Goal: Task Accomplishment & Management: Manage account settings

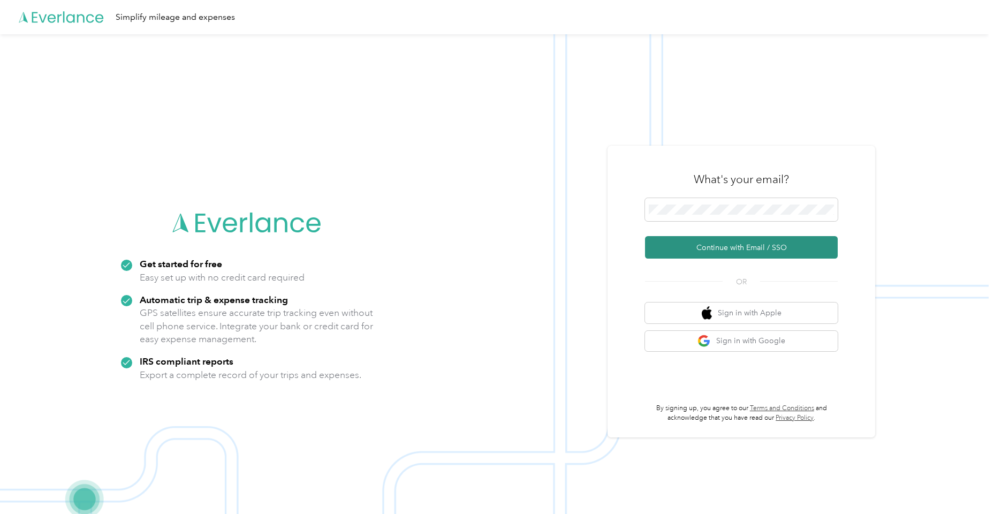
click at [691, 249] on button "Continue with Email / SSO" at bounding box center [741, 247] width 193 height 22
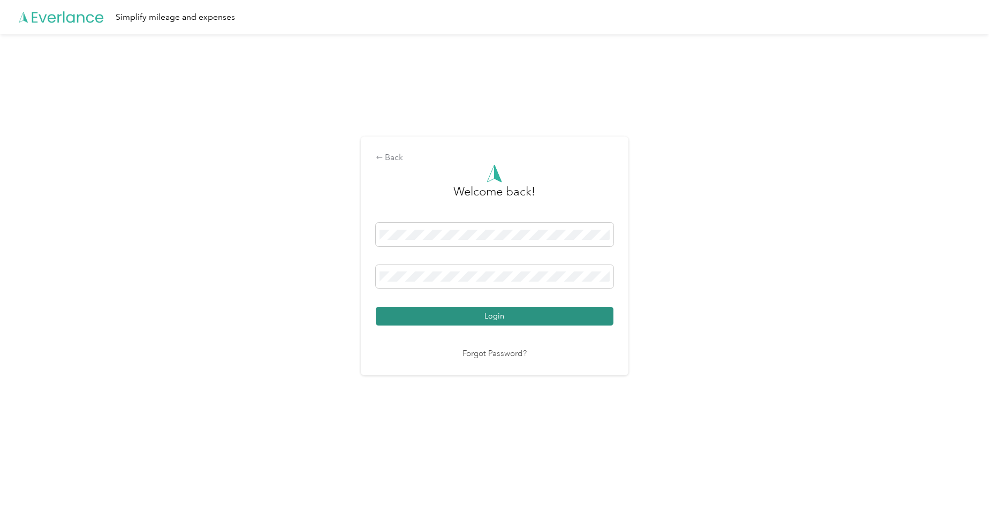
click at [497, 316] on button "Login" at bounding box center [495, 316] width 238 height 19
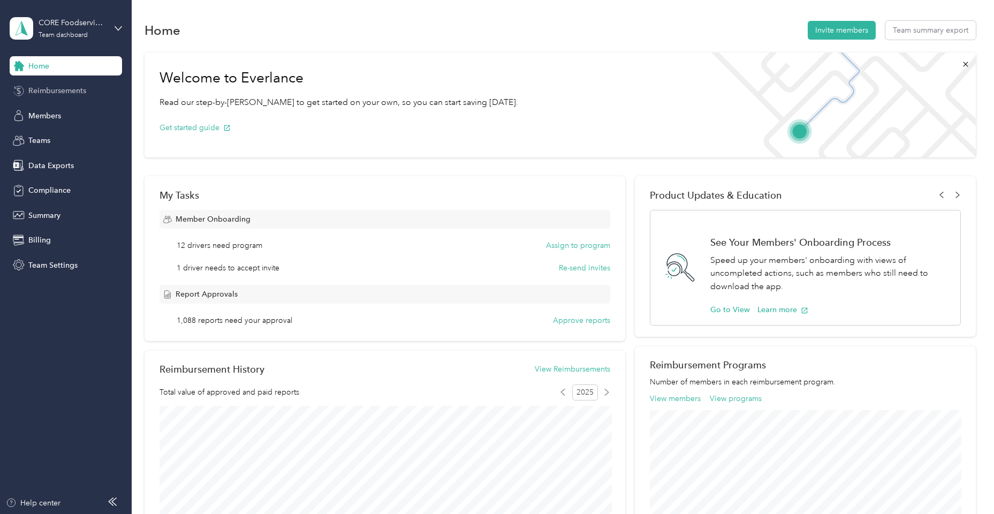
click at [64, 92] on span "Reimbursements" at bounding box center [57, 90] width 58 height 11
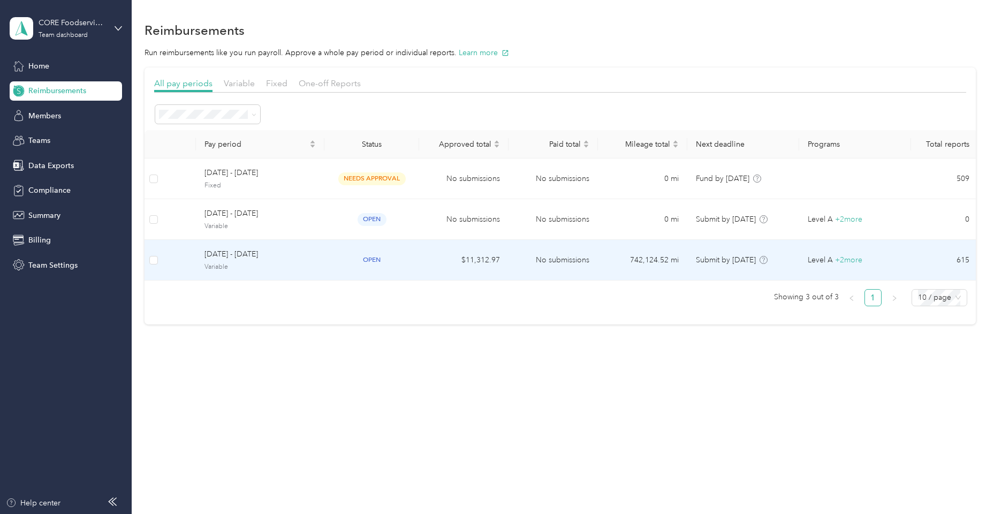
click at [245, 253] on span "[DATE] - [DATE]" at bounding box center [260, 254] width 111 height 12
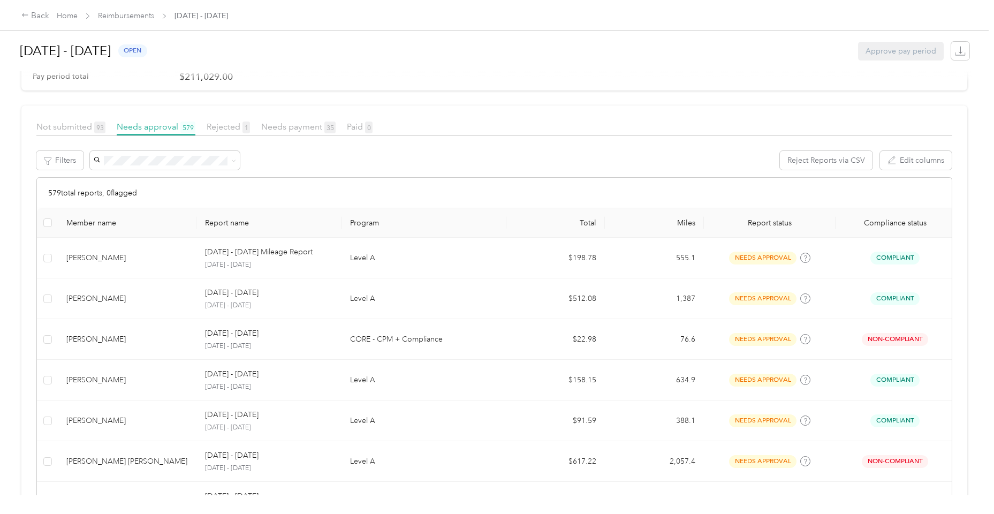
scroll to position [149, 0]
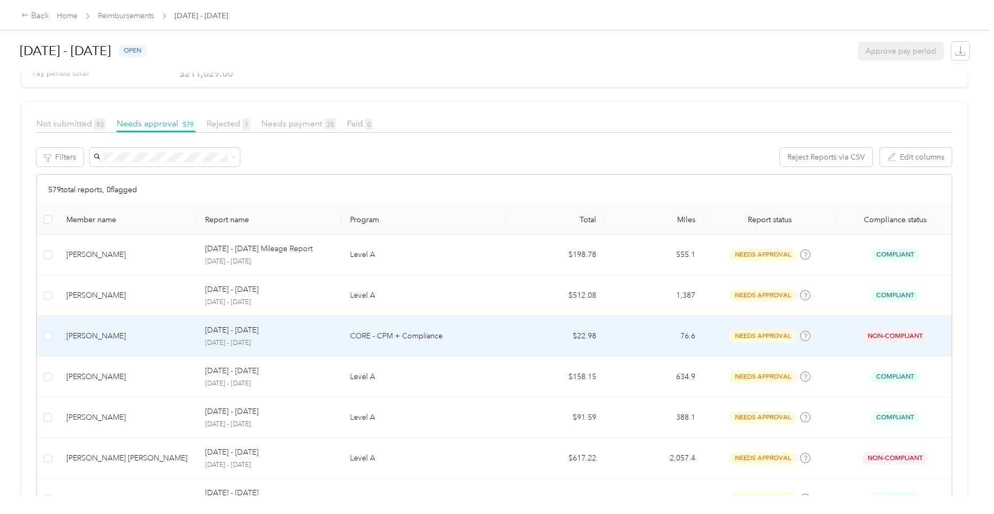
click at [153, 327] on td "[PERSON_NAME]" at bounding box center [127, 336] width 139 height 41
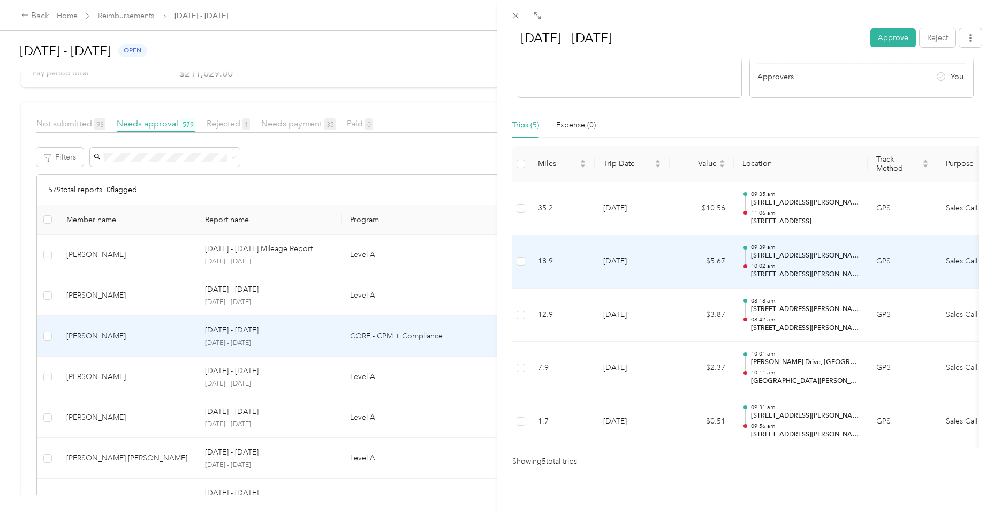
scroll to position [183, 0]
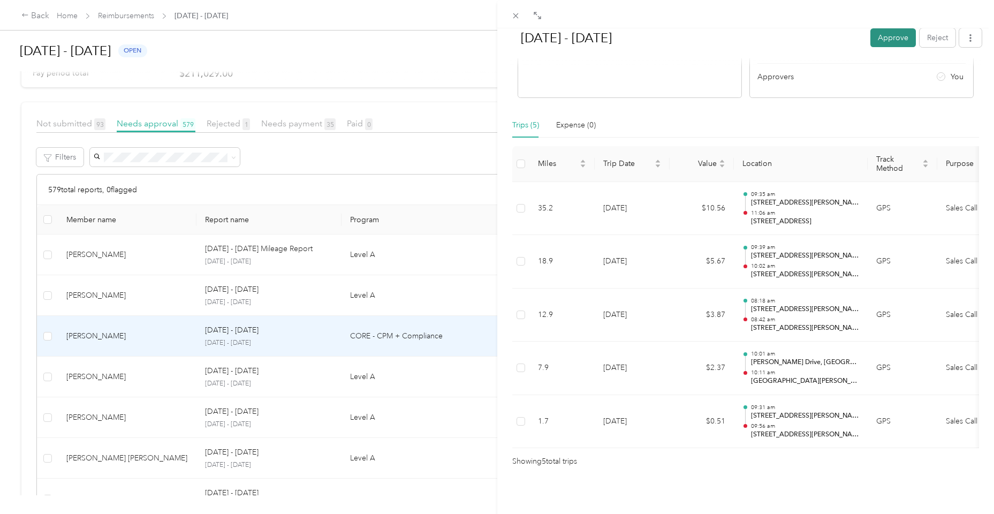
click at [889, 35] on button "Approve" at bounding box center [893, 37] width 46 height 19
click at [139, 254] on div "[DATE] - [DATE] Mark as paid Reject Unapprove Needs Payment Needs payment from …" at bounding box center [497, 257] width 994 height 514
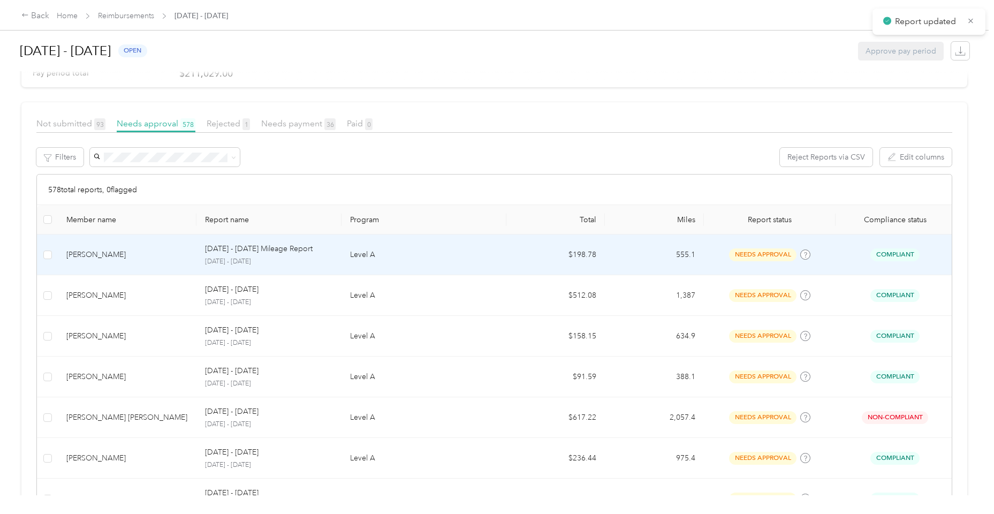
click at [139, 254] on div "[PERSON_NAME]" at bounding box center [127, 255] width 122 height 12
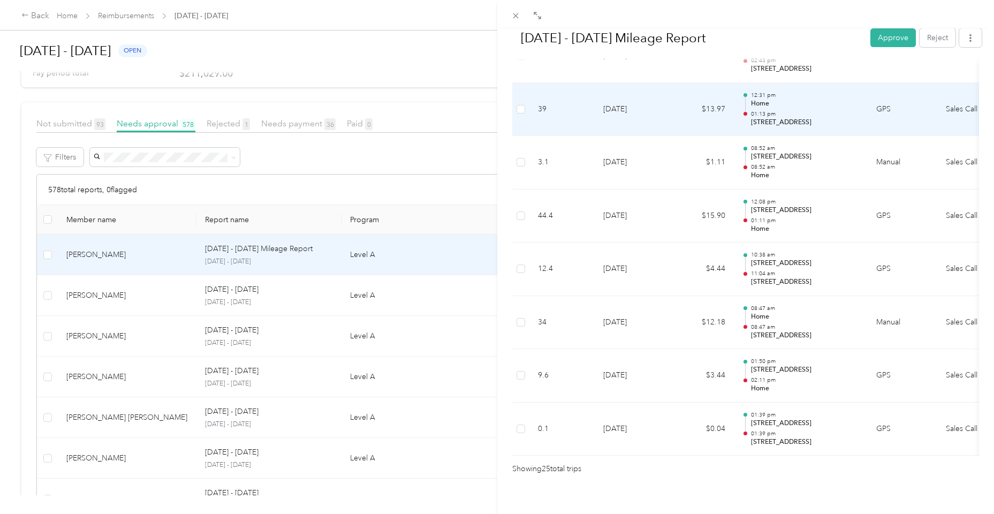
scroll to position [1238, 0]
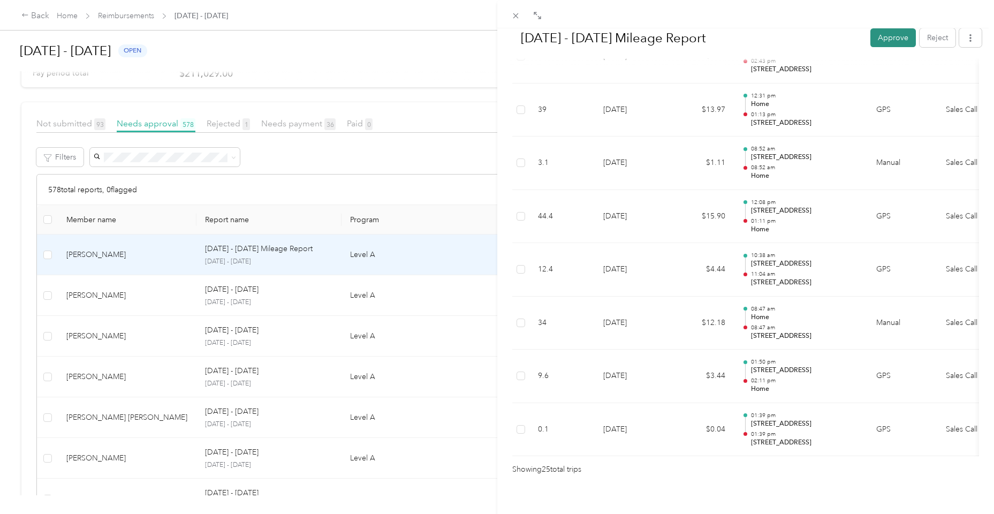
click at [888, 38] on button "Approve" at bounding box center [893, 37] width 46 height 19
click at [519, 17] on icon at bounding box center [515, 15] width 9 height 9
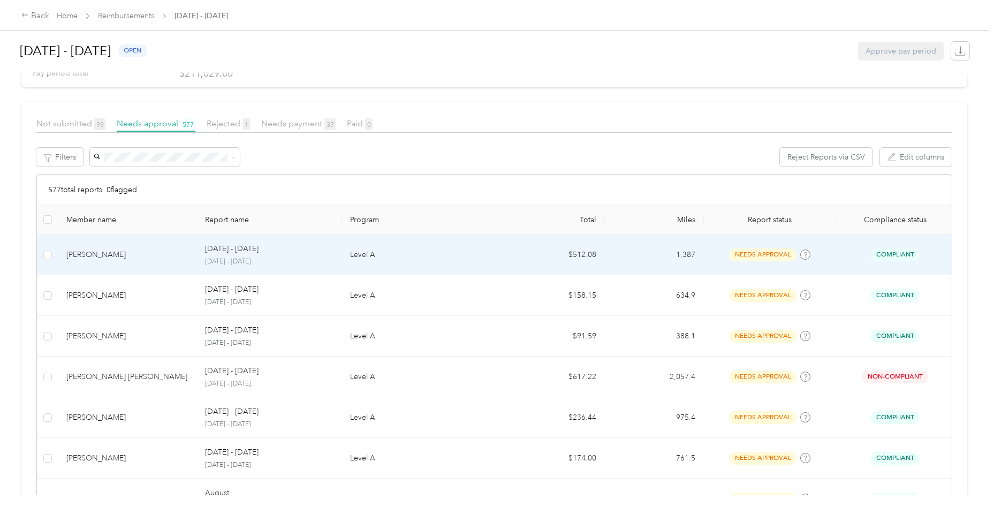
click at [125, 262] on td "[PERSON_NAME]" at bounding box center [127, 254] width 139 height 41
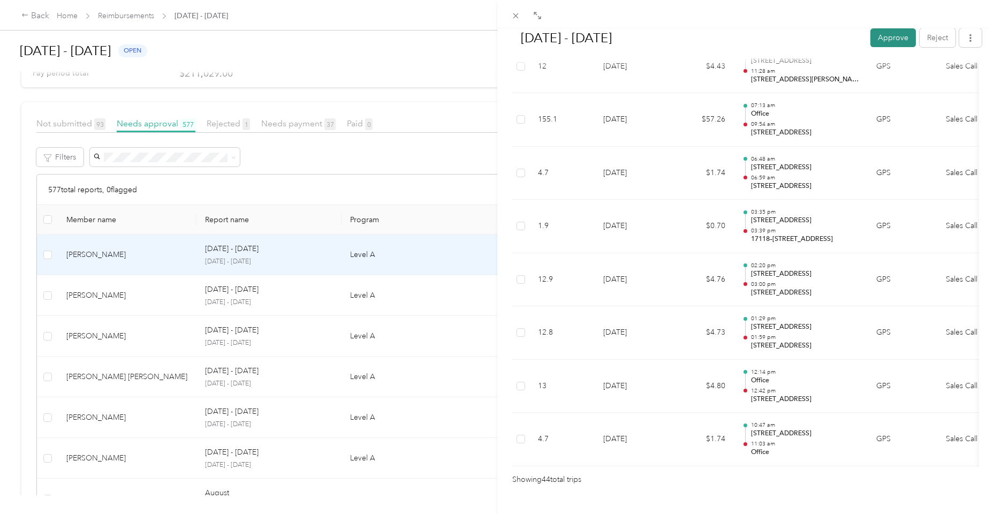
click at [884, 36] on button "Approve" at bounding box center [893, 37] width 46 height 19
click at [514, 17] on icon at bounding box center [515, 15] width 9 height 9
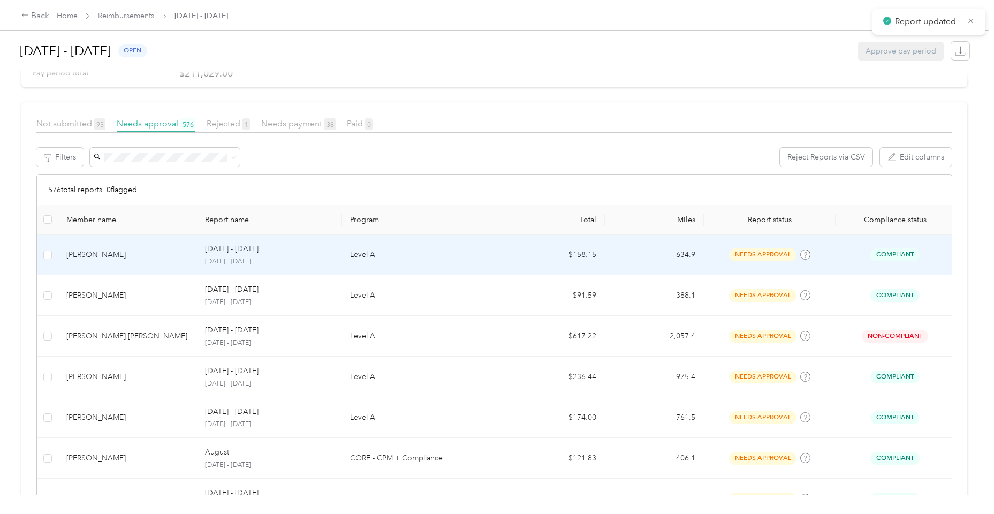
click at [145, 258] on div "[PERSON_NAME]" at bounding box center [127, 255] width 122 height 12
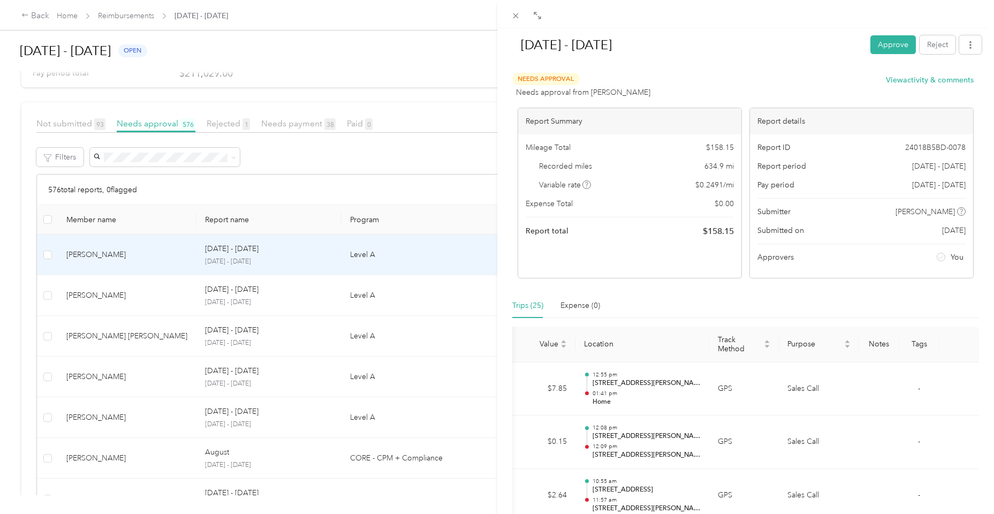
click at [912, 73] on div at bounding box center [746, 68] width 473 height 11
click at [912, 82] on button "View activity & comments" at bounding box center [930, 79] width 88 height 11
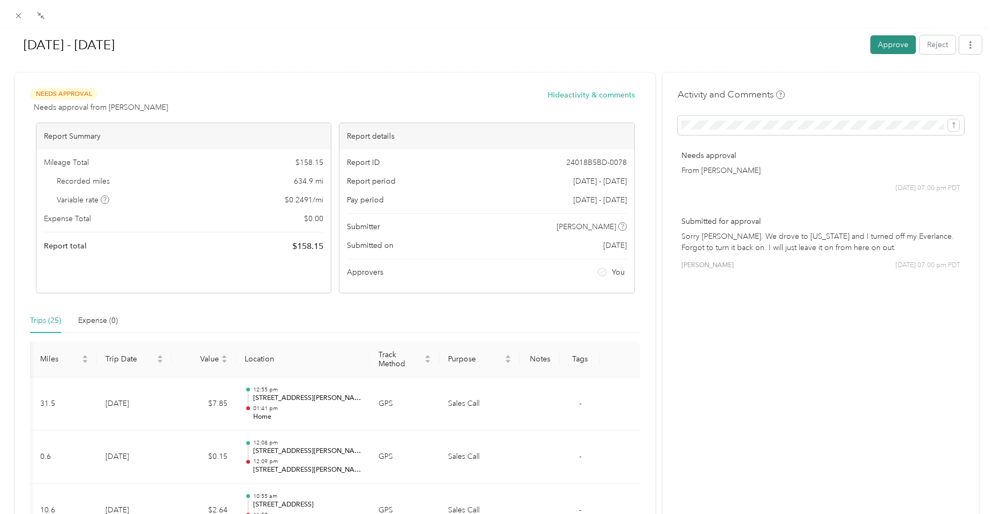
click at [893, 48] on button "Approve" at bounding box center [893, 44] width 46 height 19
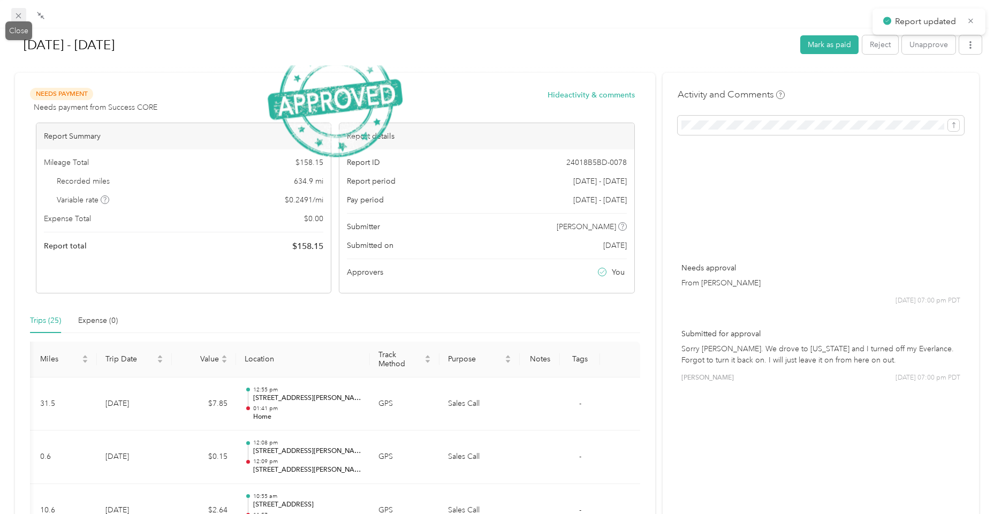
click at [20, 19] on icon at bounding box center [18, 15] width 9 height 9
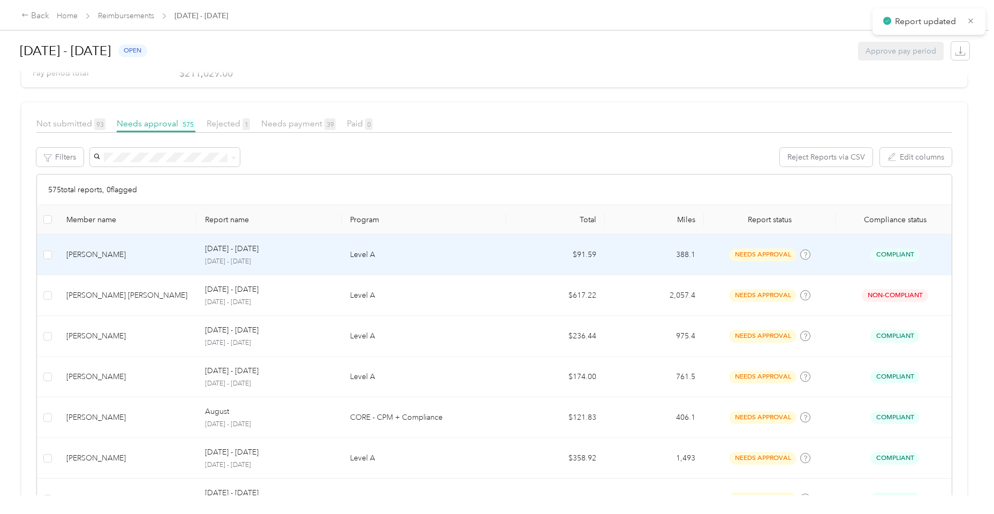
click at [117, 265] on td "[PERSON_NAME]" at bounding box center [127, 254] width 139 height 41
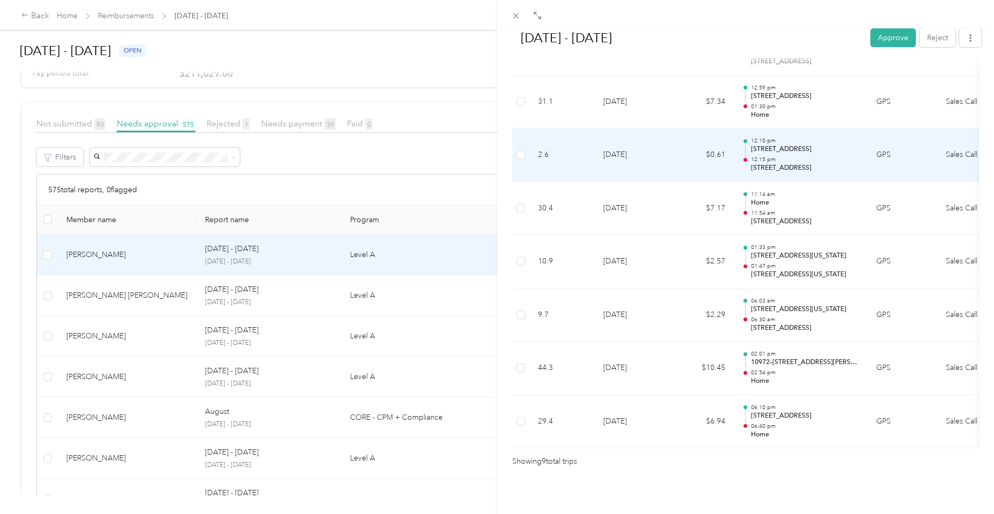
scroll to position [394, 0]
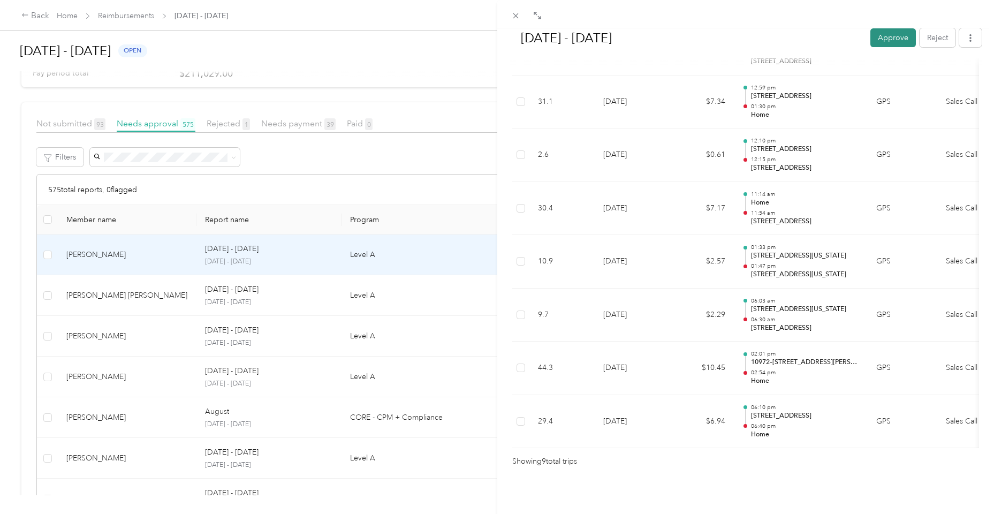
click at [888, 47] on button "Approve" at bounding box center [893, 37] width 46 height 19
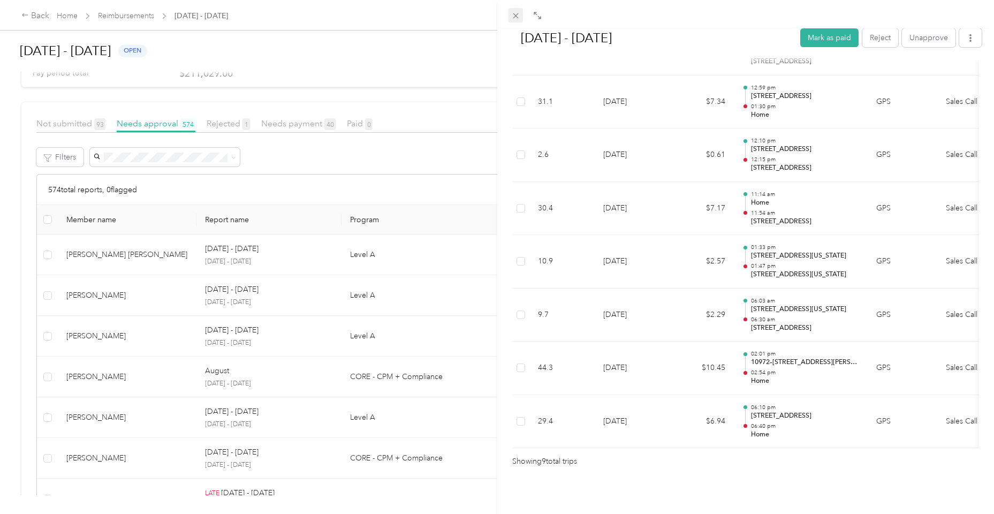
click at [515, 18] on icon at bounding box center [515, 15] width 9 height 9
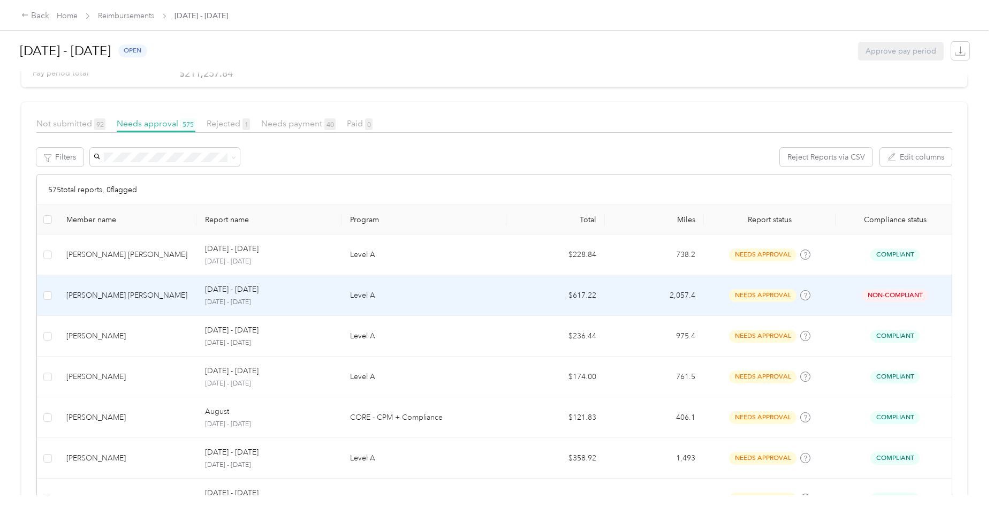
click at [120, 299] on div "[PERSON_NAME] [PERSON_NAME]" at bounding box center [127, 296] width 122 height 12
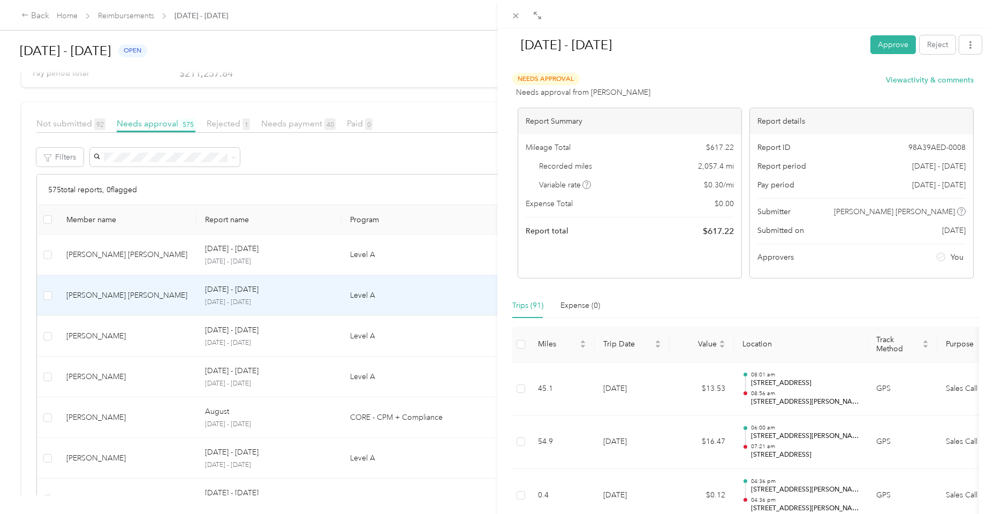
click at [913, 211] on span "[PERSON_NAME] [PERSON_NAME]" at bounding box center [894, 211] width 121 height 11
click at [100, 293] on div "[DATE] - [DATE] Approve Reject Needs Approval Needs approval from [PERSON_NAME]…" at bounding box center [497, 257] width 994 height 514
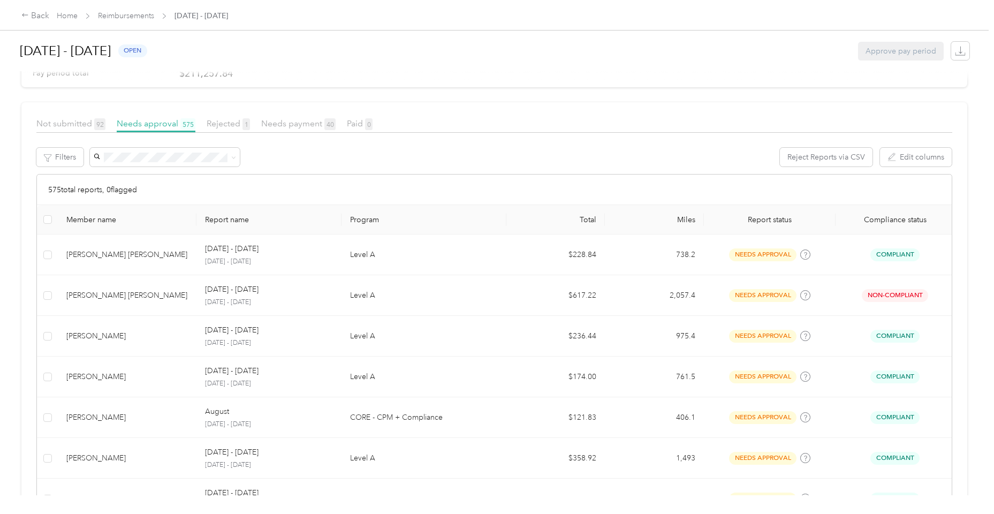
click at [100, 293] on div at bounding box center [497, 257] width 994 height 514
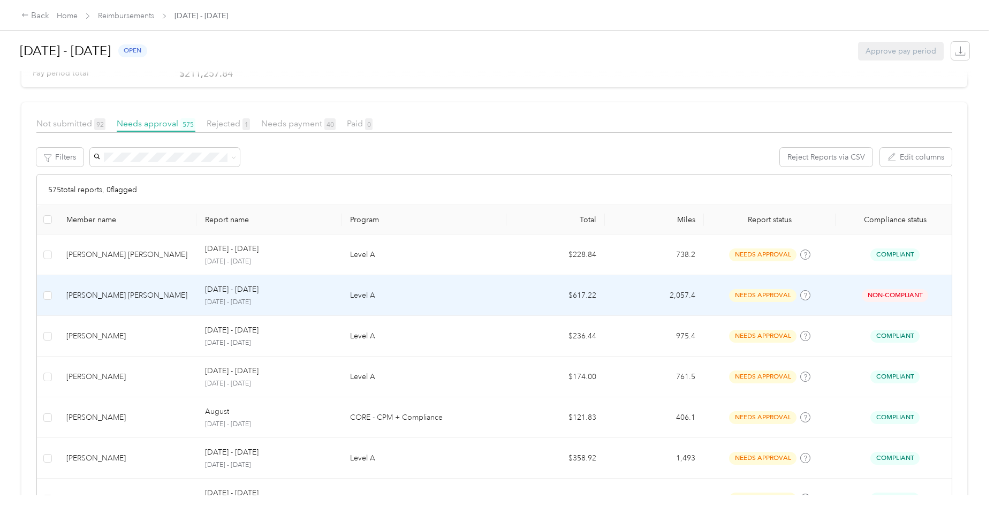
click at [97, 293] on div "[PERSON_NAME] [PERSON_NAME]" at bounding box center [127, 296] width 122 height 12
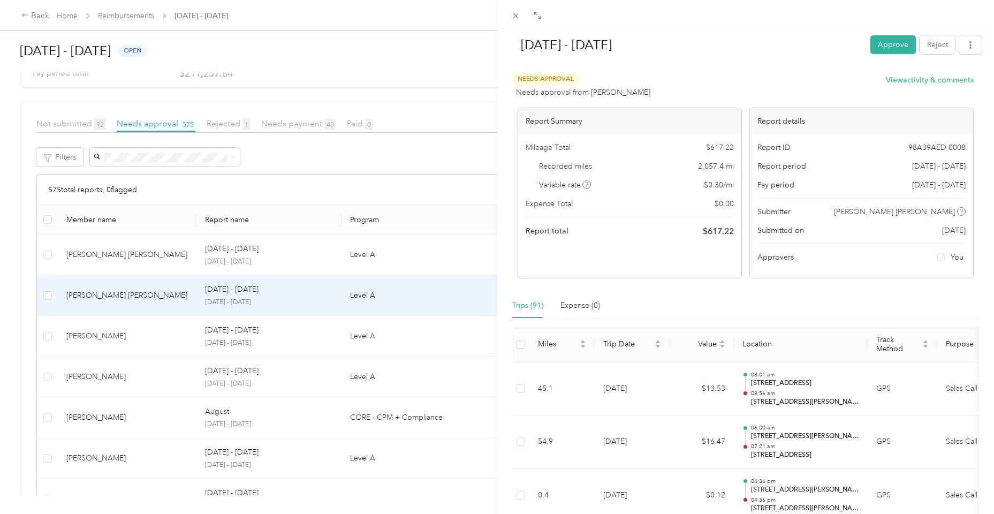
click at [62, 21] on div "[DATE] - [DATE] Approve Reject Needs Approval Needs approval from [PERSON_NAME]…" at bounding box center [497, 257] width 994 height 514
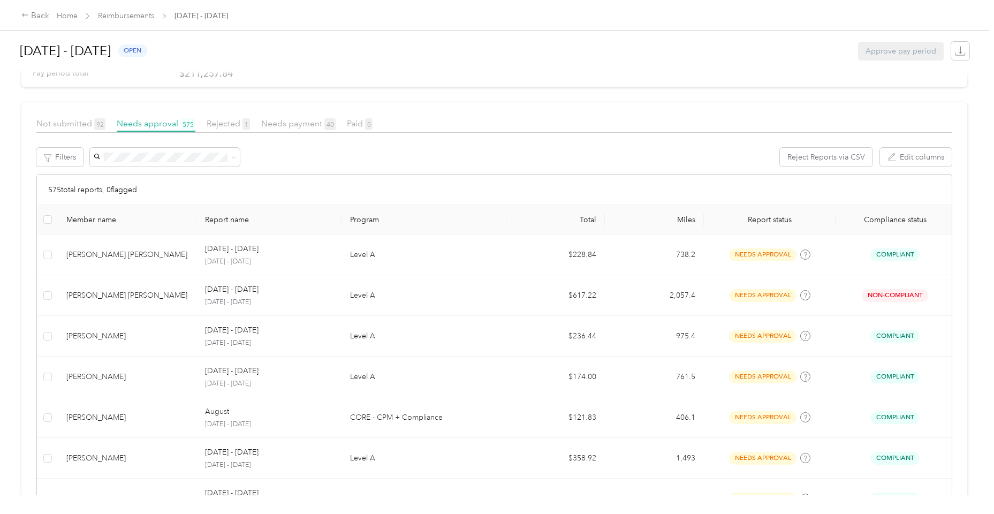
click at [63, 18] on link "Home" at bounding box center [67, 15] width 21 height 9
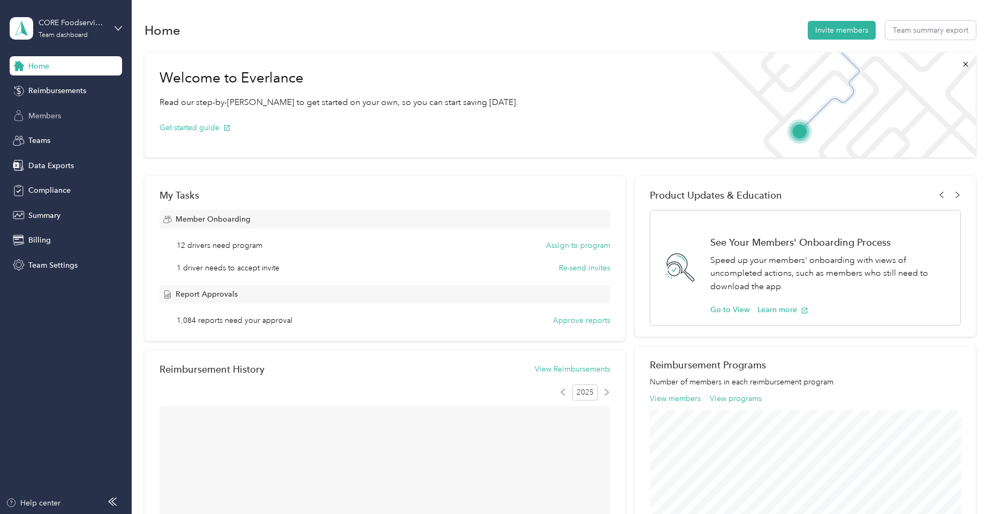
click at [52, 121] on span "Members" at bounding box center [44, 115] width 33 height 11
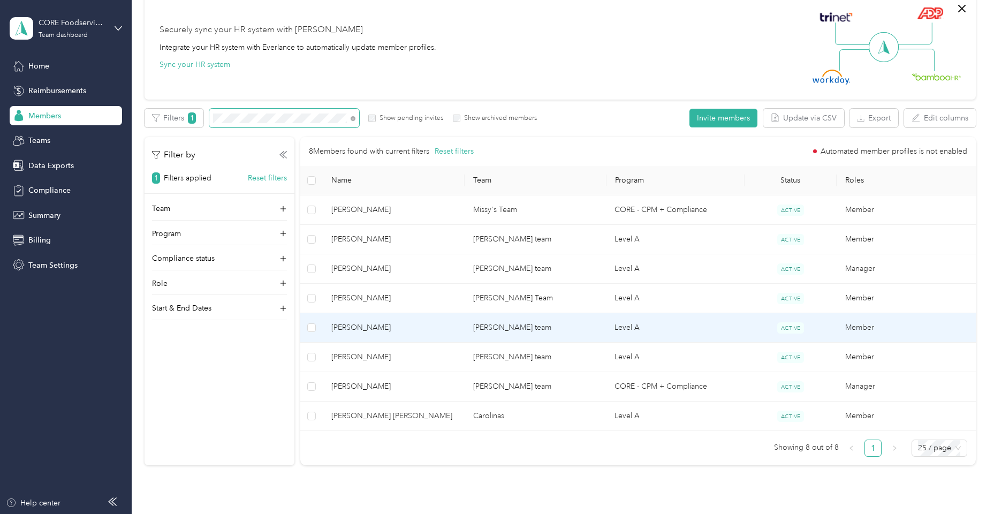
scroll to position [140, 0]
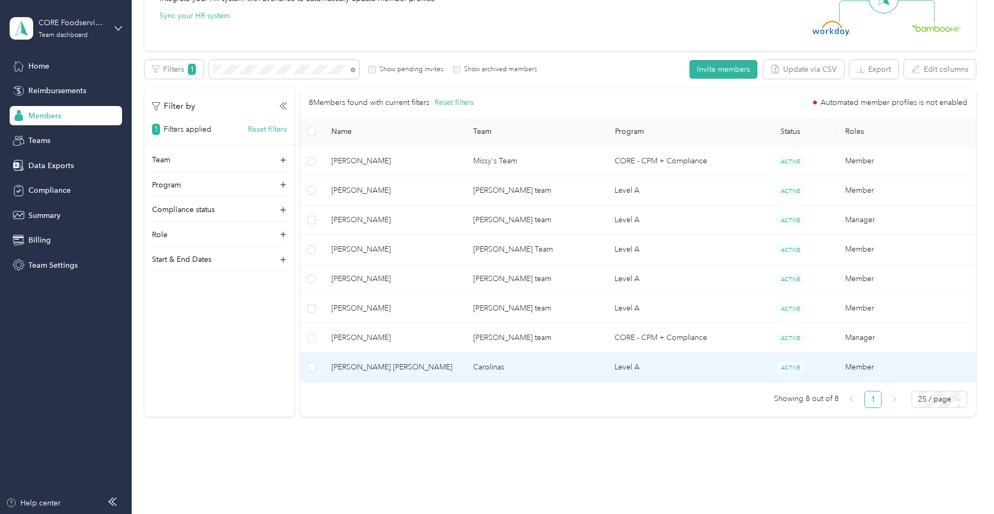
click at [379, 365] on span "[PERSON_NAME] [PERSON_NAME]" at bounding box center [393, 367] width 125 height 12
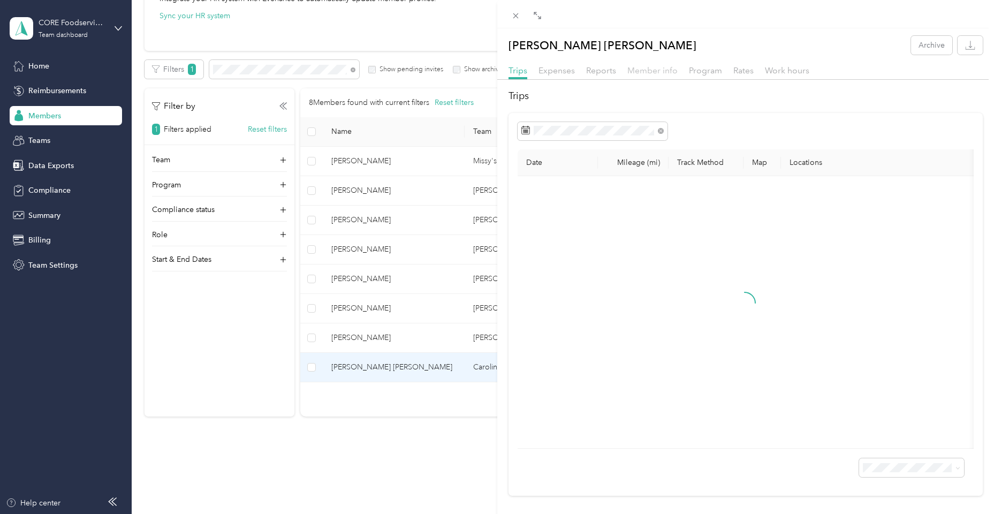
click at [651, 70] on span "Member info" at bounding box center [652, 70] width 50 height 10
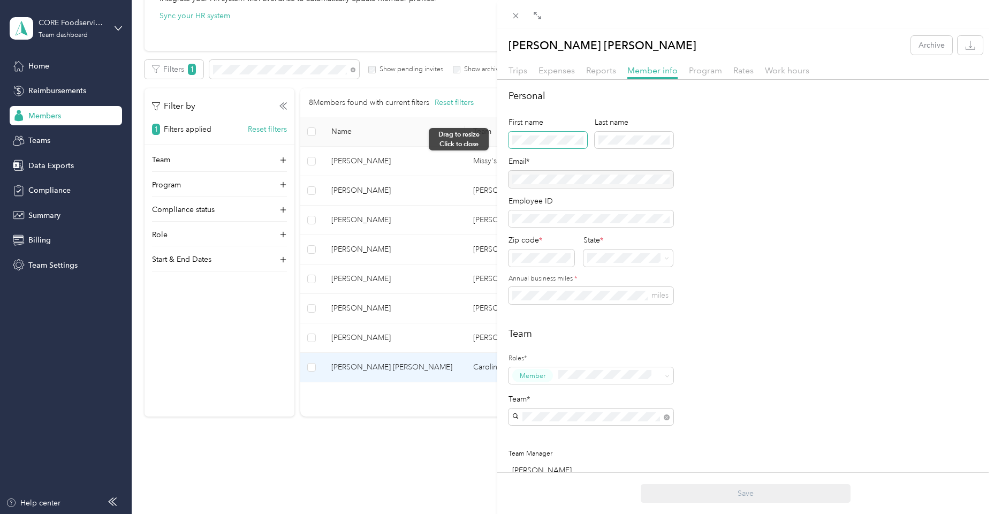
click at [494, 138] on div "[PERSON_NAME] [PERSON_NAME] Archive Trips Expenses Reports Member info Program …" at bounding box center [497, 257] width 994 height 514
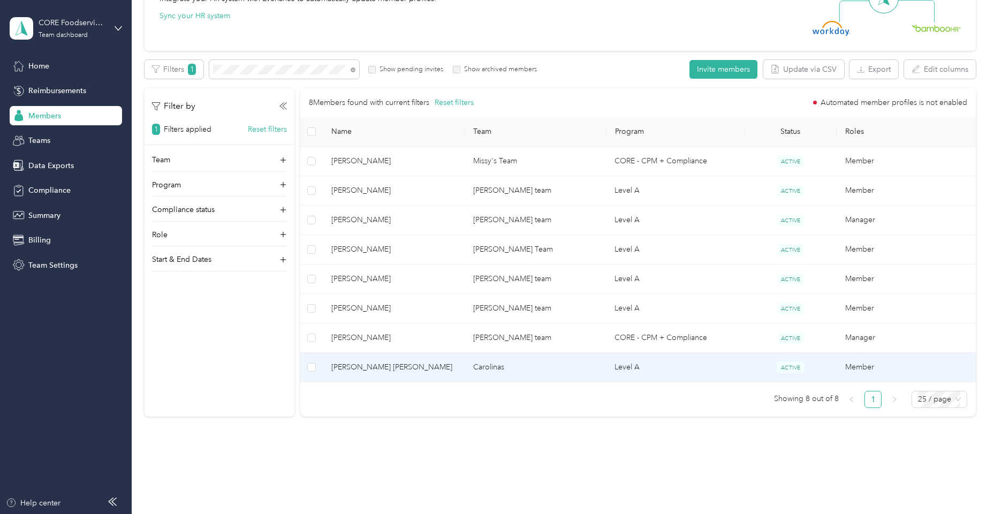
click at [393, 370] on span "[PERSON_NAME] [PERSON_NAME]" at bounding box center [393, 367] width 125 height 12
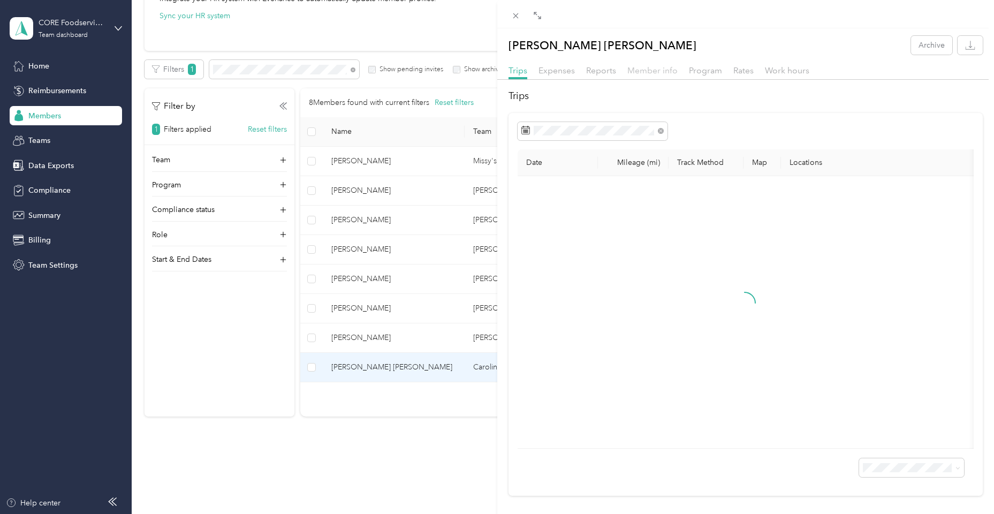
click at [638, 71] on span "Member info" at bounding box center [652, 70] width 50 height 10
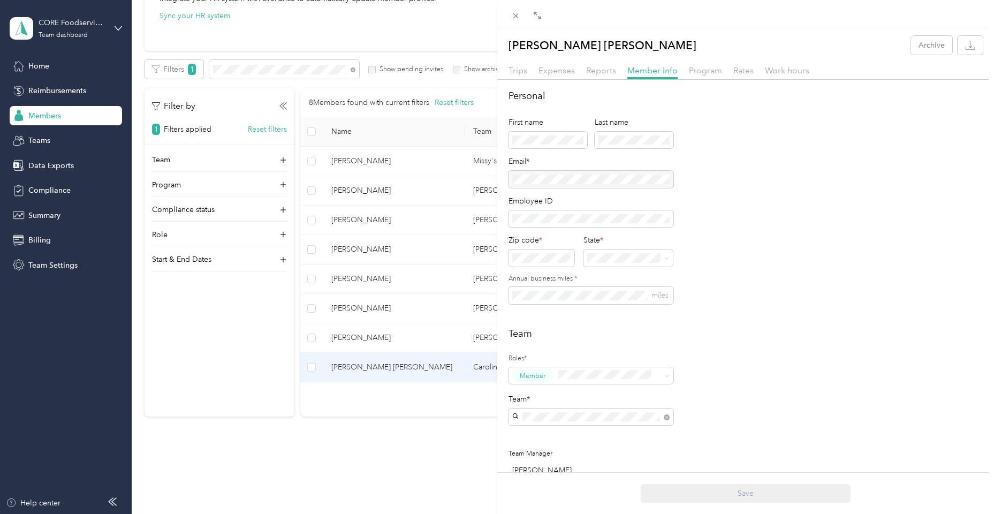
click at [563, 148] on div "First name Last name" at bounding box center [591, 137] width 165 height 40
click at [490, 146] on div at bounding box center [493, 257] width 7 height 514
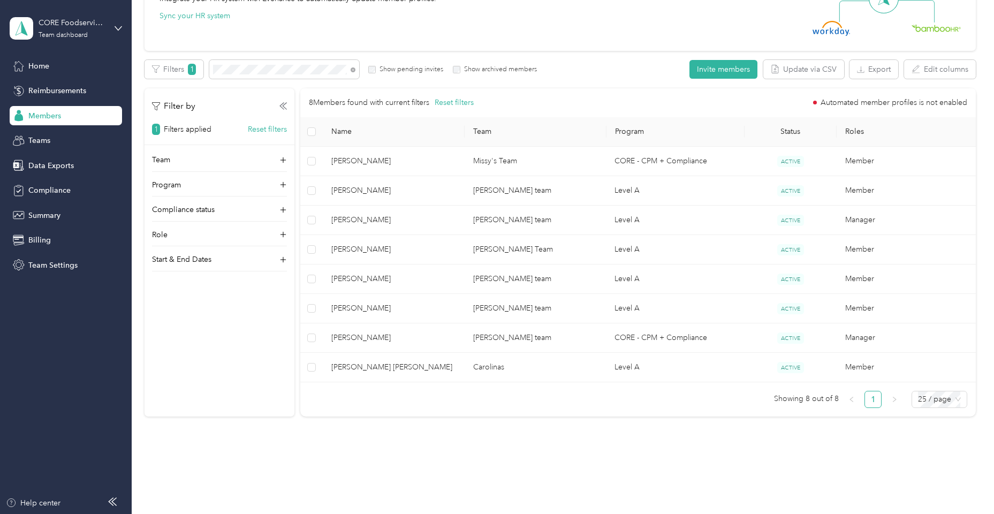
click at [388, 384] on div "8 Members found with current filters Reset filters Automated member profiles is…" at bounding box center [638, 248] width 676 height 320
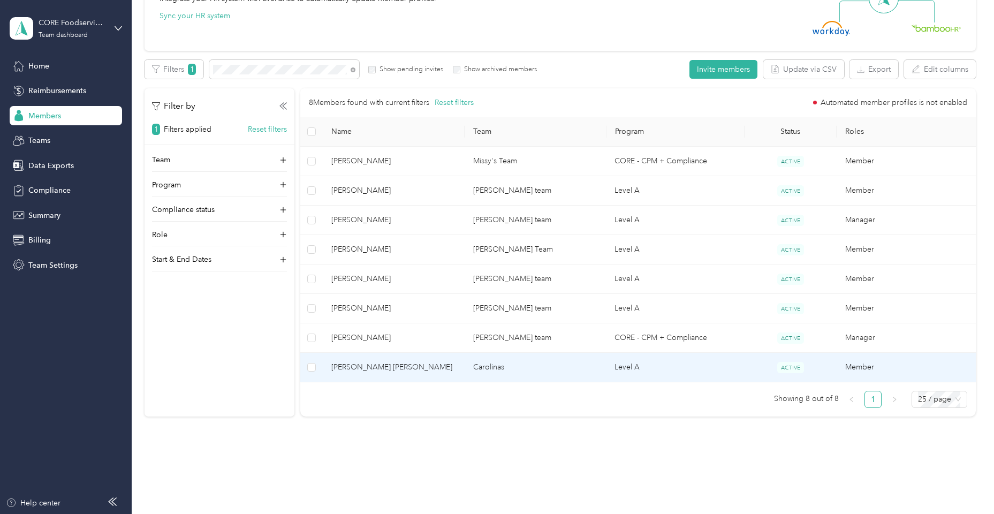
click at [388, 374] on td "[PERSON_NAME] [PERSON_NAME]" at bounding box center [394, 367] width 142 height 29
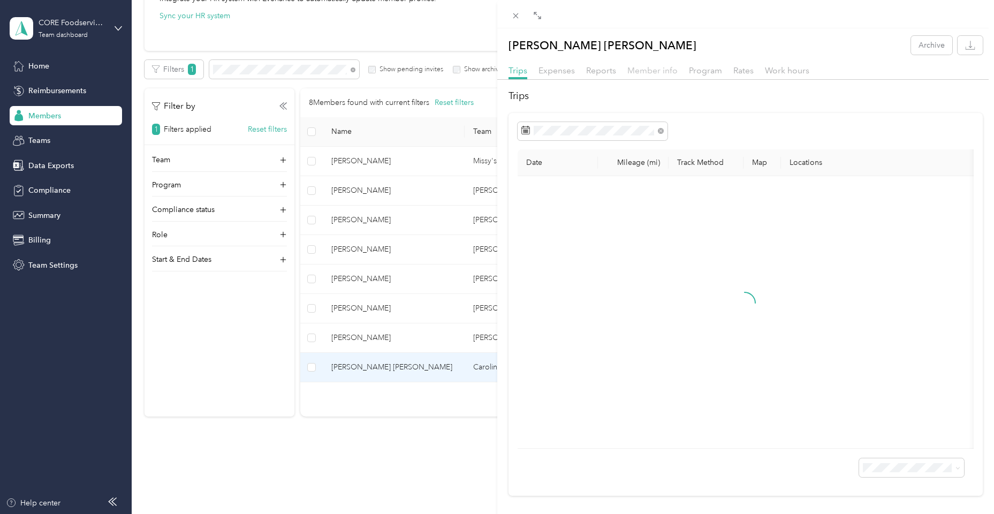
click at [647, 71] on span "Member info" at bounding box center [652, 70] width 50 height 10
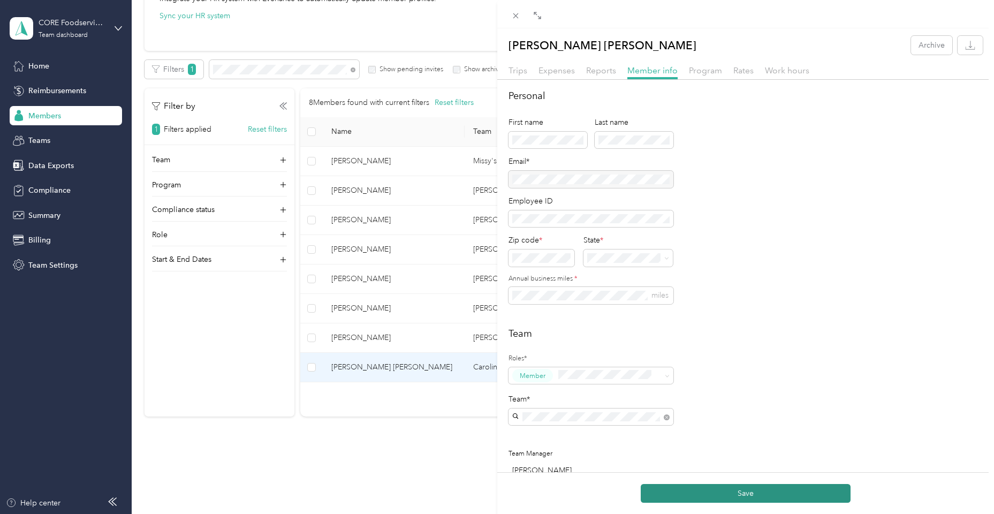
click at [762, 491] on button "Save" at bounding box center [746, 493] width 210 height 19
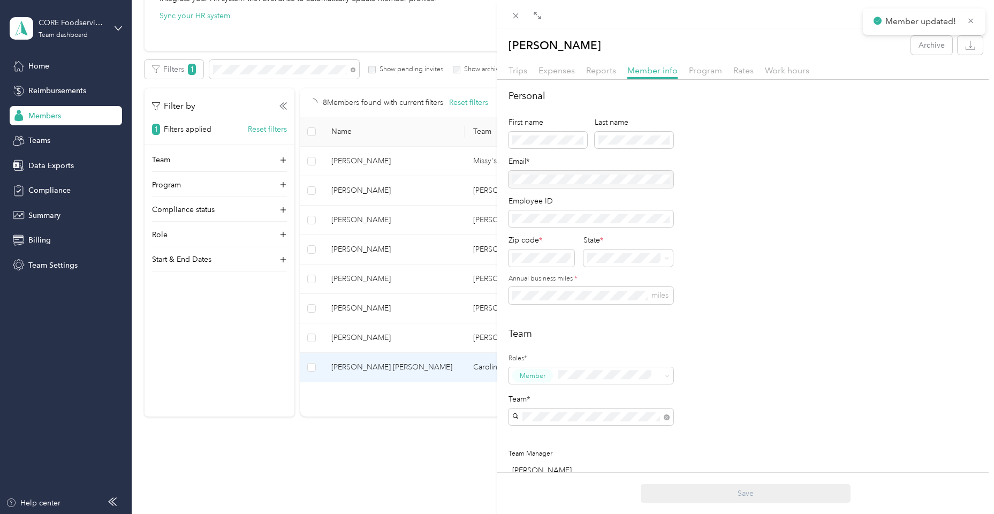
scroll to position [133, 0]
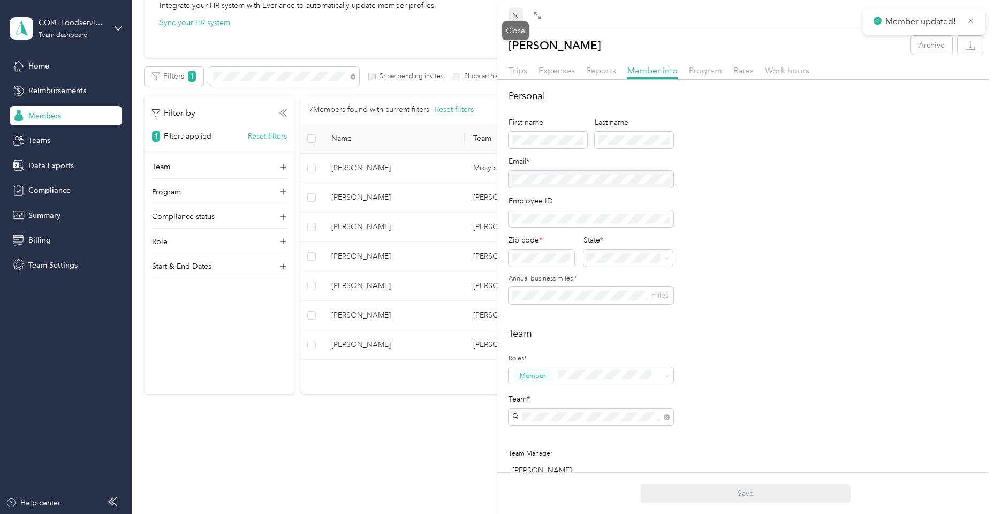
click at [515, 17] on icon at bounding box center [515, 15] width 9 height 9
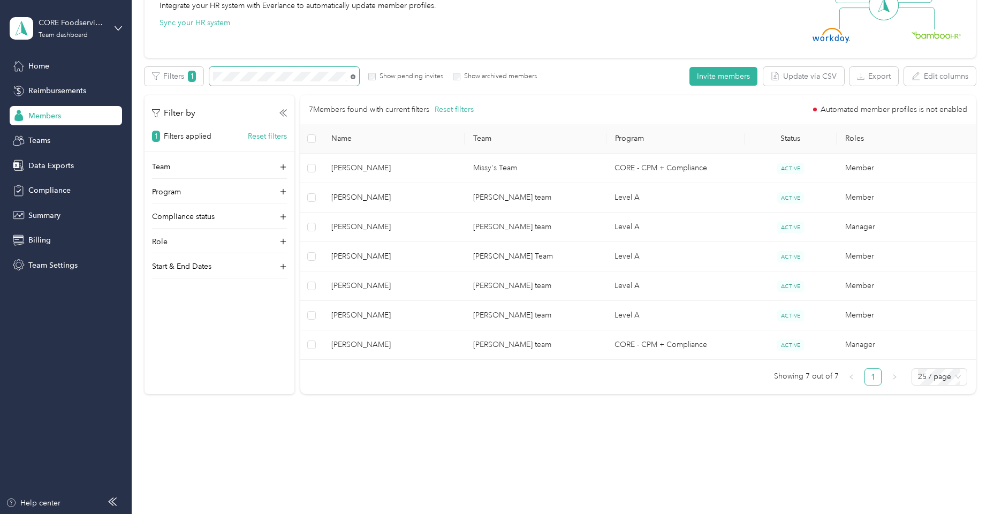
click at [351, 78] on icon at bounding box center [353, 76] width 5 height 5
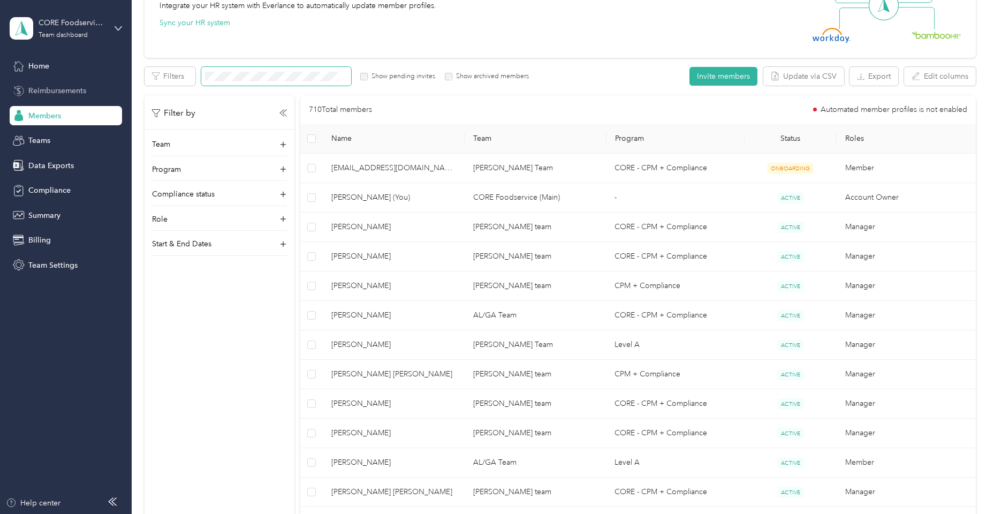
click at [70, 95] on span "Reimbursements" at bounding box center [57, 90] width 58 height 11
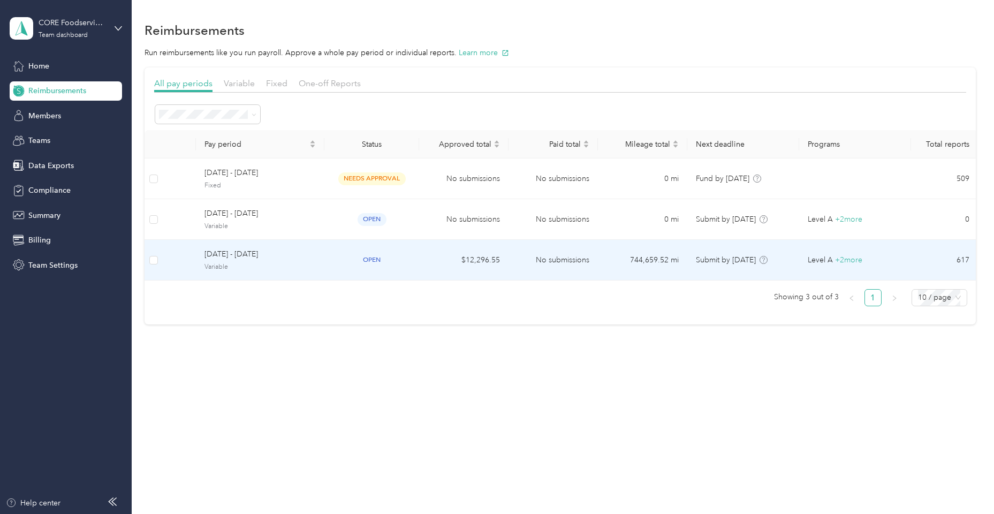
click at [228, 254] on span "[DATE] - [DATE]" at bounding box center [260, 254] width 111 height 12
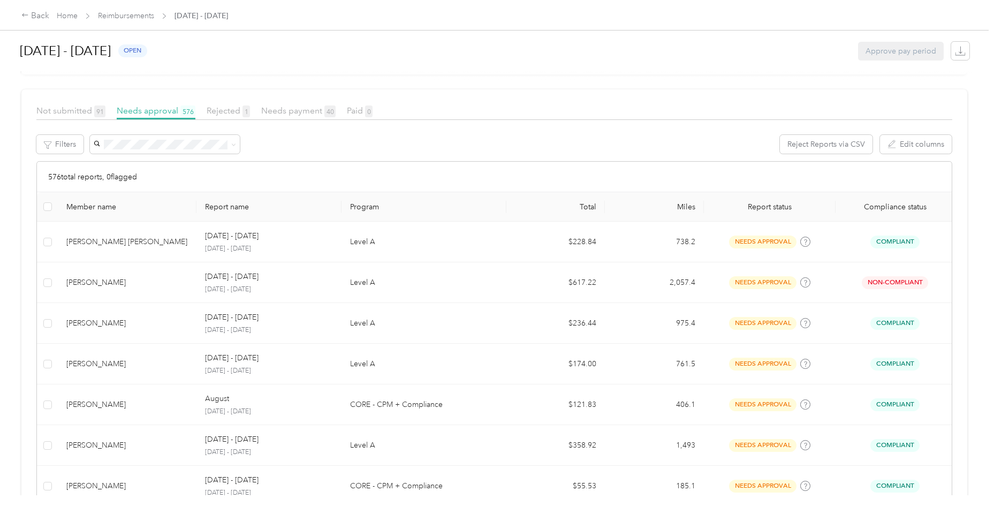
scroll to position [163, 0]
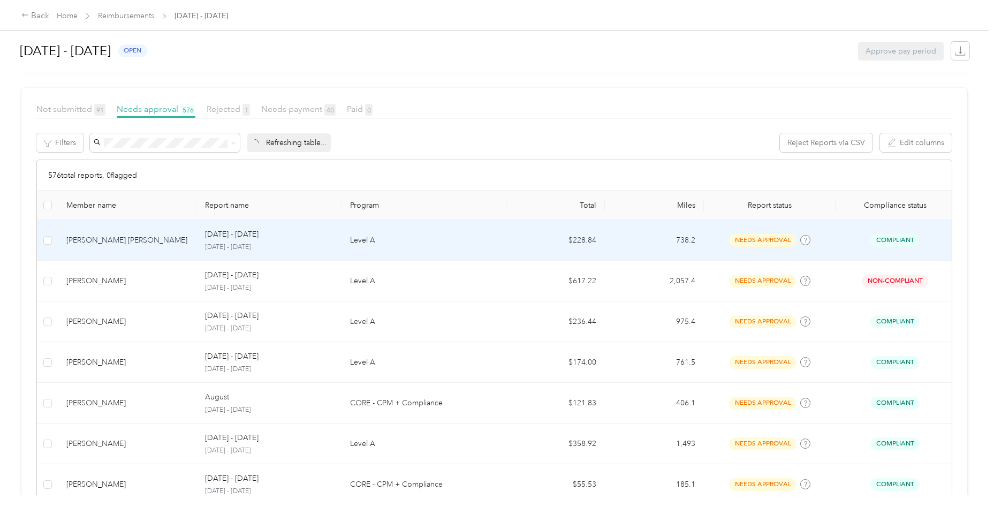
click at [117, 247] on td "[PERSON_NAME] [PERSON_NAME]" at bounding box center [127, 240] width 139 height 41
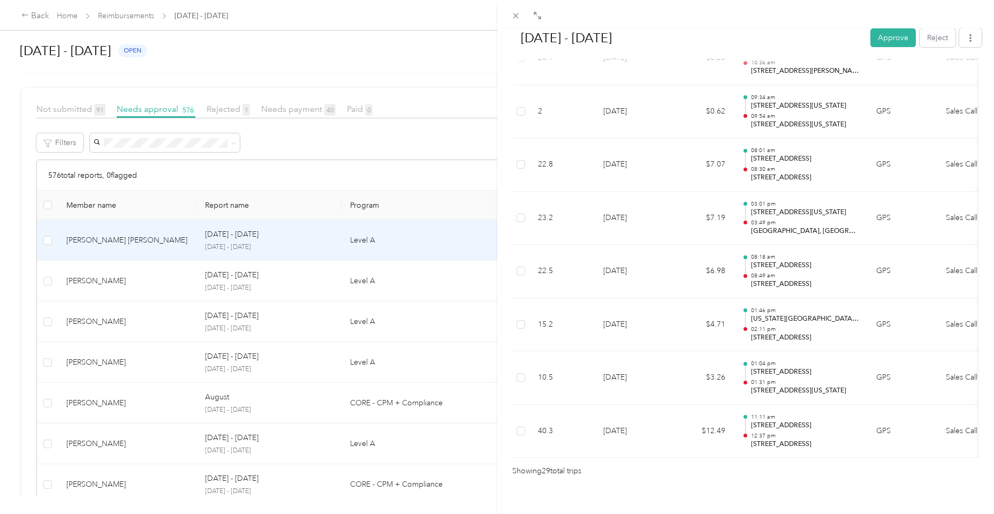
scroll to position [1449, 0]
click at [890, 36] on button "Approve" at bounding box center [893, 37] width 46 height 19
click at [517, 14] on icon at bounding box center [515, 15] width 5 height 5
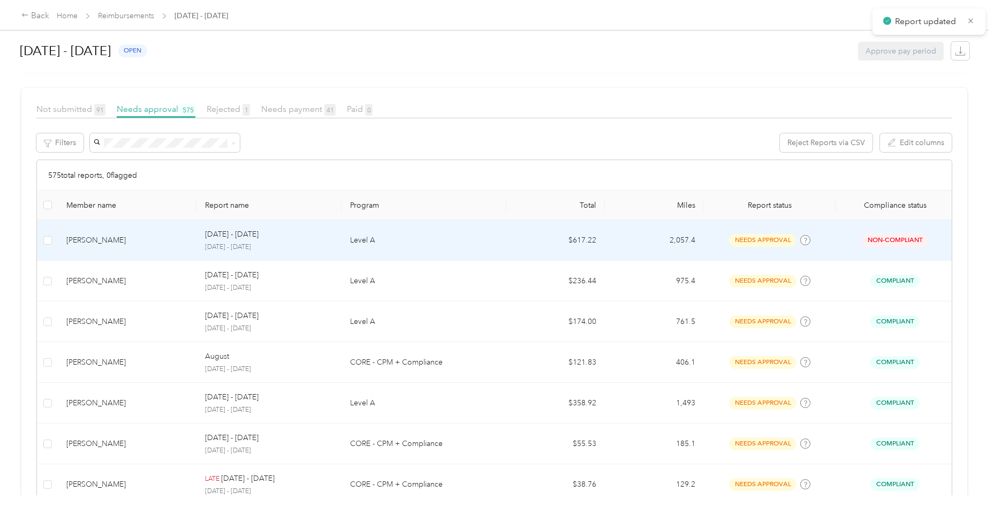
click at [126, 255] on td "[PERSON_NAME]" at bounding box center [127, 240] width 139 height 41
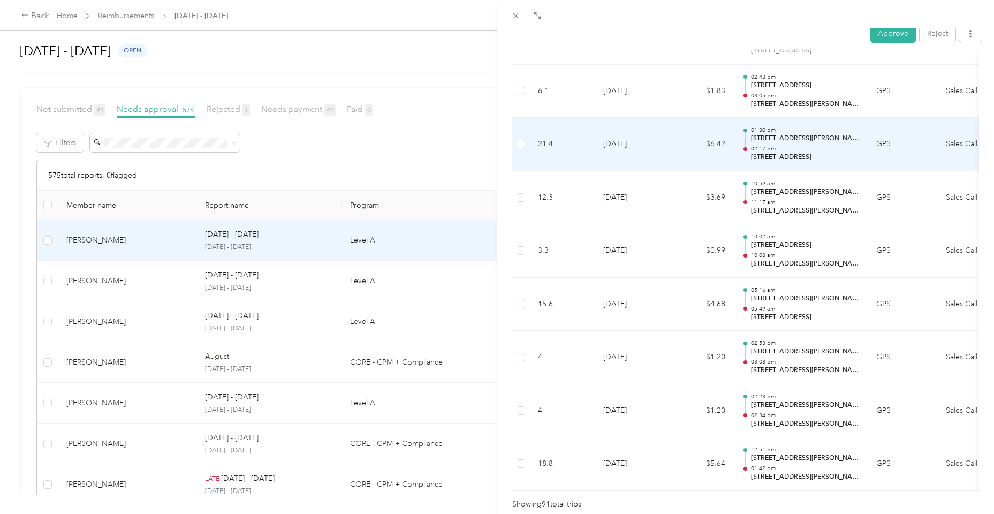
scroll to position [4709, 0]
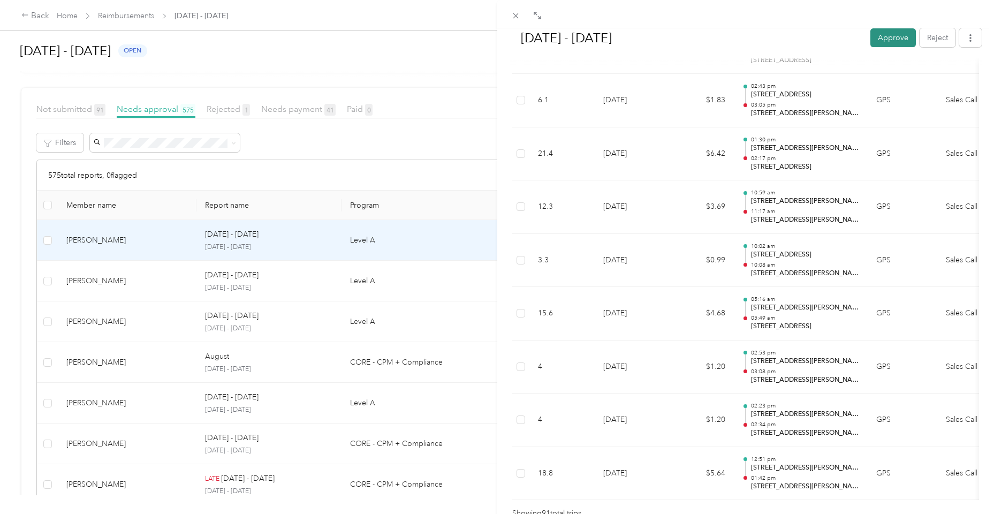
click at [888, 34] on button "Approve" at bounding box center [893, 37] width 46 height 19
click at [520, 20] on icon at bounding box center [515, 15] width 9 height 9
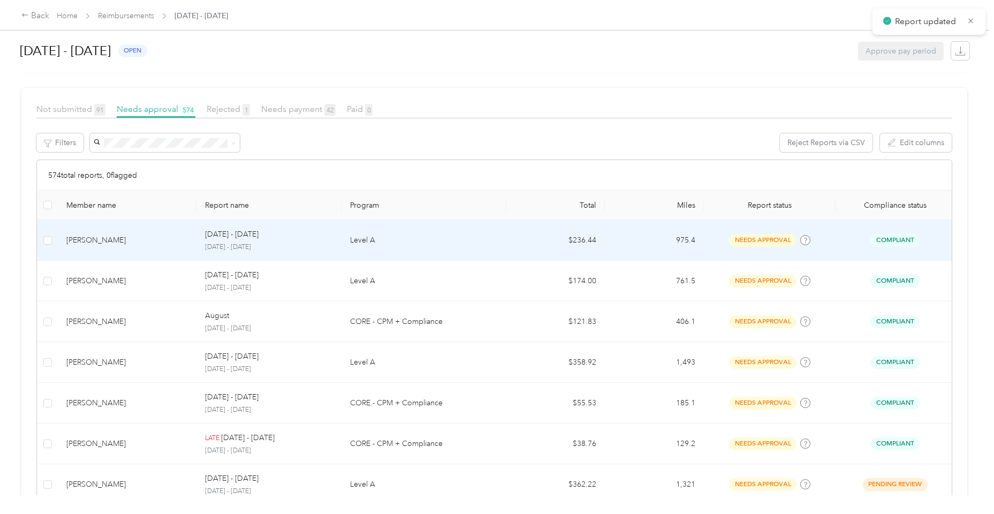
click at [124, 253] on td "[PERSON_NAME]" at bounding box center [127, 240] width 139 height 41
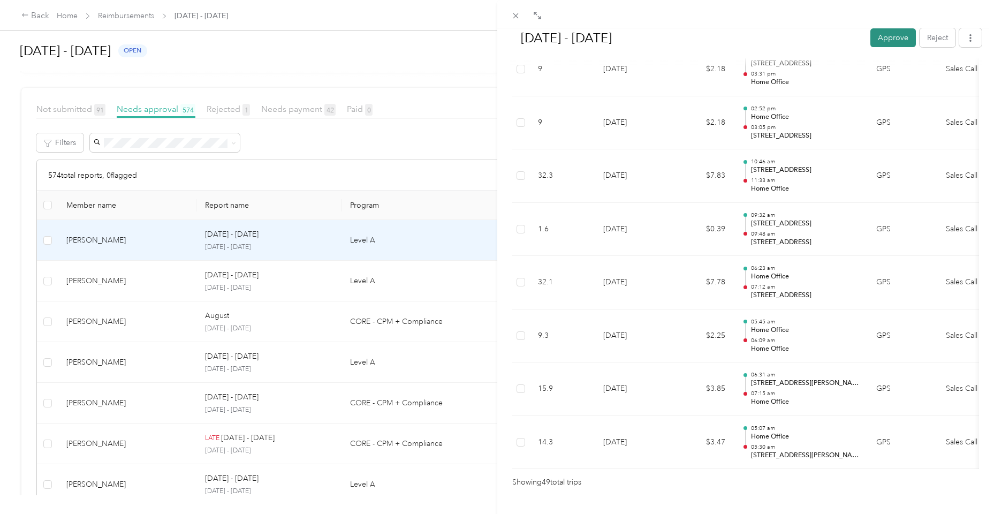
click at [888, 44] on button "Approve" at bounding box center [893, 37] width 46 height 19
click at [81, 283] on div "[DATE] - [DATE] Approve Reject Needs Approval Needs approval from [PERSON_NAME]…" at bounding box center [497, 257] width 994 height 514
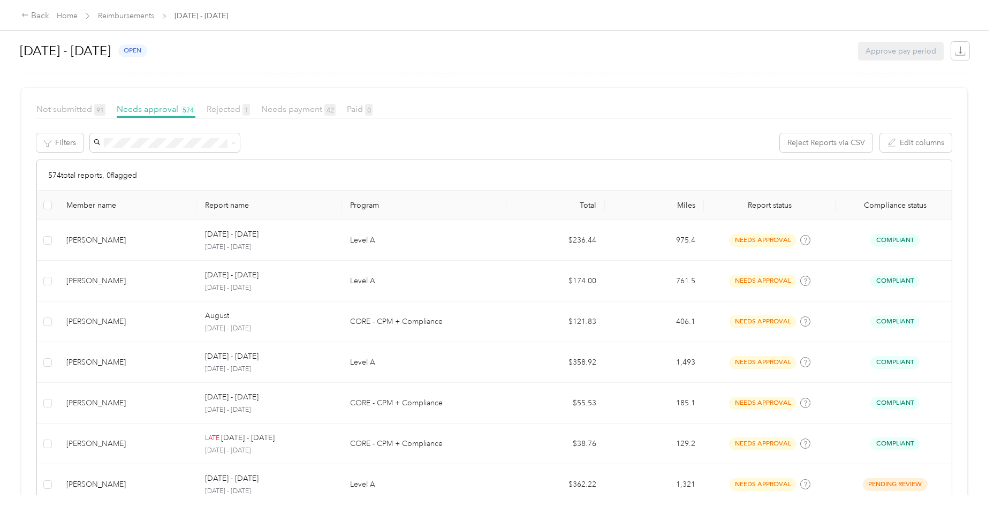
click at [120, 282] on div "[PERSON_NAME]" at bounding box center [127, 281] width 122 height 12
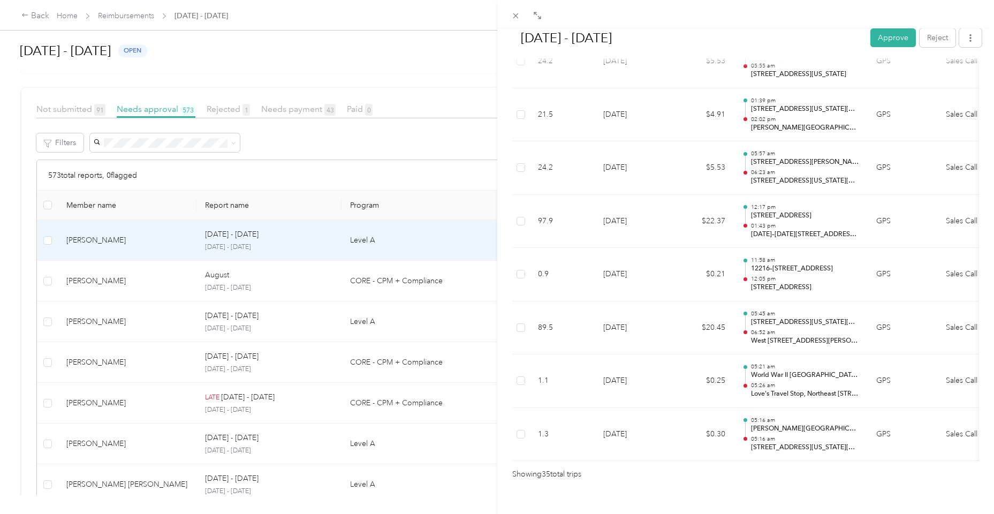
scroll to position [1765, 0]
click at [884, 41] on button "Approve" at bounding box center [893, 37] width 46 height 19
click at [137, 294] on div "[DATE] - [DATE] Approve Reject Needs Approval Needs approval from [PERSON_NAME]…" at bounding box center [497, 257] width 994 height 514
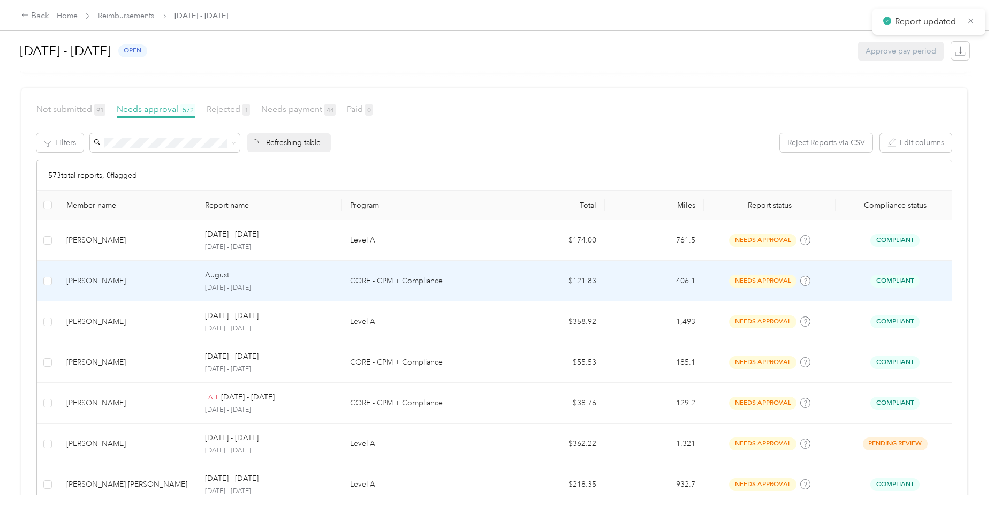
click at [138, 291] on td "[PERSON_NAME]" at bounding box center [127, 281] width 139 height 41
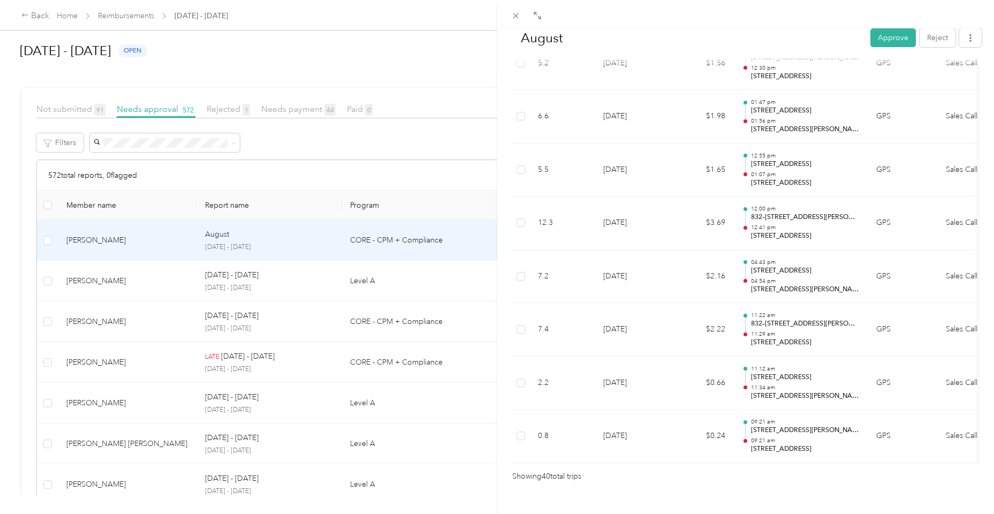
scroll to position [2029, 0]
click at [897, 35] on button "Approve" at bounding box center [893, 37] width 46 height 19
click at [103, 273] on div "August Mark as paid Reject Unapprove Needs Payment Needs payment from Success C…" at bounding box center [497, 257] width 994 height 514
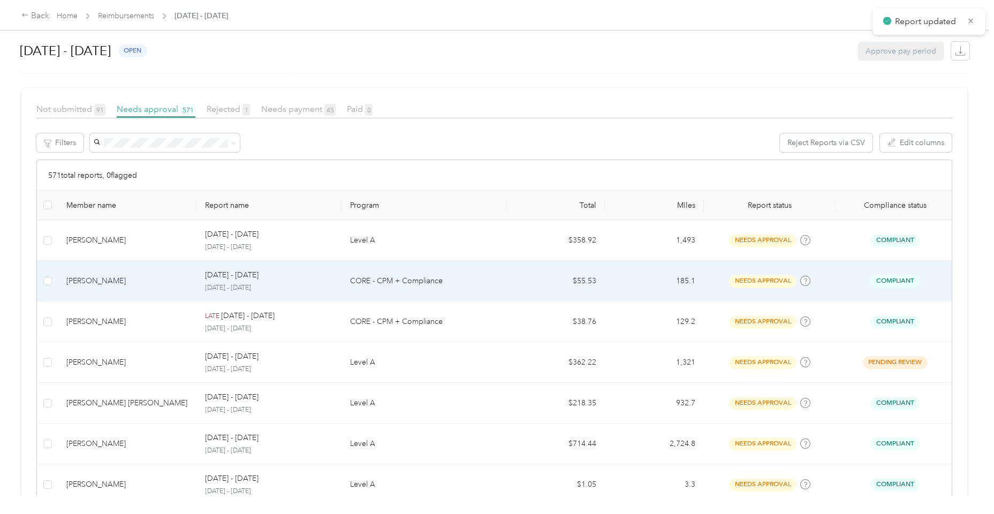
click at [103, 278] on div "[PERSON_NAME]" at bounding box center [127, 281] width 122 height 12
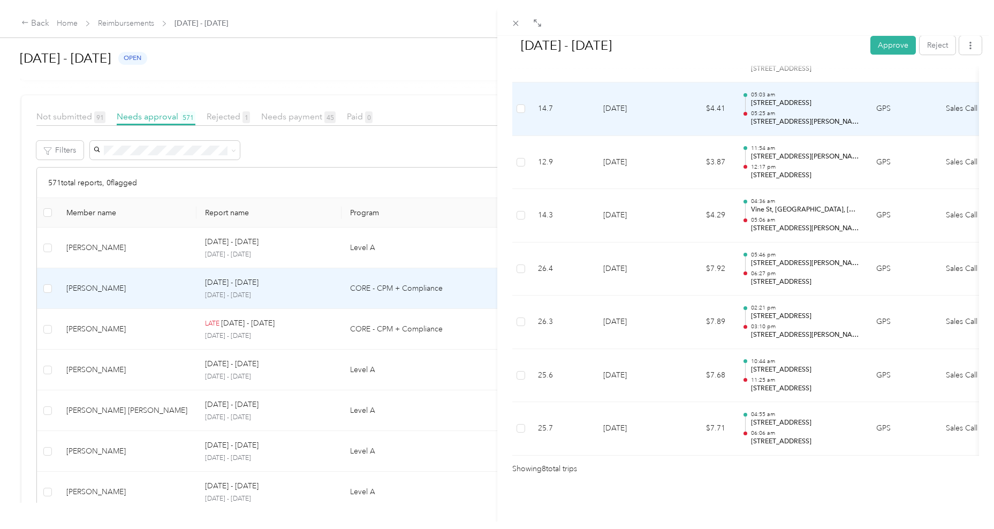
scroll to position [342, 0]
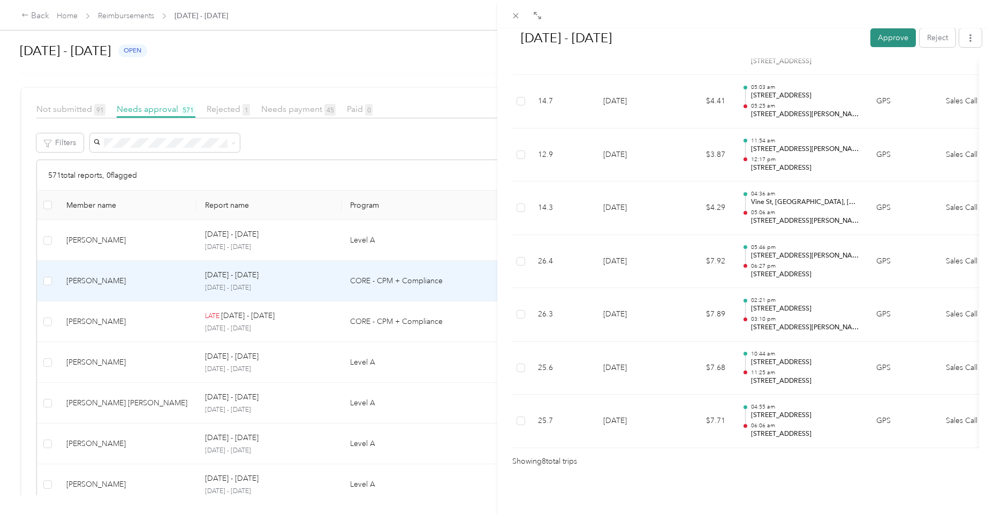
click at [882, 39] on button "Approve" at bounding box center [893, 37] width 46 height 19
click at [164, 237] on div "[DATE] - [DATE] [PERSON_NAME] as paid Reject Unapprove Needs Payment Needs paym…" at bounding box center [497, 257] width 994 height 514
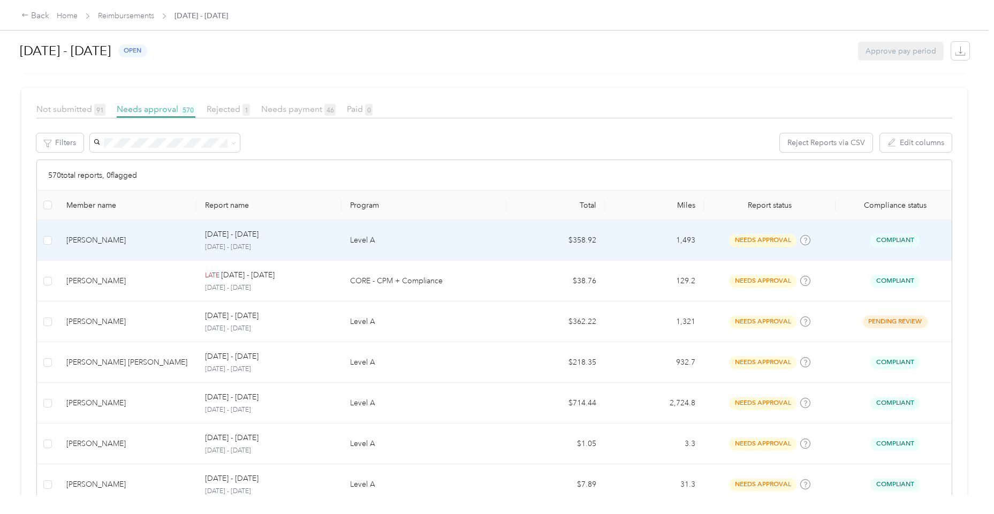
click at [164, 239] on div "[PERSON_NAME]" at bounding box center [127, 240] width 122 height 12
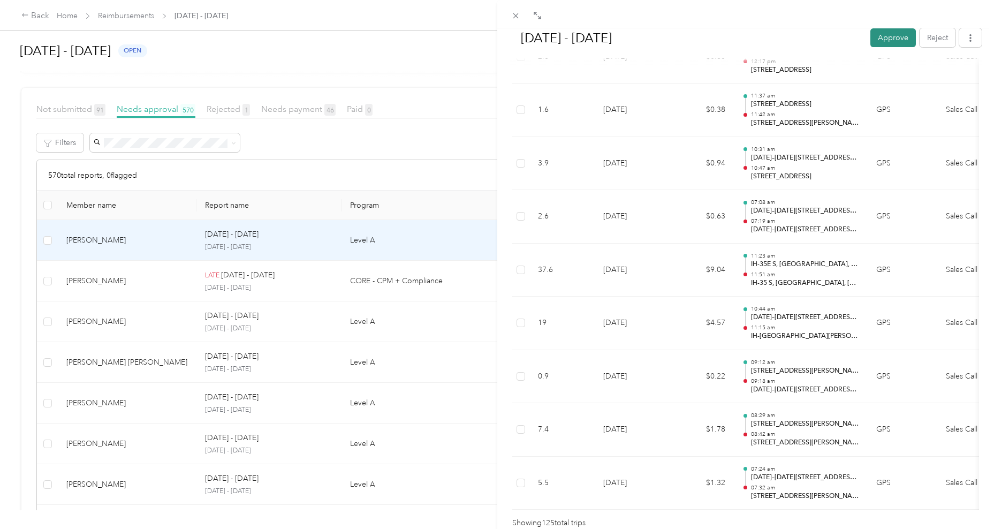
click at [899, 37] on button "Approve" at bounding box center [893, 37] width 46 height 19
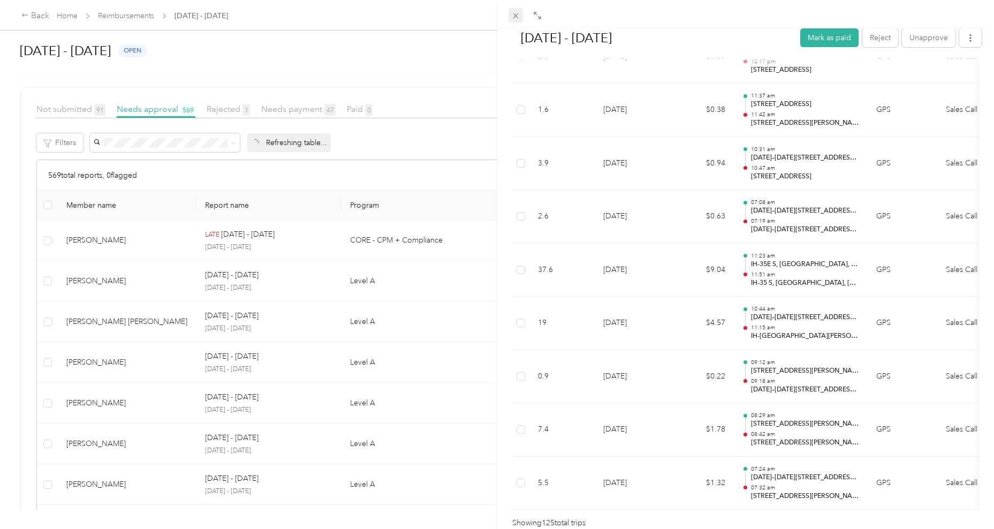
click at [515, 13] on icon at bounding box center [515, 15] width 9 height 9
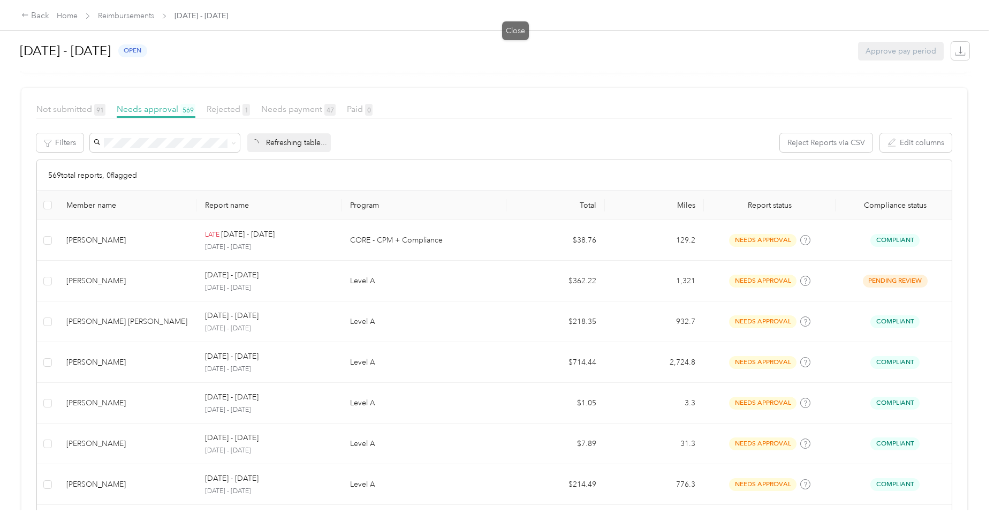
click at [515, 13] on icon at bounding box center [515, 15] width 9 height 9
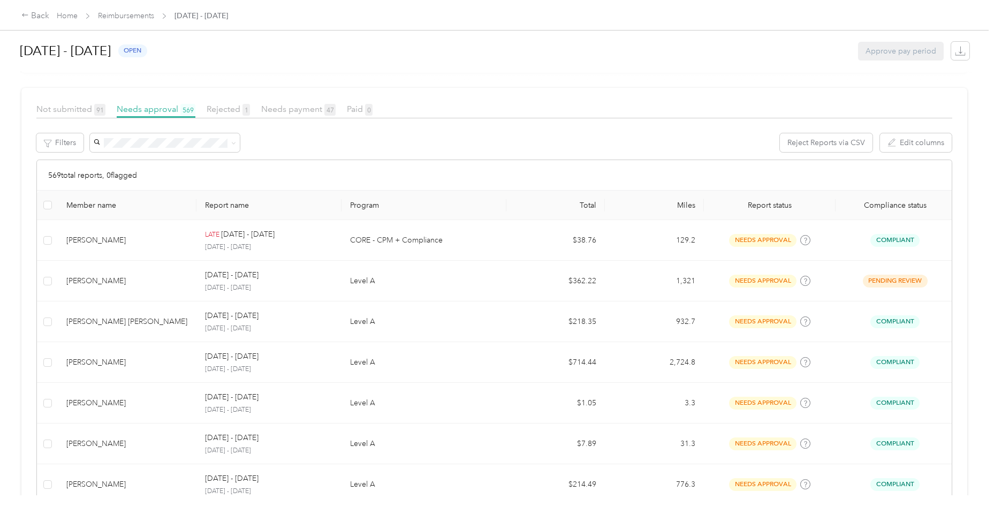
click at [68, 10] on span "Home" at bounding box center [67, 15] width 21 height 11
click at [65, 16] on link "Home" at bounding box center [67, 15] width 21 height 9
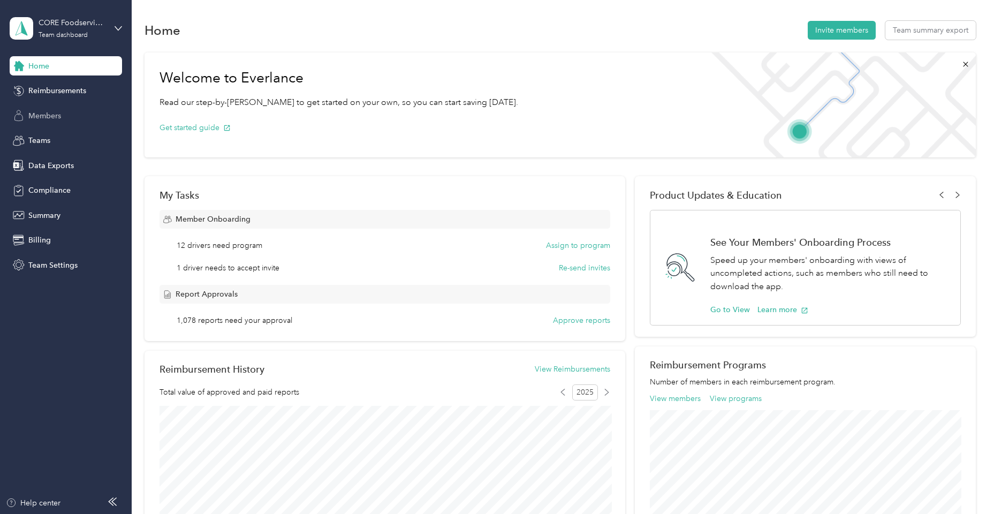
click at [59, 112] on span "Members" at bounding box center [44, 115] width 33 height 11
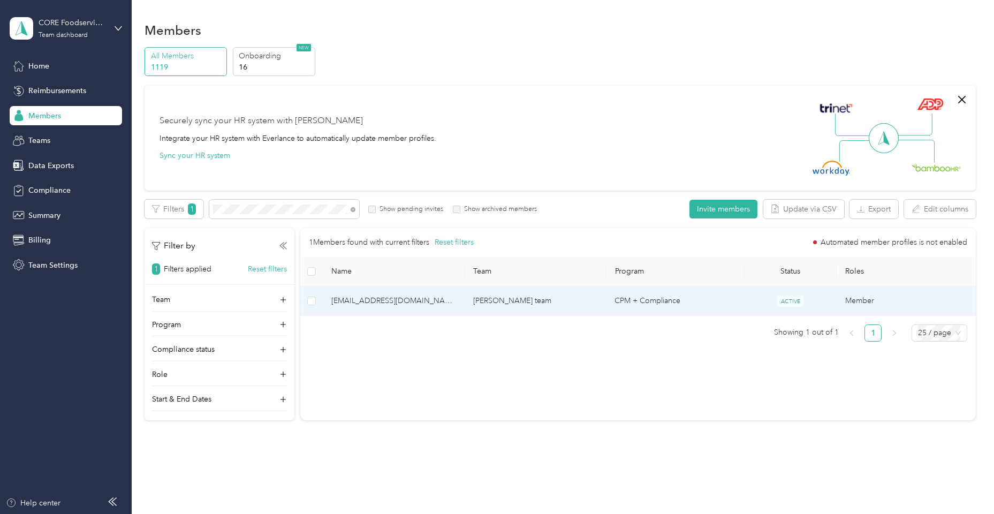
click at [370, 299] on span "[EMAIL_ADDRESS][DOMAIN_NAME]" at bounding box center [393, 301] width 125 height 12
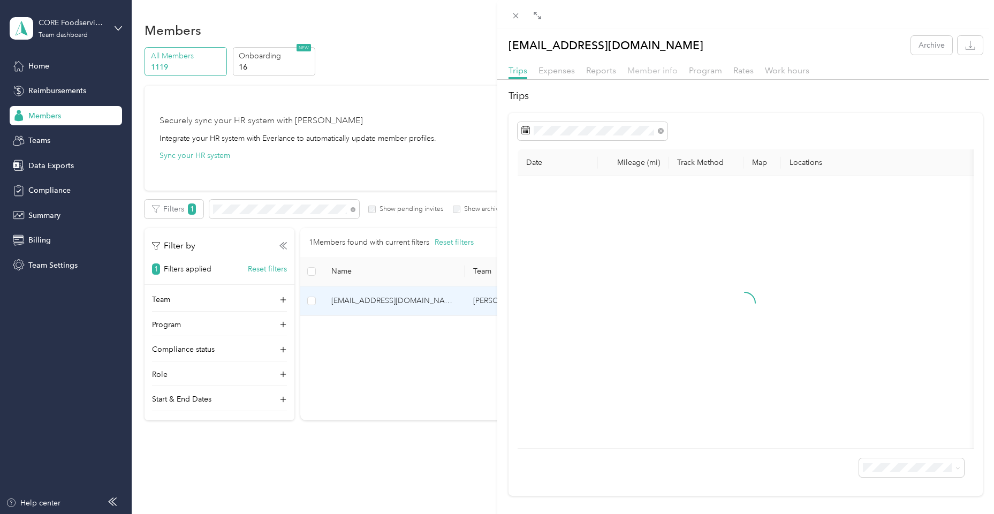
click at [647, 72] on span "Member info" at bounding box center [652, 70] width 50 height 10
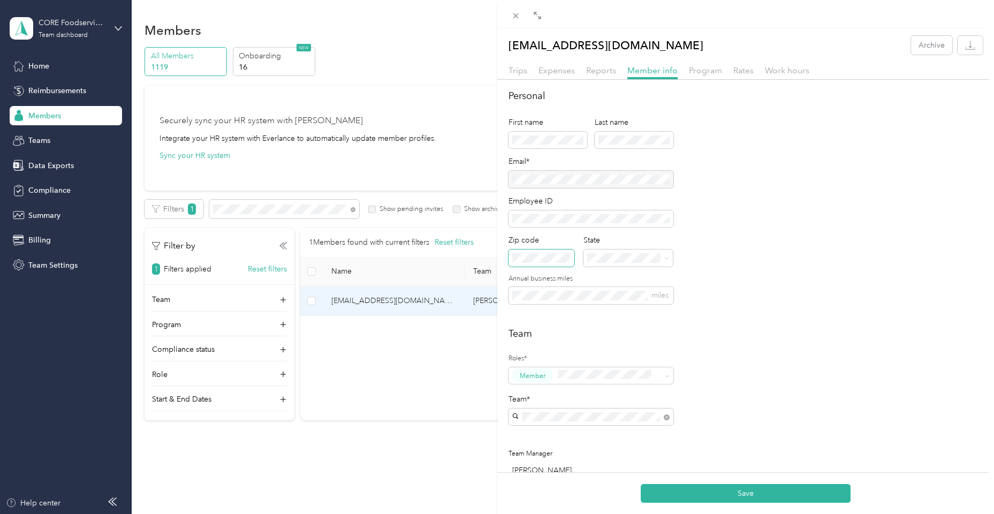
click at [529, 264] on span at bounding box center [542, 257] width 66 height 17
click at [622, 386] on p "[US_STATE]" at bounding box center [629, 389] width 77 height 11
click at [746, 497] on button "Save" at bounding box center [746, 493] width 210 height 19
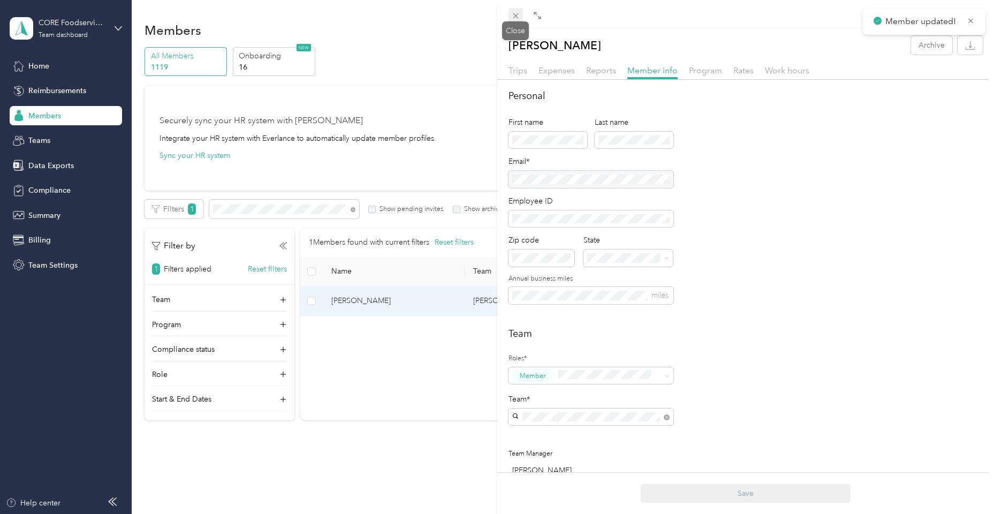
click at [521, 20] on span at bounding box center [516, 15] width 15 height 15
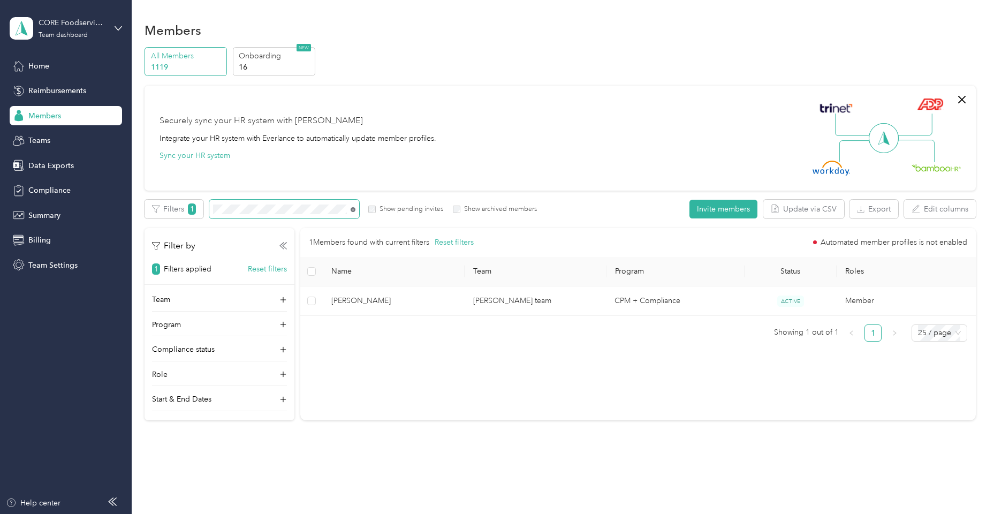
click at [352, 211] on icon at bounding box center [353, 209] width 5 height 5
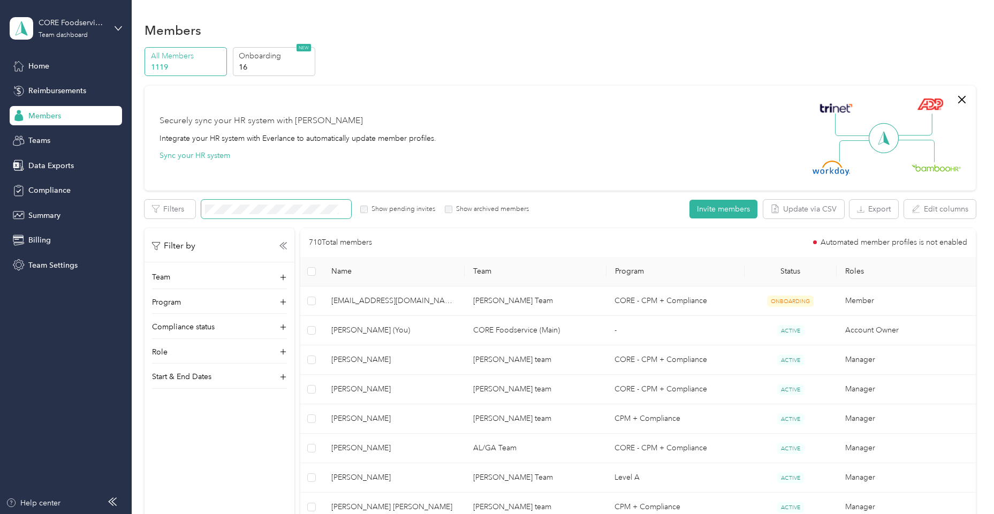
click at [52, 75] on div "Home Reimbursements Members Teams Data Exports Compliance Summary Billing Team …" at bounding box center [66, 165] width 112 height 218
click at [55, 71] on div "Home" at bounding box center [66, 65] width 112 height 19
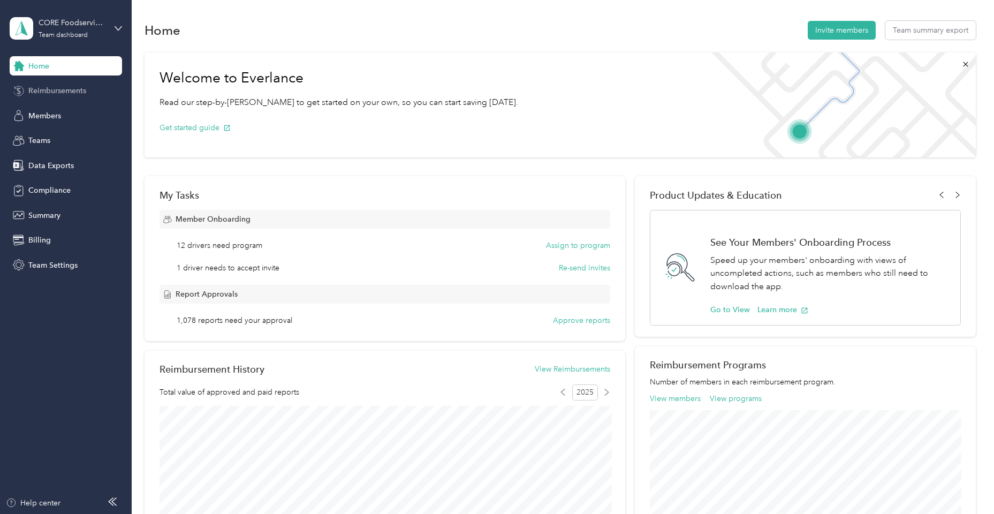
click at [60, 93] on span "Reimbursements" at bounding box center [57, 90] width 58 height 11
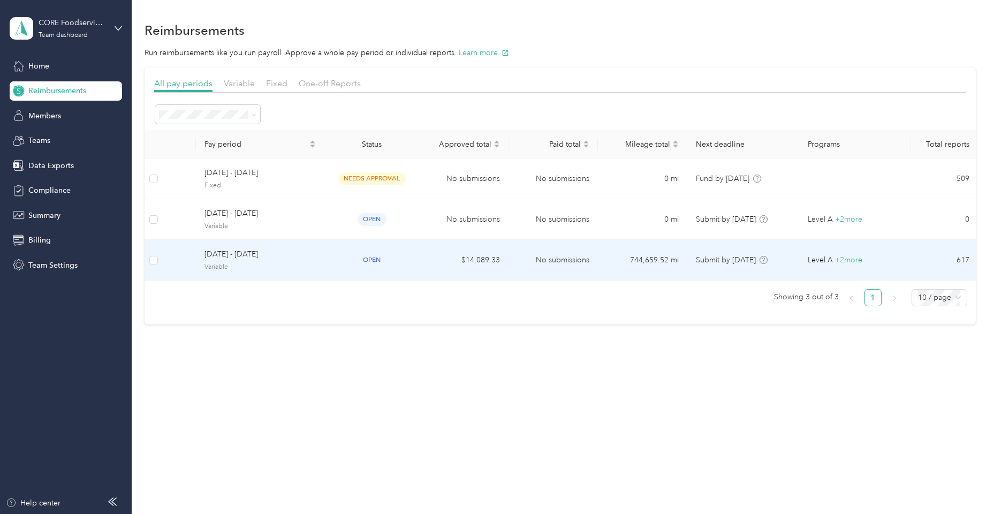
click at [267, 268] on span "Variable" at bounding box center [260, 267] width 111 height 10
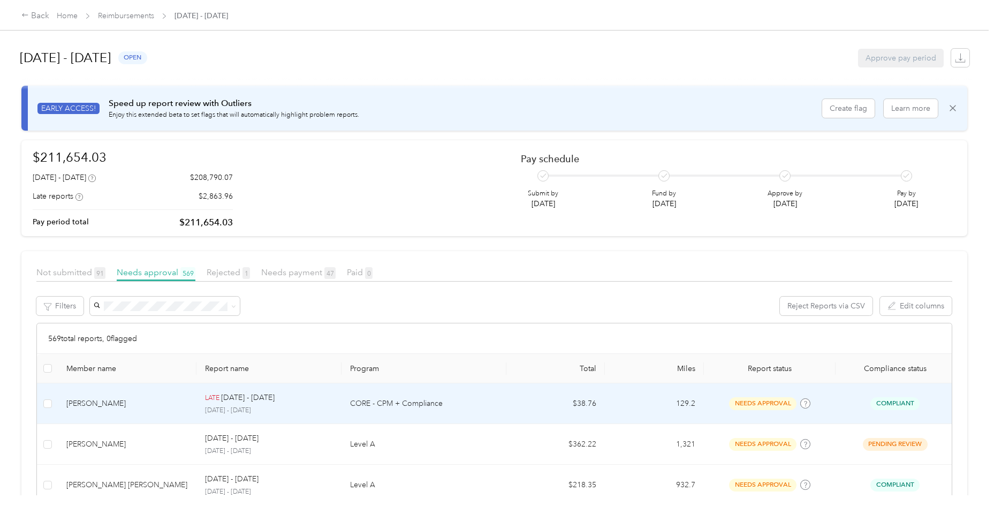
click at [150, 404] on div "[PERSON_NAME]" at bounding box center [127, 404] width 122 height 12
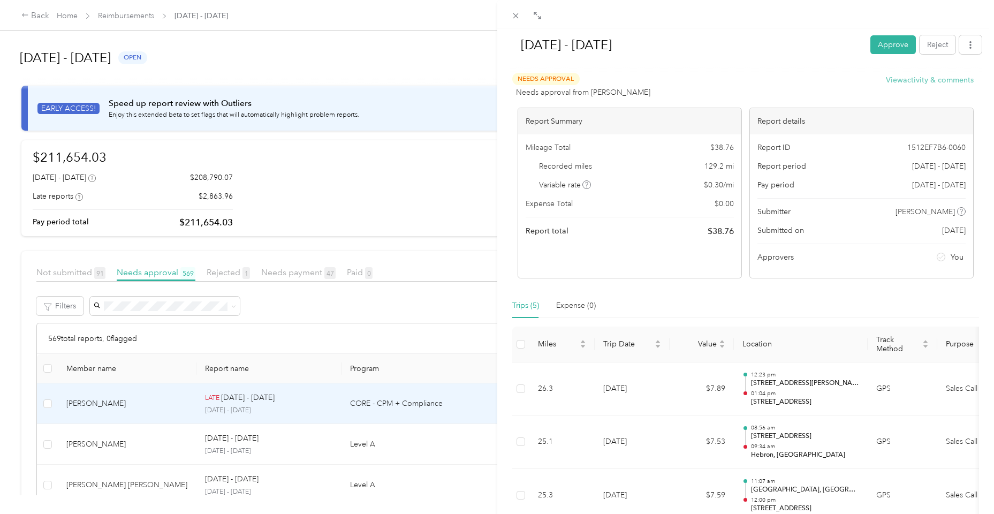
click at [931, 80] on button "View activity & comments" at bounding box center [930, 79] width 88 height 11
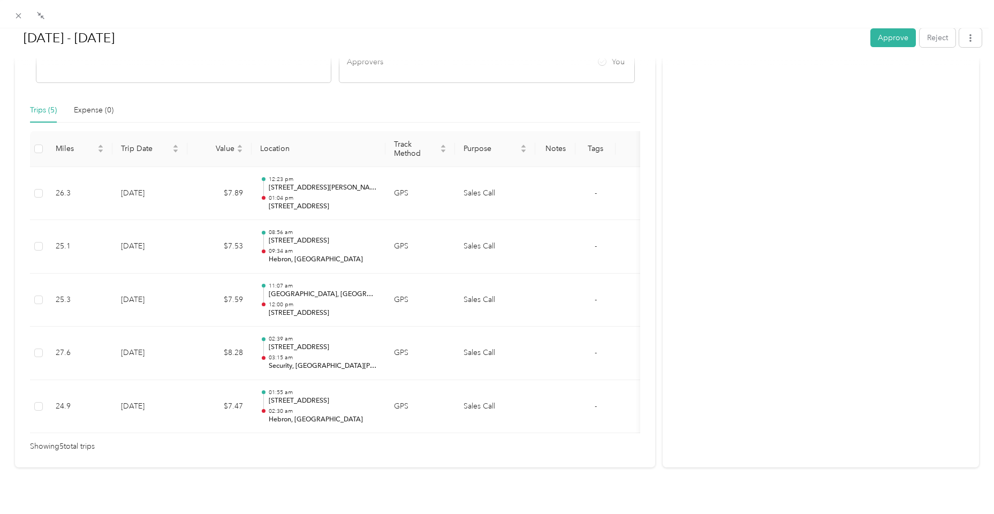
scroll to position [213, 0]
click at [885, 40] on button "Approve" at bounding box center [893, 37] width 46 height 19
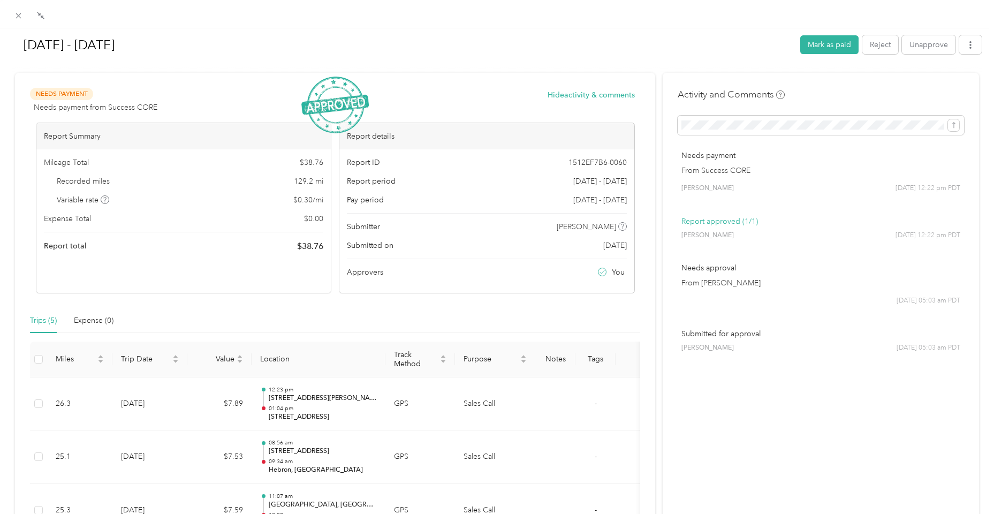
scroll to position [0, 0]
click at [16, 12] on icon at bounding box center [18, 15] width 9 height 9
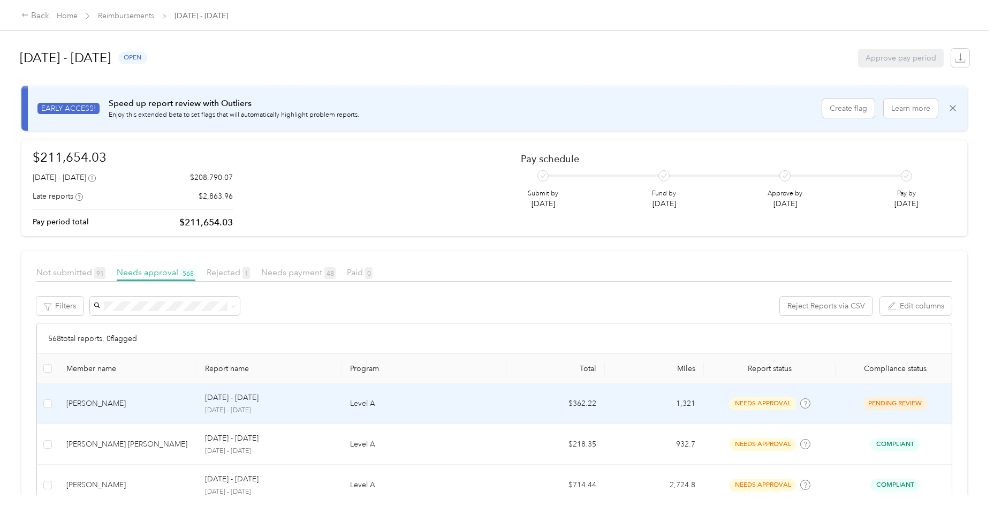
click at [123, 403] on div "[PERSON_NAME]" at bounding box center [127, 404] width 122 height 12
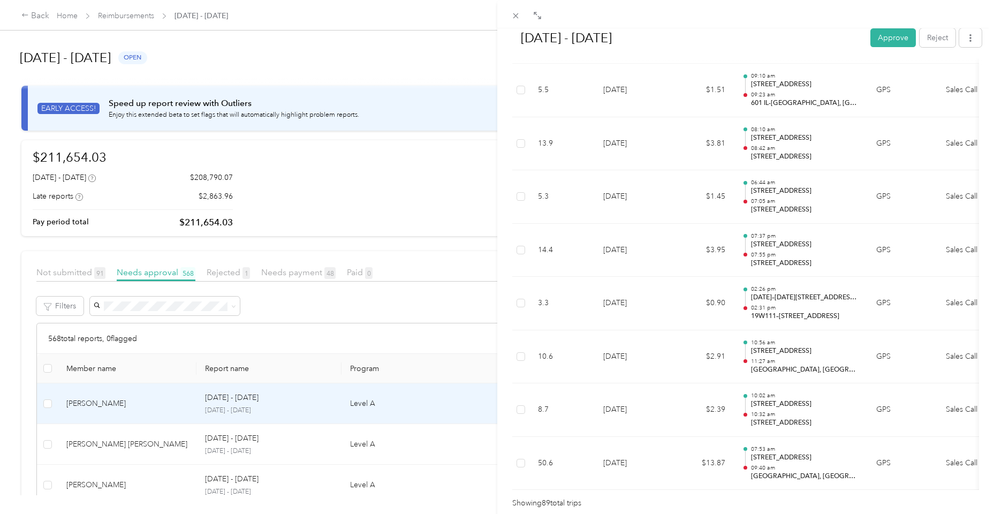
scroll to position [4613, 0]
click at [894, 40] on button "Approve" at bounding box center [893, 37] width 46 height 19
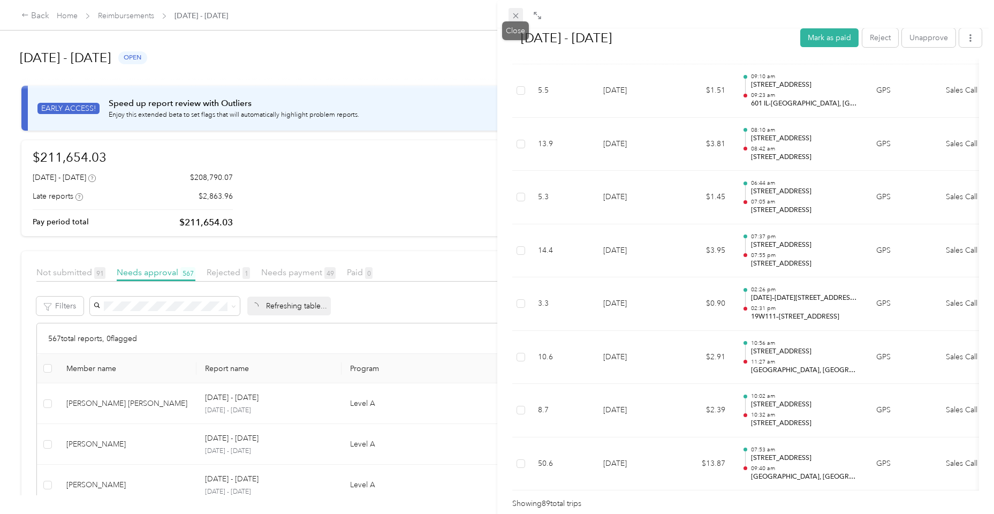
click at [517, 14] on icon at bounding box center [515, 15] width 9 height 9
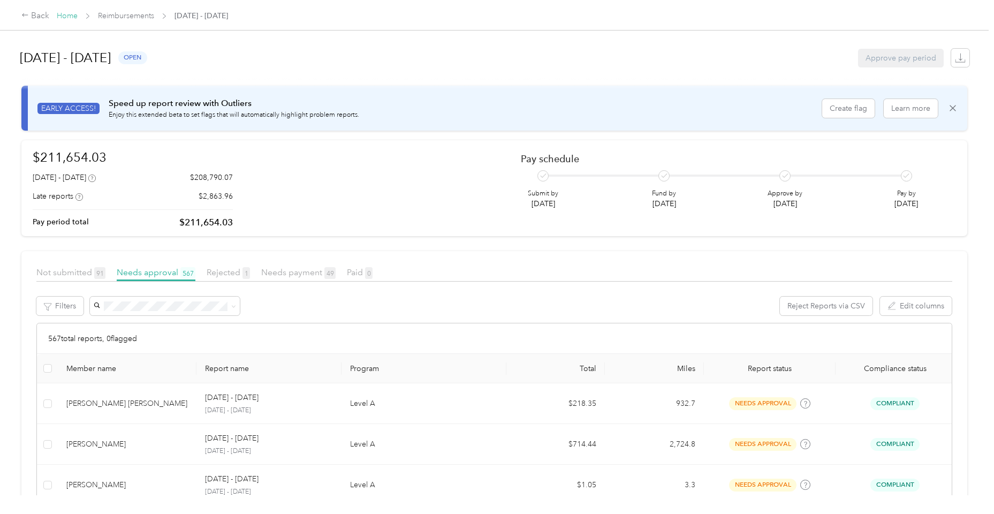
click at [72, 16] on link "Home" at bounding box center [67, 15] width 21 height 9
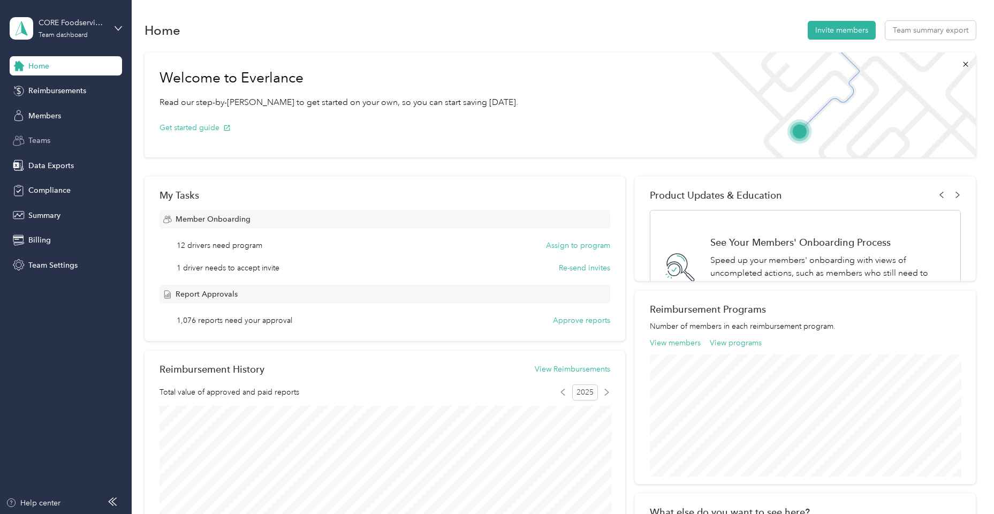
click at [63, 139] on div "Teams" at bounding box center [66, 140] width 112 height 19
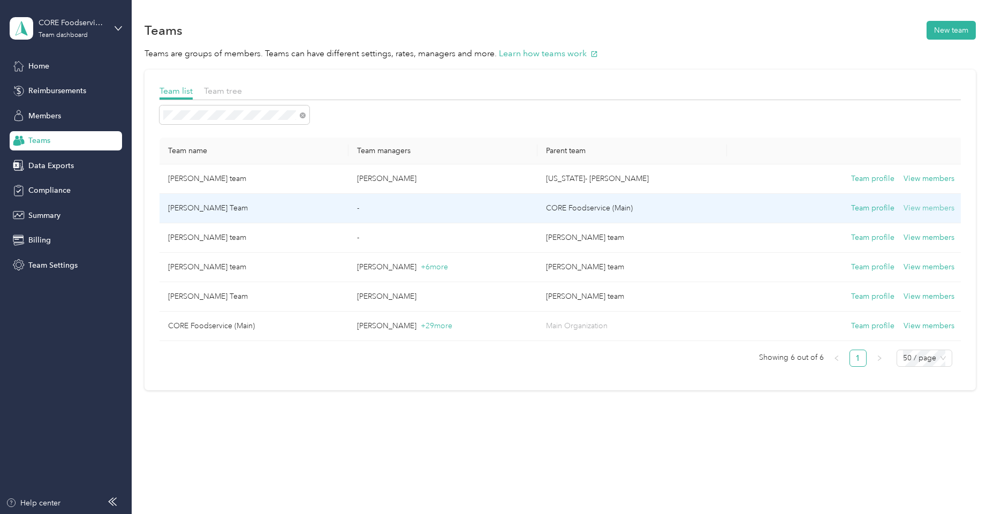
click at [947, 210] on button "View members" at bounding box center [929, 208] width 51 height 12
click at [256, 196] on td "[PERSON_NAME] Team" at bounding box center [254, 208] width 189 height 29
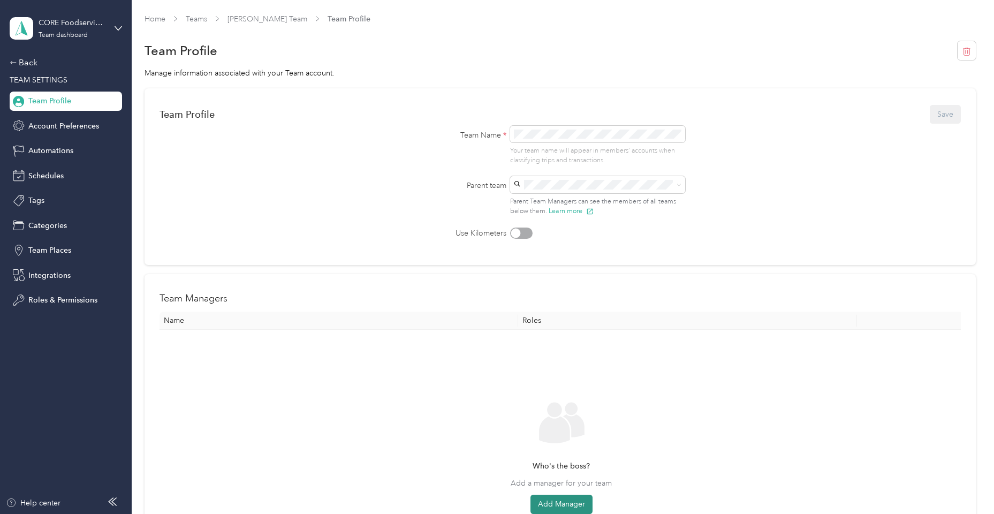
click at [579, 507] on button "Add Manager" at bounding box center [562, 504] width 62 height 19
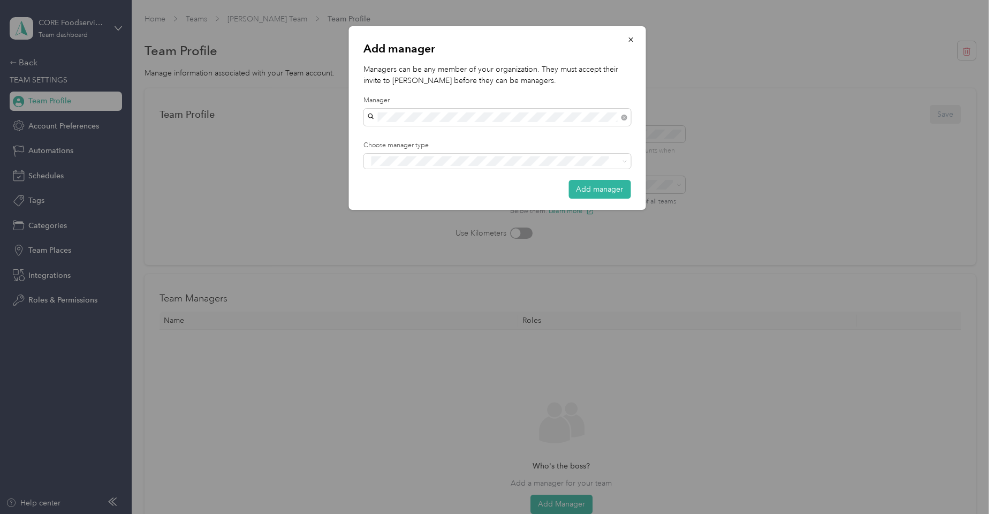
click at [389, 156] on div "[PERSON_NAME]" at bounding box center [497, 154] width 252 height 11
click at [468, 198] on div "Manager" at bounding box center [497, 200] width 252 height 13
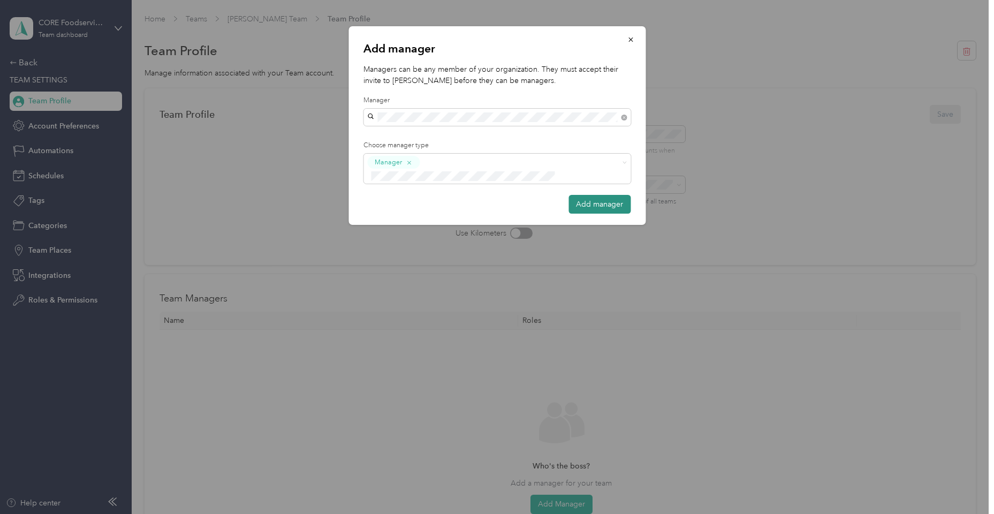
click at [614, 195] on button "Add manager" at bounding box center [600, 204] width 62 height 19
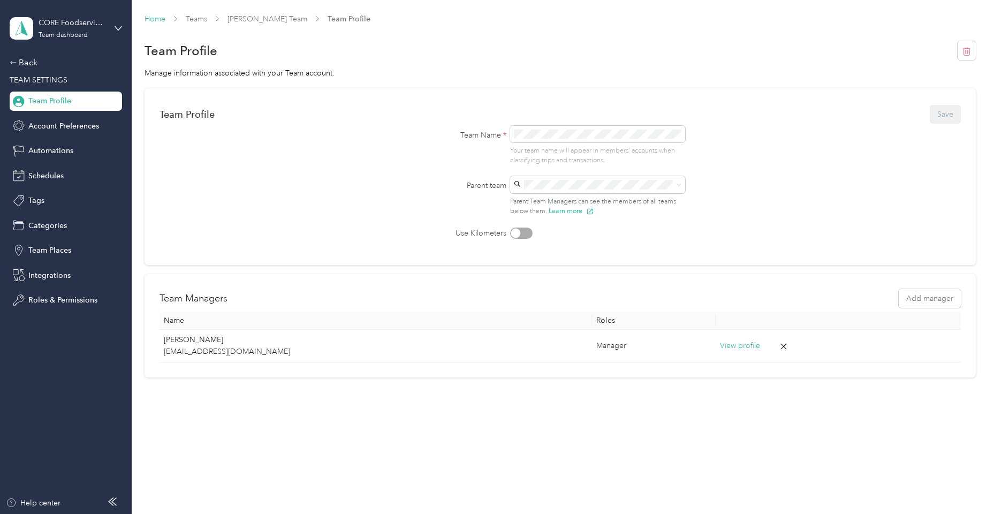
click at [159, 19] on link "Home" at bounding box center [155, 18] width 21 height 9
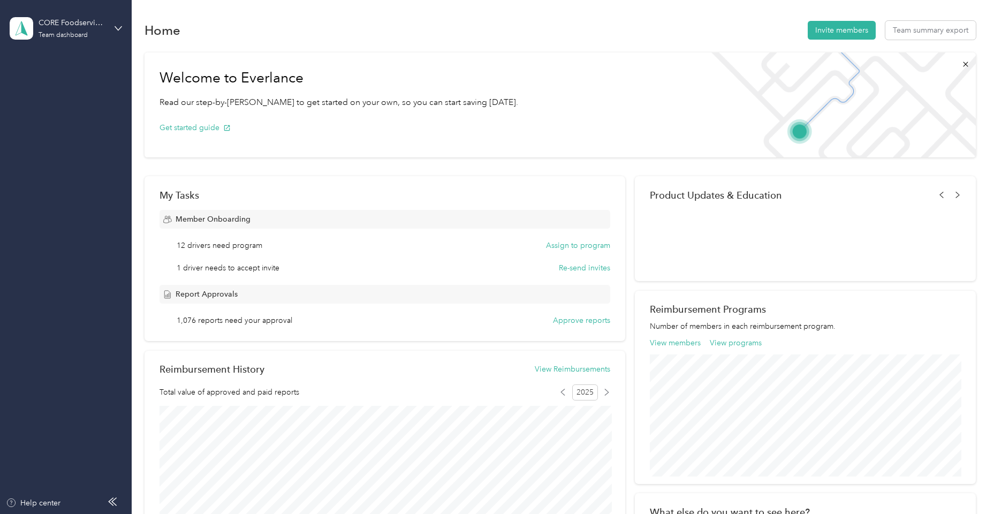
click at [159, 19] on div "Home Invite members Team summary export" at bounding box center [560, 30] width 831 height 22
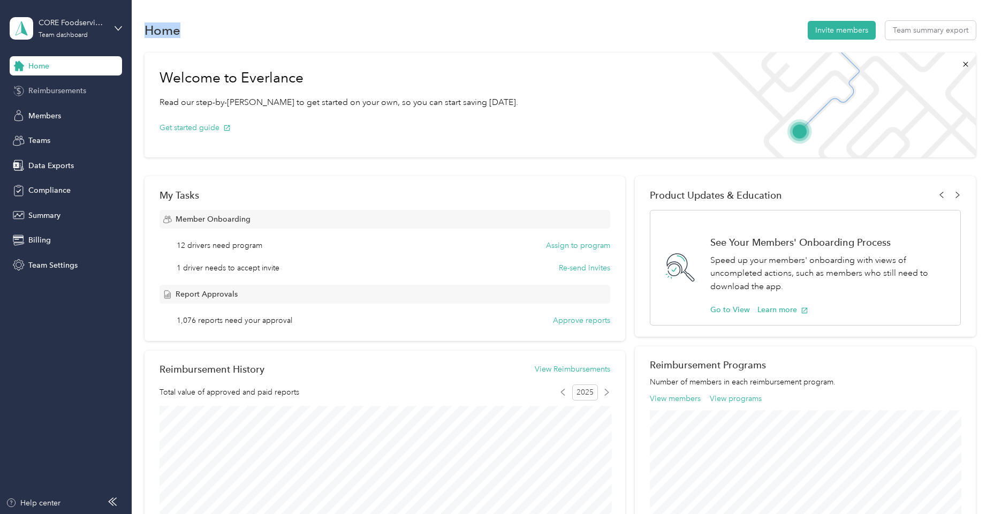
click at [67, 93] on span "Reimbursements" at bounding box center [57, 90] width 58 height 11
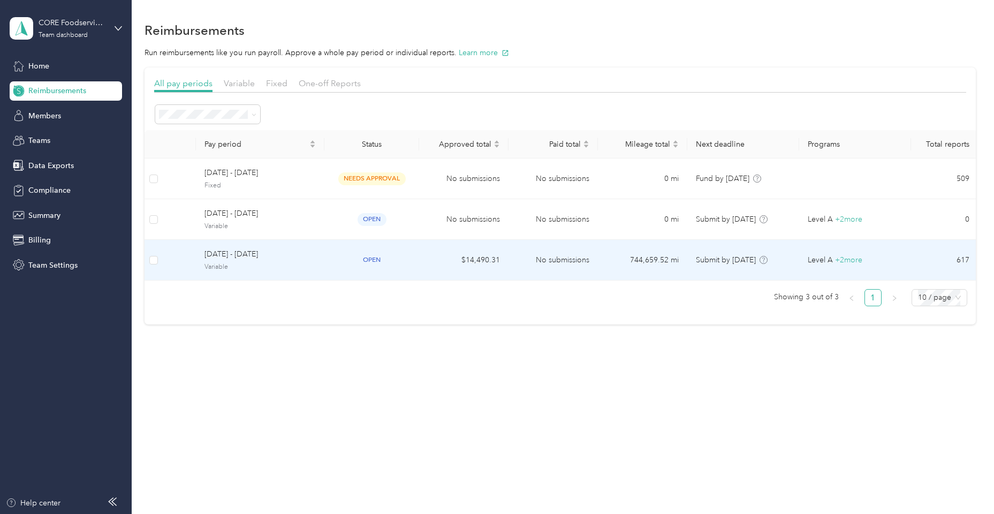
click at [272, 255] on span "[DATE] - [DATE]" at bounding box center [260, 254] width 111 height 12
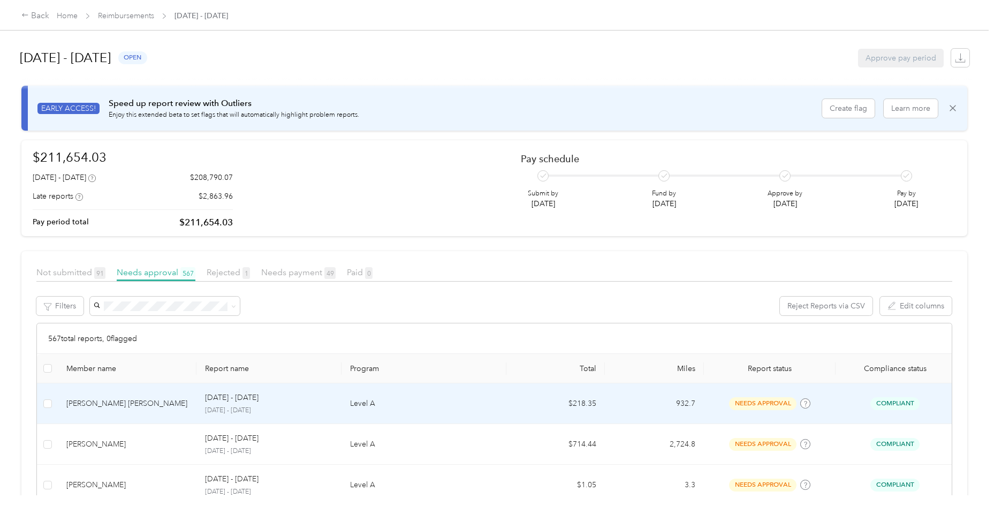
click at [168, 401] on div "[PERSON_NAME] [PERSON_NAME]" at bounding box center [127, 404] width 122 height 12
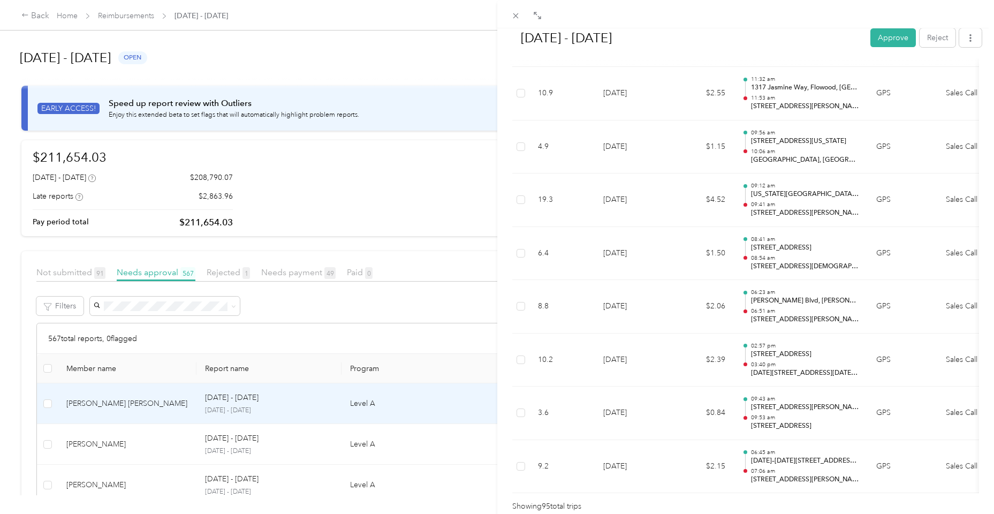
scroll to position [4929, 0]
click at [879, 34] on button "Approve" at bounding box center [893, 37] width 46 height 19
click at [517, 15] on icon at bounding box center [515, 15] width 9 height 9
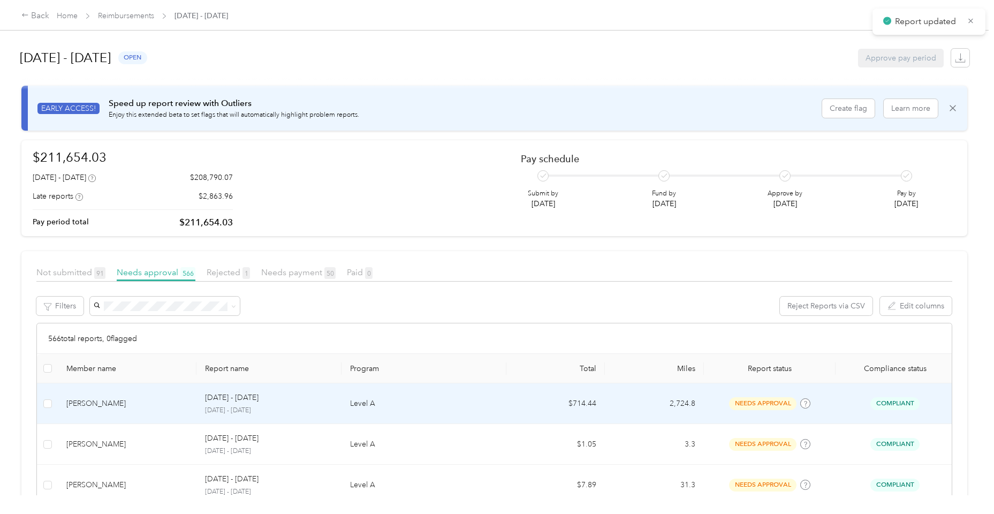
click at [210, 406] on p "[DATE] - [DATE]" at bounding box center [269, 411] width 128 height 10
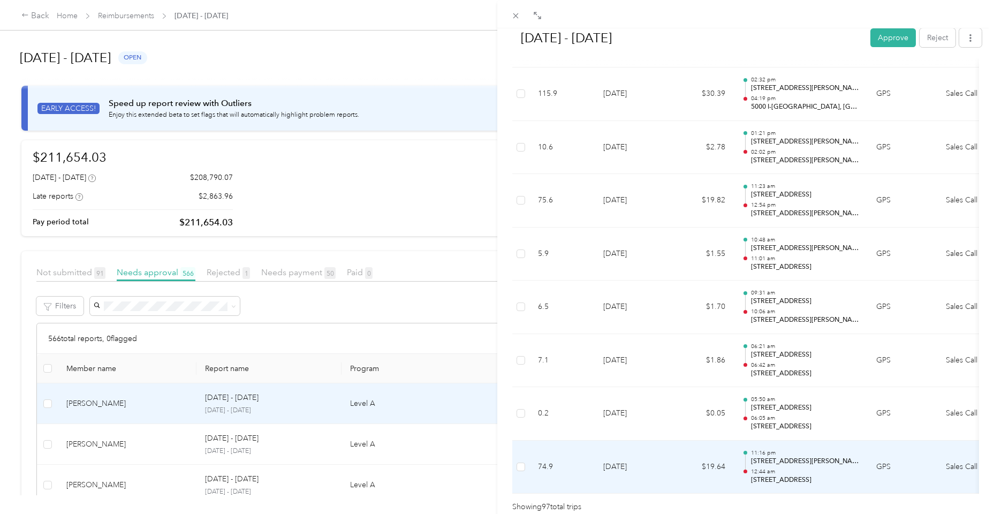
scroll to position [5034, 0]
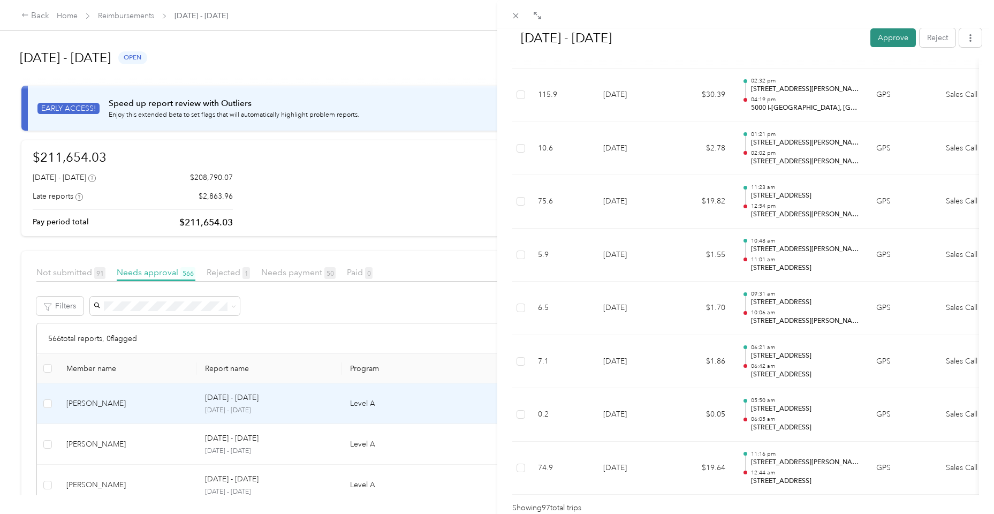
click at [887, 41] on button "Approve" at bounding box center [893, 37] width 46 height 19
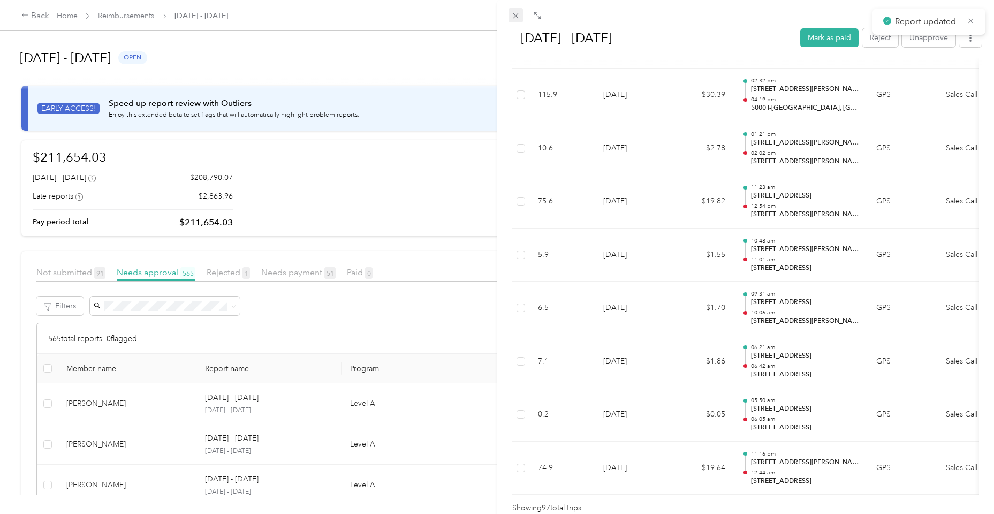
click at [518, 17] on icon at bounding box center [515, 15] width 9 height 9
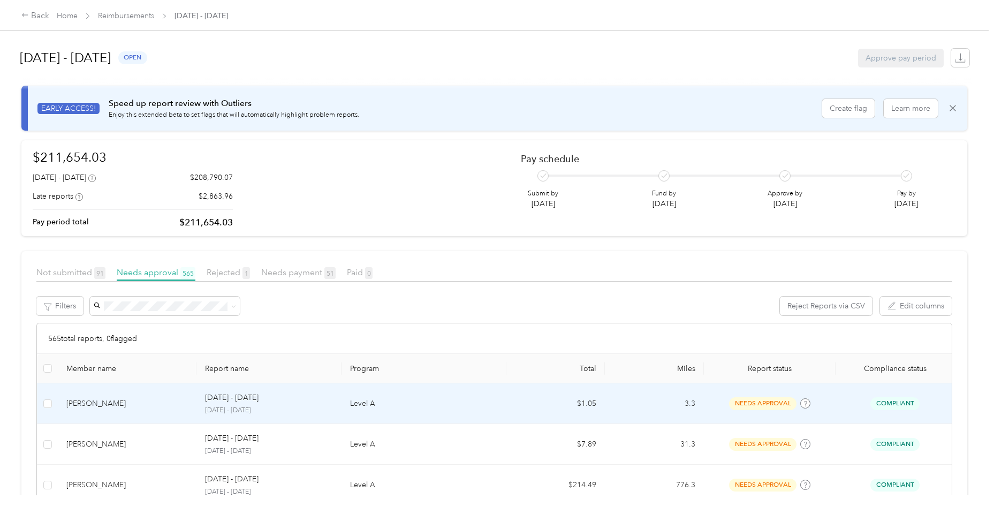
click at [160, 403] on div "[PERSON_NAME]" at bounding box center [127, 404] width 122 height 12
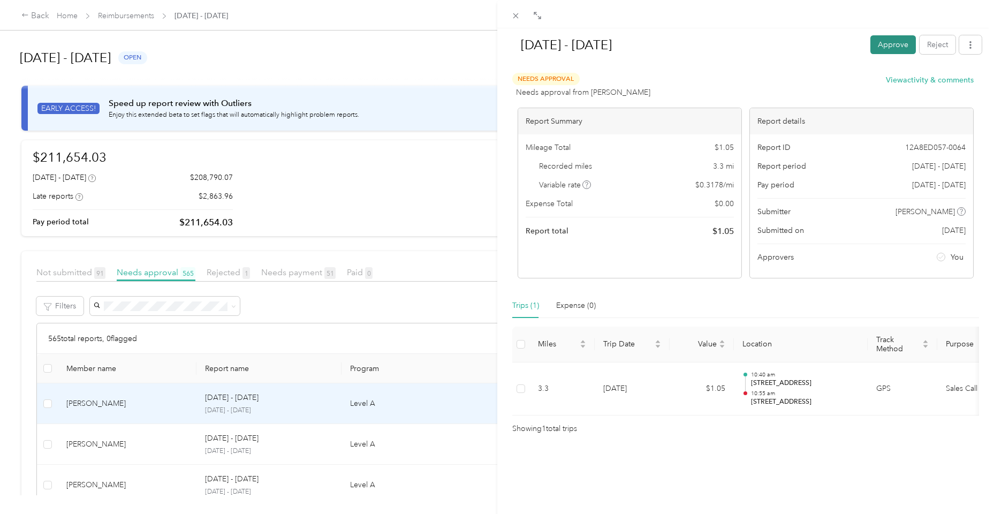
click at [895, 52] on button "Approve" at bounding box center [893, 44] width 46 height 19
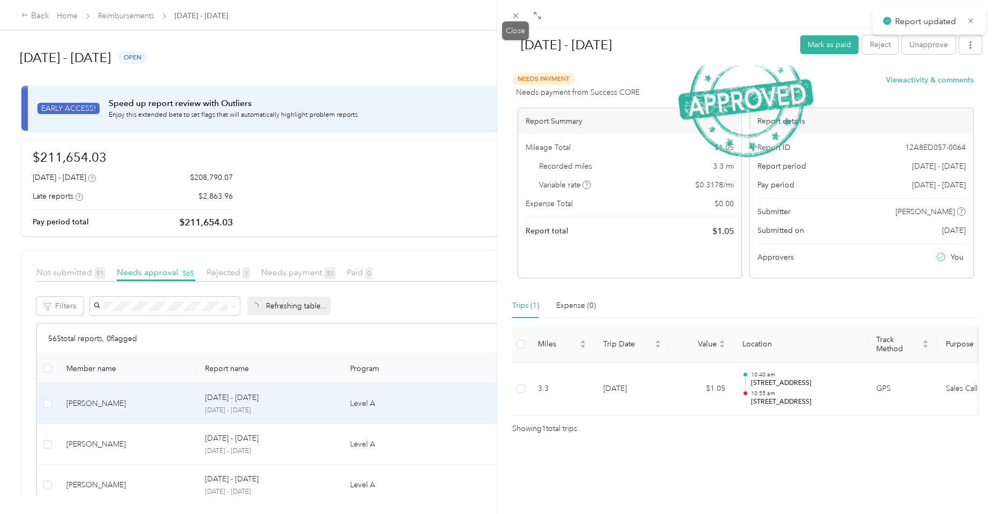
click at [516, 20] on icon at bounding box center [515, 15] width 9 height 9
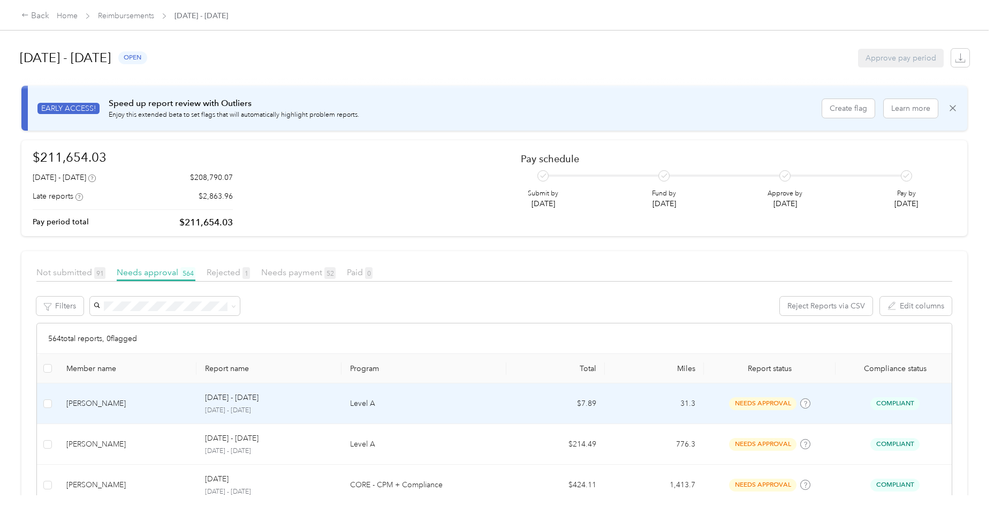
click at [152, 407] on div "[PERSON_NAME]" at bounding box center [127, 404] width 122 height 12
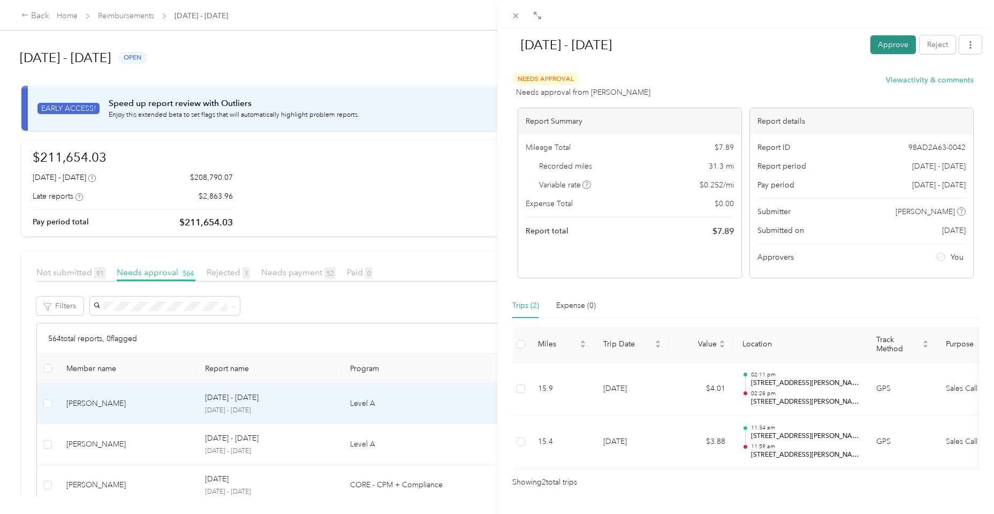
click at [885, 49] on button "Approve" at bounding box center [893, 44] width 46 height 19
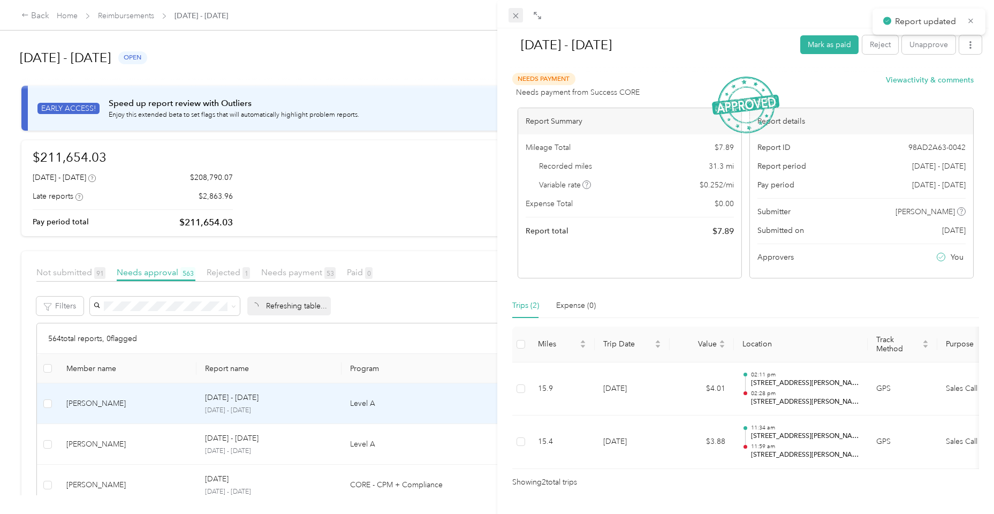
click at [518, 14] on icon at bounding box center [515, 15] width 9 height 9
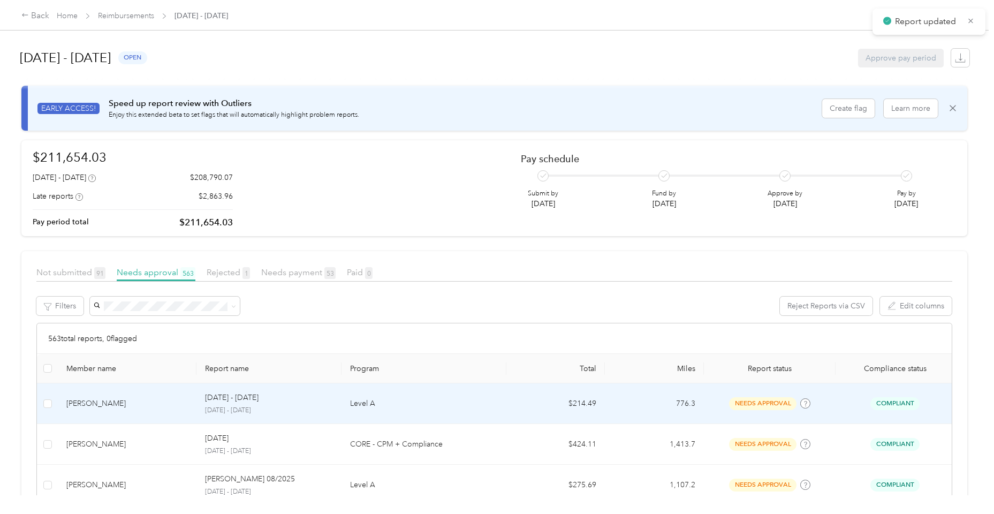
click at [187, 406] on div "[PERSON_NAME]" at bounding box center [127, 404] width 122 height 12
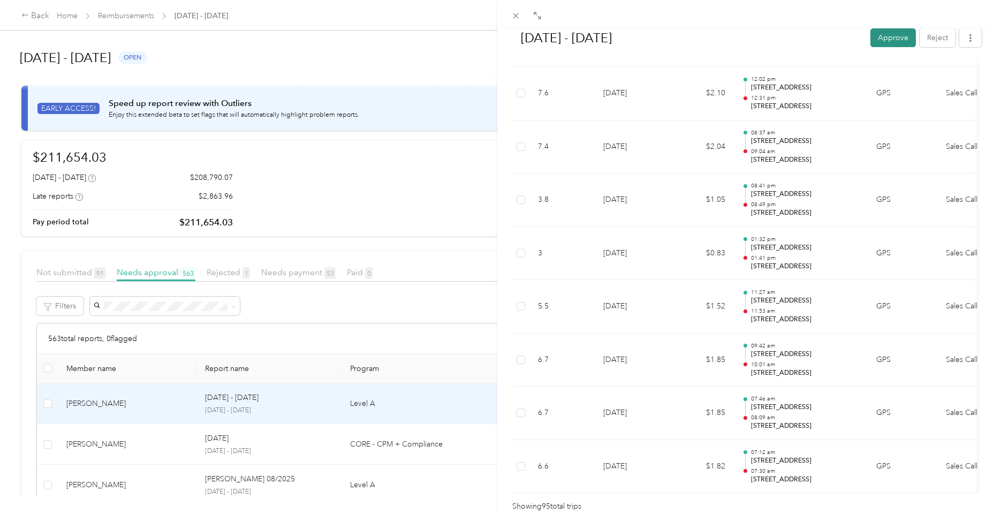
scroll to position [4929, 0]
click at [888, 41] on button "Approve" at bounding box center [893, 37] width 46 height 19
click at [517, 14] on icon at bounding box center [515, 15] width 5 height 5
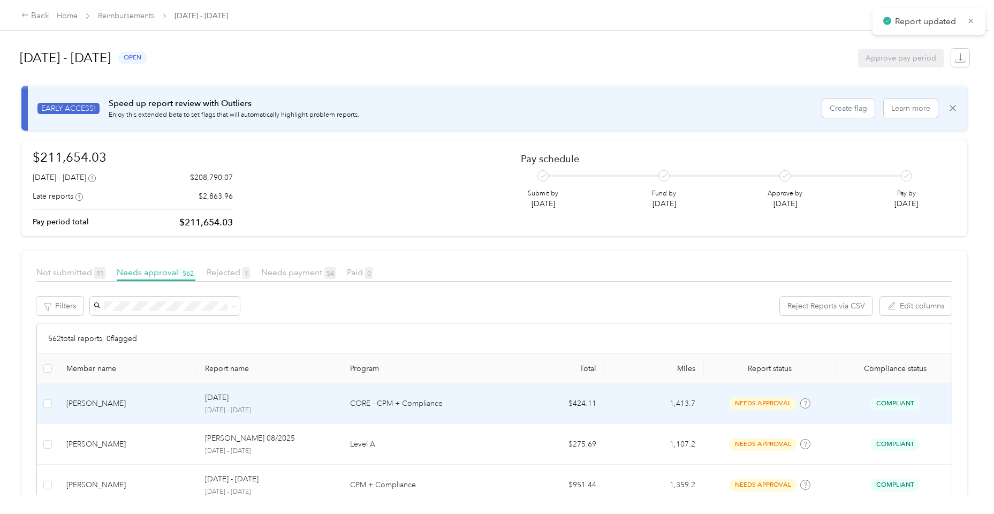
click at [147, 415] on td "[PERSON_NAME]" at bounding box center [127, 403] width 139 height 41
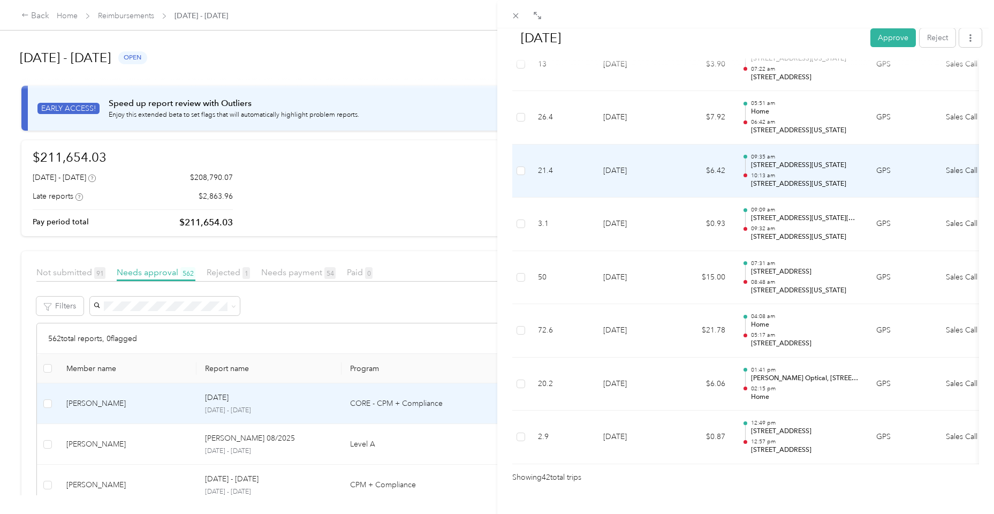
scroll to position [2134, 0]
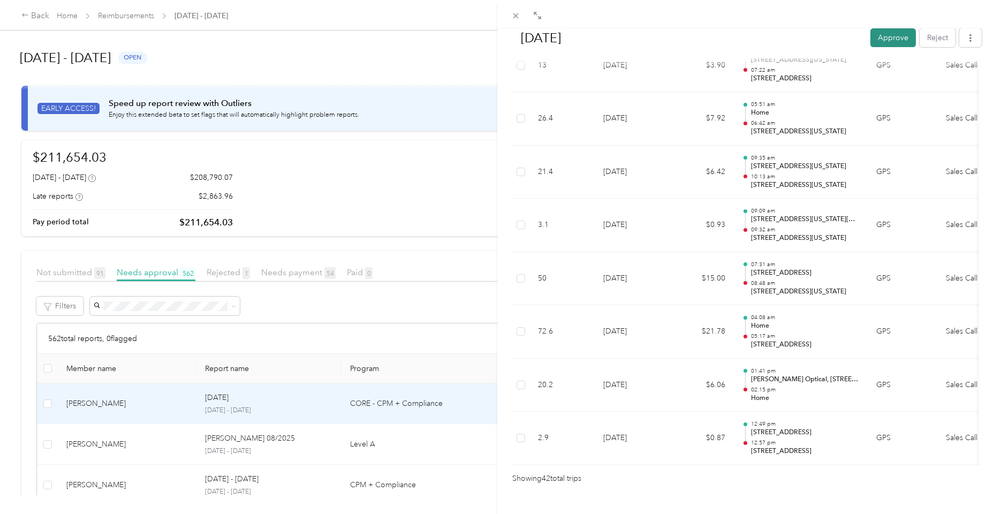
click at [892, 45] on button "Approve" at bounding box center [893, 37] width 46 height 19
click at [514, 14] on icon at bounding box center [515, 15] width 5 height 5
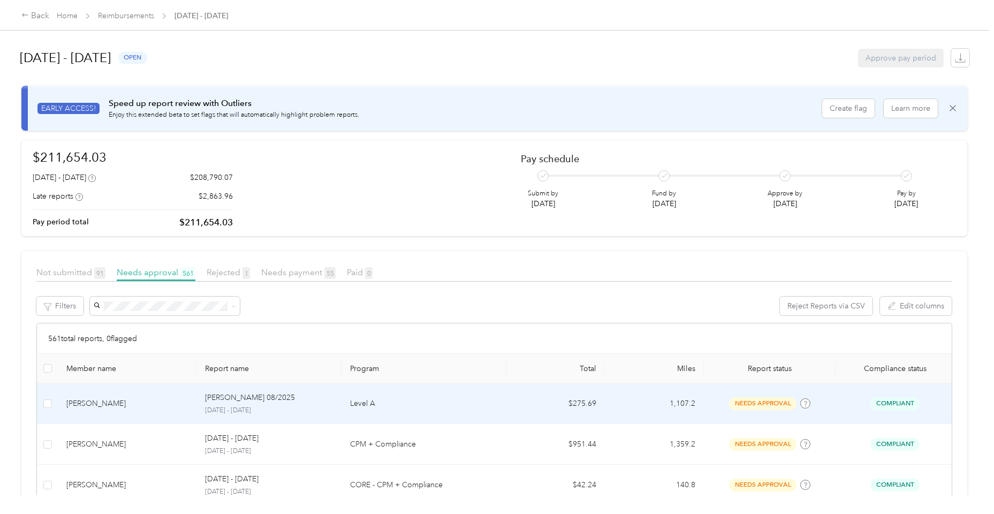
click at [110, 421] on td "[PERSON_NAME]" at bounding box center [127, 403] width 139 height 41
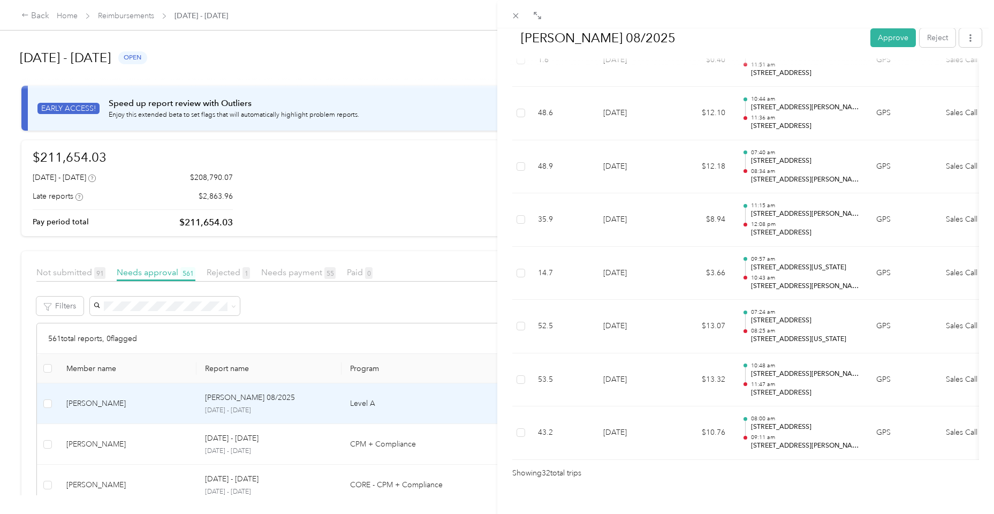
click at [879, 48] on div "[PERSON_NAME] 08/2025 Approve Reject" at bounding box center [746, 40] width 473 height 32
click at [885, 44] on button "Approve" at bounding box center [893, 37] width 46 height 19
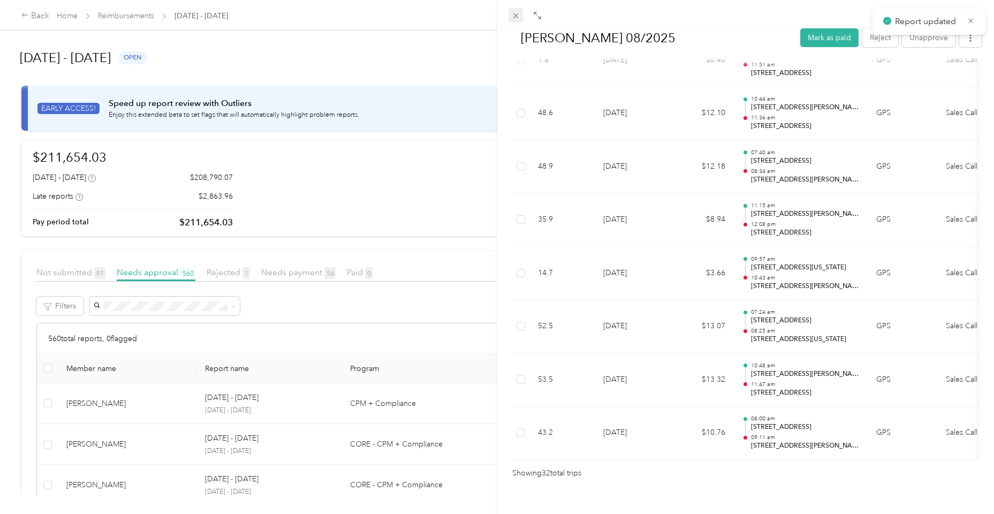
click at [519, 20] on icon at bounding box center [515, 15] width 9 height 9
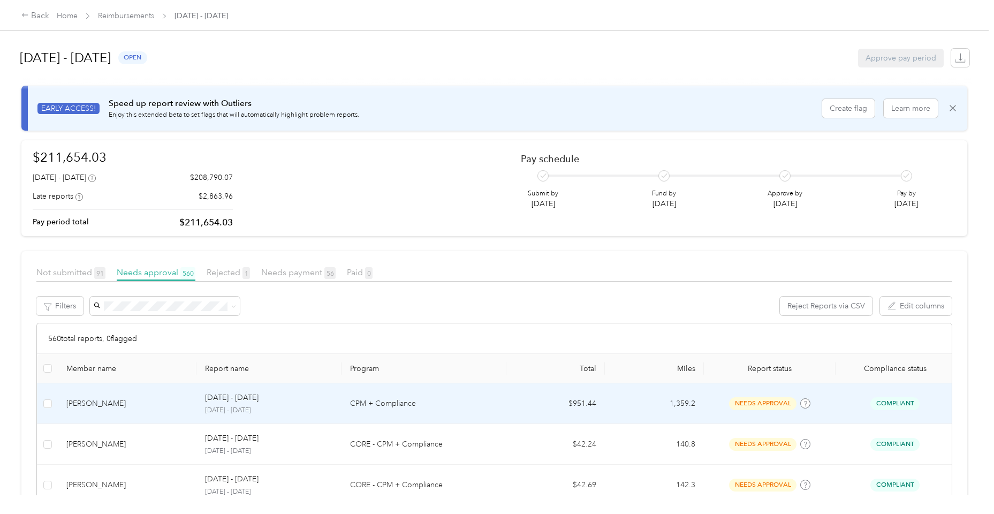
click at [126, 414] on td "[PERSON_NAME]" at bounding box center [127, 403] width 139 height 41
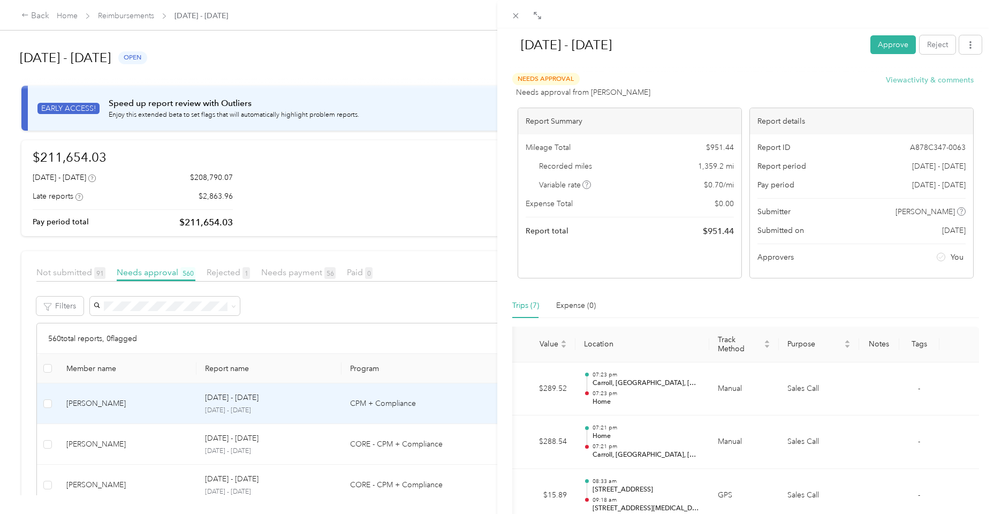
click at [919, 77] on button "View activity & comments" at bounding box center [930, 79] width 88 height 11
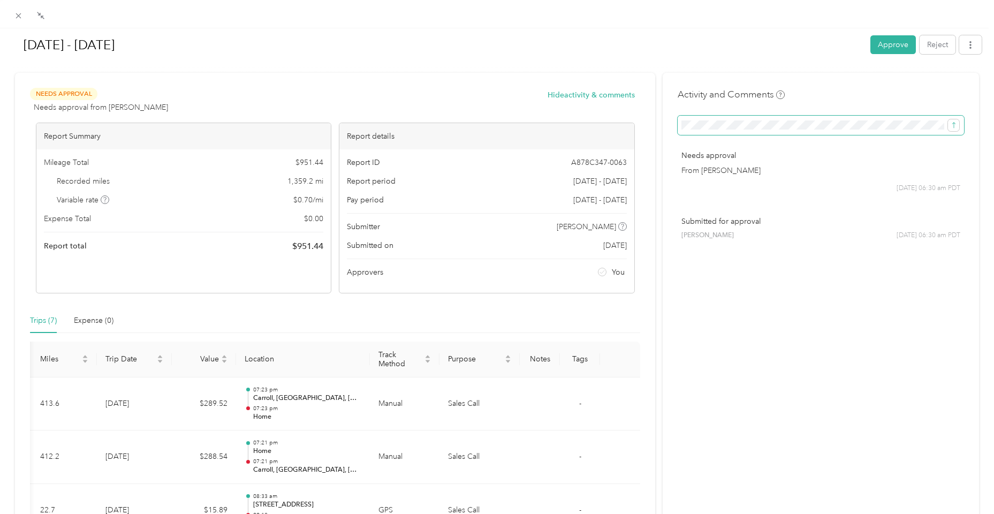
click at [766, 129] on span at bounding box center [821, 125] width 286 height 19
click at [954, 124] on icon "submit" at bounding box center [953, 125] width 7 height 7
click at [967, 41] on span "button" at bounding box center [970, 44] width 7 height 9
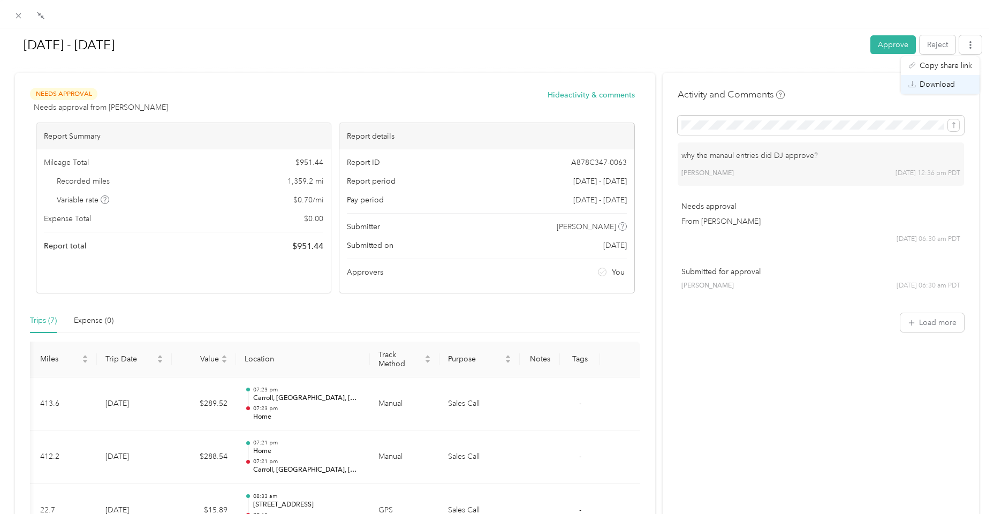
click at [960, 79] on div "Download" at bounding box center [940, 84] width 64 height 11
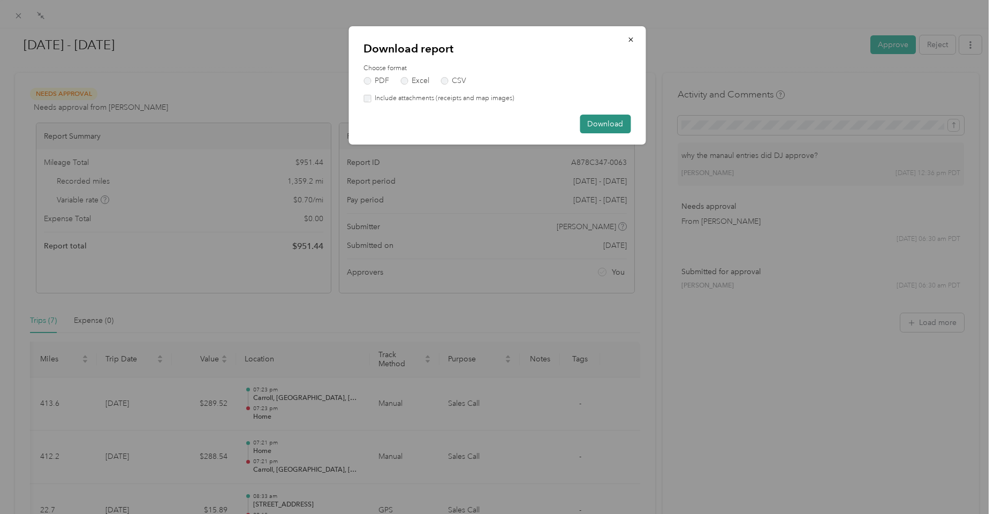
click at [590, 128] on button "Download" at bounding box center [605, 124] width 51 height 19
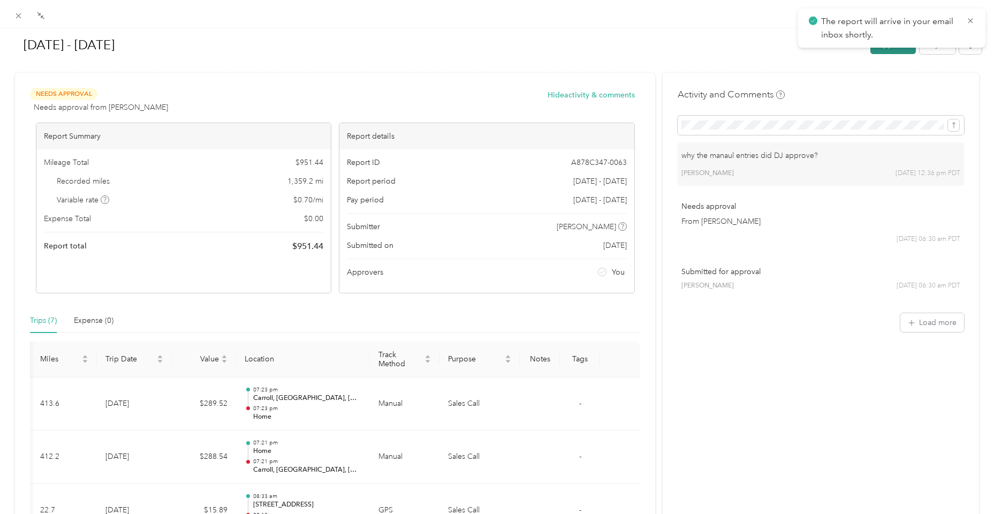
click at [894, 52] on button "Approve" at bounding box center [893, 44] width 46 height 19
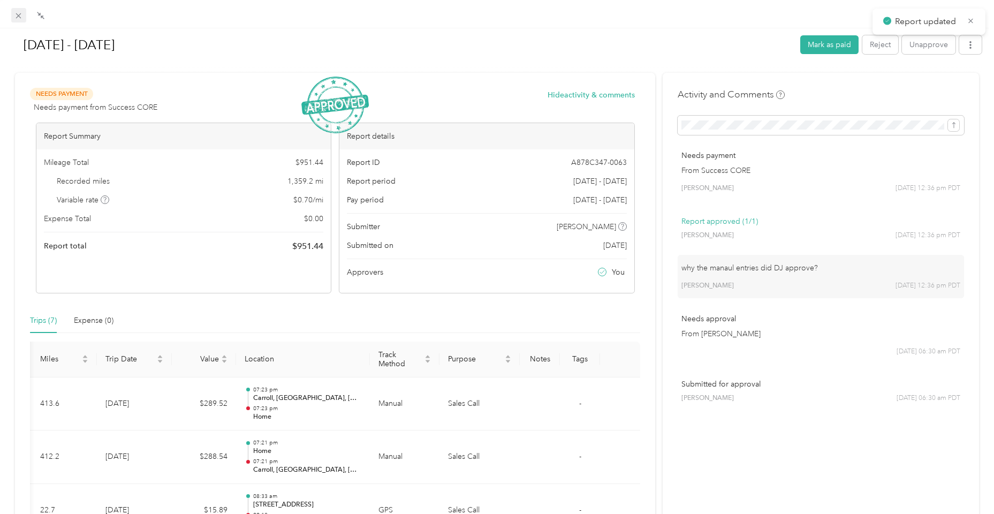
click at [16, 12] on icon at bounding box center [18, 15] width 9 height 9
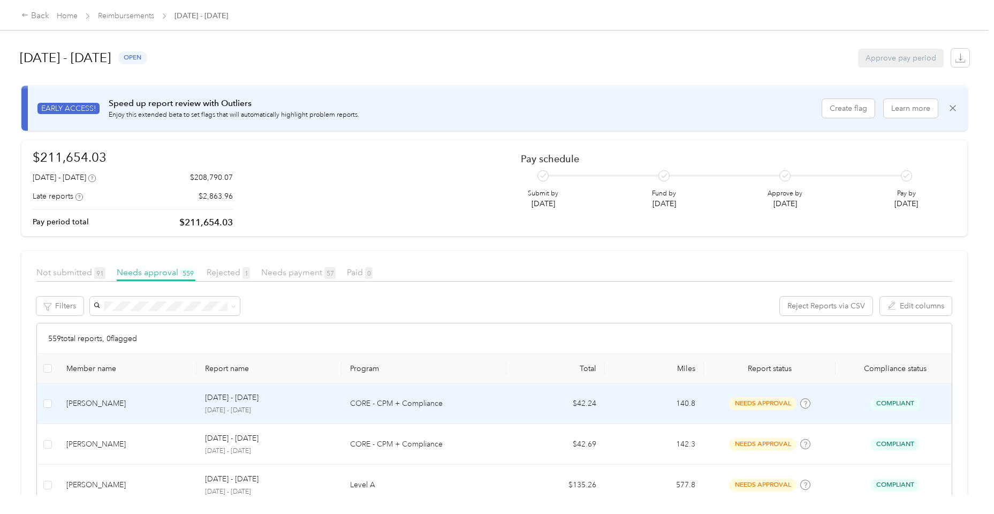
click at [146, 412] on td "[PERSON_NAME]" at bounding box center [127, 403] width 139 height 41
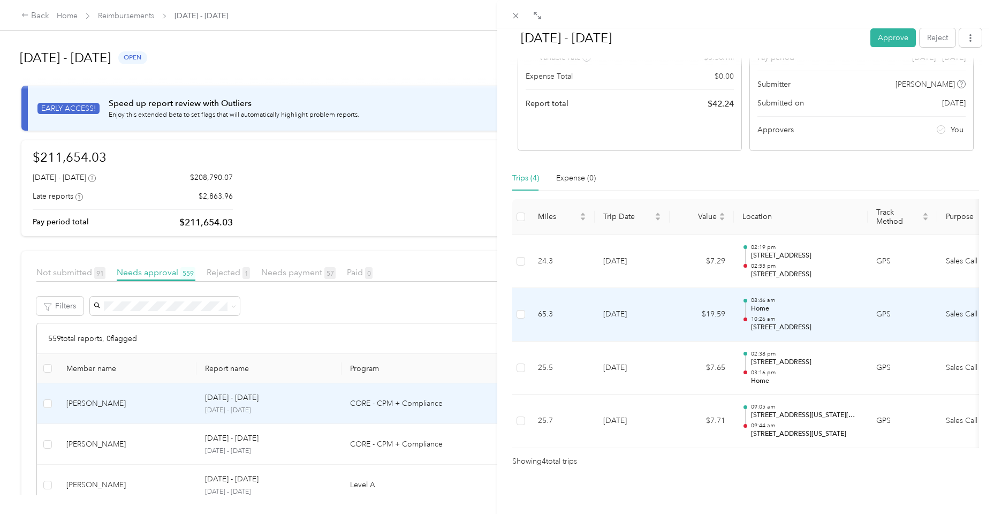
scroll to position [131, 0]
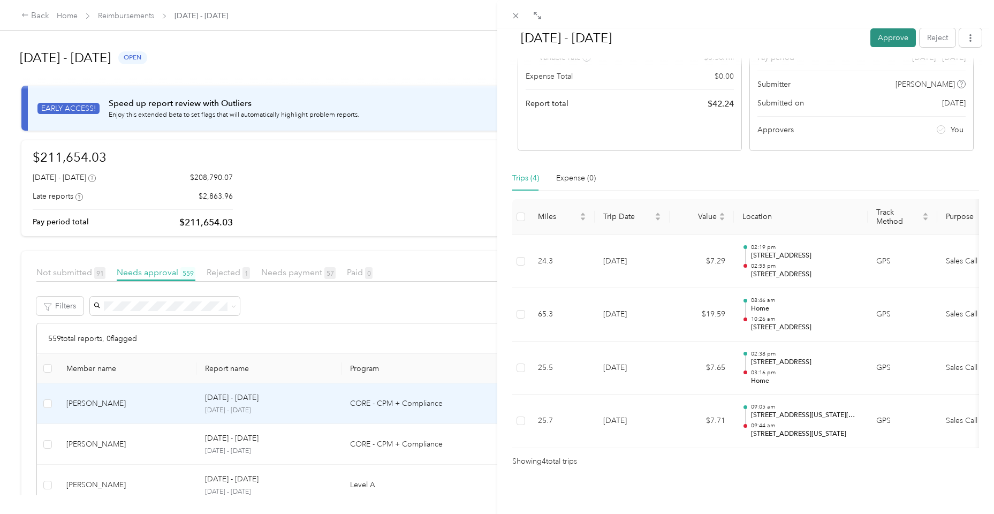
click at [885, 40] on button "Approve" at bounding box center [893, 37] width 46 height 19
click at [113, 433] on div "[DATE] - [DATE] Mark as paid Reject Unapprove Needs Payment Needs payment from …" at bounding box center [497, 257] width 994 height 514
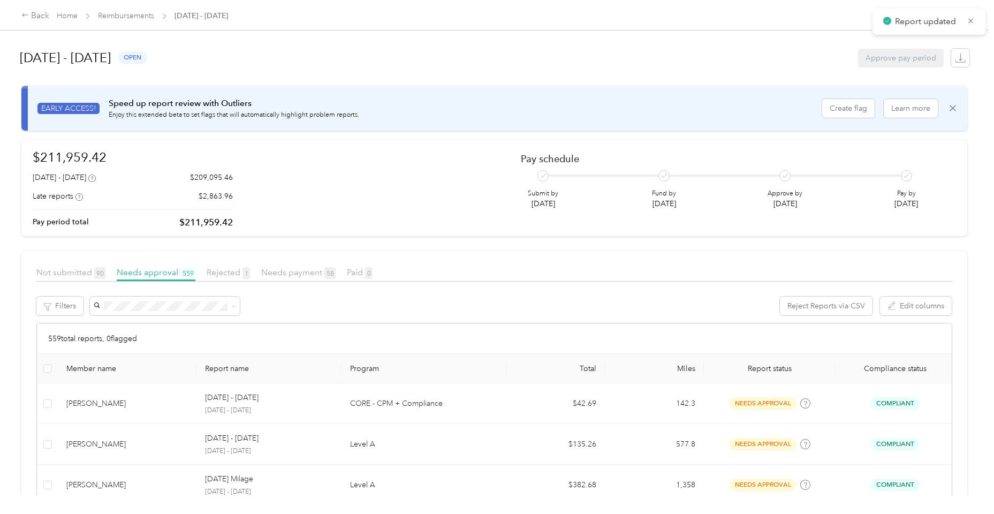
click at [115, 451] on td "[PERSON_NAME]" at bounding box center [127, 444] width 139 height 41
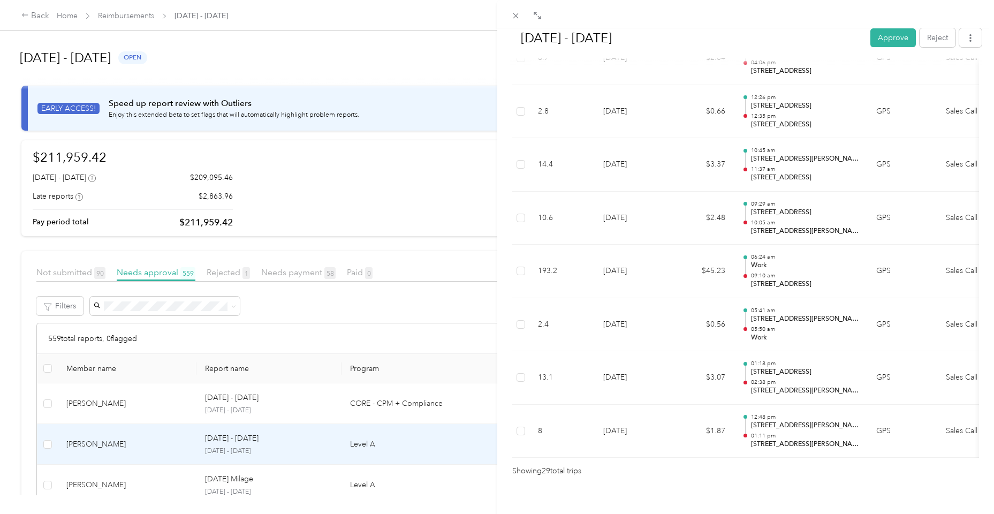
scroll to position [1449, 0]
click at [890, 45] on button "Approve" at bounding box center [893, 37] width 46 height 19
click at [115, 408] on div "[DATE] - [DATE] Mark as paid Reject Unapprove Needs Payment Needs payment from …" at bounding box center [497, 257] width 994 height 514
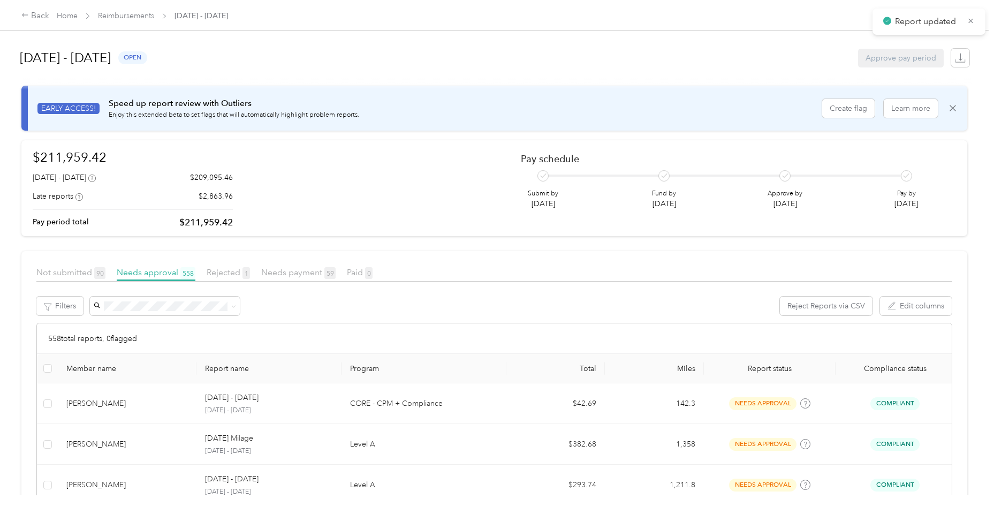
click at [115, 408] on div "[PERSON_NAME]" at bounding box center [127, 404] width 122 height 12
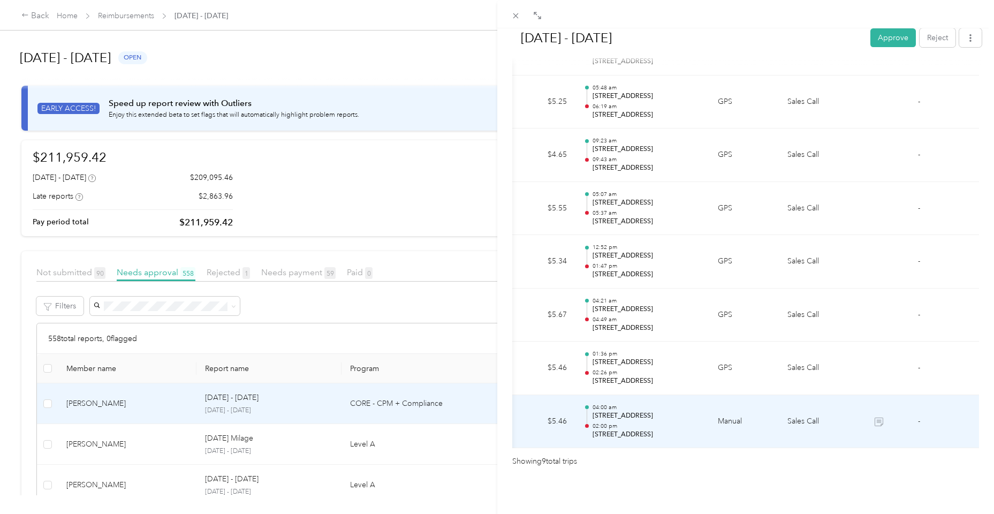
scroll to position [0, 161]
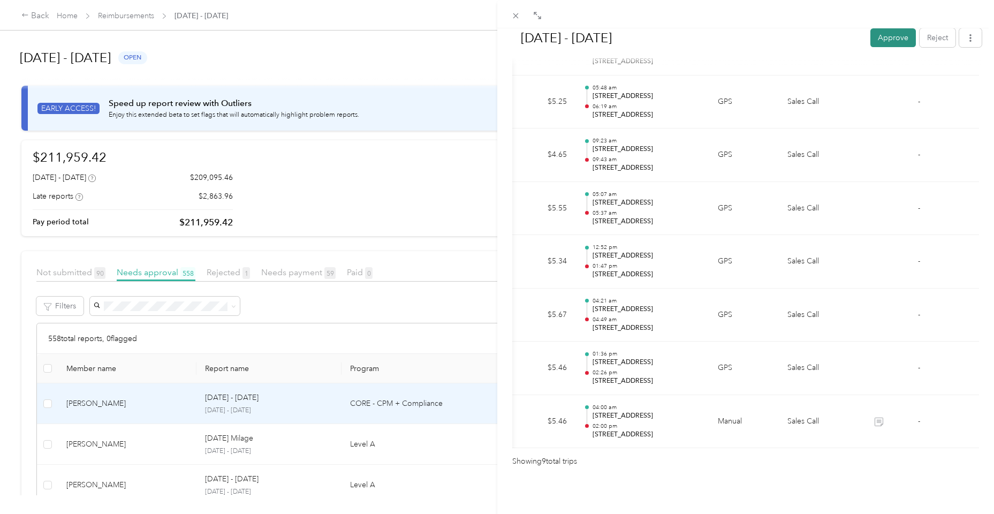
click at [886, 43] on button "Approve" at bounding box center [893, 37] width 46 height 19
click at [516, 16] on icon at bounding box center [515, 15] width 5 height 5
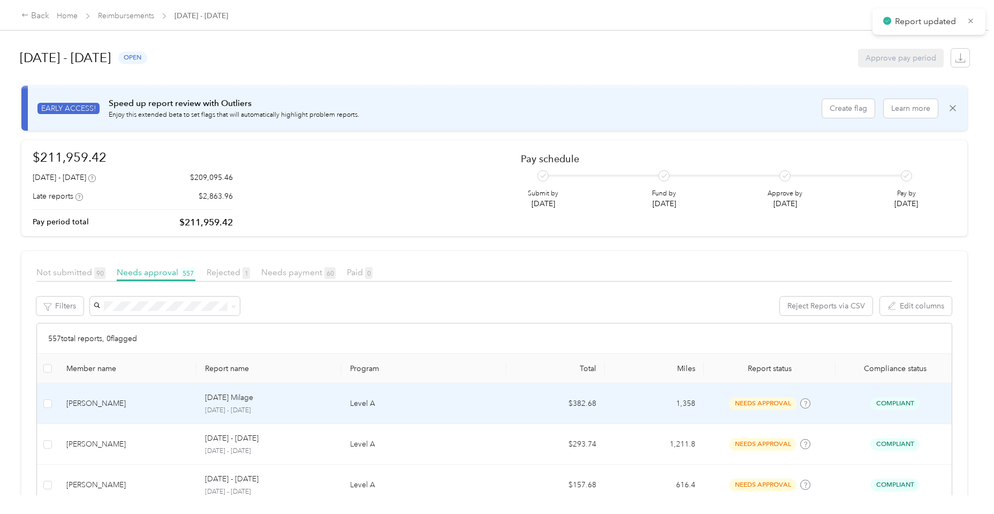
click at [116, 408] on div "[PERSON_NAME]" at bounding box center [127, 404] width 122 height 12
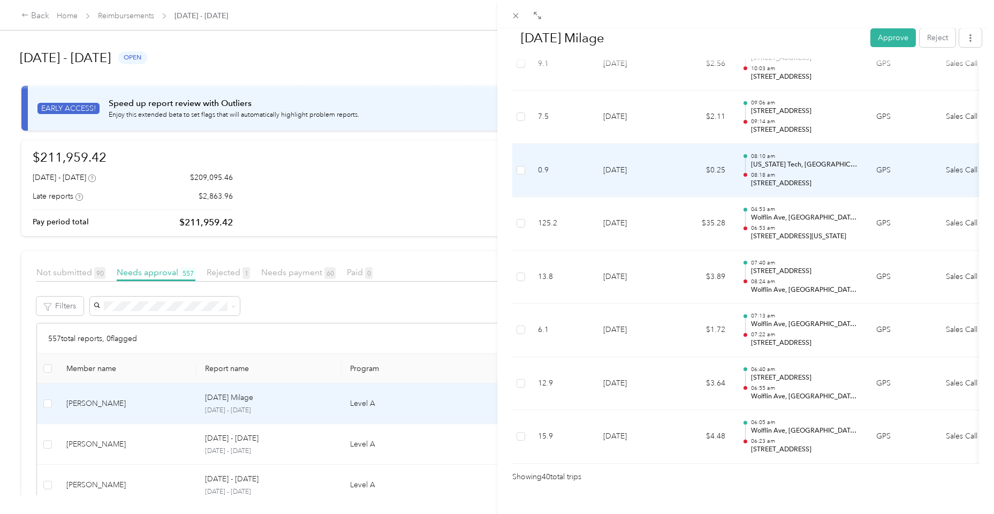
scroll to position [2029, 0]
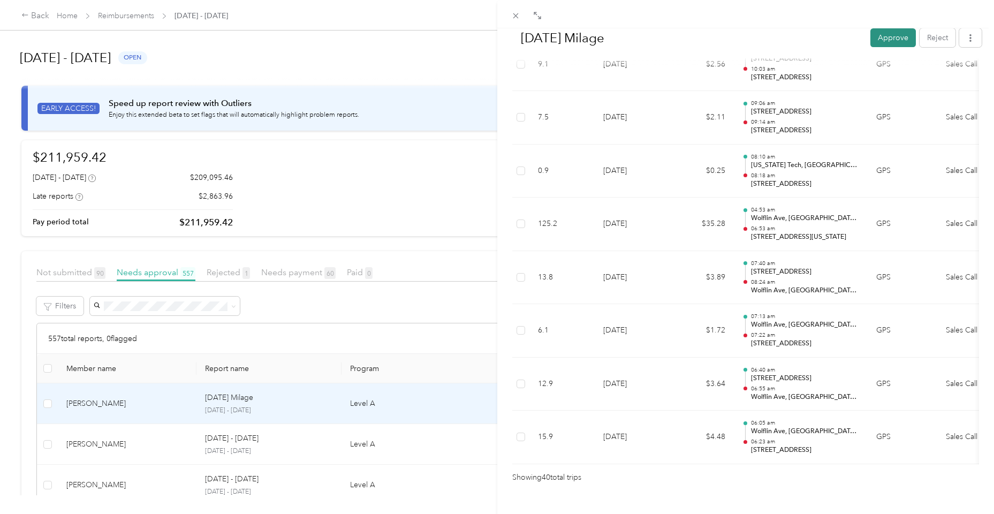
click at [887, 33] on button "Approve" at bounding box center [893, 37] width 46 height 19
click at [513, 10] on span at bounding box center [516, 15] width 15 height 15
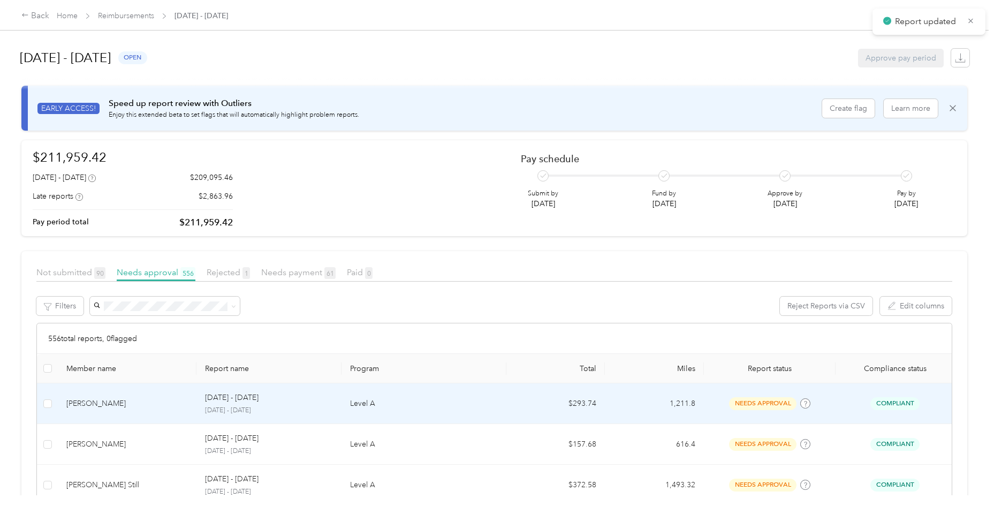
click at [163, 399] on div "[PERSON_NAME]" at bounding box center [127, 404] width 122 height 12
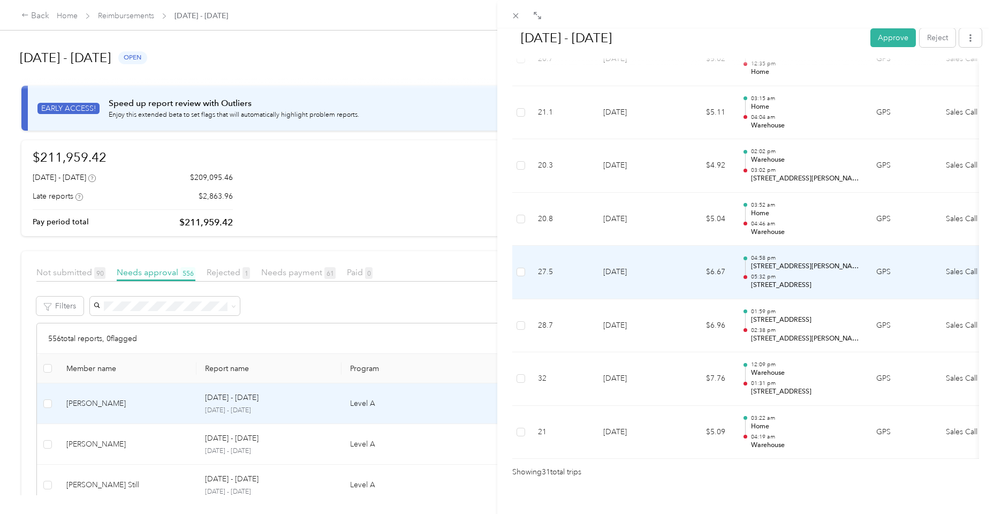
scroll to position [1554, 0]
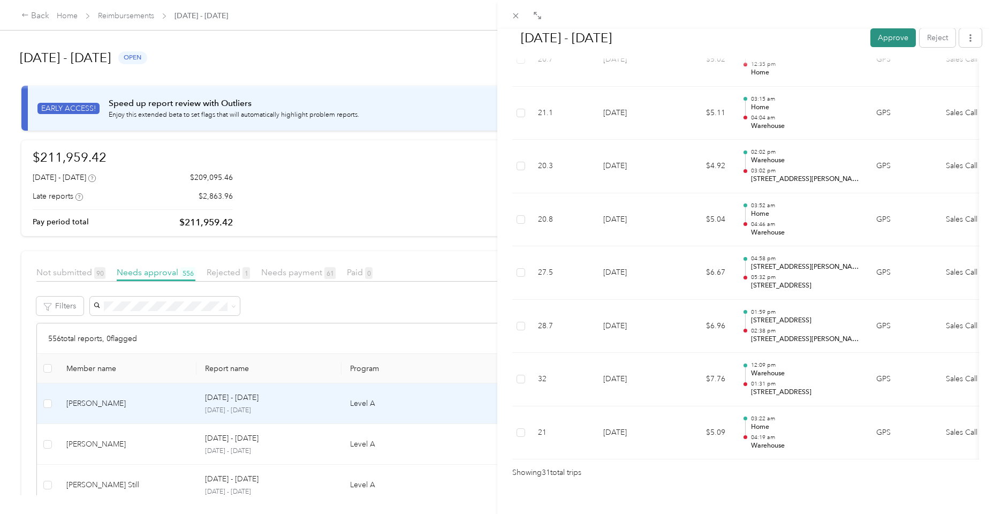
click at [890, 40] on button "Approve" at bounding box center [893, 37] width 46 height 19
click at [521, 19] on span at bounding box center [516, 15] width 15 height 15
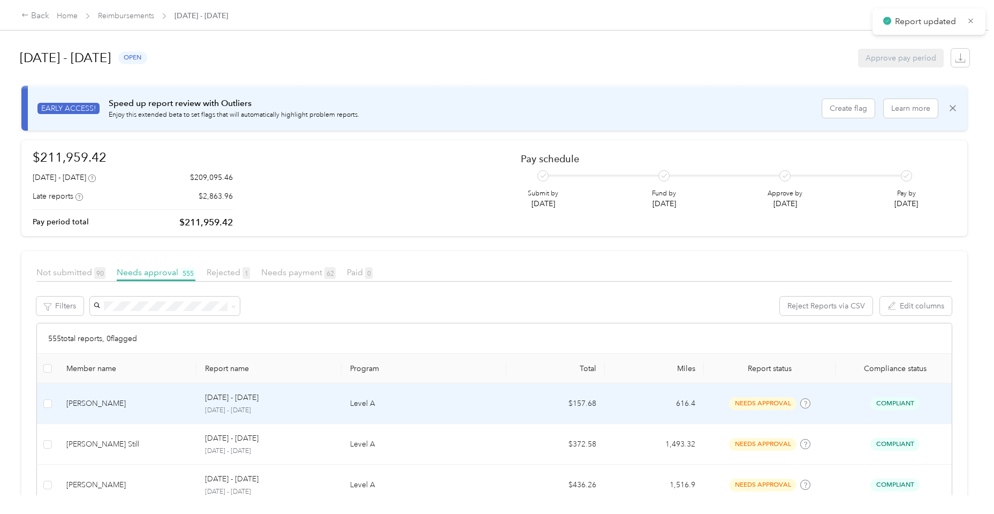
click at [132, 400] on div "[PERSON_NAME]" at bounding box center [127, 404] width 122 height 12
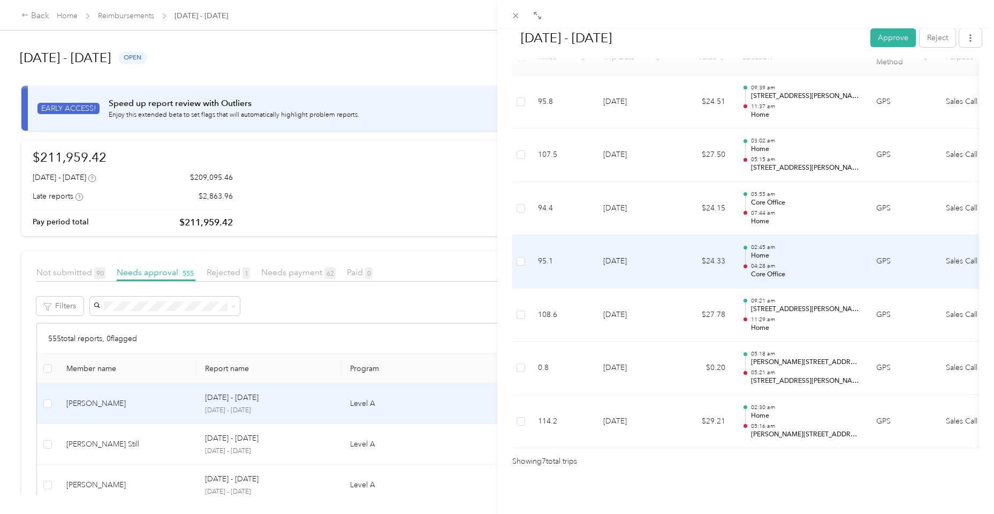
scroll to position [289, 0]
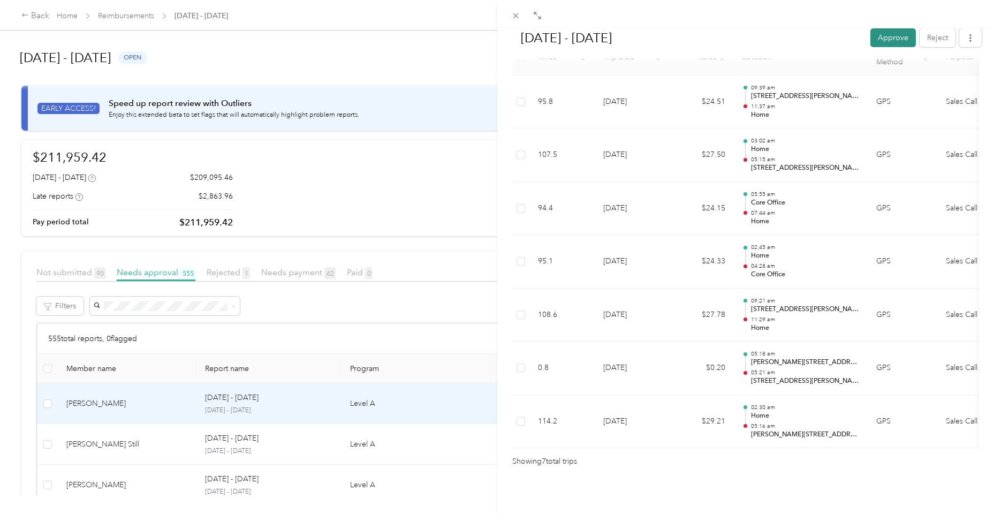
click at [882, 43] on button "Approve" at bounding box center [893, 37] width 46 height 19
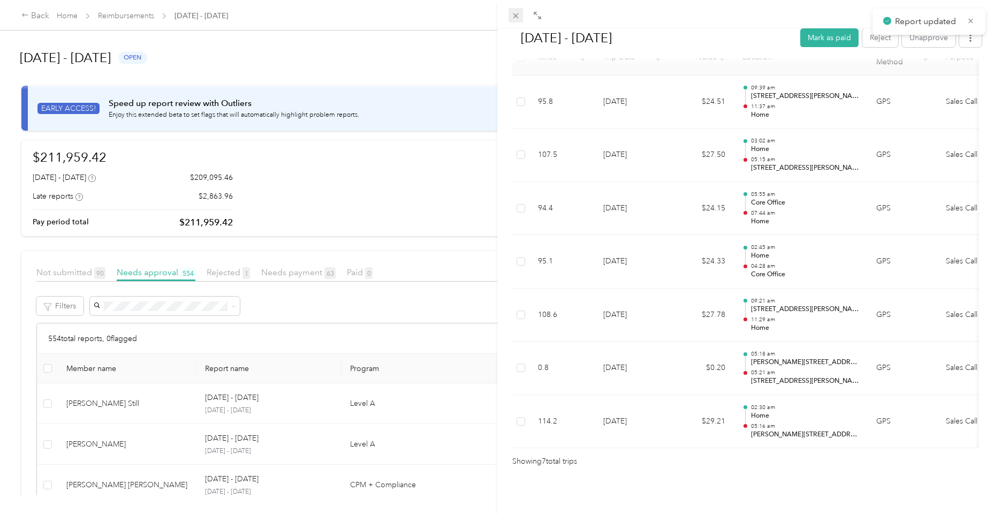
click at [516, 17] on icon at bounding box center [515, 15] width 9 height 9
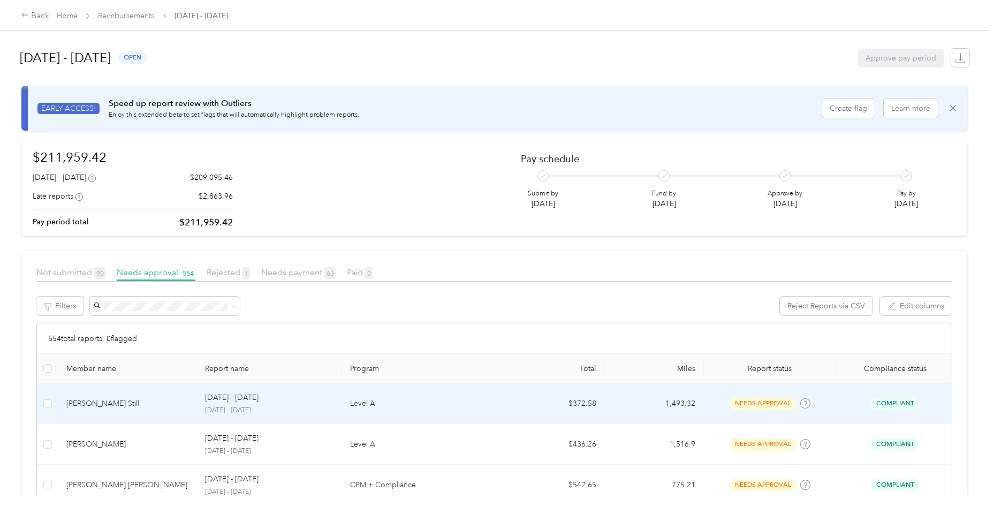
click at [135, 395] on td "[PERSON_NAME] Still" at bounding box center [127, 403] width 139 height 41
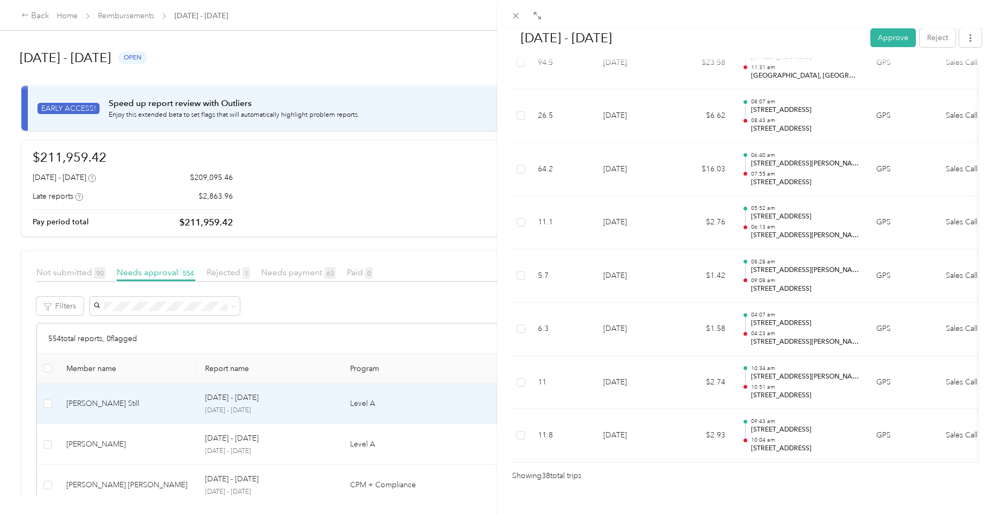
scroll to position [1924, 0]
click at [897, 36] on button "Approve" at bounding box center [893, 37] width 46 height 19
click at [513, 19] on icon at bounding box center [515, 15] width 9 height 9
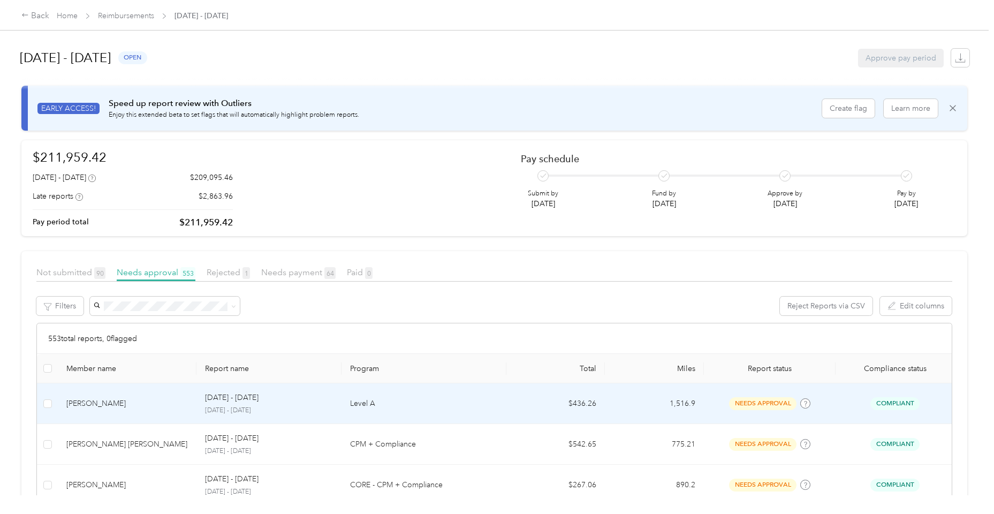
click at [152, 401] on div "[PERSON_NAME]" at bounding box center [127, 404] width 122 height 12
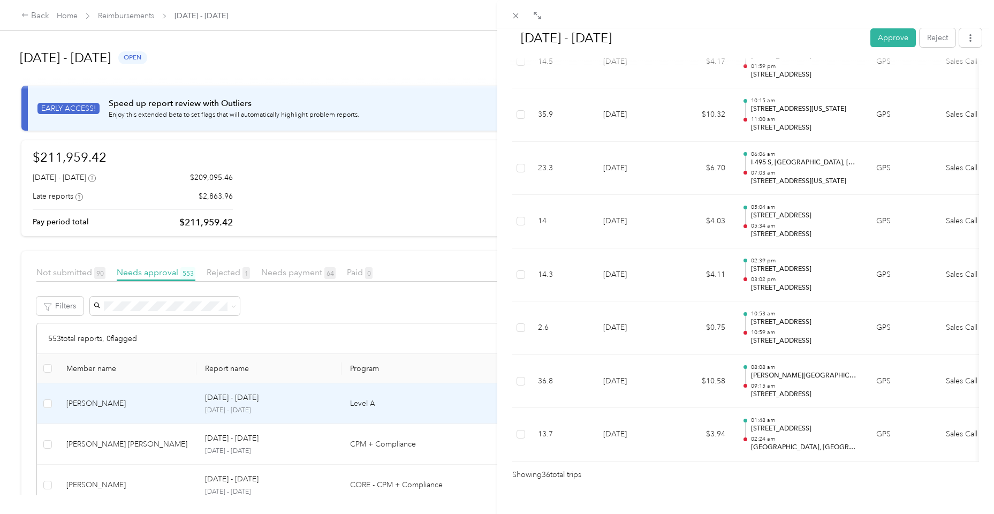
scroll to position [1818, 0]
click at [892, 46] on button "Approve" at bounding box center [893, 37] width 46 height 19
click at [511, 15] on icon at bounding box center [515, 15] width 9 height 9
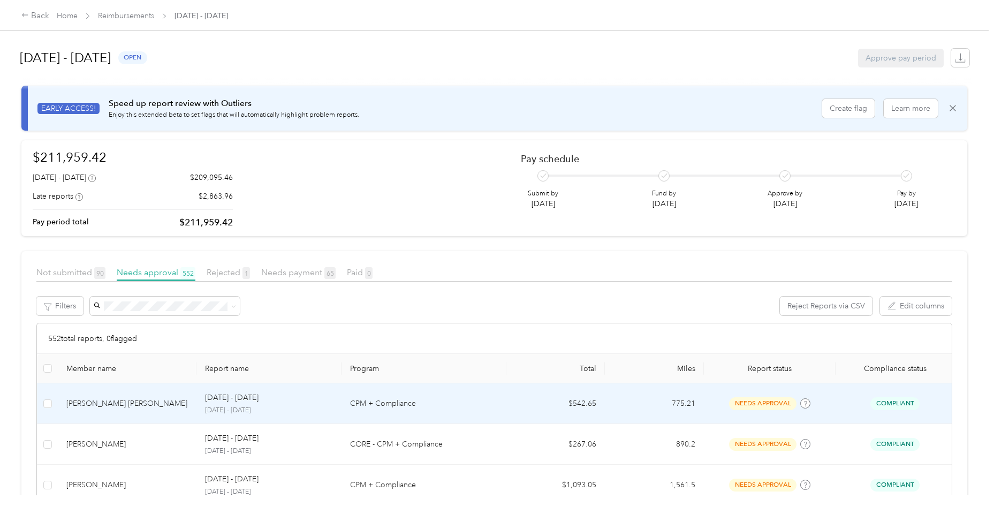
click at [217, 418] on td "[DATE] - [DATE] [DATE] - [DATE]" at bounding box center [268, 403] width 145 height 41
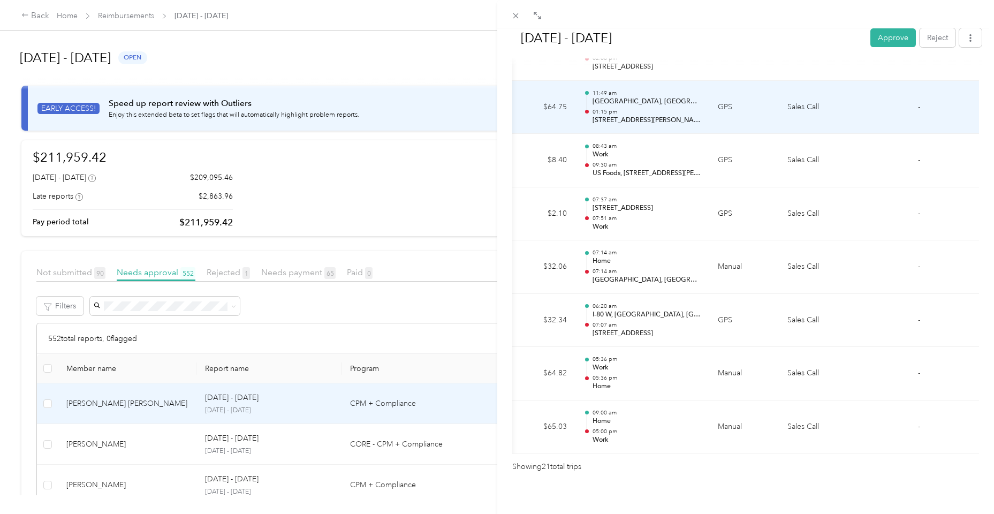
scroll to position [1027, 0]
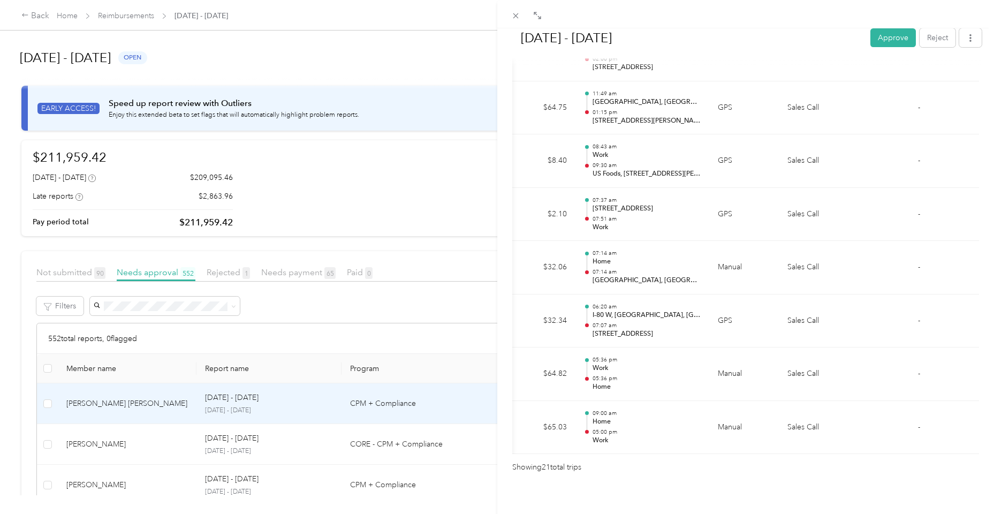
click at [394, 396] on div "[DATE] - [DATE] Approve Reject Needs Approval Needs approval from [PERSON_NAME]…" at bounding box center [497, 257] width 994 height 514
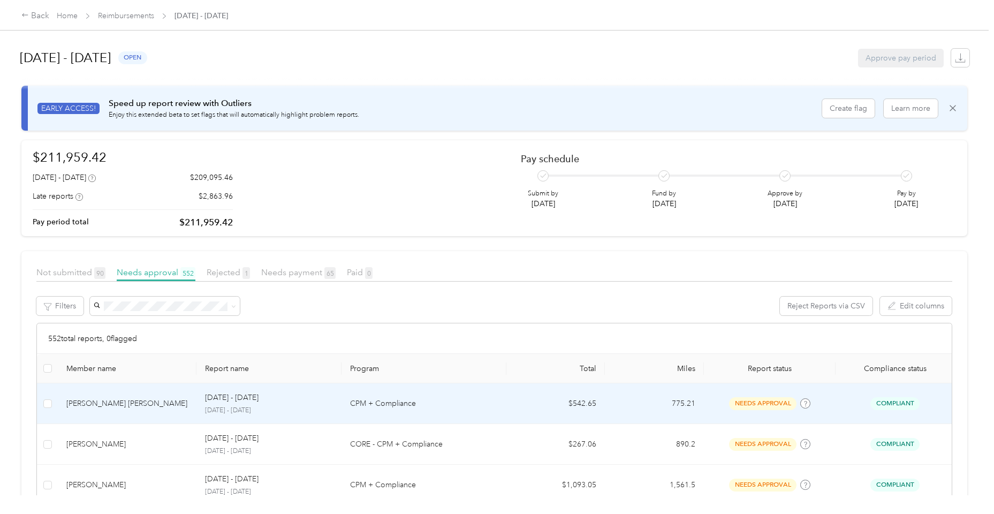
click at [366, 414] on td "CPM + Compliance" at bounding box center [424, 403] width 165 height 41
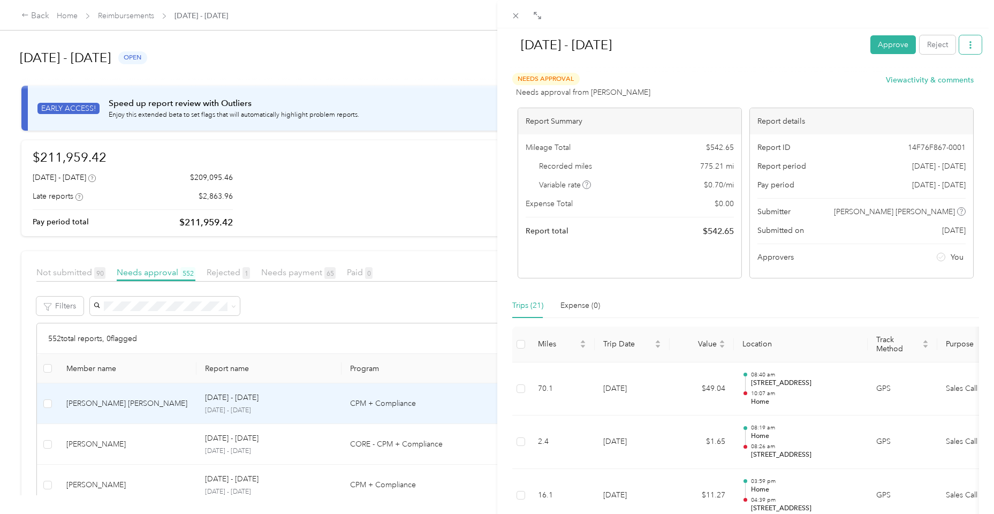
click at [975, 43] on button "button" at bounding box center [970, 44] width 22 height 19
click at [835, 80] on div "Needs Approval Needs approval from [PERSON_NAME] View activity & comments" at bounding box center [742, 86] width 461 height 26
click at [886, 79] on button "View activity & comments" at bounding box center [930, 79] width 88 height 11
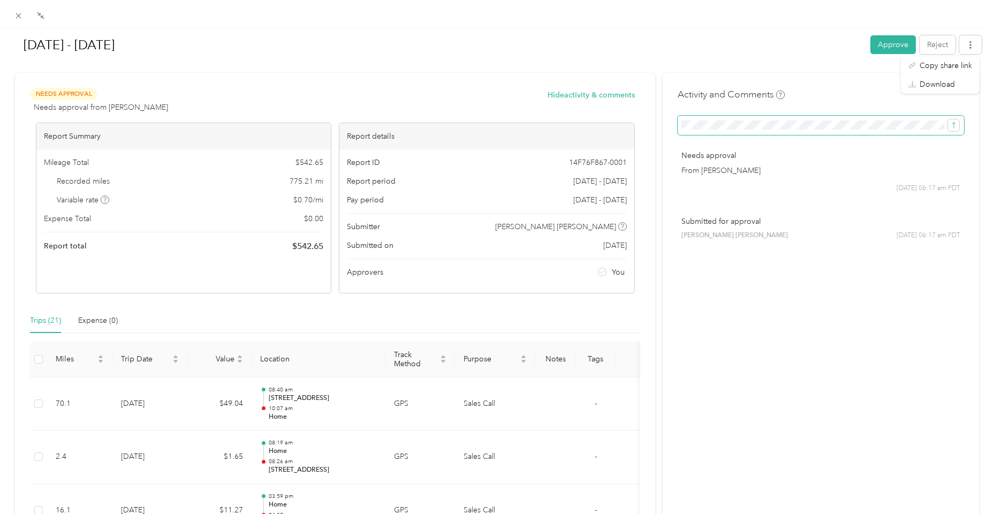
click at [777, 130] on span at bounding box center [821, 125] width 286 height 19
click at [956, 125] on icon "submit" at bounding box center [953, 125] width 7 height 7
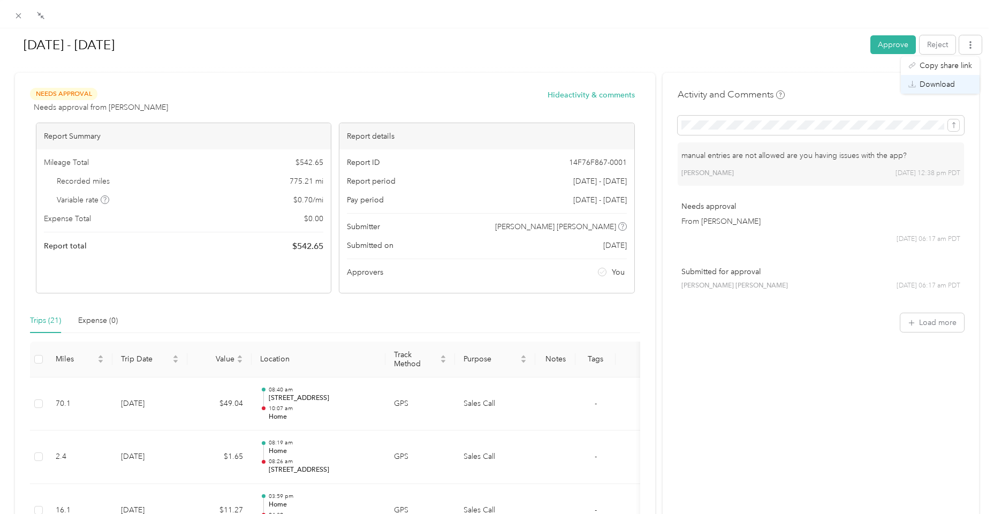
click at [934, 87] on span "Download" at bounding box center [937, 84] width 35 height 11
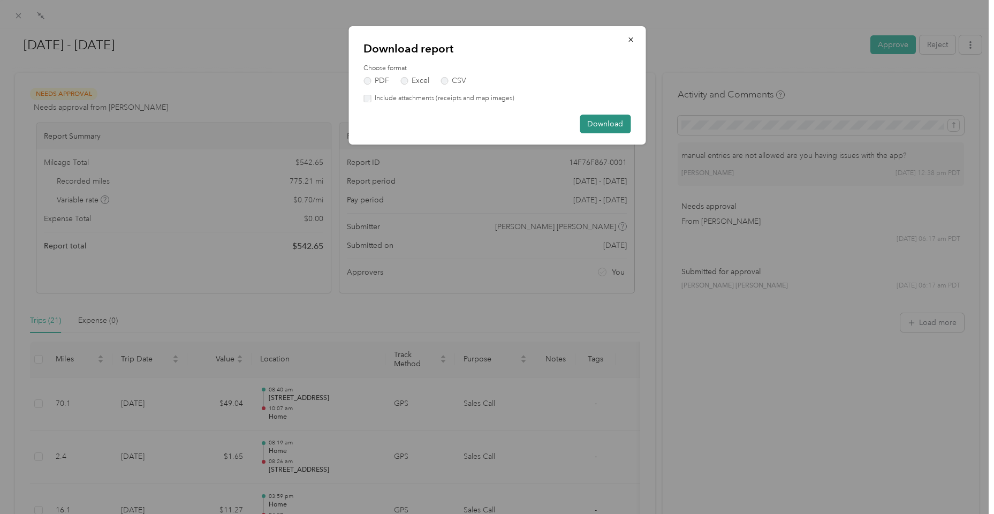
click at [596, 131] on button "Download" at bounding box center [605, 124] width 51 height 19
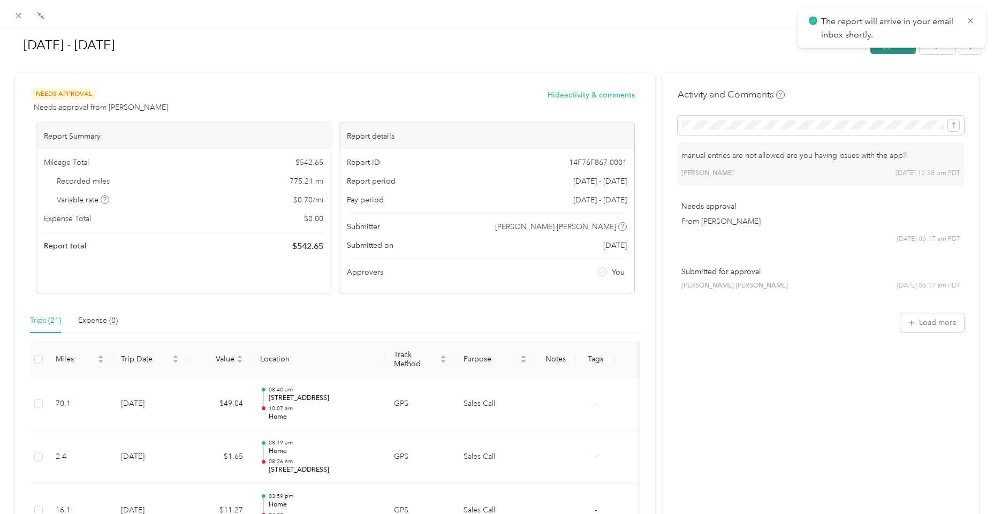
click at [879, 51] on button "Approve" at bounding box center [893, 44] width 46 height 19
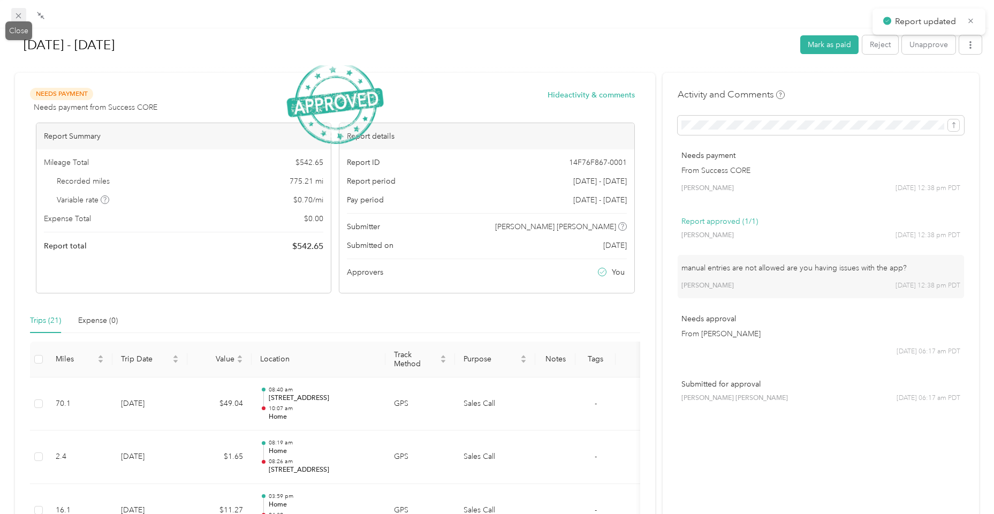
click at [22, 21] on span at bounding box center [18, 15] width 15 height 15
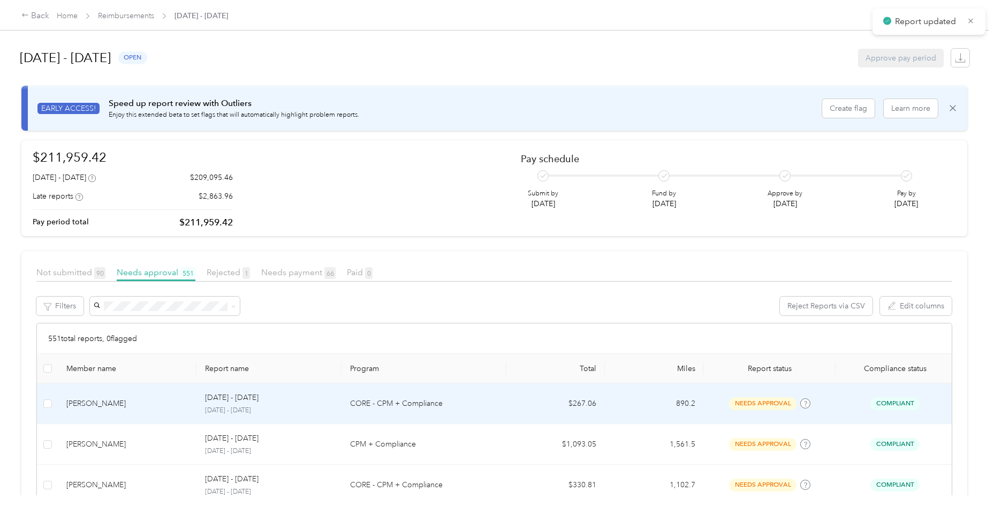
click at [137, 398] on div "[PERSON_NAME]" at bounding box center [127, 404] width 122 height 12
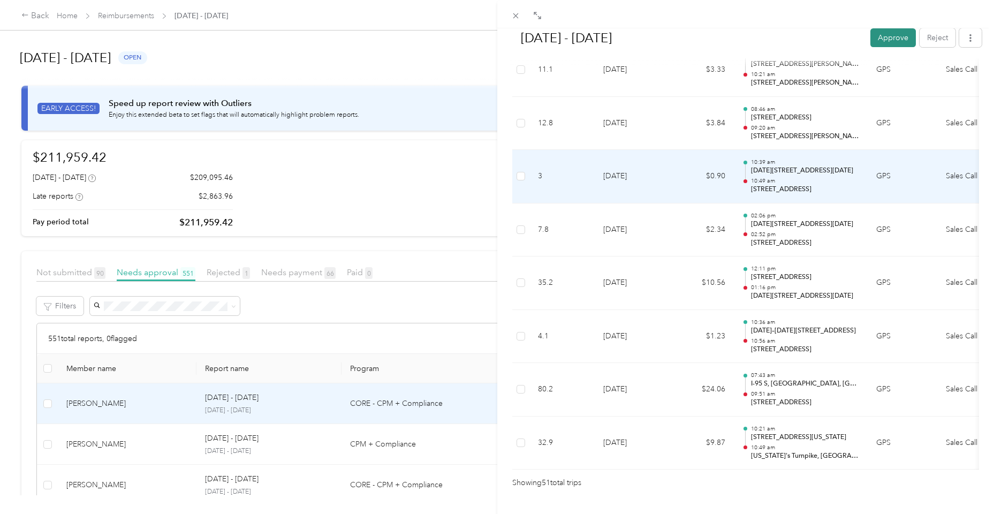
scroll to position [2609, 0]
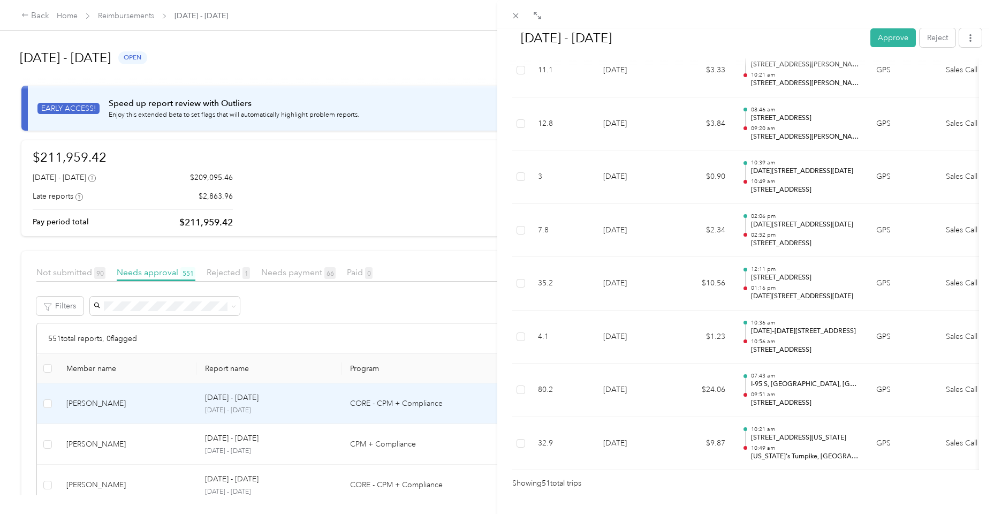
click at [886, 48] on div "[DATE] - [DATE] Approve Reject" at bounding box center [746, 40] width 473 height 32
click at [890, 38] on button "Approve" at bounding box center [893, 37] width 46 height 19
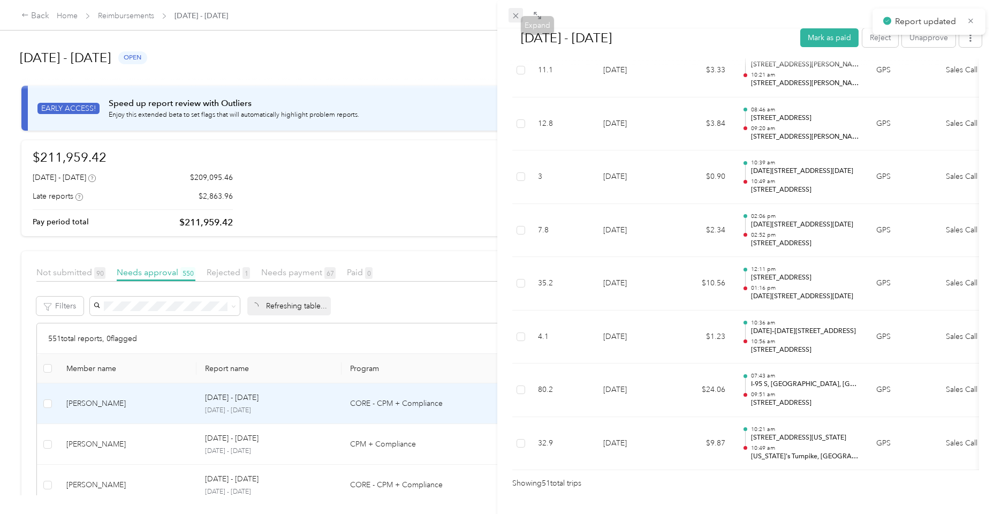
click at [516, 13] on icon at bounding box center [515, 15] width 9 height 9
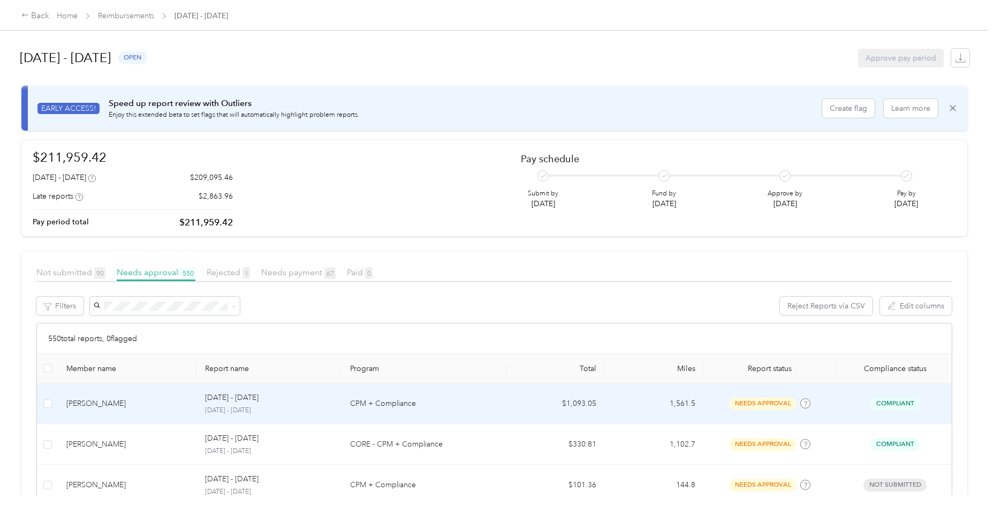
click at [143, 398] on div "[PERSON_NAME]" at bounding box center [127, 404] width 122 height 12
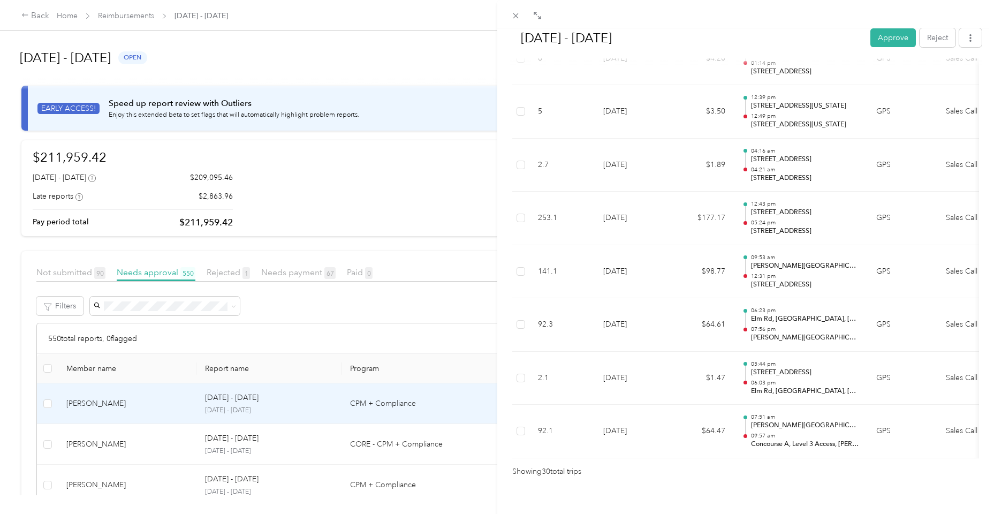
scroll to position [1502, 0]
click at [885, 45] on button "Approve" at bounding box center [893, 37] width 46 height 19
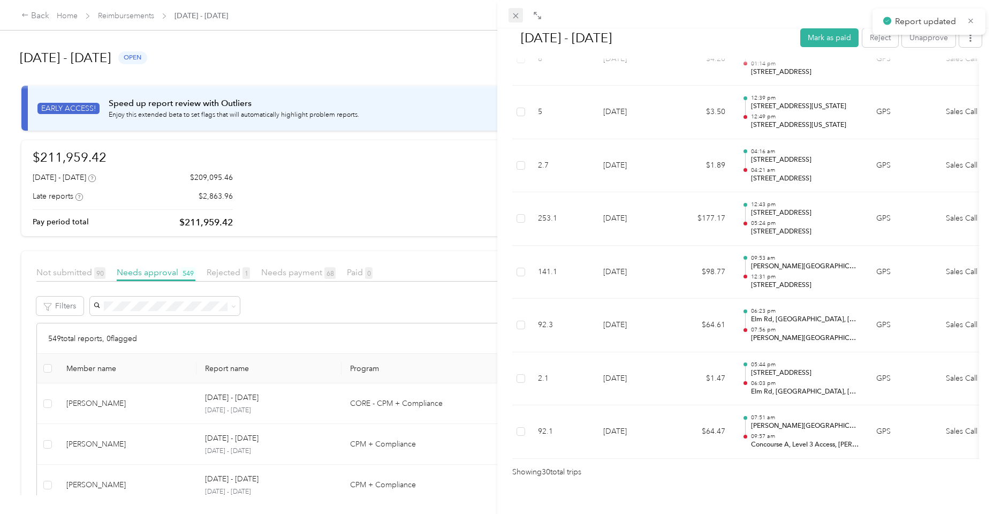
click at [518, 14] on icon at bounding box center [515, 15] width 5 height 5
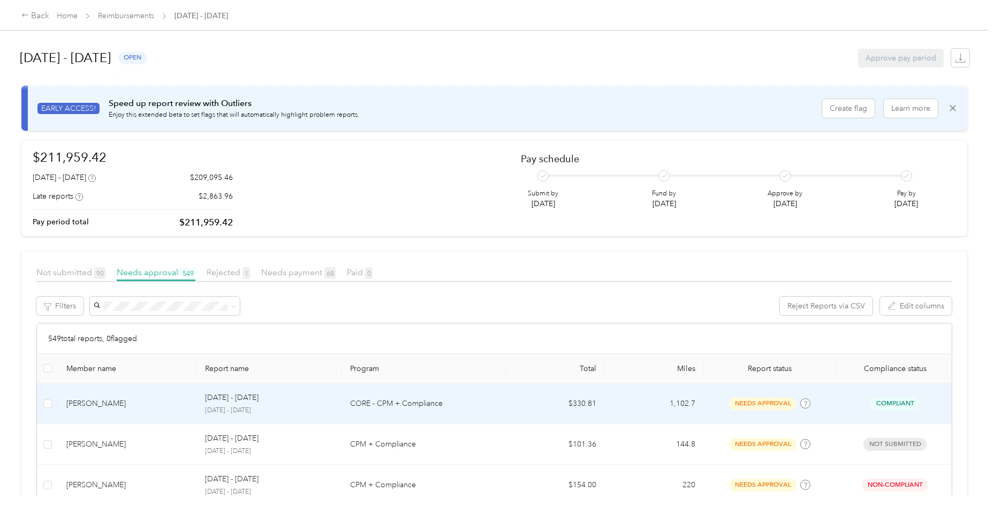
click at [277, 397] on div "[DATE] - [DATE]" at bounding box center [269, 398] width 128 height 12
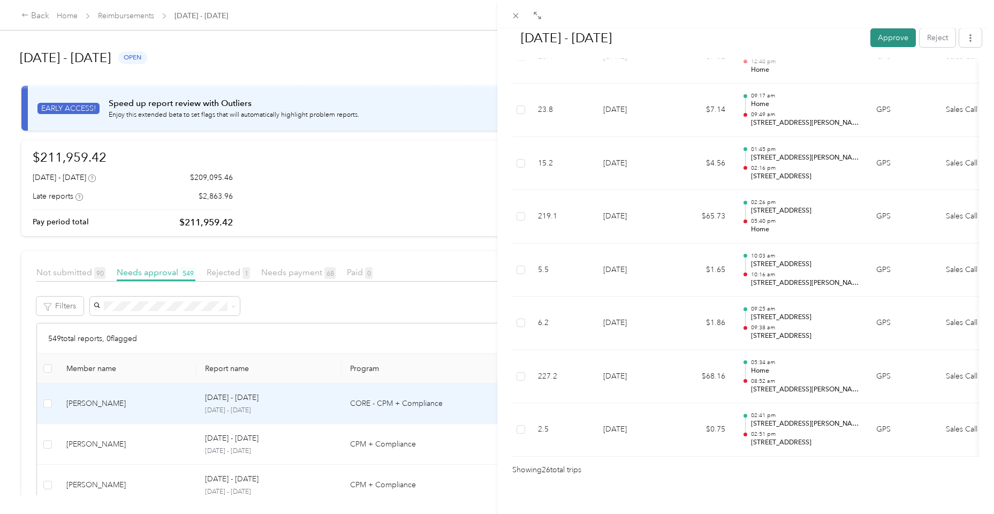
click at [891, 42] on button "Approve" at bounding box center [893, 37] width 46 height 19
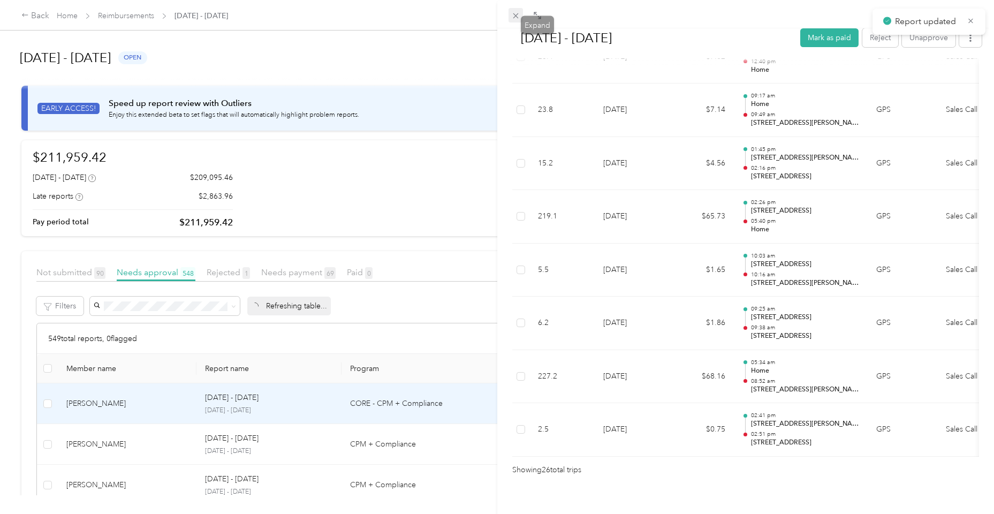
click at [518, 19] on icon at bounding box center [515, 15] width 9 height 9
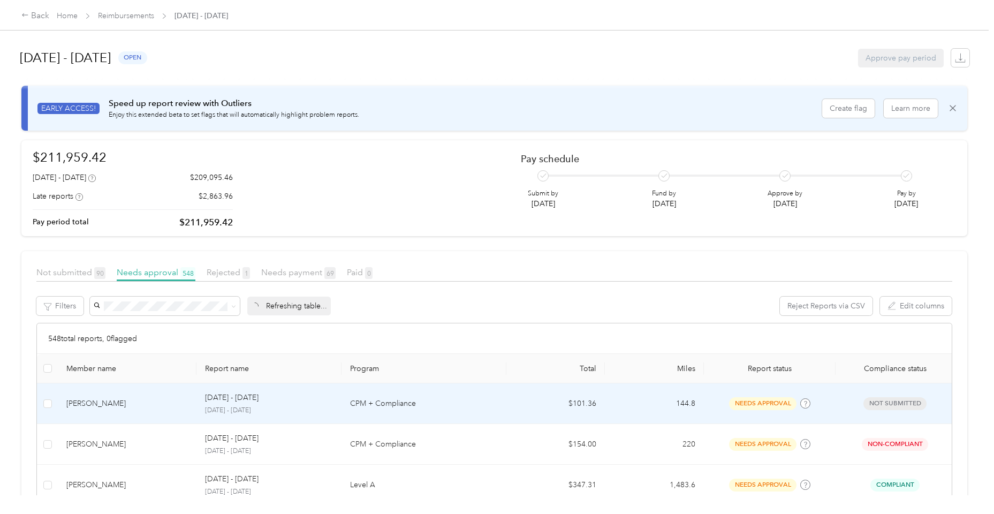
click at [176, 411] on td "[PERSON_NAME]" at bounding box center [127, 403] width 139 height 41
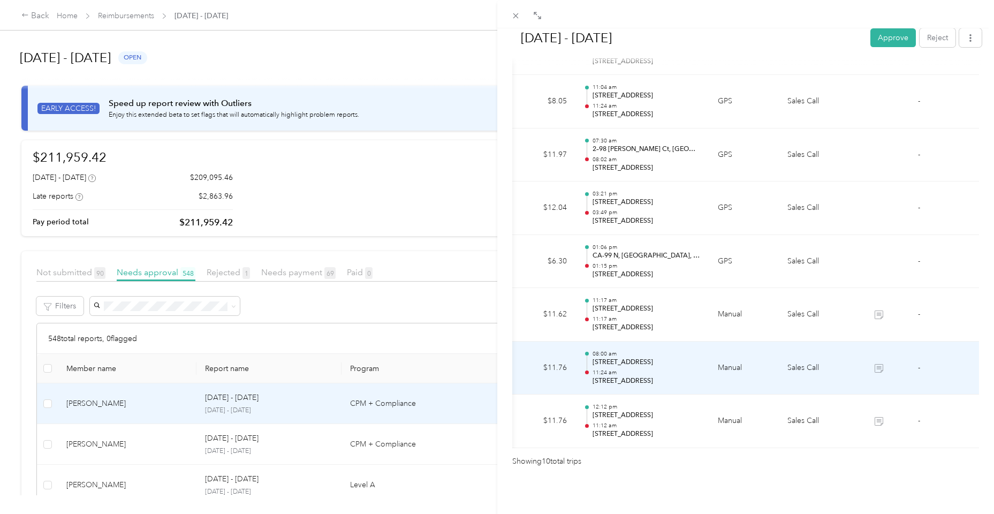
scroll to position [0, 161]
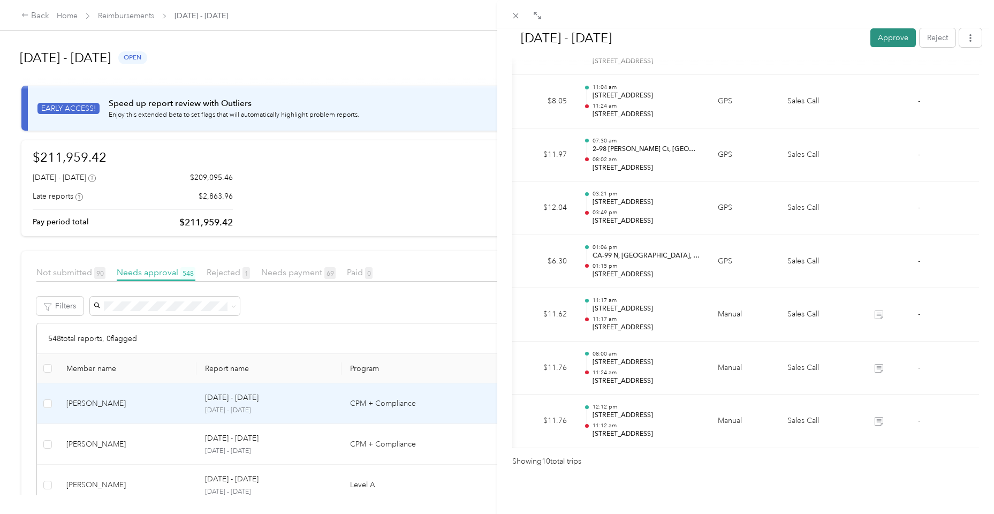
click at [889, 40] on button "Approve" at bounding box center [893, 37] width 46 height 19
click at [515, 18] on icon at bounding box center [515, 15] width 9 height 9
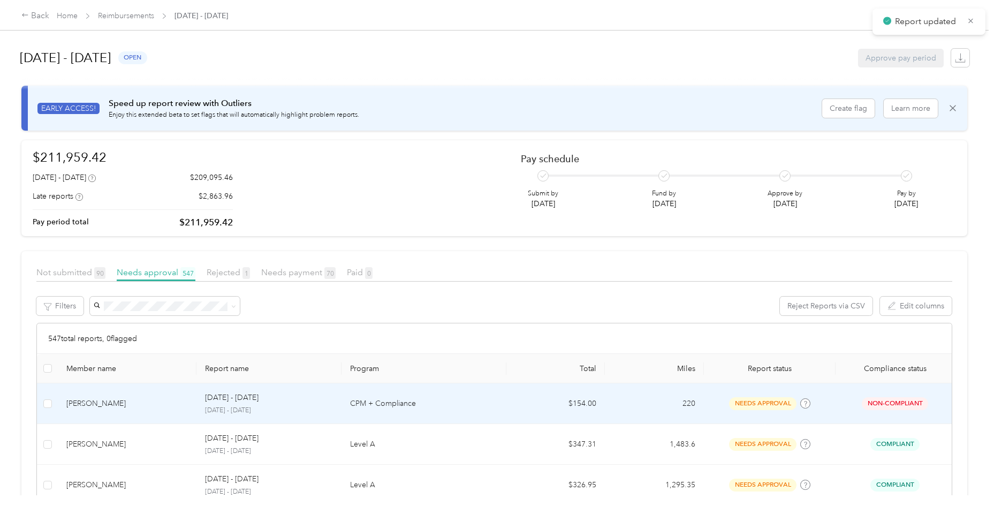
click at [115, 413] on td "[PERSON_NAME]" at bounding box center [127, 403] width 139 height 41
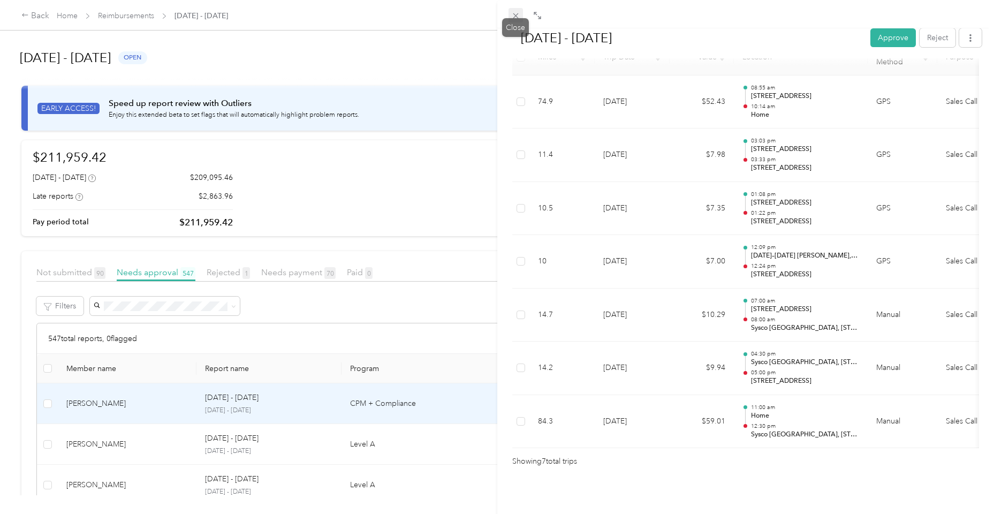
click at [514, 18] on icon at bounding box center [515, 15] width 5 height 5
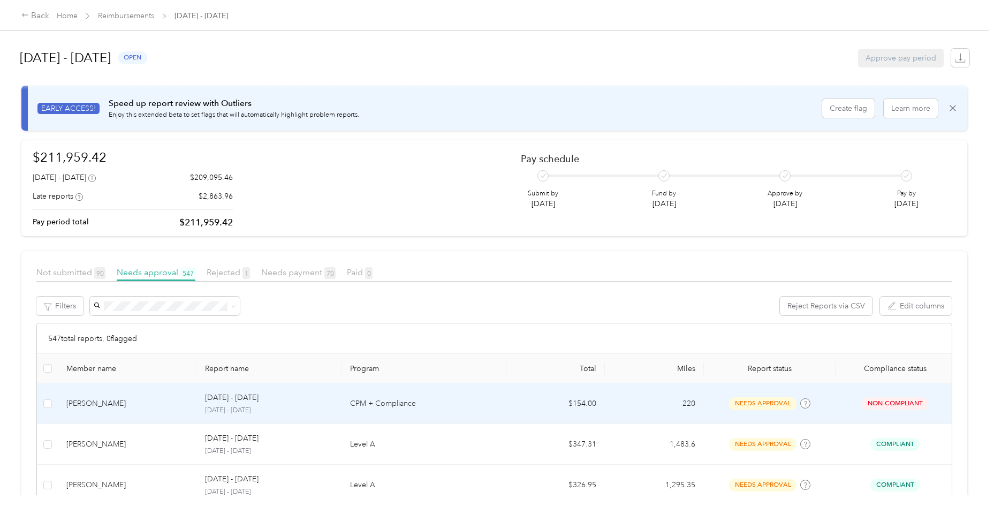
click at [99, 402] on div "[PERSON_NAME]" at bounding box center [127, 404] width 122 height 12
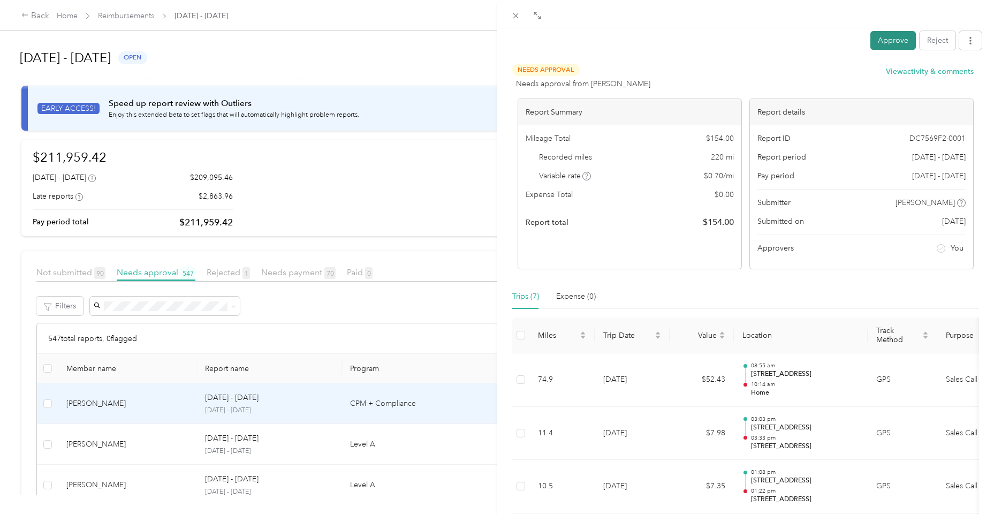
click at [882, 44] on button "Approve" at bounding box center [893, 40] width 46 height 19
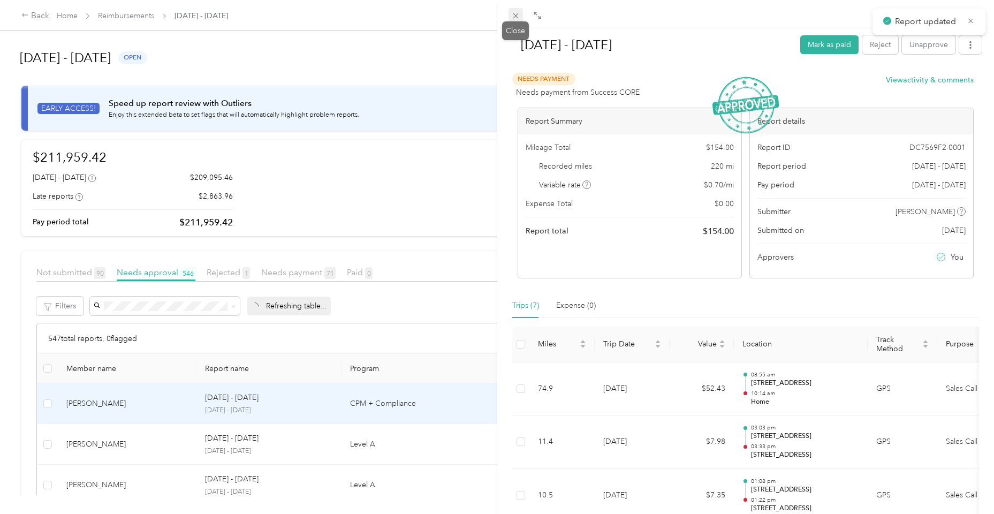
click at [512, 18] on icon at bounding box center [515, 15] width 9 height 9
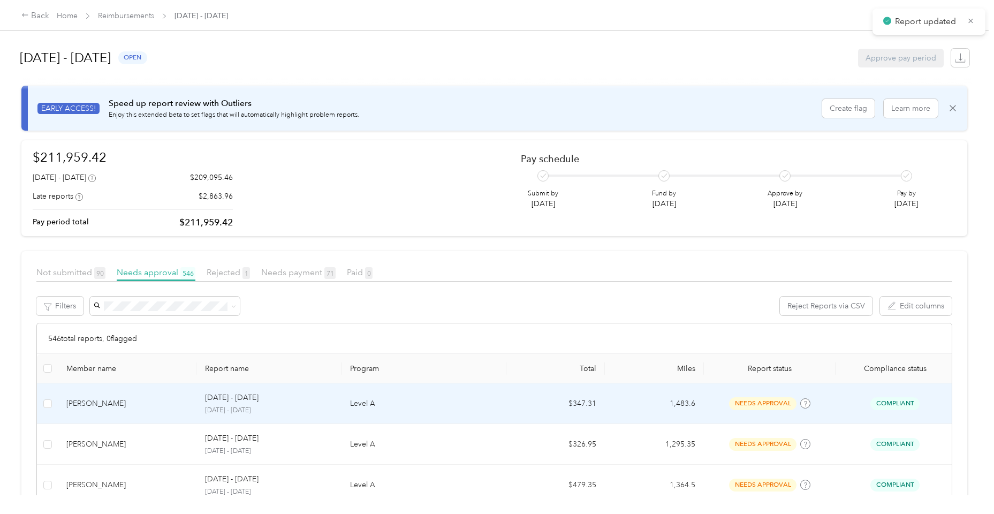
click at [131, 418] on td "[PERSON_NAME]" at bounding box center [127, 403] width 139 height 41
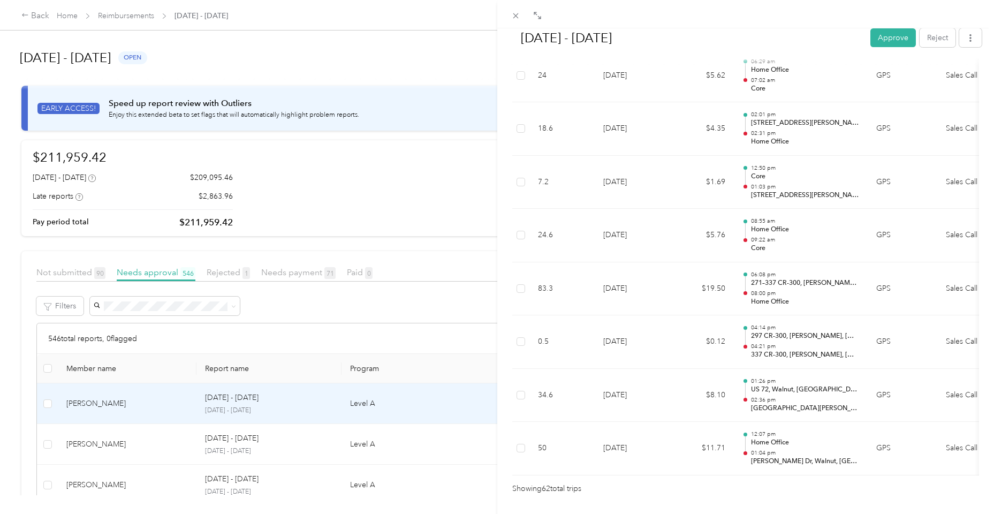
scroll to position [3189, 0]
click at [888, 42] on button "Approve" at bounding box center [893, 37] width 46 height 19
click at [888, 42] on div "Approve Reject" at bounding box center [925, 37] width 111 height 19
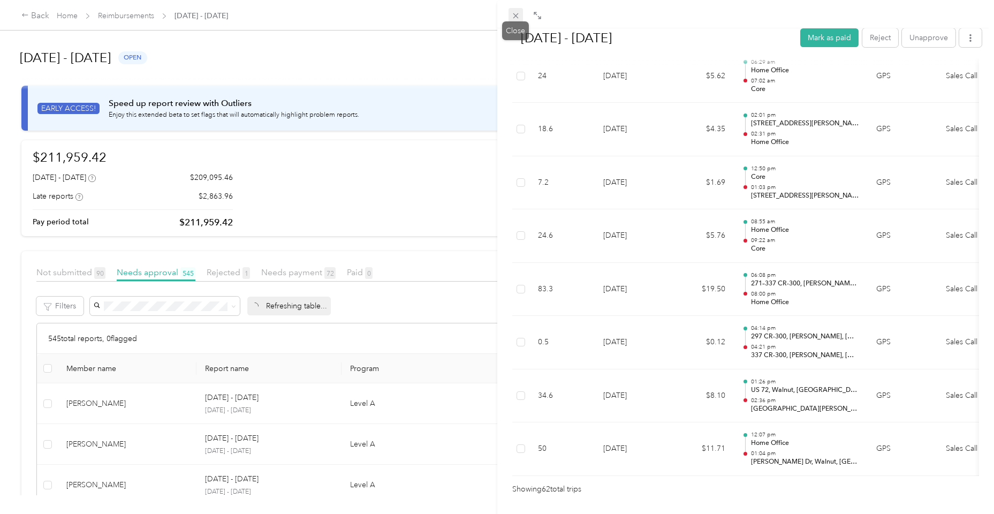
click at [517, 16] on icon at bounding box center [515, 15] width 9 height 9
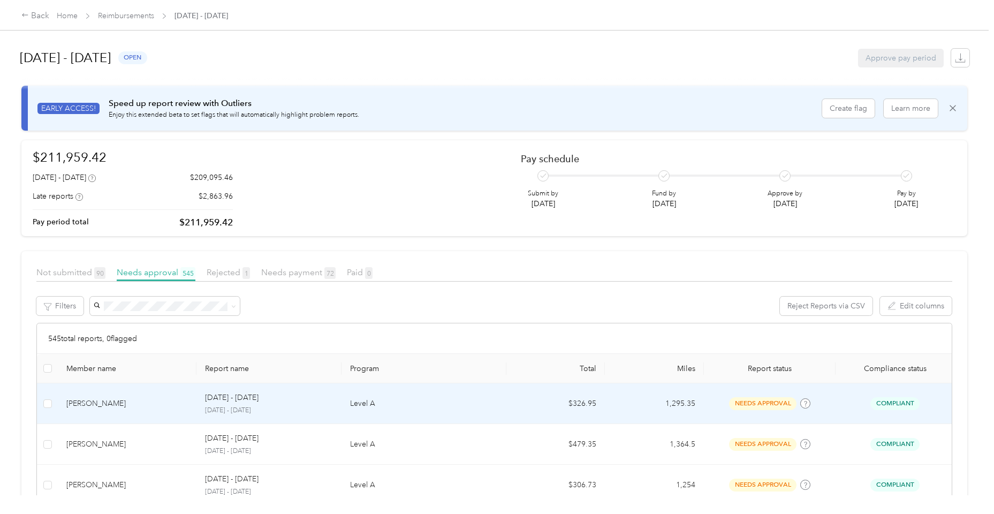
click at [157, 398] on div "[PERSON_NAME]" at bounding box center [127, 404] width 122 height 12
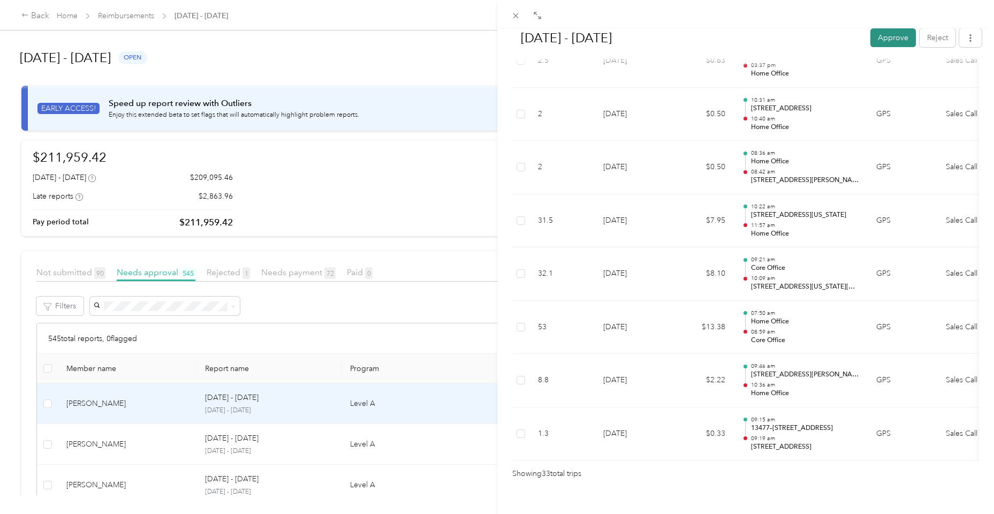
click at [886, 38] on button "Approve" at bounding box center [893, 37] width 46 height 19
click at [519, 17] on icon at bounding box center [515, 15] width 9 height 9
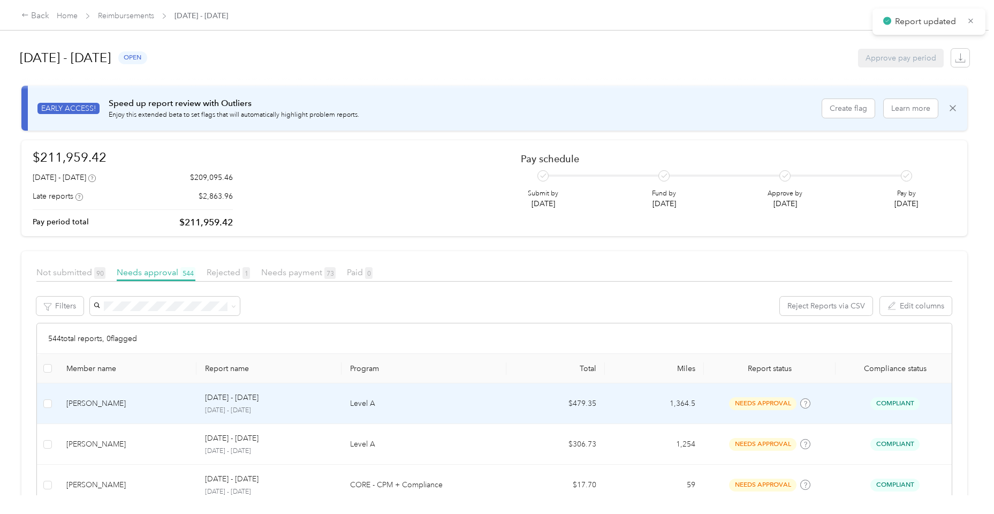
click at [137, 412] on td "[PERSON_NAME]" at bounding box center [127, 403] width 139 height 41
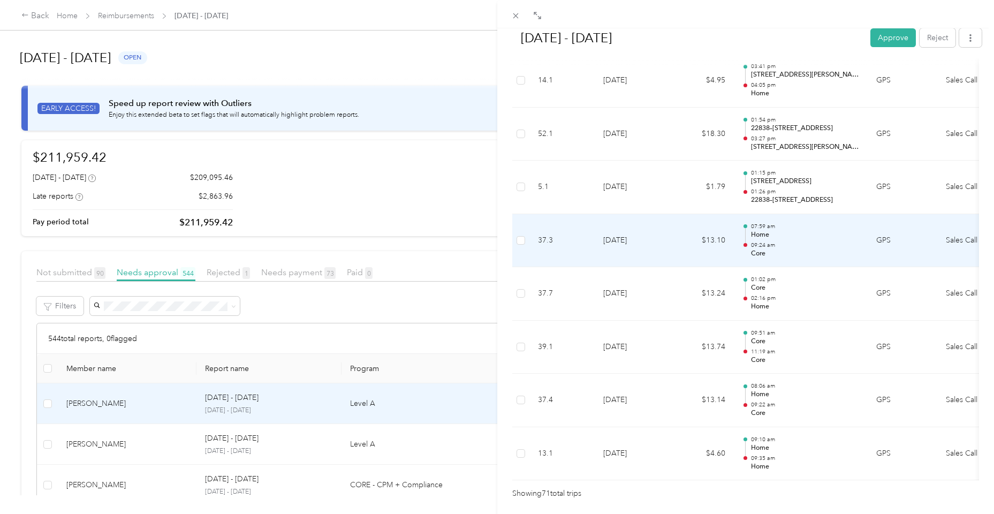
scroll to position [3663, 0]
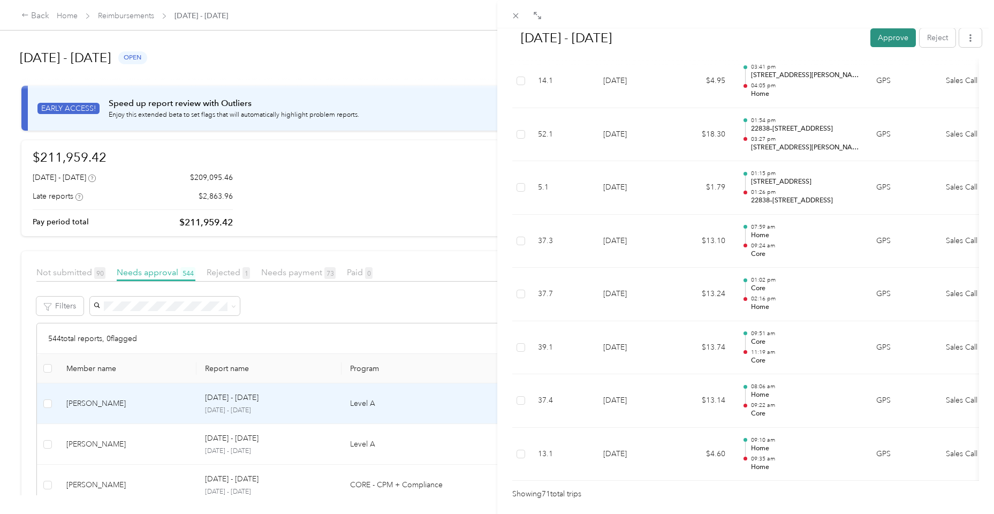
click at [886, 46] on button "Approve" at bounding box center [893, 37] width 46 height 19
click at [516, 16] on icon at bounding box center [515, 15] width 5 height 5
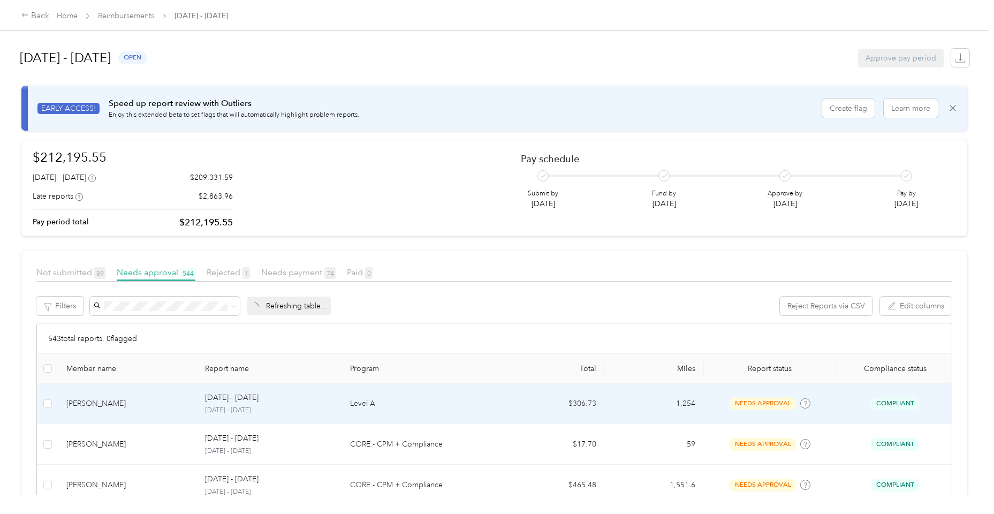
click at [301, 399] on div "[DATE] - [DATE]" at bounding box center [269, 398] width 128 height 12
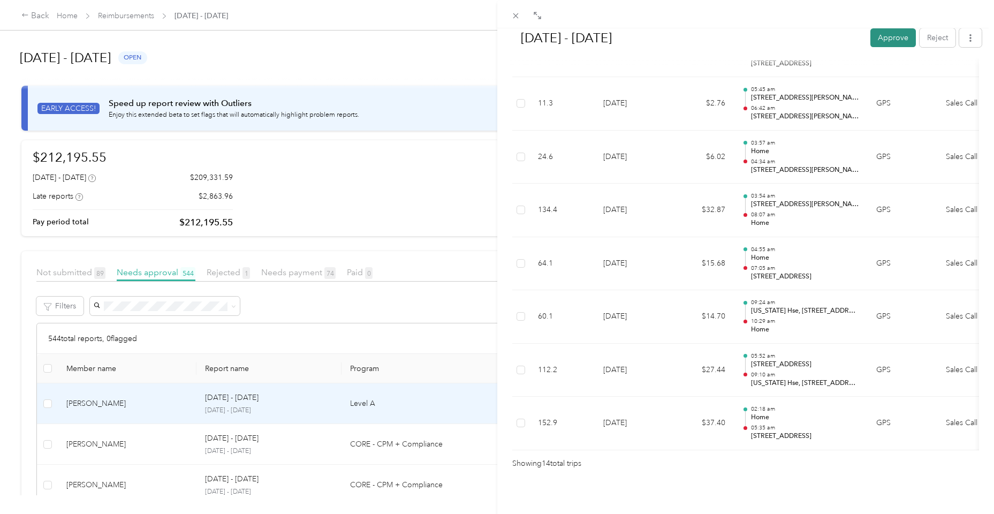
click at [894, 43] on button "Approve" at bounding box center [893, 37] width 46 height 19
click at [180, 450] on div "[DATE] - [DATE] Mark as paid Reject Unapprove Needs Payment Needs payment from …" at bounding box center [497, 257] width 994 height 514
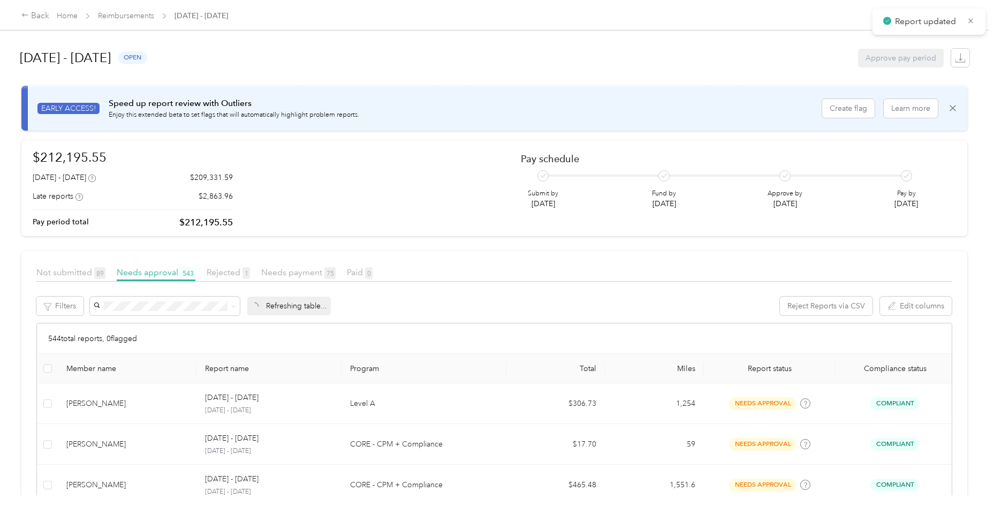
click at [202, 465] on td "[DATE] - [DATE] [DATE] - [DATE]" at bounding box center [268, 485] width 145 height 41
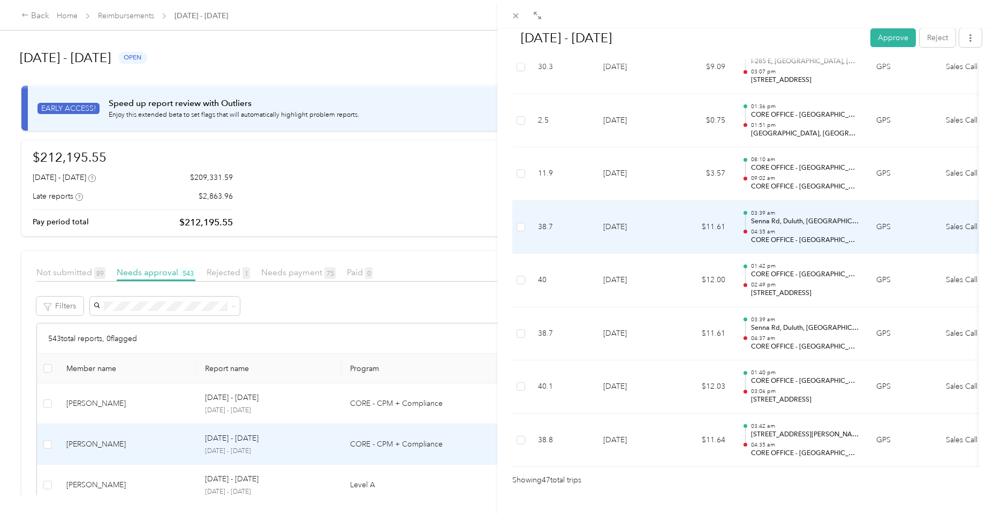
scroll to position [2398, 0]
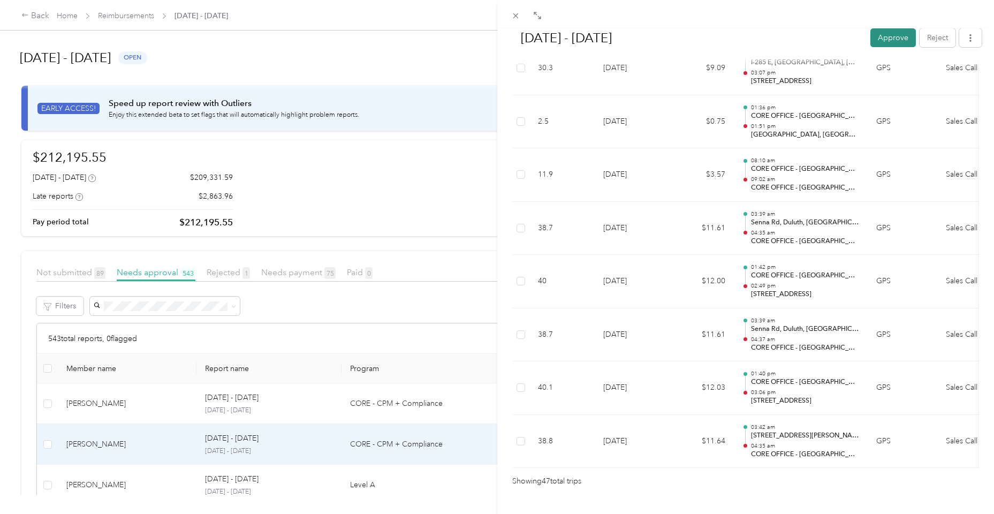
click at [886, 38] on button "Approve" at bounding box center [893, 37] width 46 height 19
click at [139, 418] on div "[DATE] - [DATE] Mark as paid Reject Unapprove Needs Payment Needs payment from …" at bounding box center [497, 257] width 994 height 514
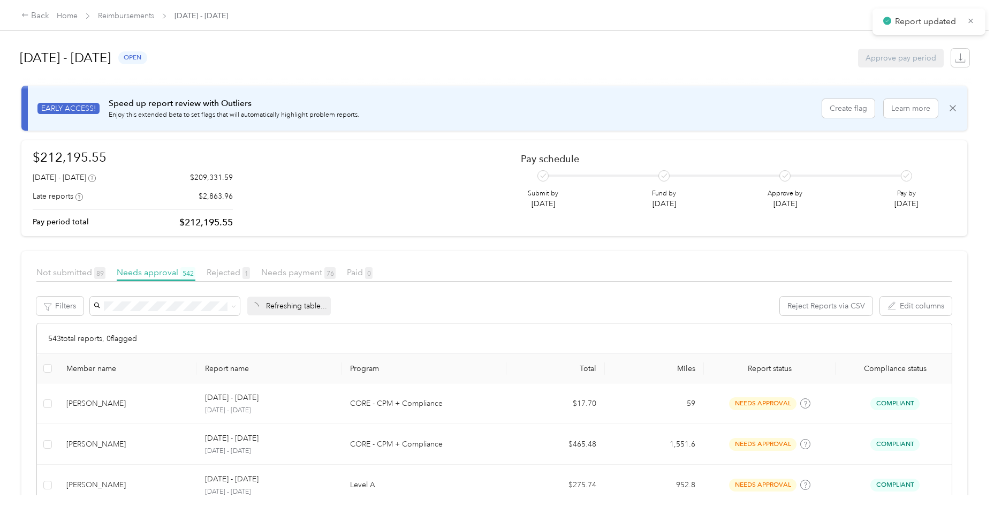
click at [139, 410] on td "[PERSON_NAME]" at bounding box center [127, 403] width 139 height 41
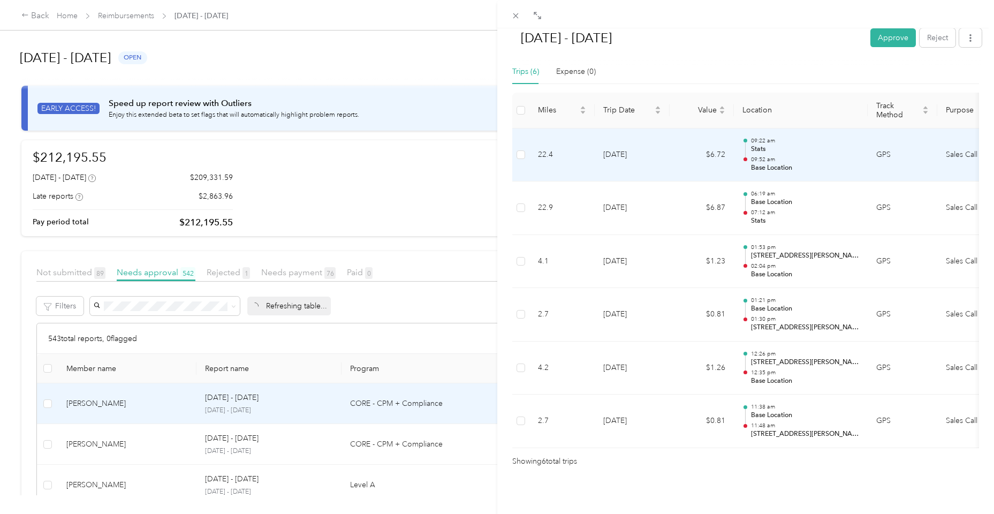
scroll to position [236, 0]
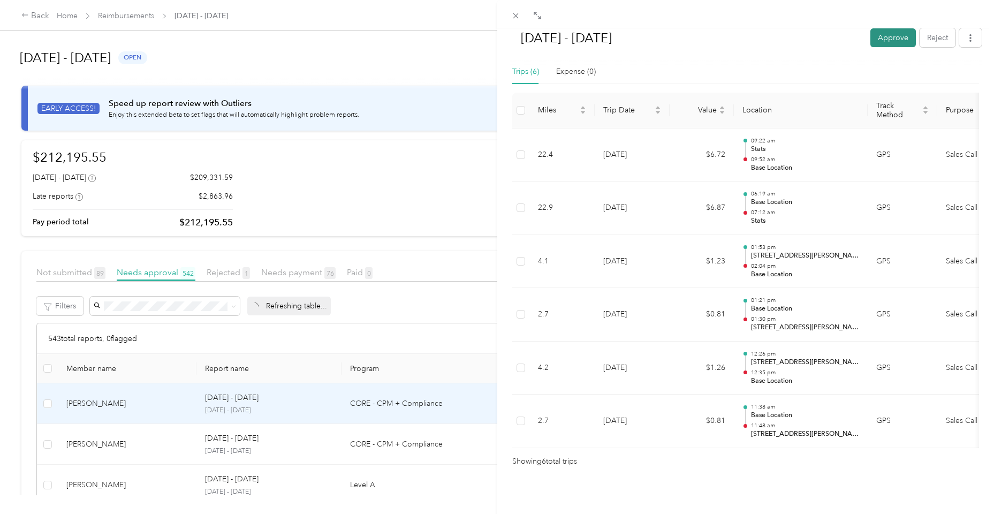
click at [875, 37] on button "Approve" at bounding box center [893, 37] width 46 height 19
click at [517, 18] on icon at bounding box center [515, 15] width 9 height 9
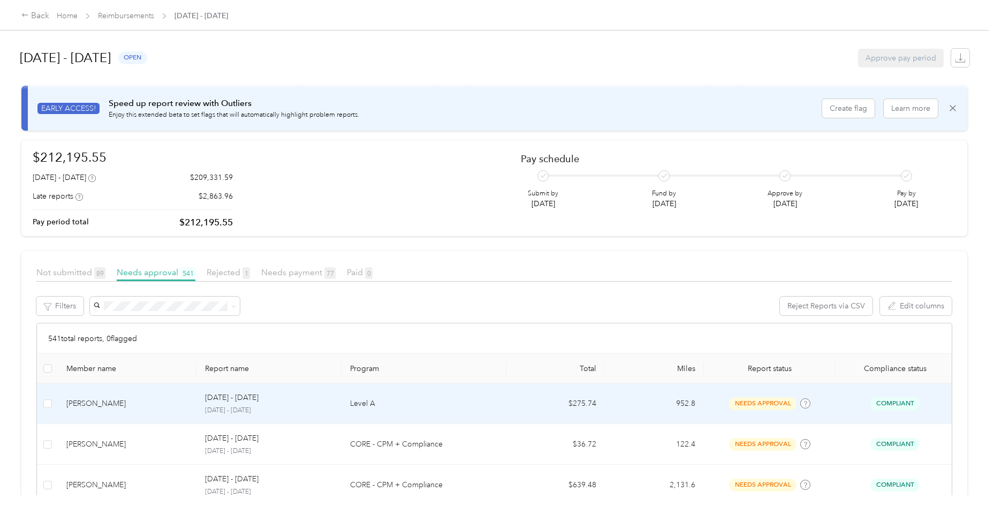
click at [124, 419] on td "[PERSON_NAME]" at bounding box center [127, 403] width 139 height 41
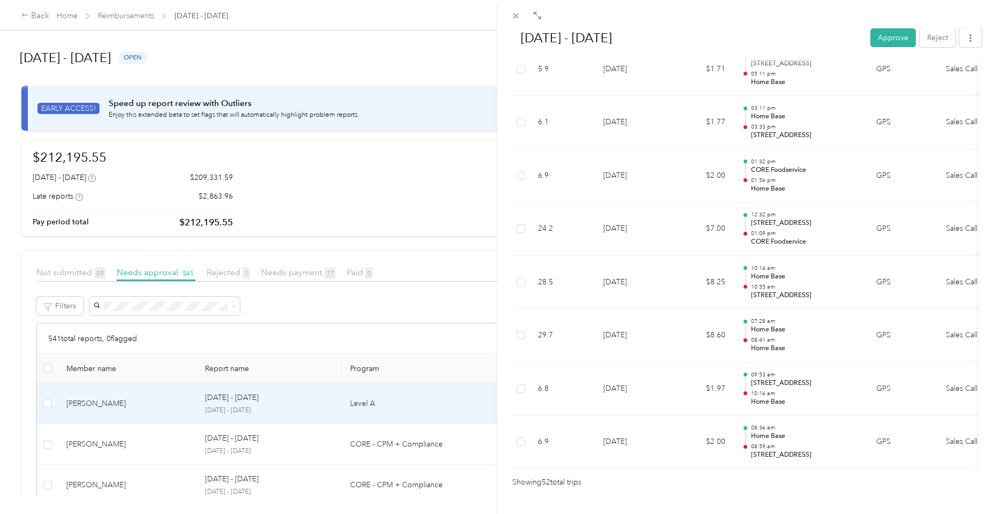
scroll to position [2662, 0]
click at [885, 38] on button "Approve" at bounding box center [893, 37] width 46 height 19
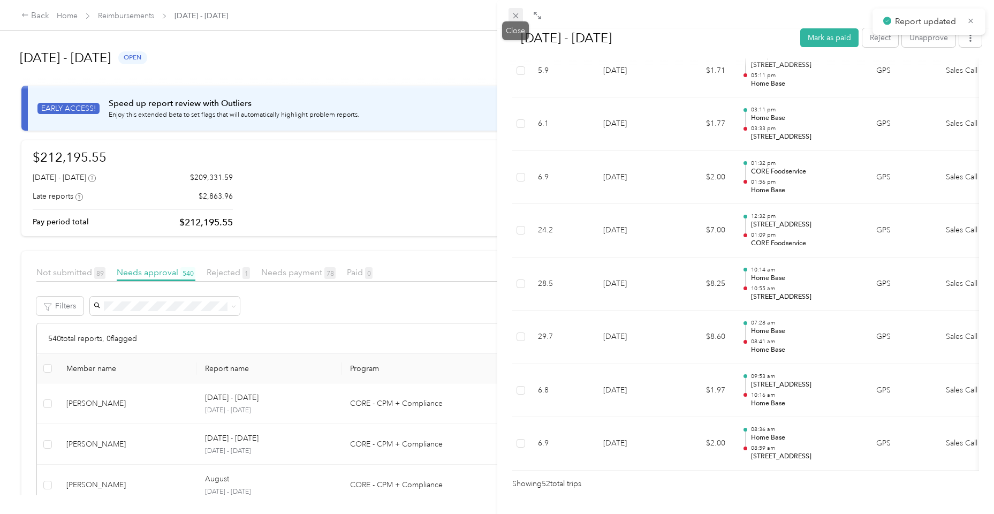
click at [516, 19] on icon at bounding box center [515, 15] width 9 height 9
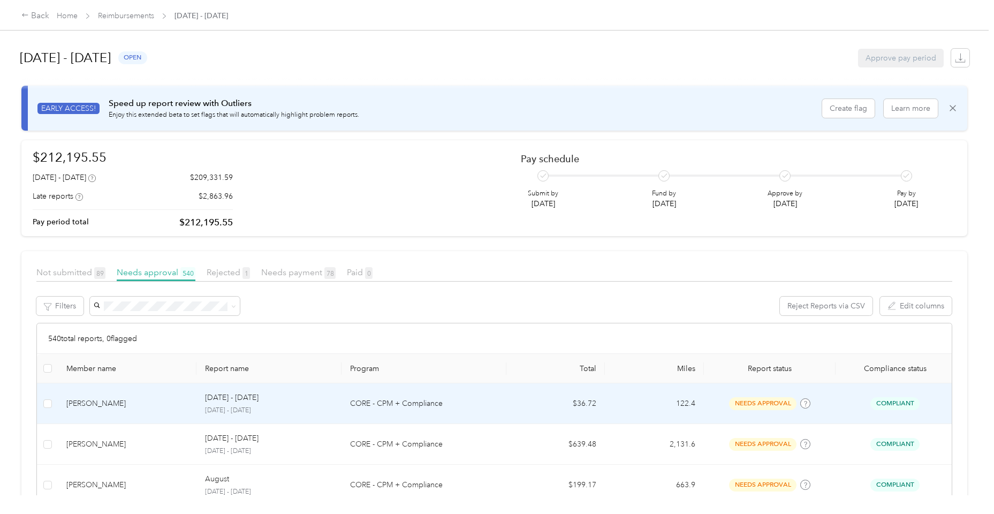
click at [135, 398] on div "[PERSON_NAME]" at bounding box center [127, 404] width 122 height 12
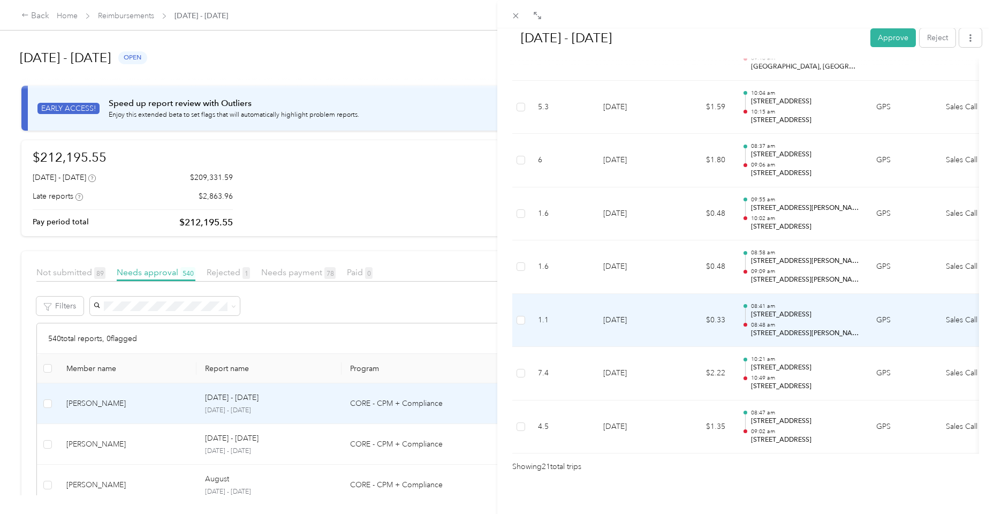
scroll to position [1027, 0]
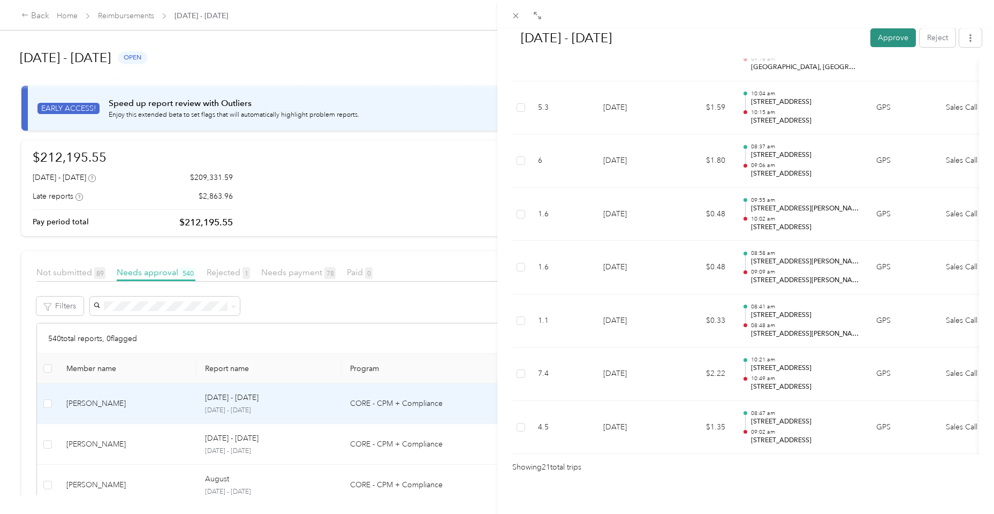
click at [894, 35] on button "Approve" at bounding box center [893, 37] width 46 height 19
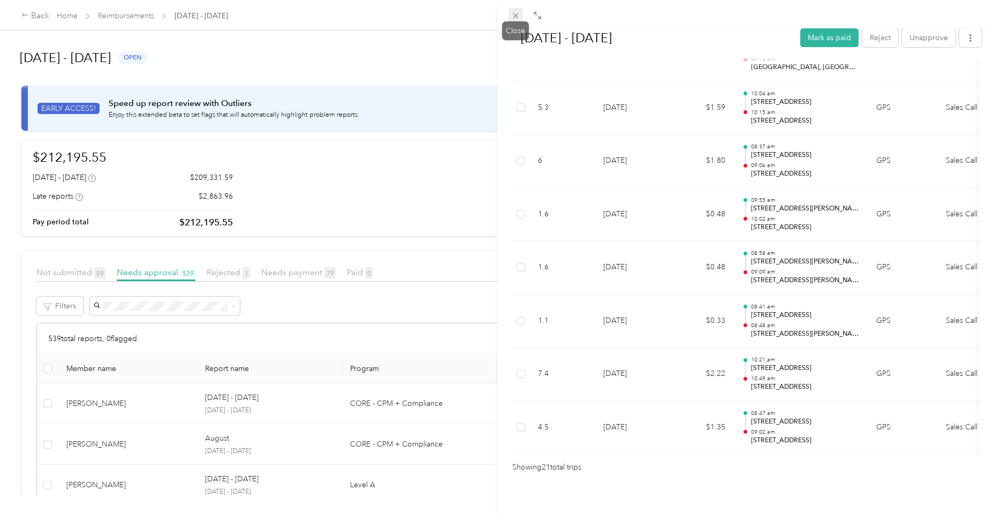
click at [518, 19] on icon at bounding box center [515, 15] width 9 height 9
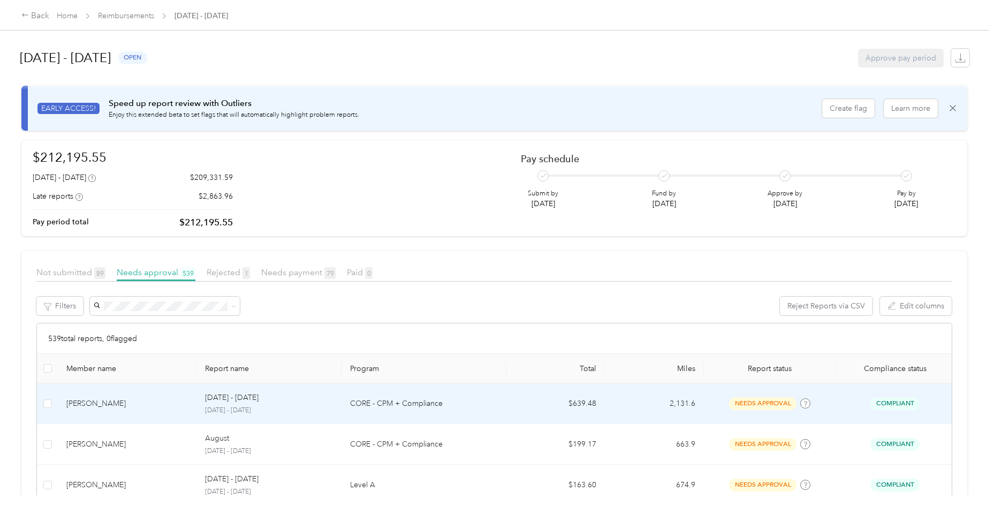
click at [137, 405] on div "[PERSON_NAME]" at bounding box center [127, 404] width 122 height 12
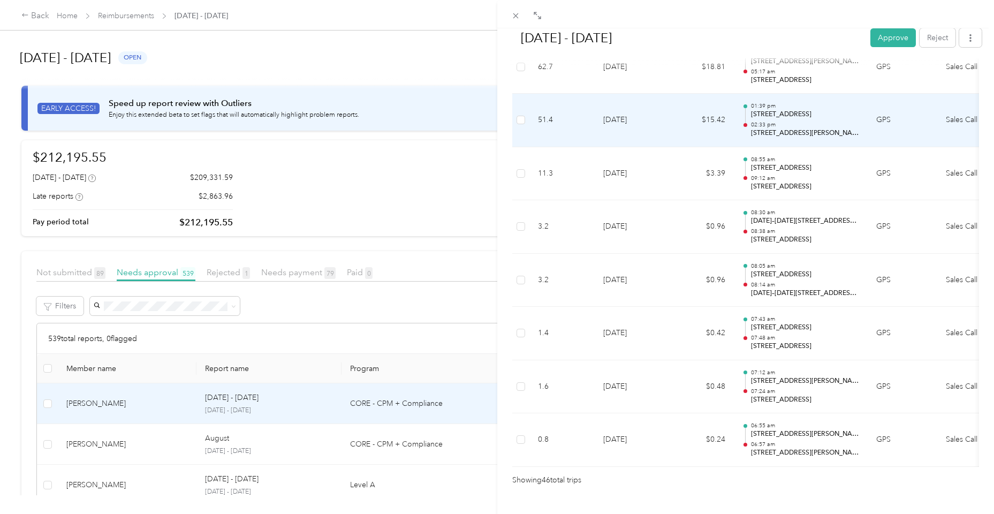
scroll to position [2345, 0]
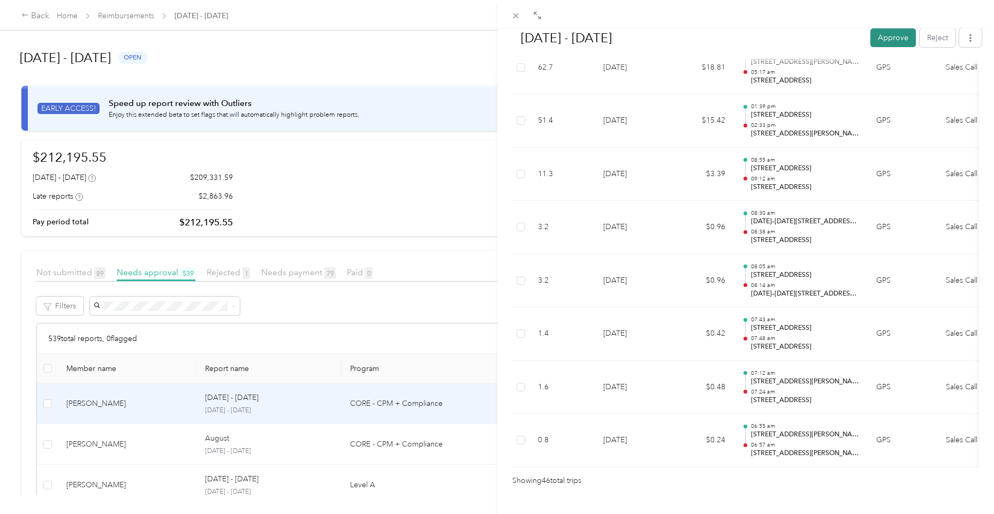
click at [887, 46] on button "Approve" at bounding box center [893, 37] width 46 height 19
click at [519, 14] on icon at bounding box center [515, 15] width 9 height 9
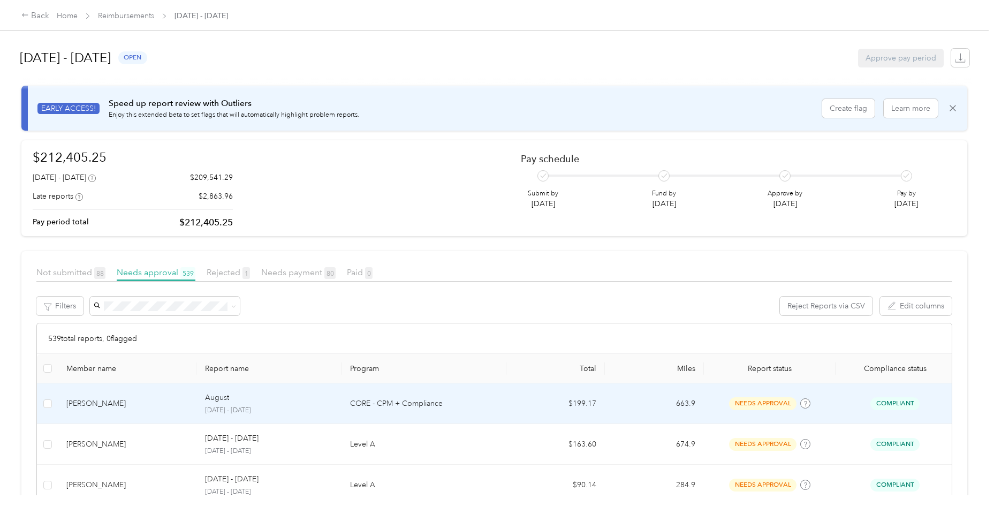
click at [137, 418] on td "[PERSON_NAME]" at bounding box center [127, 403] width 139 height 41
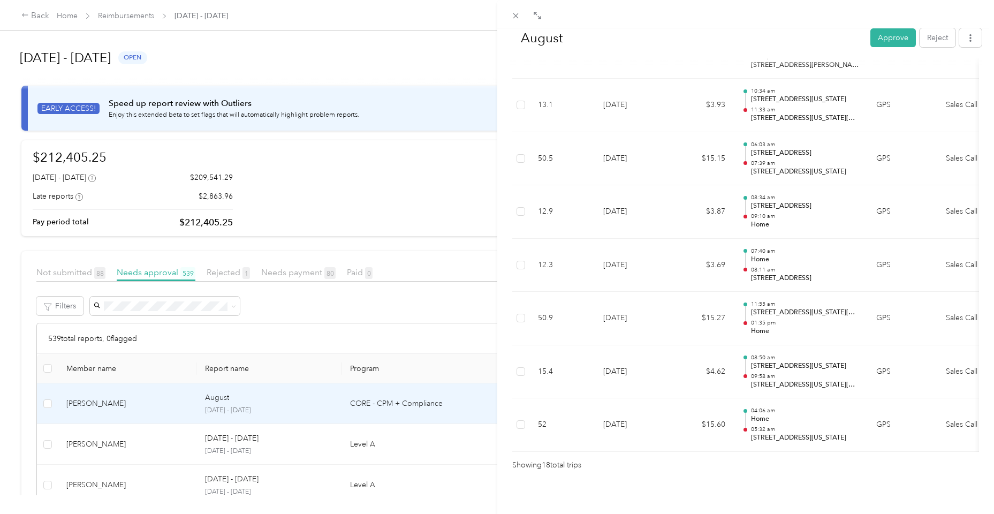
scroll to position [869, 0]
click at [887, 43] on button "Approve" at bounding box center [893, 37] width 46 height 19
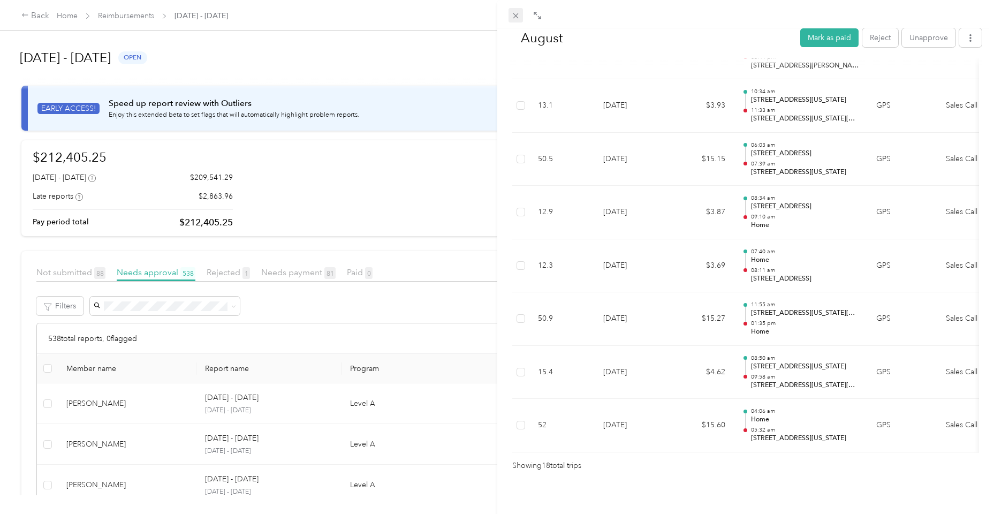
click at [519, 17] on icon at bounding box center [515, 15] width 9 height 9
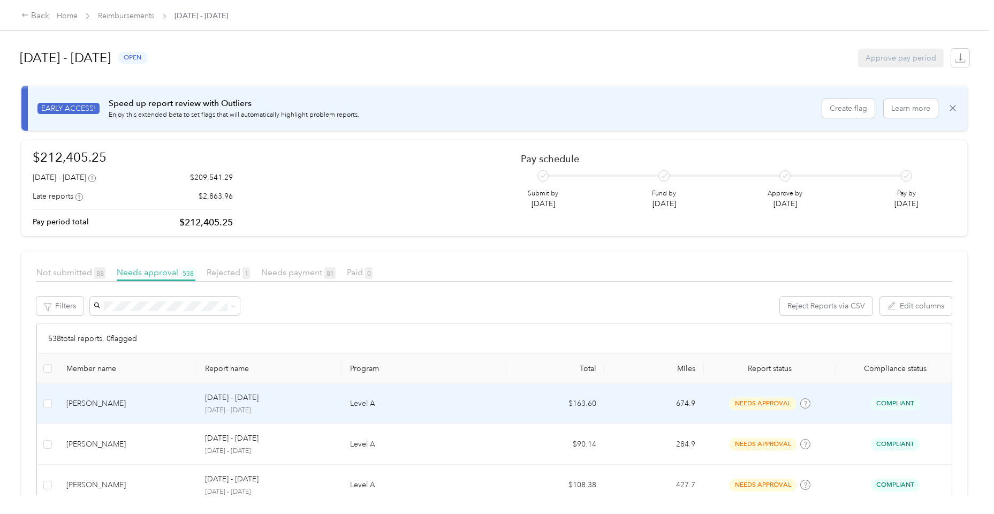
click at [120, 415] on td "[PERSON_NAME]" at bounding box center [127, 403] width 139 height 41
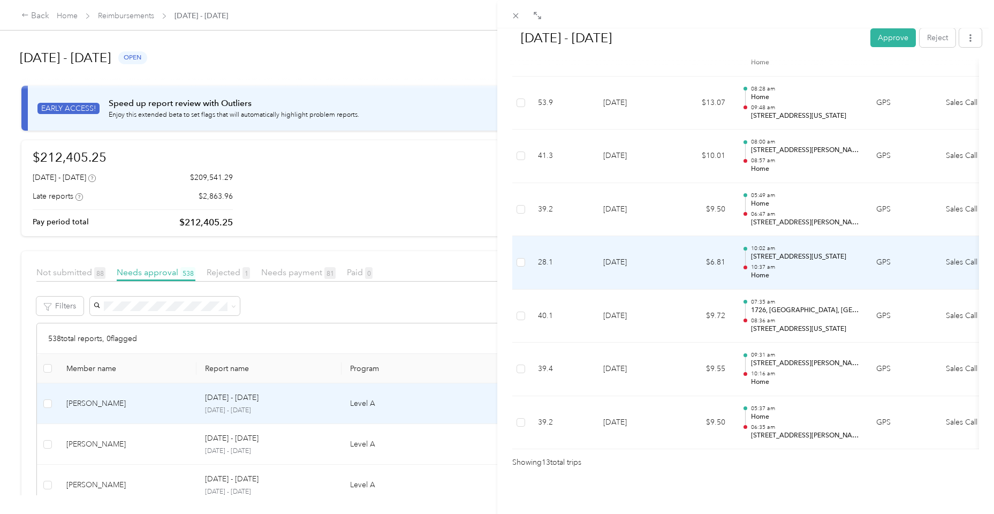
scroll to position [605, 0]
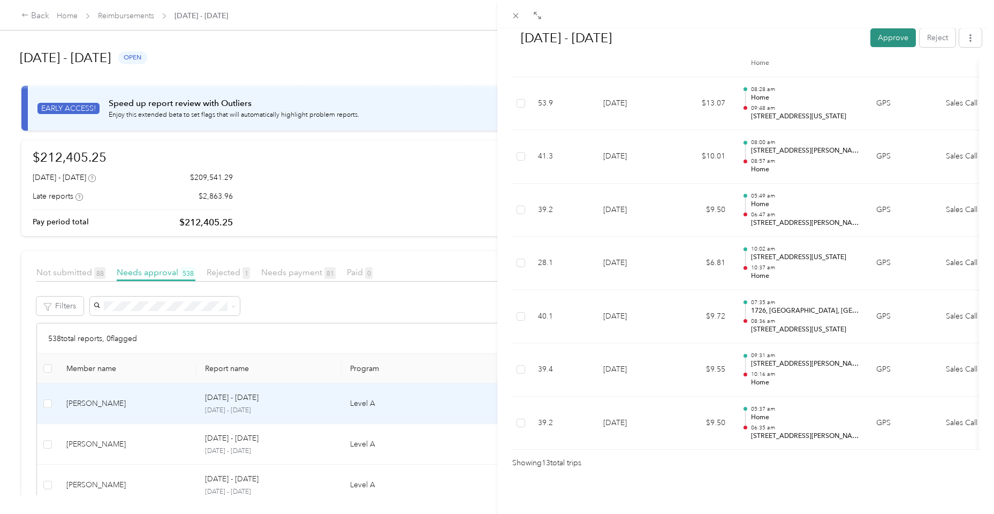
click at [891, 44] on button "Approve" at bounding box center [893, 37] width 46 height 19
click at [169, 437] on div "[DATE] - [DATE] Mark as paid Reject Unapprove Needs Payment Needs payment from …" at bounding box center [497, 257] width 994 height 514
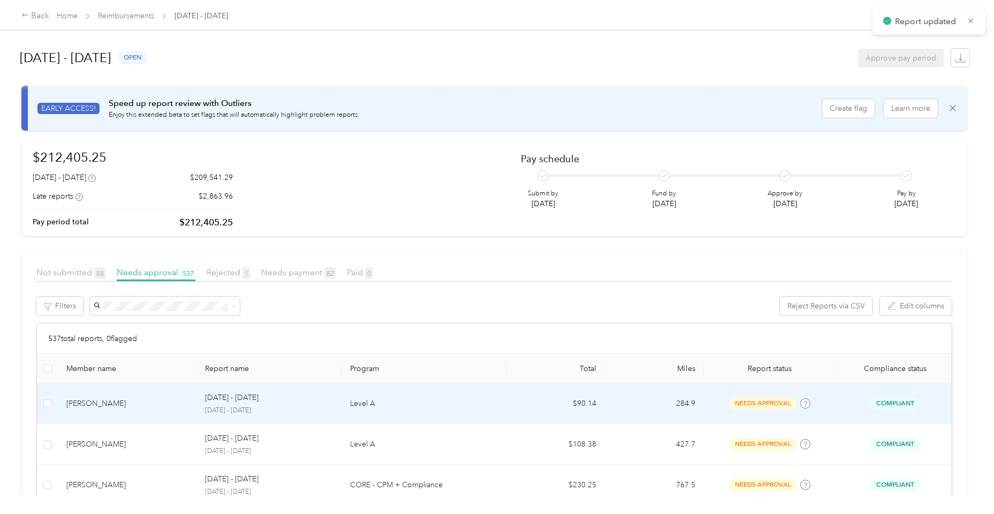
click at [159, 403] on div "[PERSON_NAME]" at bounding box center [127, 404] width 122 height 12
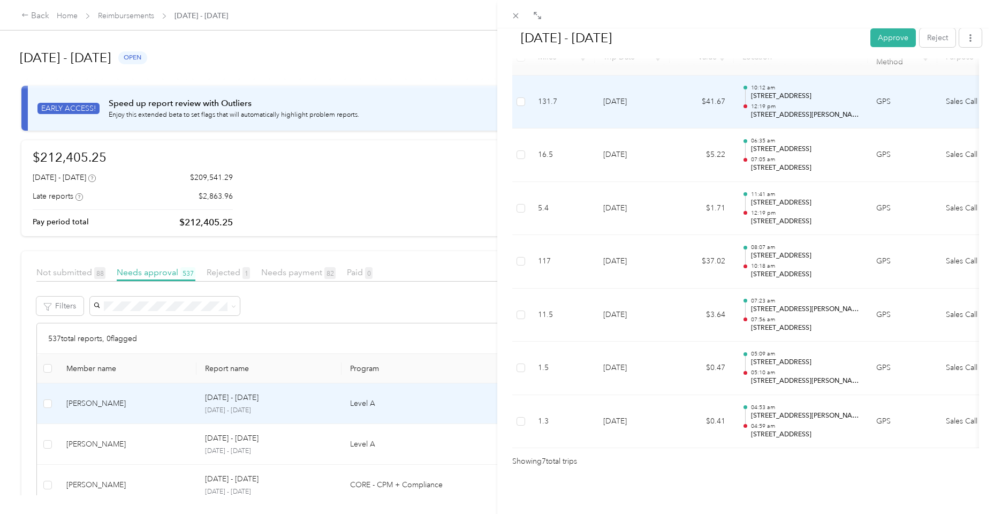
scroll to position [289, 0]
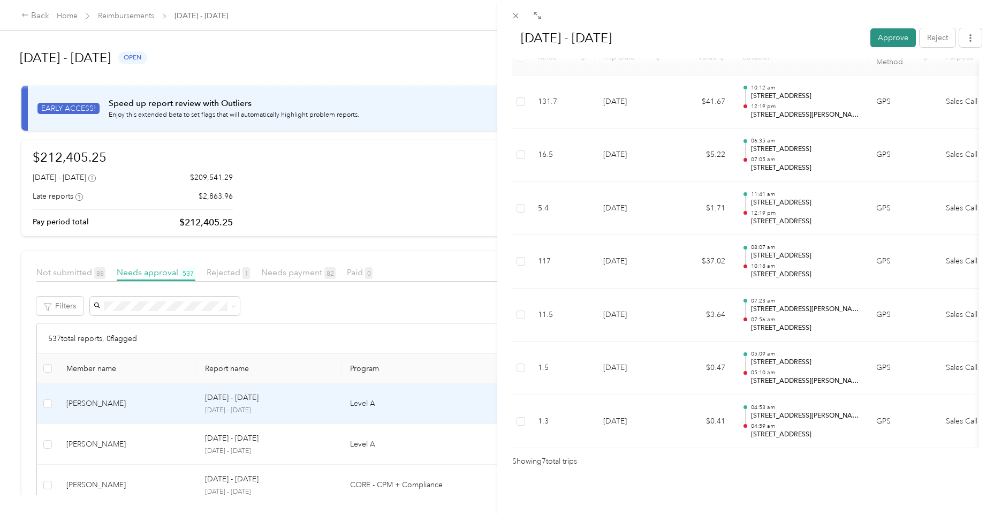
click at [882, 46] on button "Approve" at bounding box center [893, 37] width 46 height 19
click at [517, 14] on icon at bounding box center [515, 15] width 9 height 9
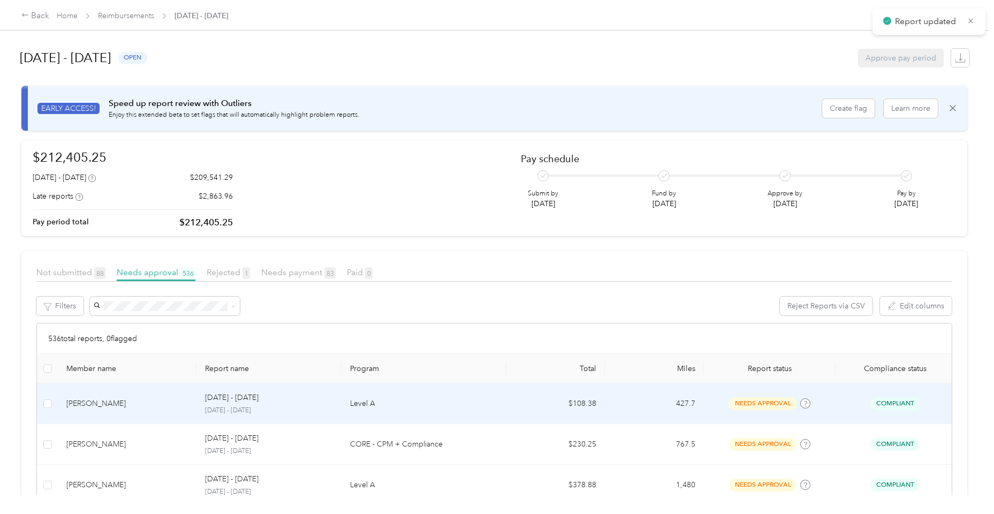
click at [164, 417] on td "[PERSON_NAME]" at bounding box center [127, 403] width 139 height 41
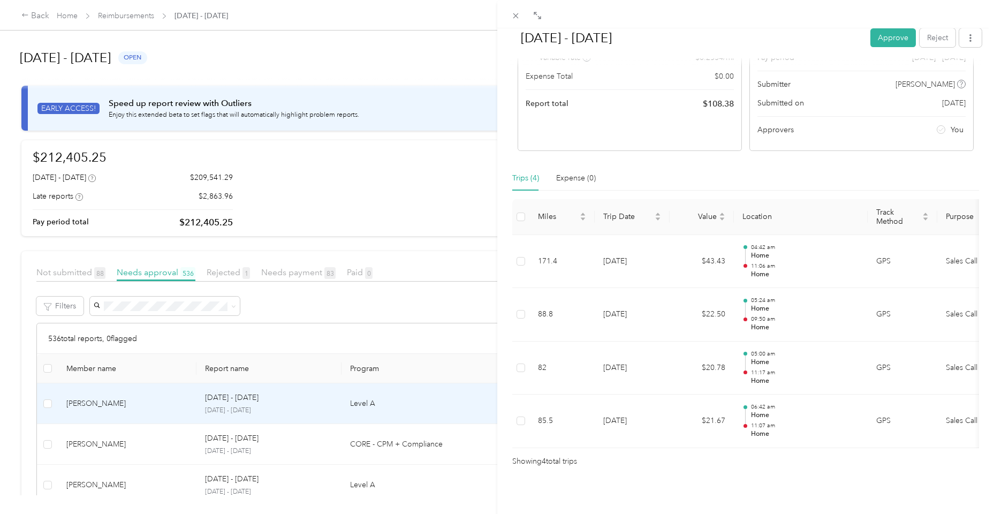
scroll to position [131, 0]
click at [903, 38] on button "Approve" at bounding box center [893, 37] width 46 height 19
click at [519, 16] on icon at bounding box center [515, 15] width 9 height 9
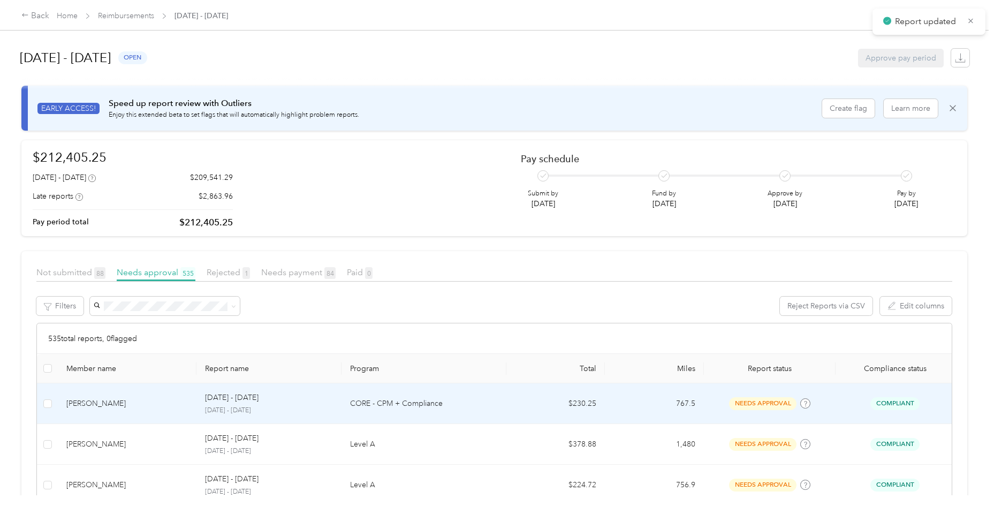
click at [128, 421] on td "[PERSON_NAME]" at bounding box center [127, 403] width 139 height 41
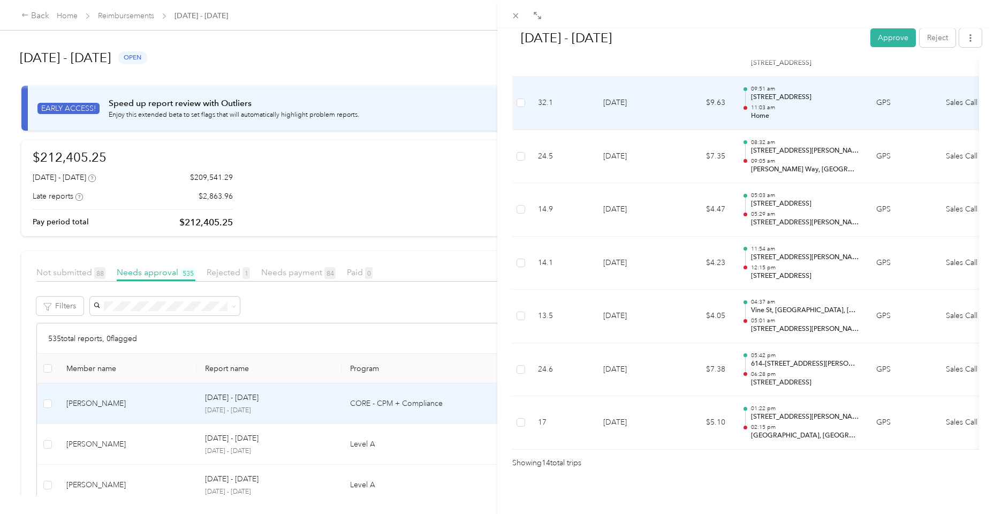
scroll to position [658, 0]
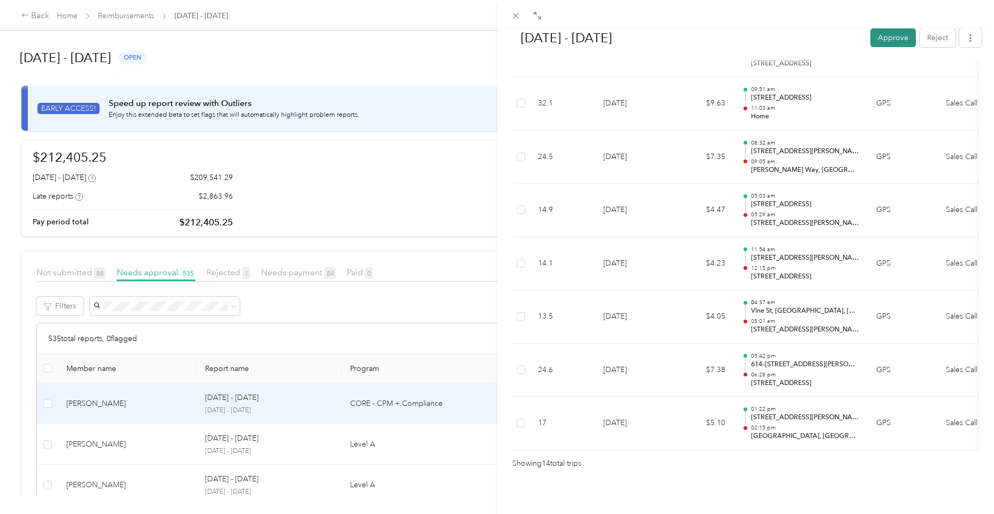
click at [884, 43] on button "Approve" at bounding box center [893, 37] width 46 height 19
click at [89, 437] on div "[DATE] - [DATE] Mark as paid Reject Unapprove Needs Payment Needs payment from …" at bounding box center [497, 257] width 994 height 514
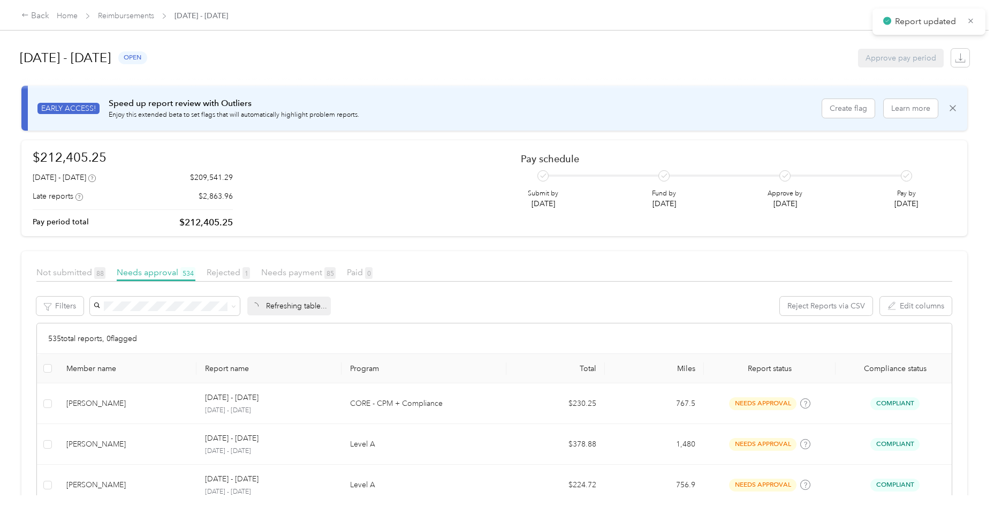
click at [96, 441] on div "[PERSON_NAME]" at bounding box center [127, 444] width 122 height 12
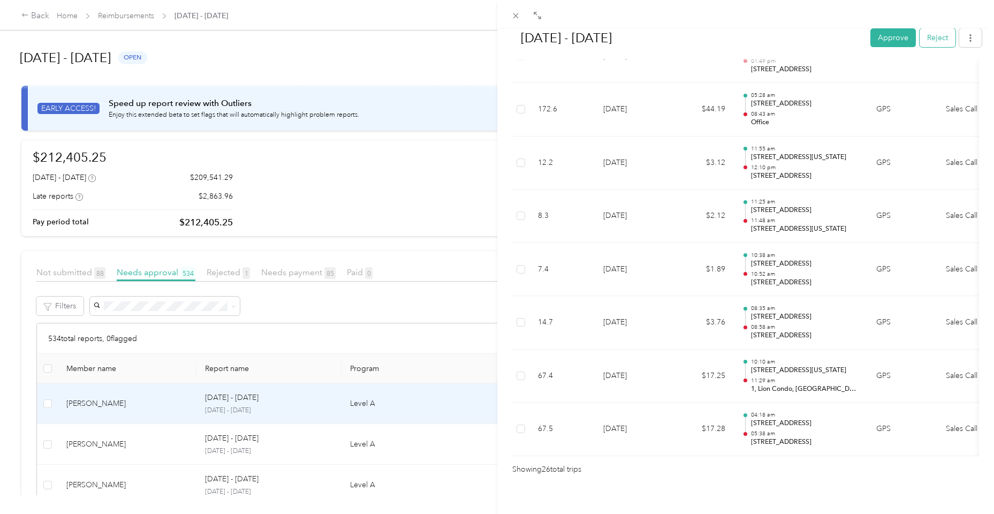
scroll to position [1291, 0]
click at [896, 39] on button "Approve" at bounding box center [893, 37] width 46 height 19
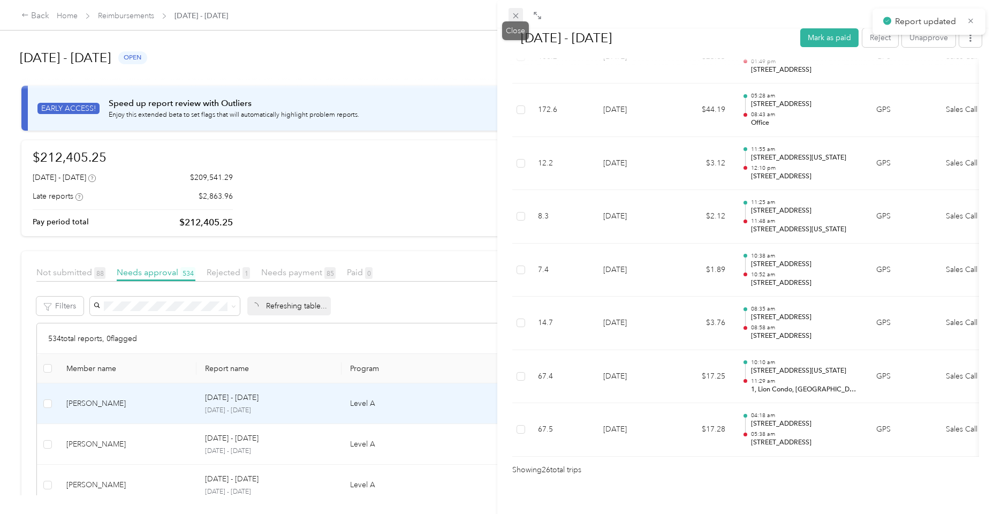
click at [521, 18] on span at bounding box center [516, 15] width 15 height 15
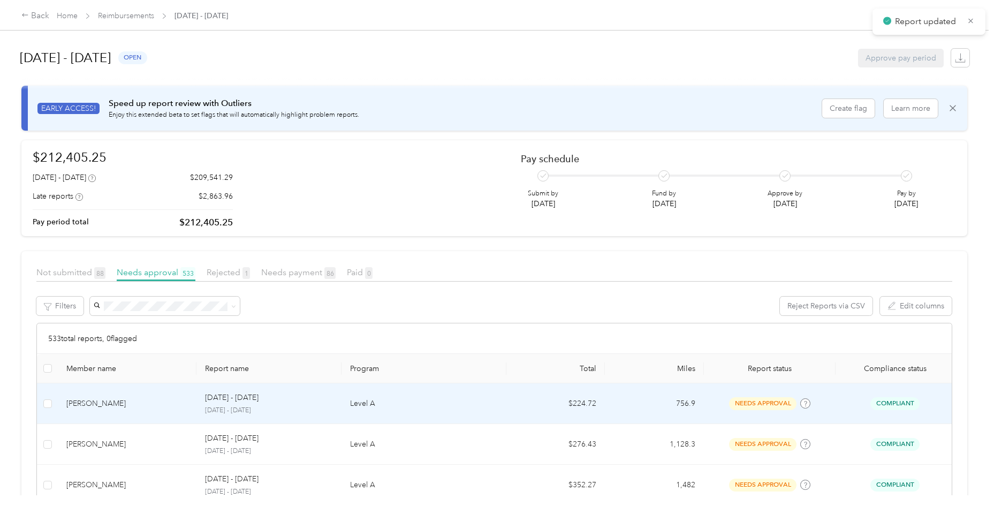
click at [116, 401] on div "[PERSON_NAME]" at bounding box center [127, 404] width 122 height 12
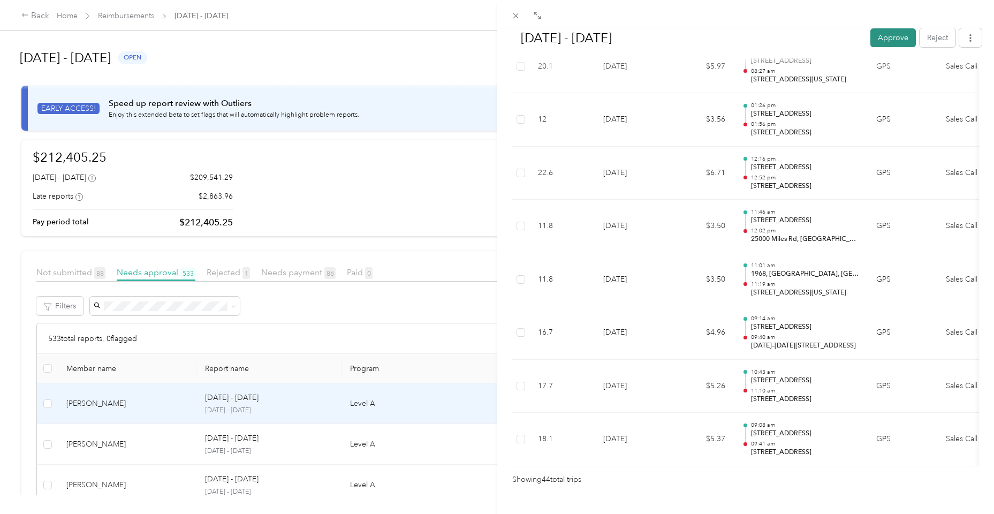
click at [882, 42] on button "Approve" at bounding box center [893, 37] width 46 height 19
click at [513, 21] on span at bounding box center [516, 15] width 15 height 15
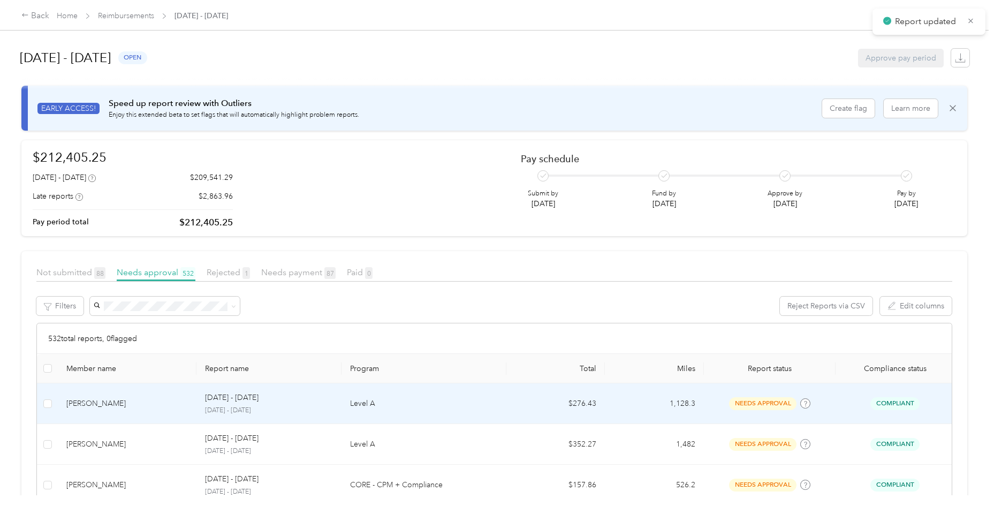
click at [184, 405] on div "[PERSON_NAME]" at bounding box center [127, 404] width 122 height 12
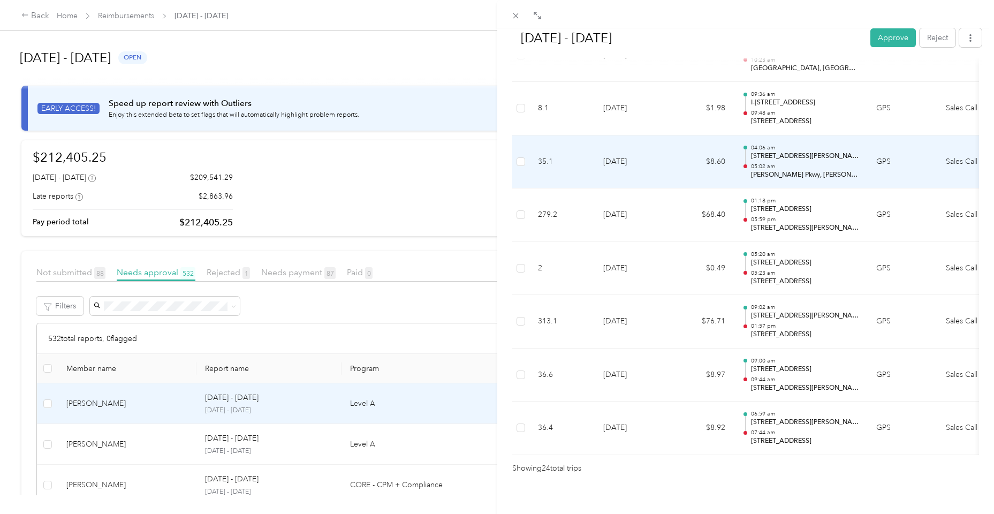
scroll to position [1185, 0]
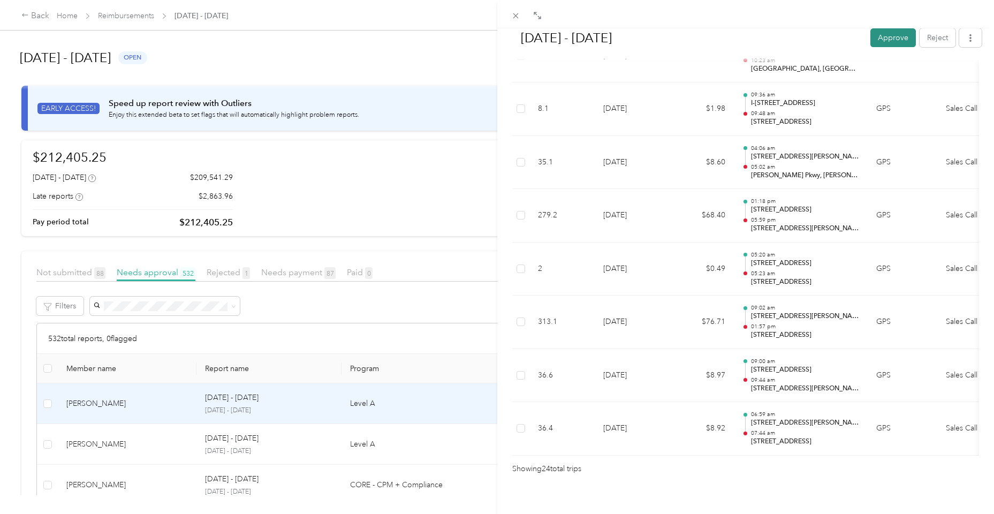
click at [887, 43] on button "Approve" at bounding box center [893, 37] width 46 height 19
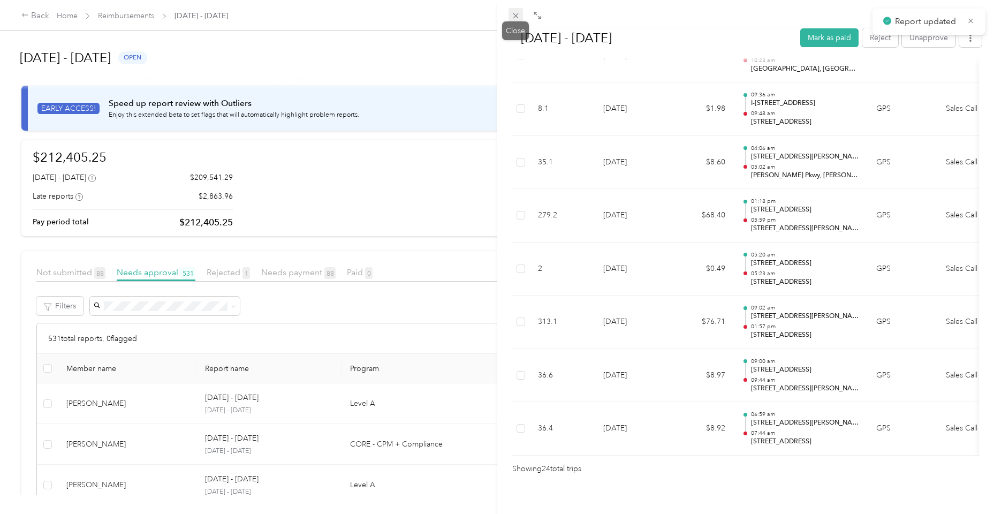
click at [510, 18] on span at bounding box center [516, 15] width 15 height 15
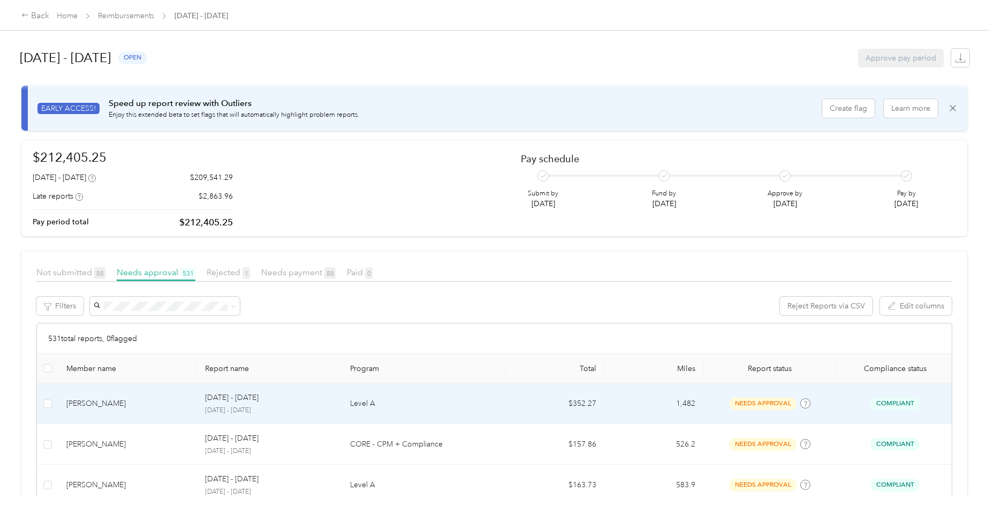
click at [131, 421] on td "[PERSON_NAME]" at bounding box center [127, 403] width 139 height 41
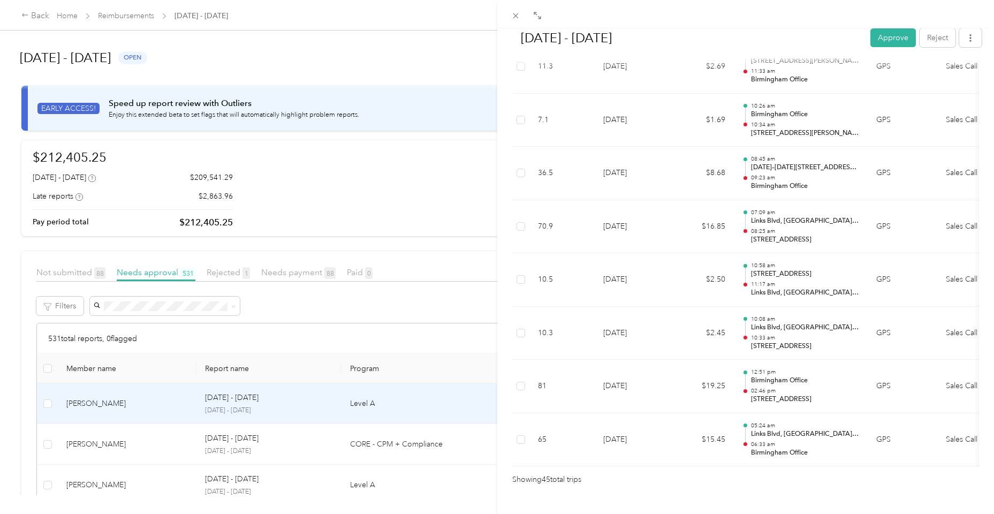
scroll to position [2292, 0]
click at [885, 46] on button "Approve" at bounding box center [893, 37] width 46 height 19
click at [518, 12] on icon at bounding box center [515, 15] width 9 height 9
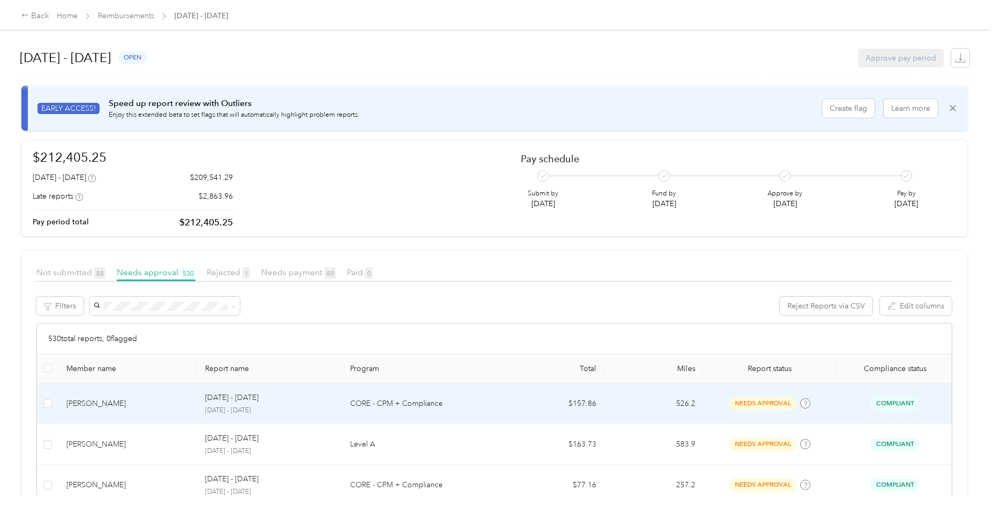
click at [123, 412] on td "[PERSON_NAME]" at bounding box center [127, 403] width 139 height 41
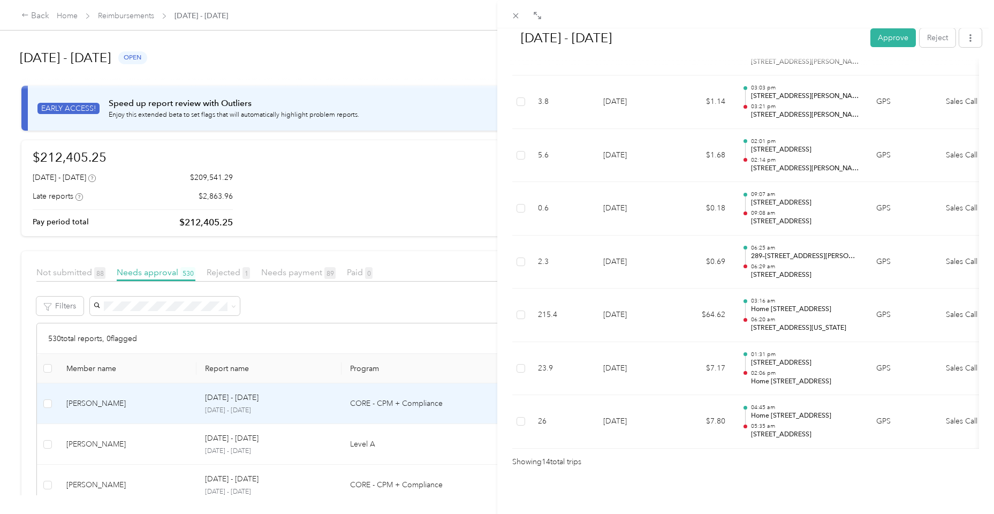
scroll to position [658, 0]
click at [898, 37] on button "Approve" at bounding box center [893, 37] width 46 height 19
click at [514, 19] on icon at bounding box center [515, 15] width 9 height 9
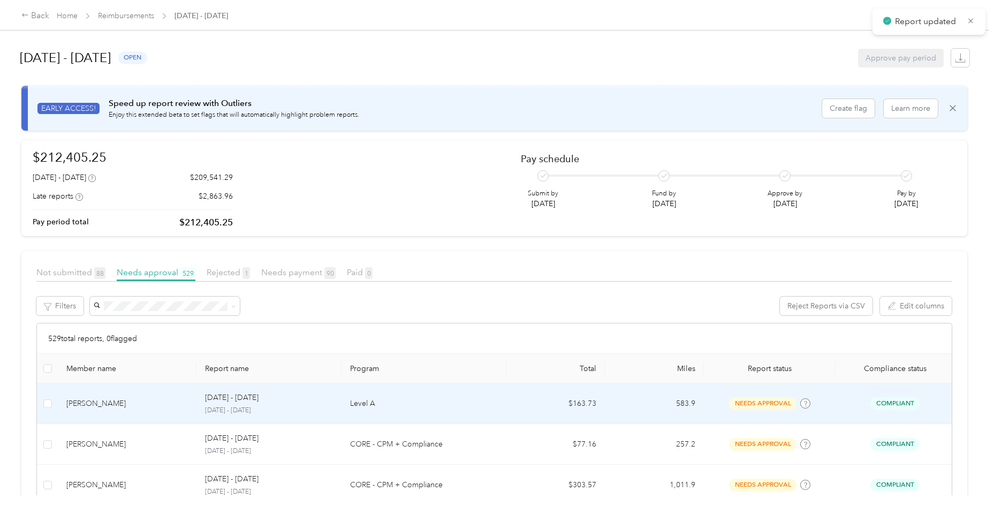
click at [118, 393] on td "[PERSON_NAME]" at bounding box center [127, 403] width 139 height 41
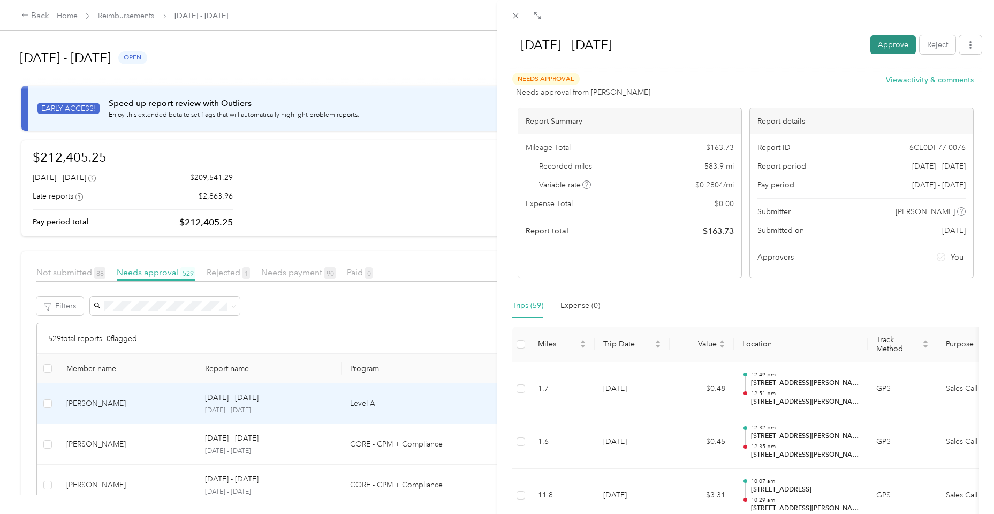
click at [890, 42] on button "Approve" at bounding box center [893, 44] width 46 height 19
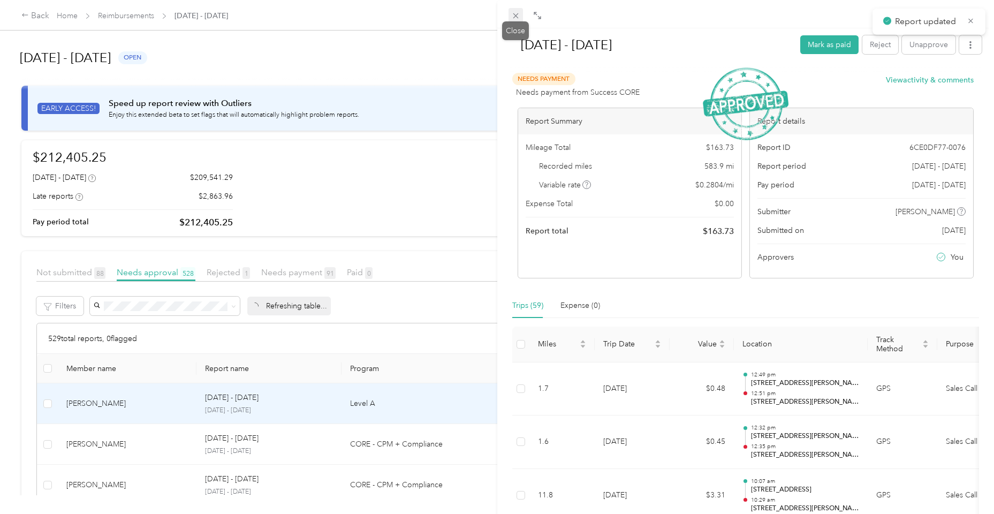
click at [518, 14] on icon at bounding box center [515, 15] width 9 height 9
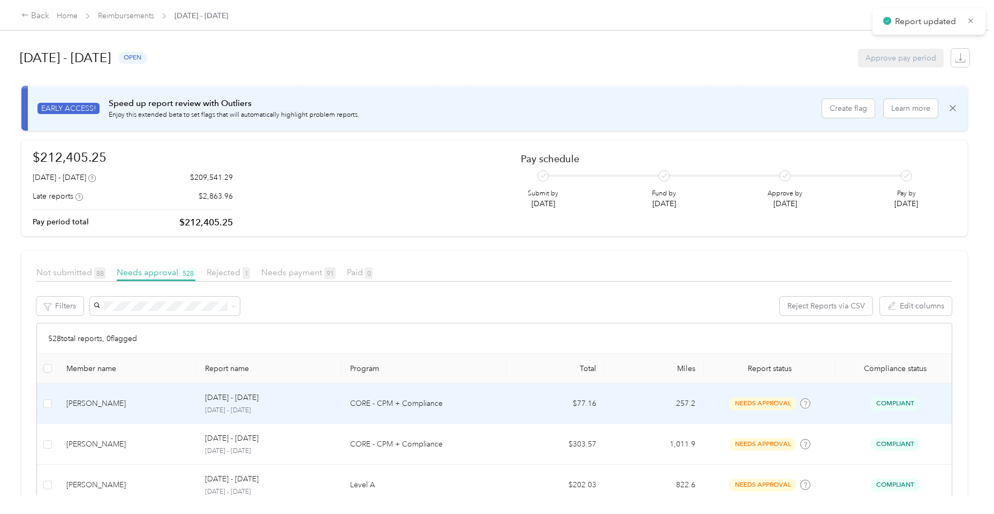
click at [206, 403] on p "[DATE] - [DATE]" at bounding box center [232, 398] width 54 height 12
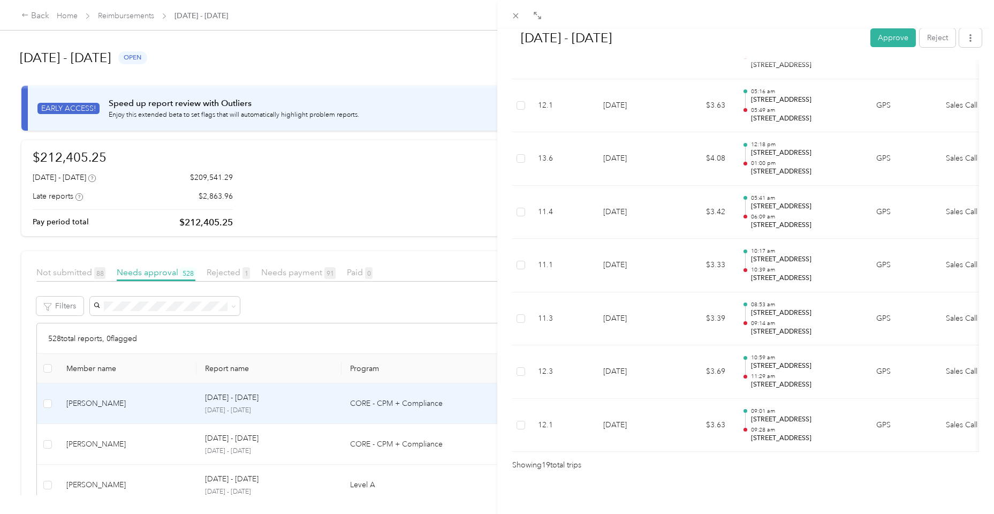
scroll to position [921, 0]
click at [886, 36] on button "Approve" at bounding box center [893, 37] width 46 height 19
click at [520, 16] on span at bounding box center [516, 15] width 15 height 15
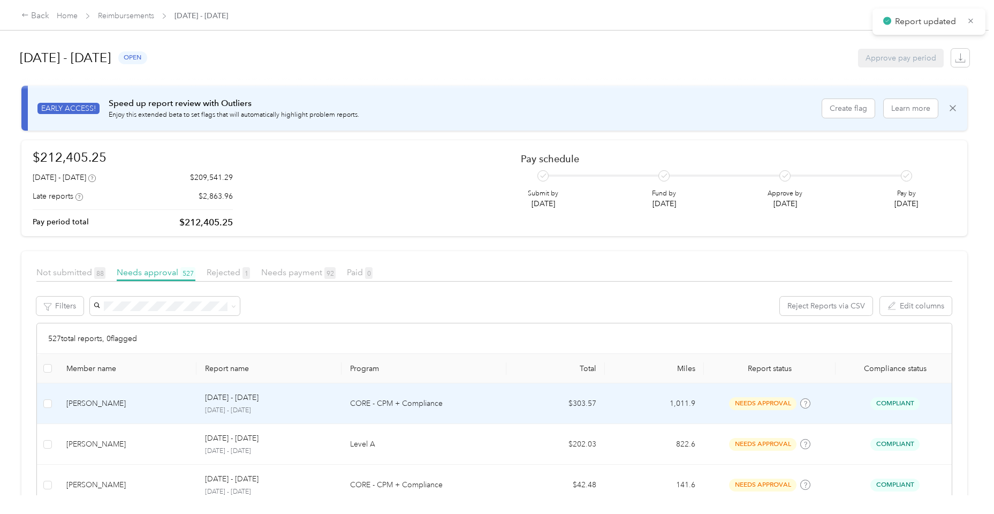
click at [283, 418] on td "[DATE] - [DATE] [DATE] - [DATE]" at bounding box center [268, 403] width 145 height 41
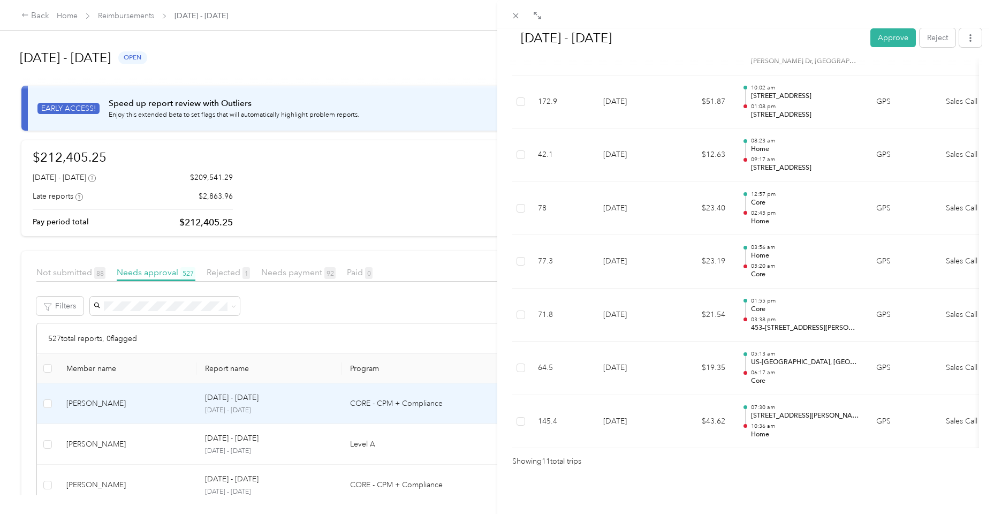
scroll to position [499, 0]
click at [881, 48] on div "[DATE] - [DATE] Approve Reject" at bounding box center [746, 40] width 473 height 32
click at [885, 36] on button "Approve" at bounding box center [893, 37] width 46 height 19
click at [514, 17] on icon at bounding box center [515, 15] width 5 height 5
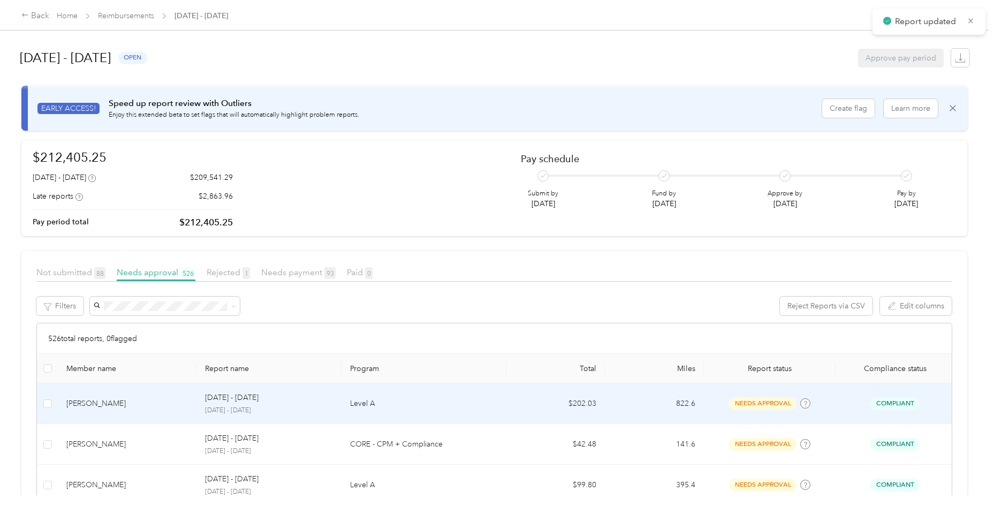
click at [172, 416] on td "[PERSON_NAME]" at bounding box center [127, 403] width 139 height 41
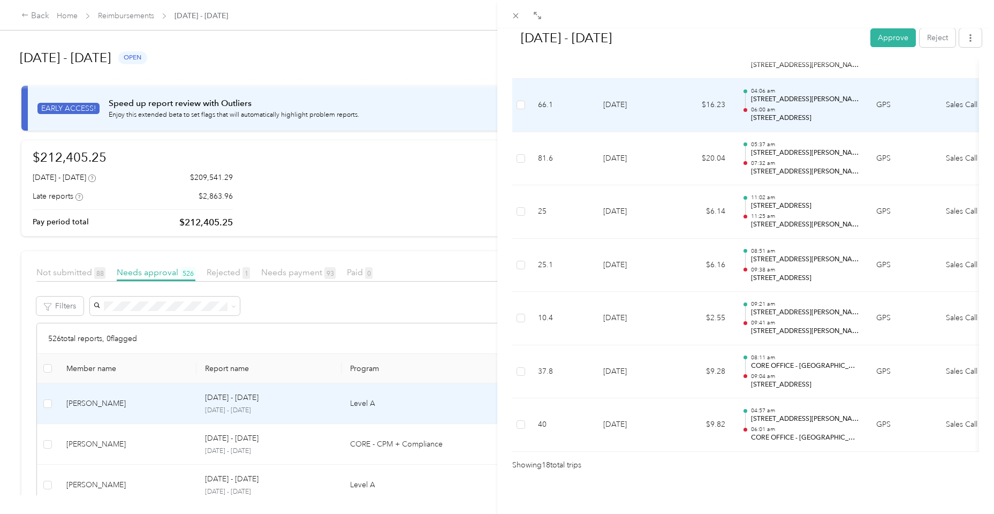
scroll to position [869, 0]
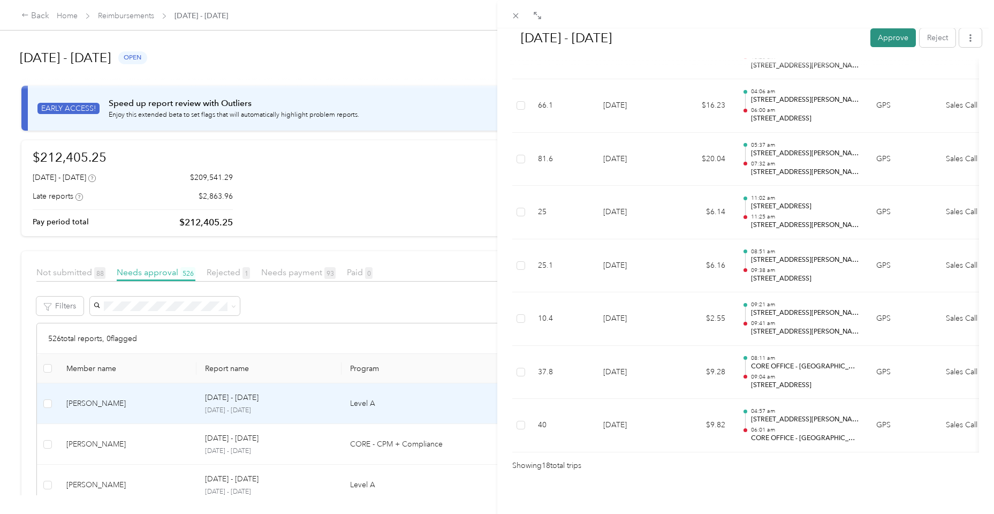
click at [891, 44] on button "Approve" at bounding box center [893, 37] width 46 height 19
click at [132, 434] on div "[DATE] - [DATE] Mark as paid Reject Unapprove Needs Payment Needs payment from …" at bounding box center [497, 257] width 994 height 514
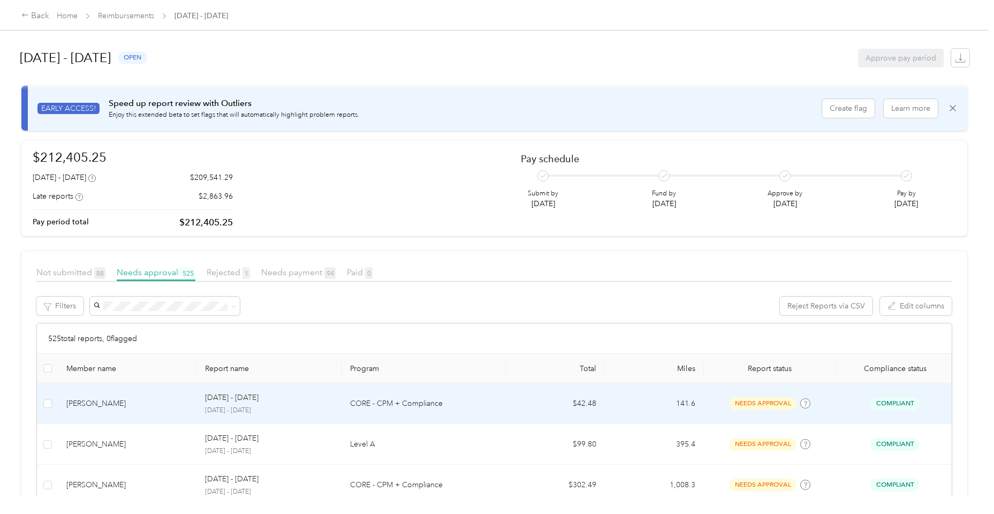
click at [134, 415] on td "[PERSON_NAME]" at bounding box center [127, 403] width 139 height 41
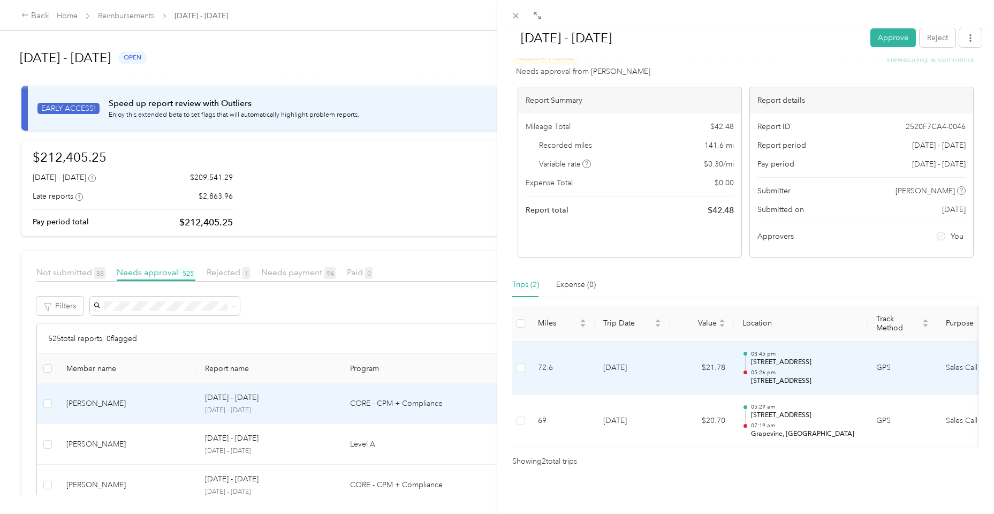
scroll to position [25, 0]
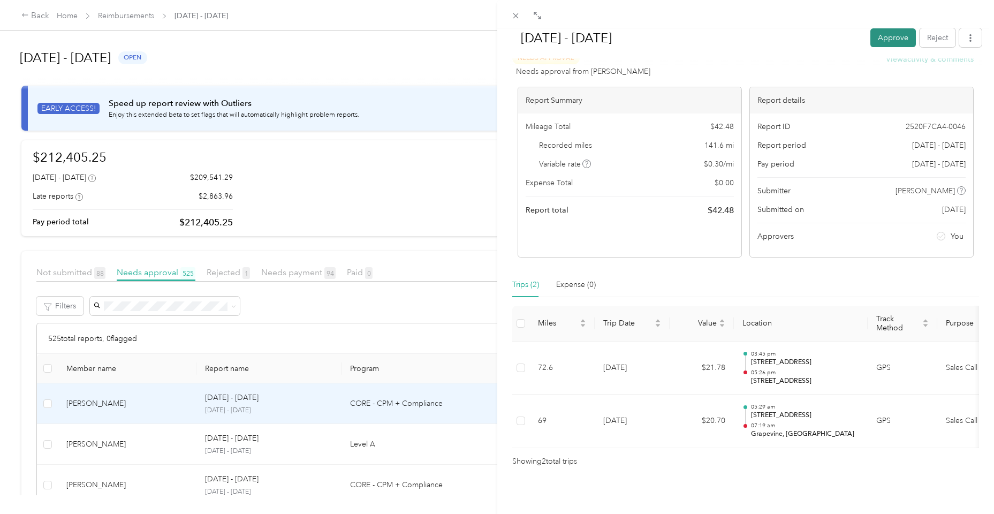
click at [894, 35] on button "Approve" at bounding box center [893, 37] width 46 height 19
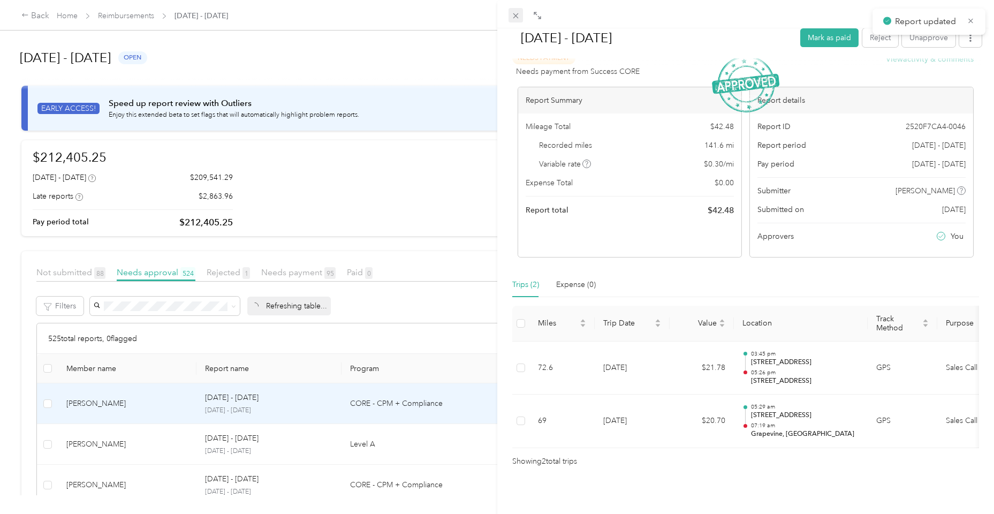
click at [518, 11] on span at bounding box center [516, 15] width 15 height 15
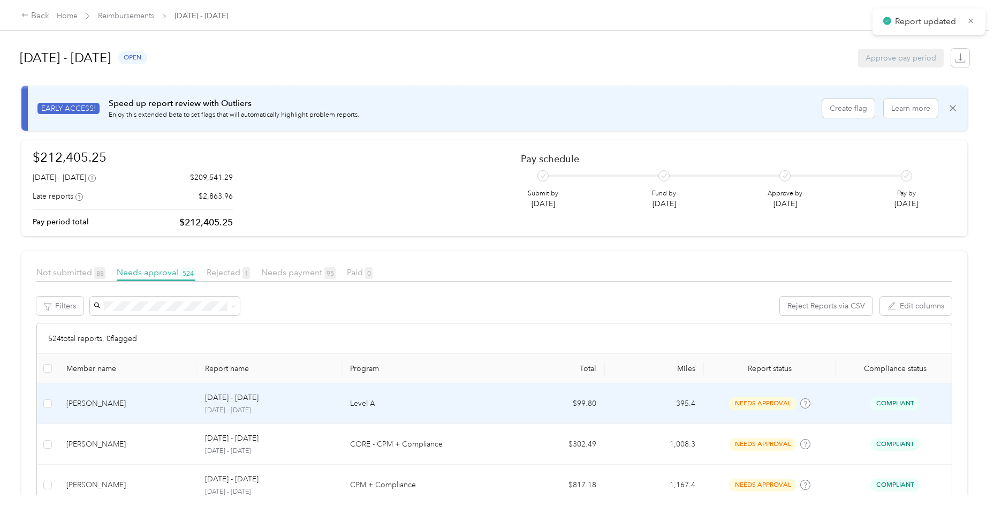
click at [145, 404] on div "[PERSON_NAME]" at bounding box center [127, 404] width 122 height 12
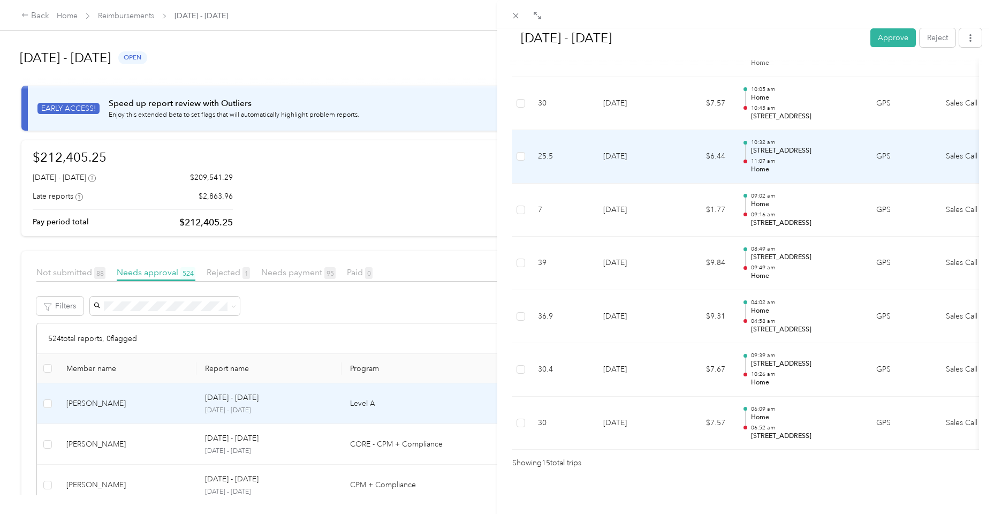
scroll to position [710, 0]
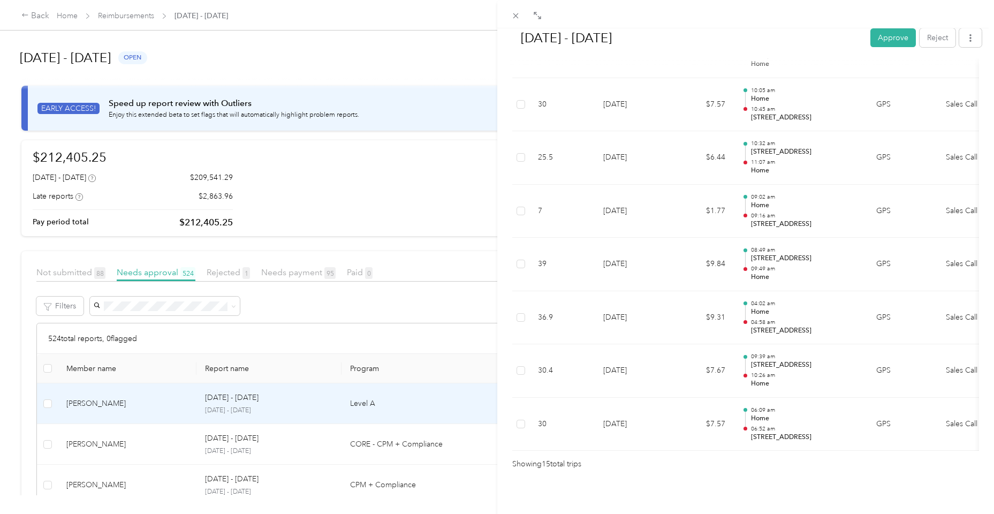
click at [901, 26] on div at bounding box center [745, 14] width 497 height 28
click at [897, 41] on button "Approve" at bounding box center [893, 37] width 46 height 19
click at [519, 17] on icon at bounding box center [515, 15] width 9 height 9
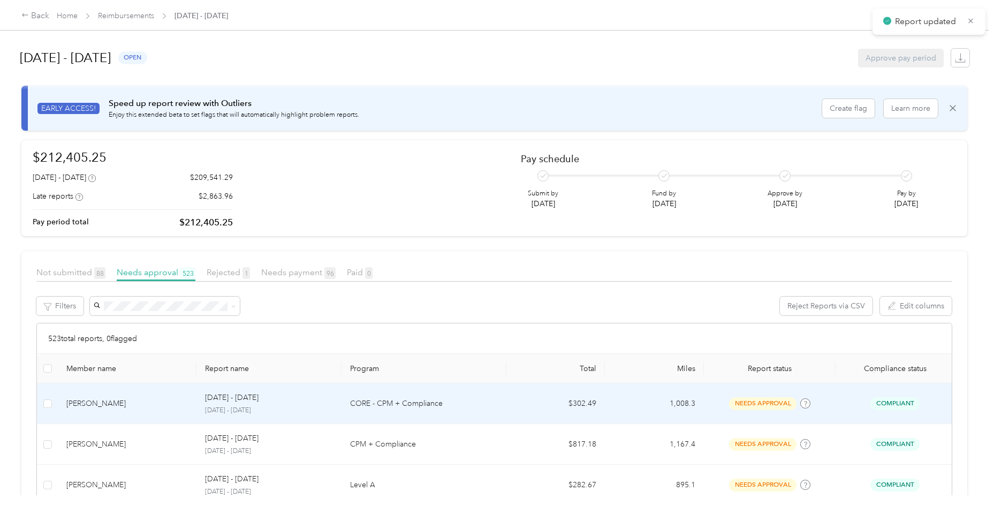
click at [137, 418] on td "[PERSON_NAME]" at bounding box center [127, 403] width 139 height 41
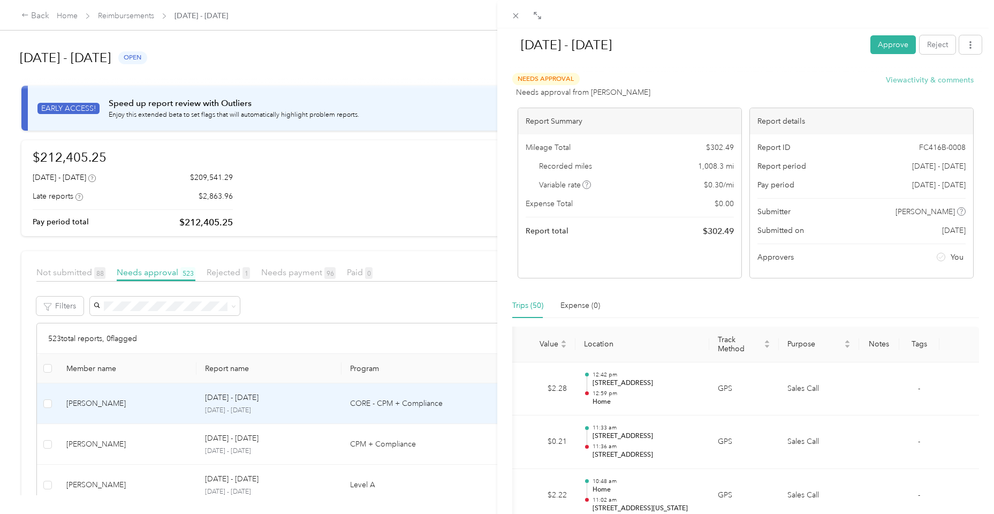
click at [926, 81] on button "View activity & comments" at bounding box center [930, 79] width 88 height 11
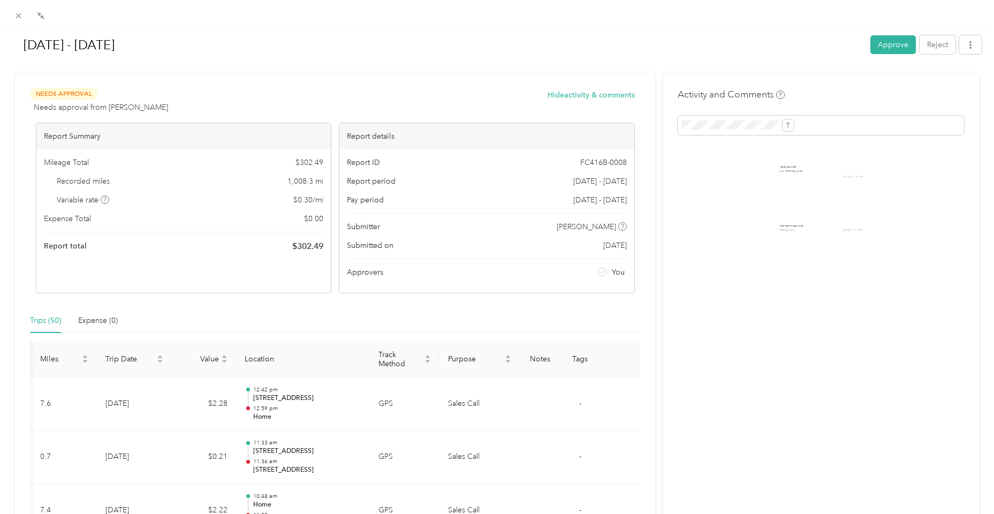
scroll to position [0, 17]
click at [781, 129] on span at bounding box center [821, 125] width 286 height 19
click at [966, 39] on button "button" at bounding box center [970, 44] width 22 height 19
click at [958, 84] on div "Download" at bounding box center [940, 84] width 64 height 11
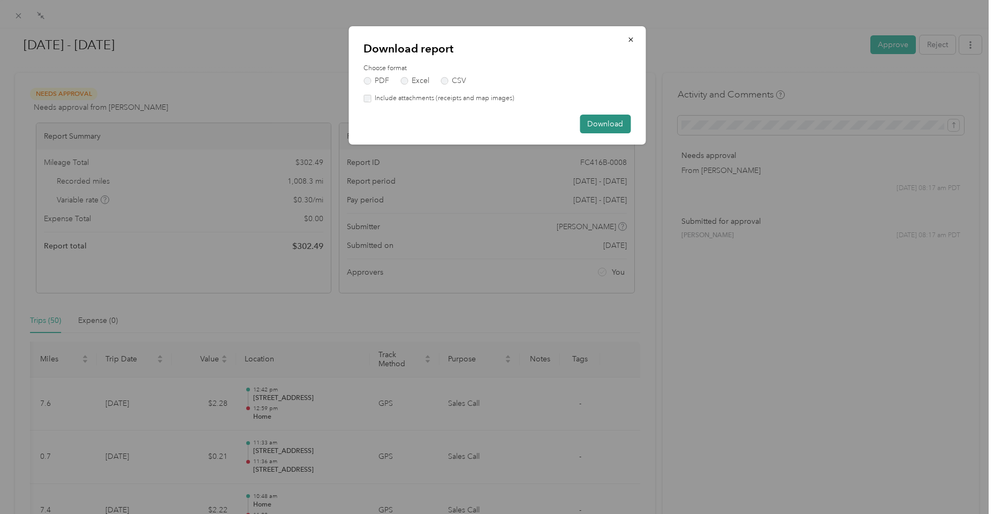
click at [623, 127] on button "Download" at bounding box center [605, 124] width 51 height 19
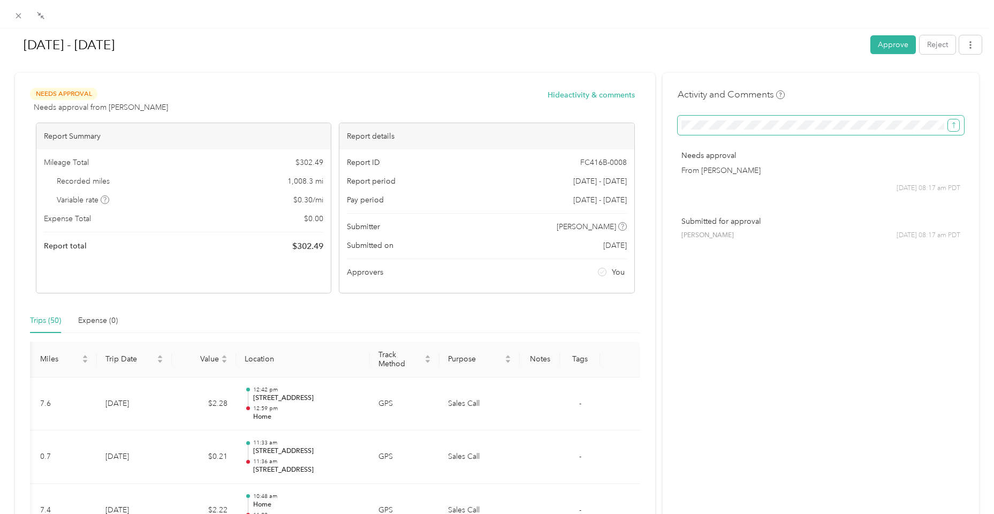
click at [954, 125] on icon "submit" at bounding box center [953, 125] width 7 height 7
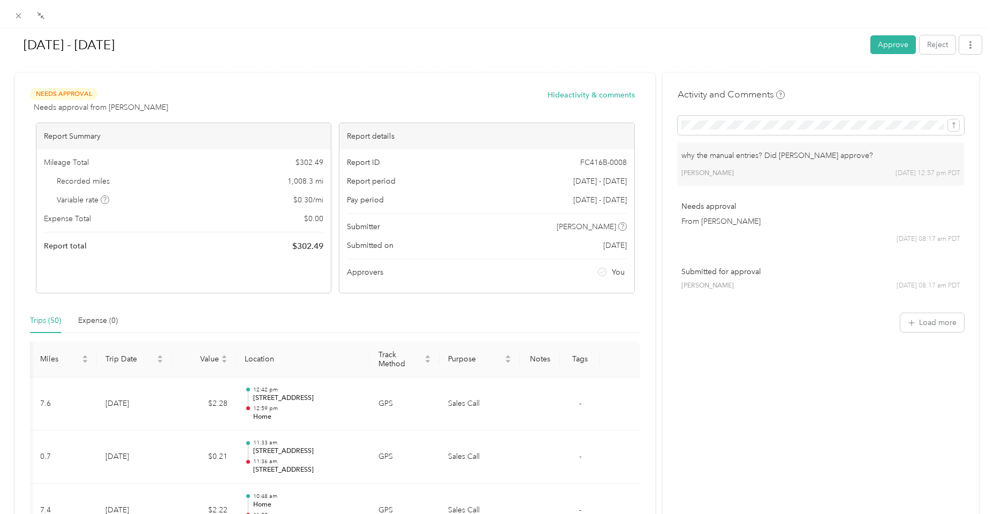
scroll to position [0, 0]
click at [892, 50] on button "Approve" at bounding box center [893, 44] width 46 height 19
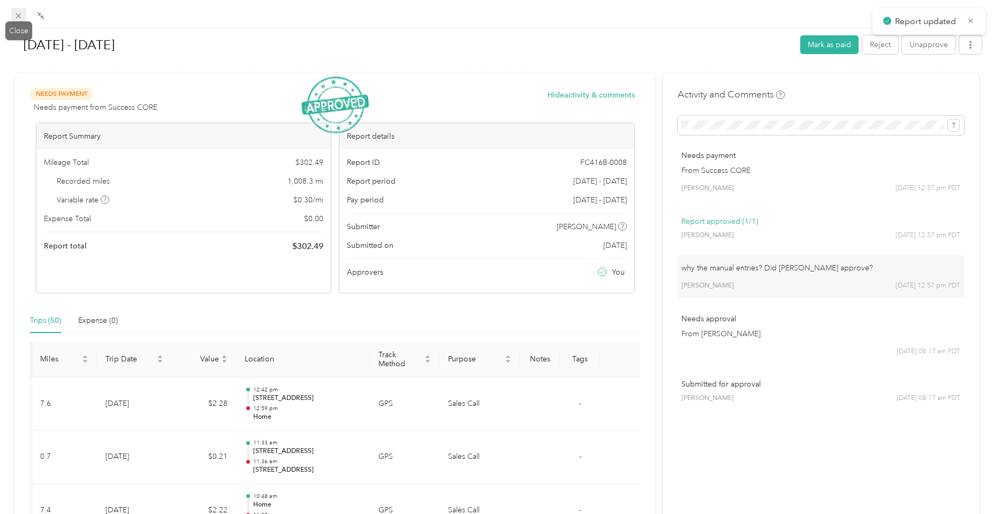
click at [17, 17] on icon at bounding box center [18, 15] width 9 height 9
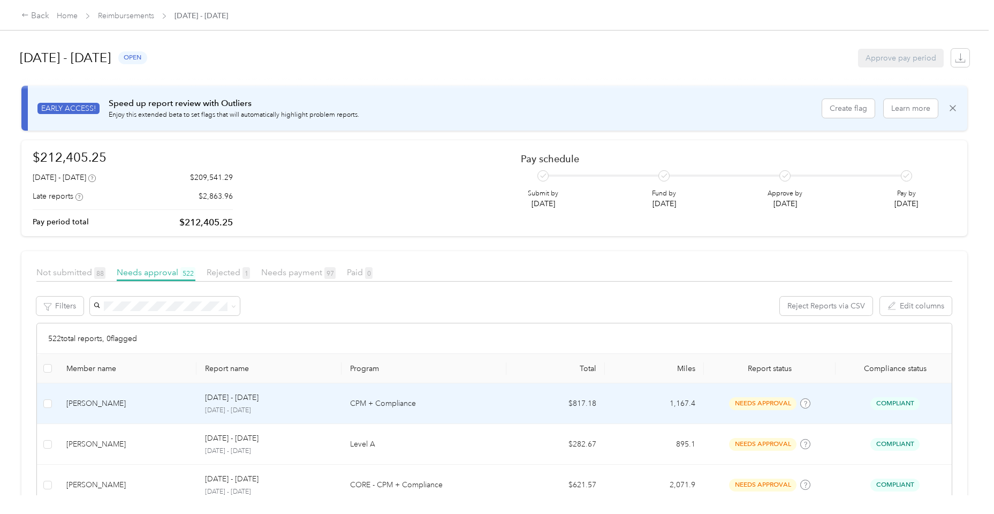
click at [146, 402] on div "[PERSON_NAME]" at bounding box center [127, 404] width 122 height 12
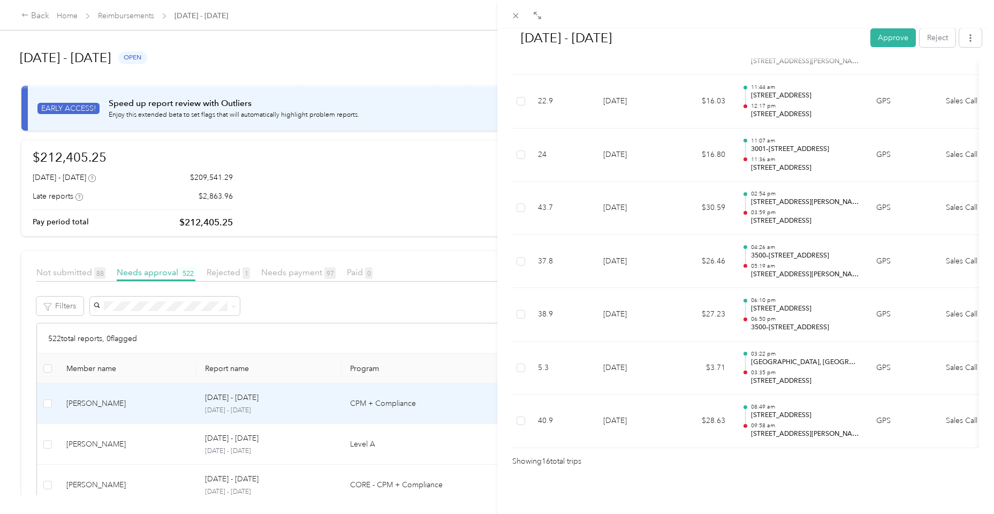
scroll to position [763, 0]
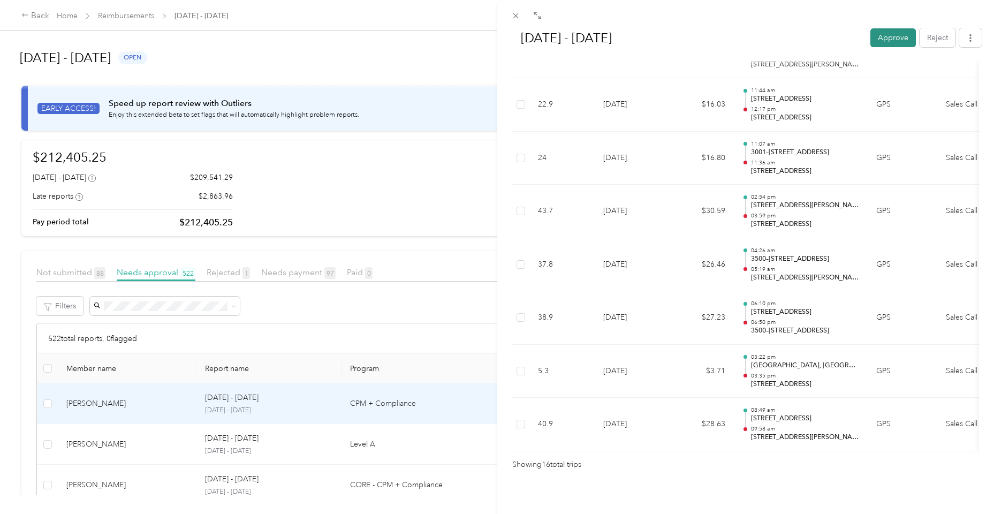
click at [885, 46] on button "Approve" at bounding box center [893, 37] width 46 height 19
click at [195, 449] on div "[DATE] - [DATE] Mark as paid Reject Unapprove Needs Payment Needs payment from …" at bounding box center [497, 257] width 994 height 514
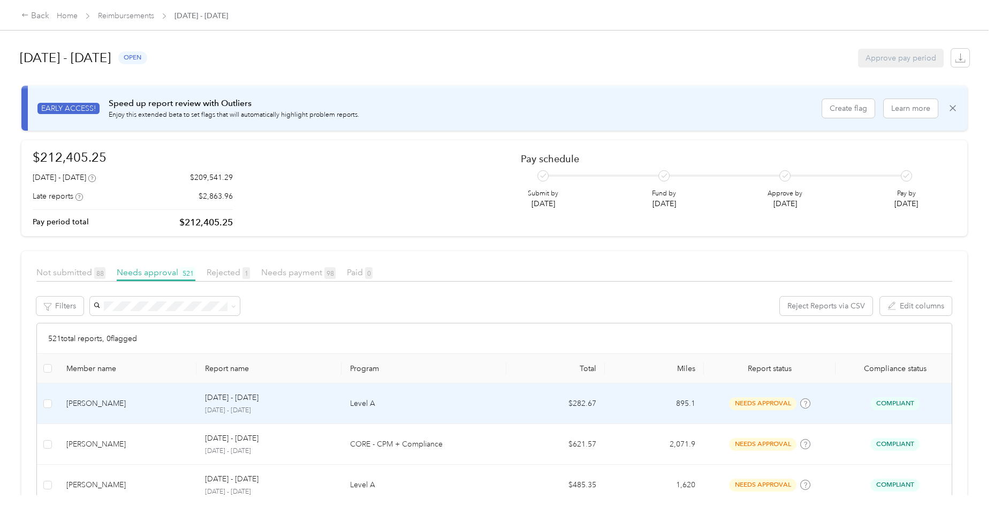
click at [170, 400] on div "[PERSON_NAME]" at bounding box center [127, 404] width 122 height 12
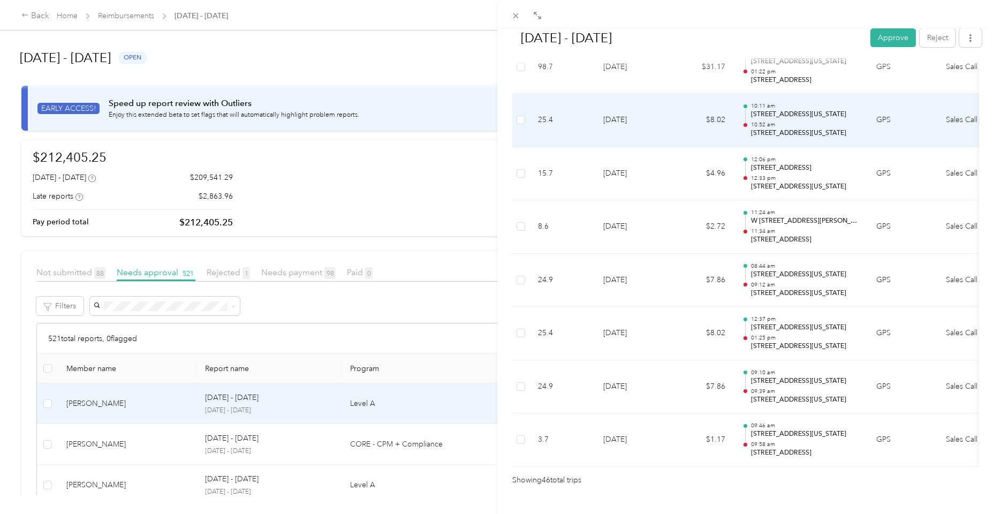
scroll to position [2345, 0]
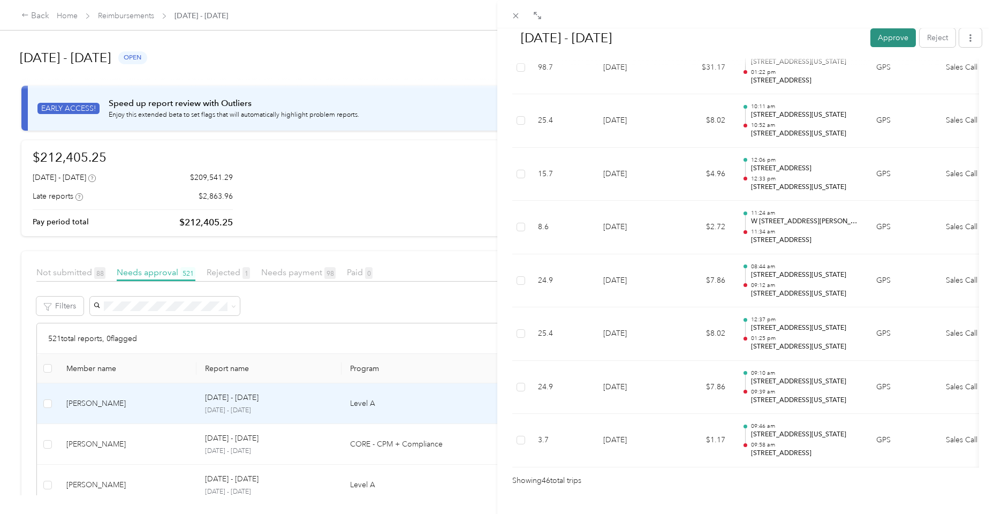
click at [898, 43] on button "Approve" at bounding box center [893, 37] width 46 height 19
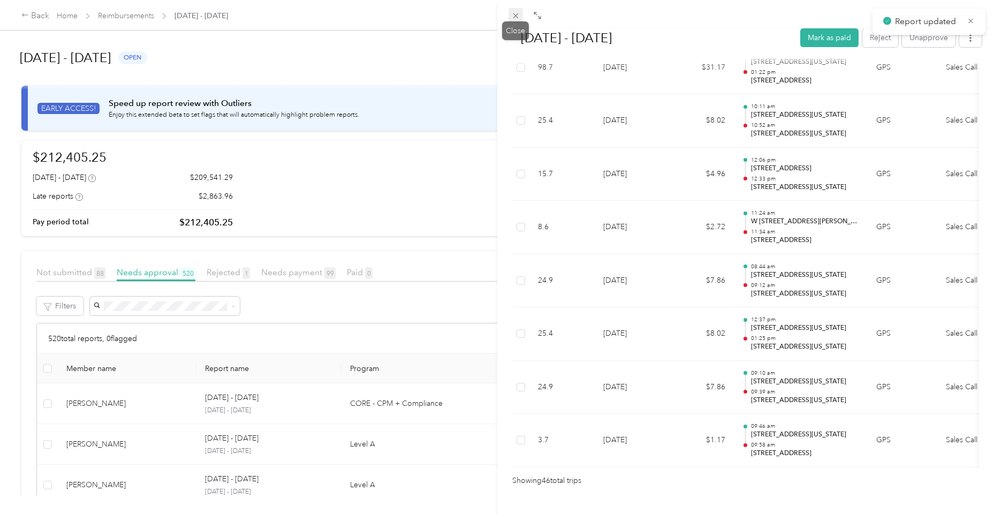
click at [516, 16] on icon at bounding box center [515, 15] width 5 height 5
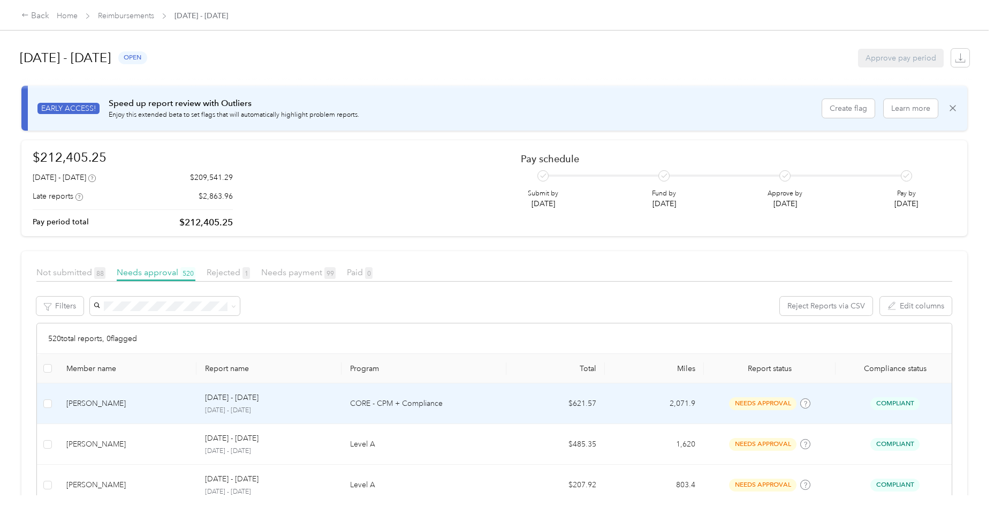
click at [133, 389] on td "[PERSON_NAME]" at bounding box center [127, 403] width 139 height 41
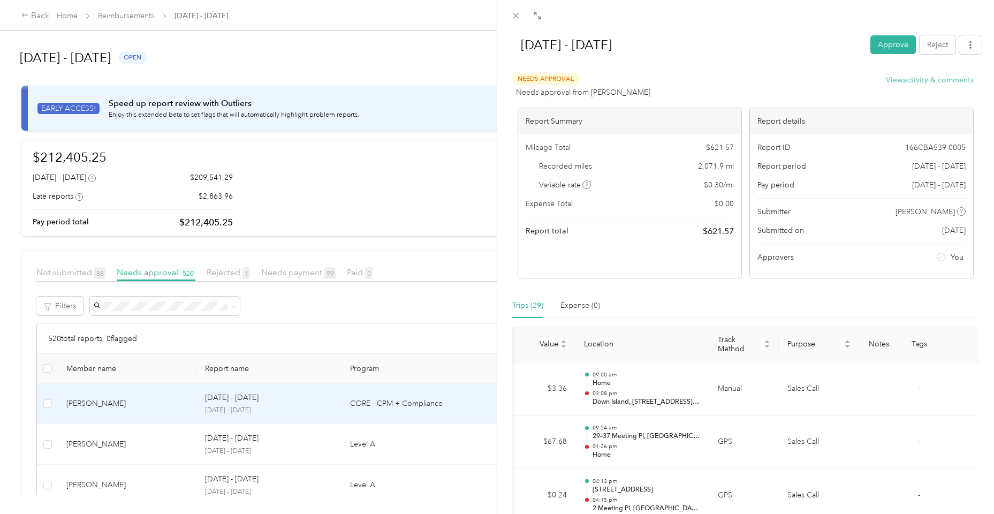
click at [897, 79] on button "View activity & comments" at bounding box center [930, 79] width 88 height 11
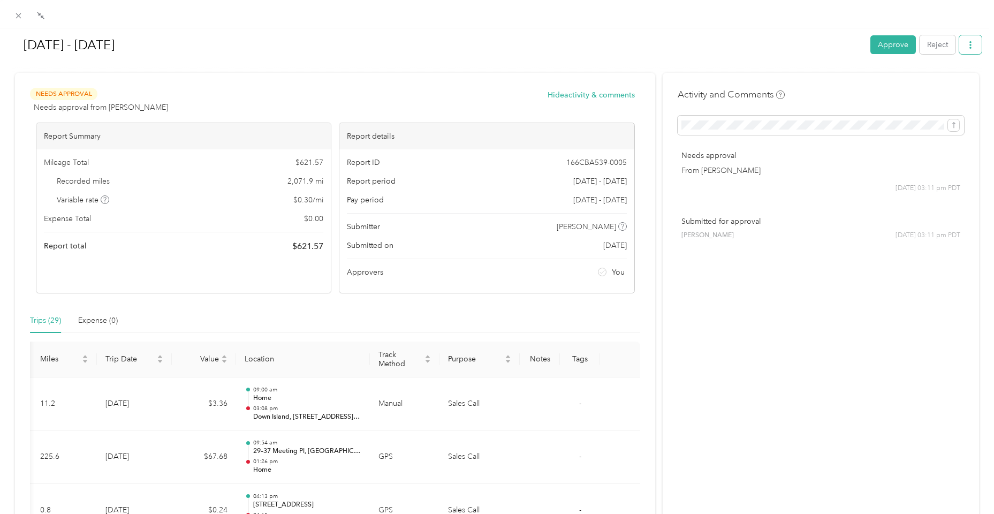
click at [968, 52] on button "button" at bounding box center [970, 44] width 22 height 19
click at [948, 83] on span "Download" at bounding box center [937, 84] width 35 height 11
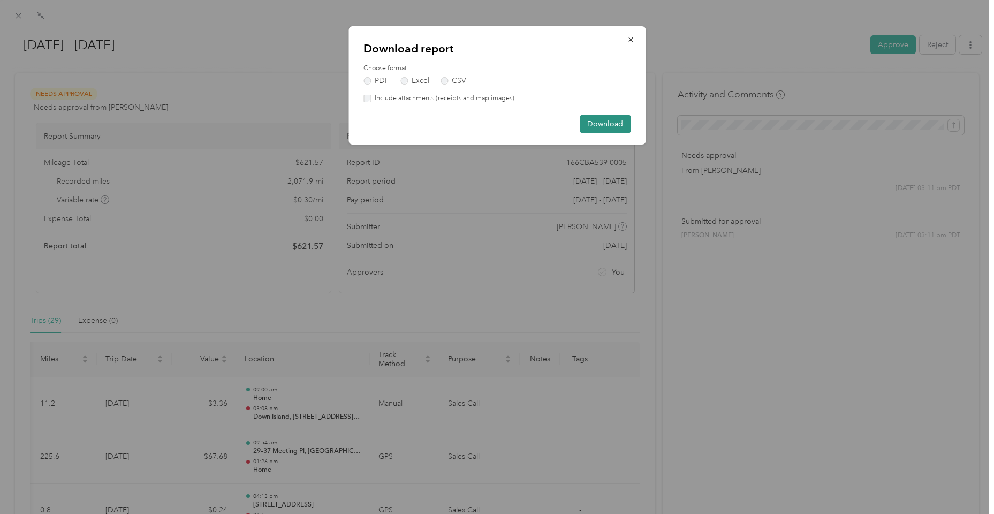
click at [604, 123] on button "Download" at bounding box center [605, 124] width 51 height 19
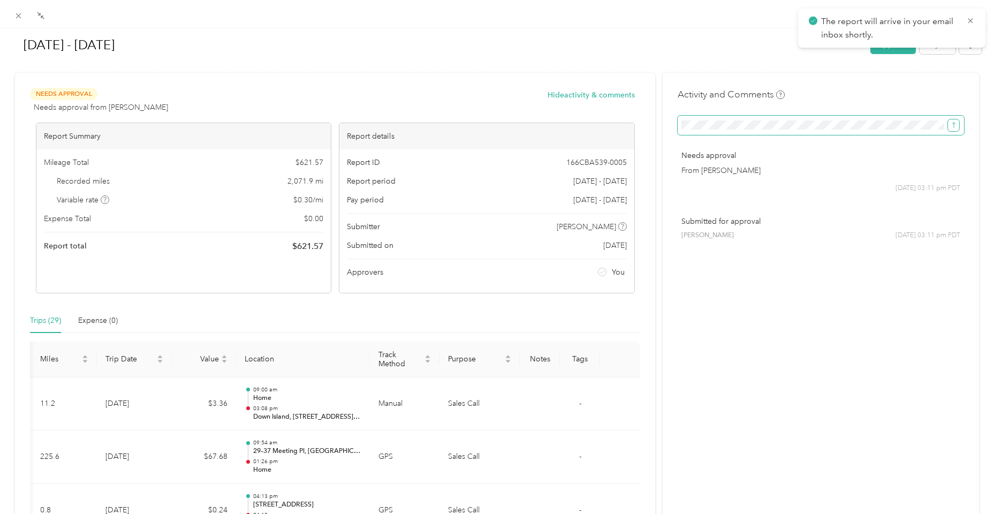
click at [950, 125] on icon "submit" at bounding box center [953, 125] width 7 height 7
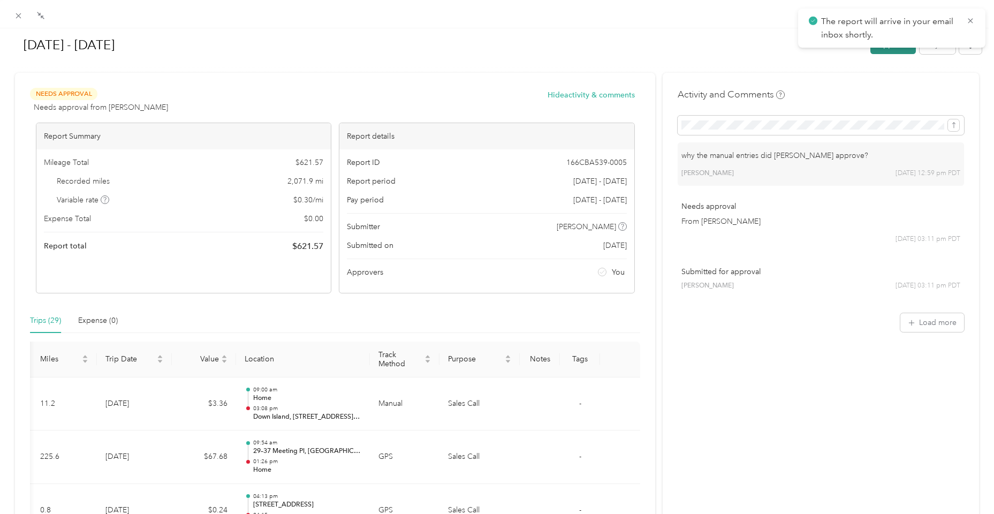
click at [892, 52] on button "Approve" at bounding box center [893, 44] width 46 height 19
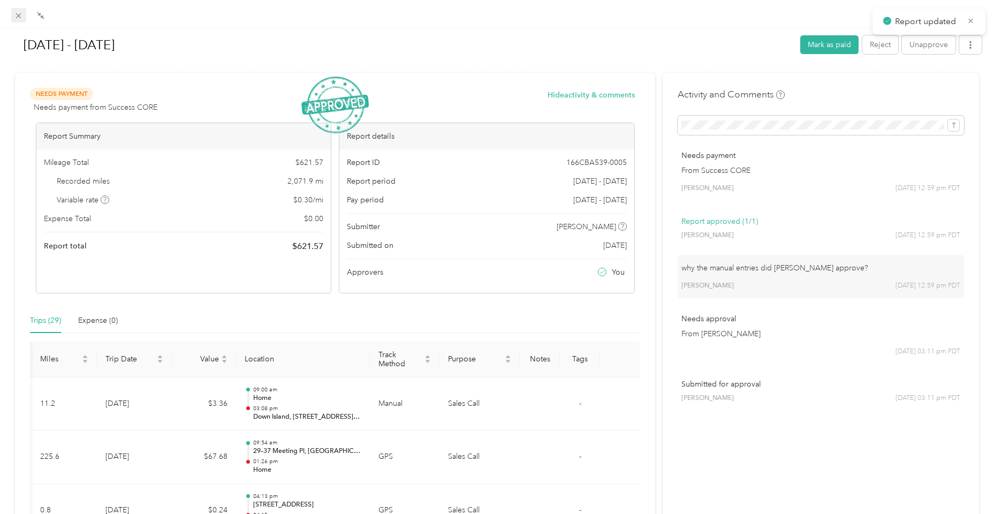
click at [21, 18] on icon at bounding box center [18, 15] width 9 height 9
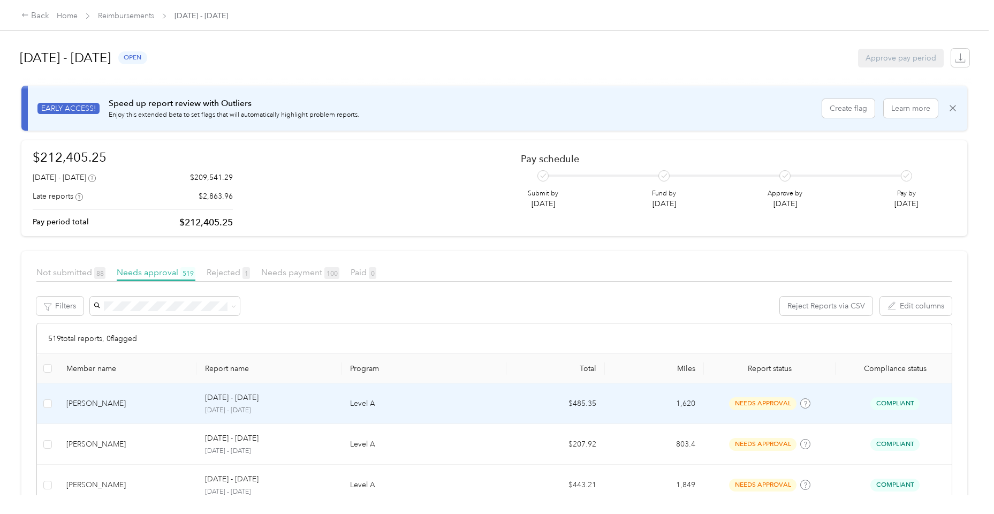
click at [152, 406] on div "[PERSON_NAME]" at bounding box center [127, 404] width 122 height 12
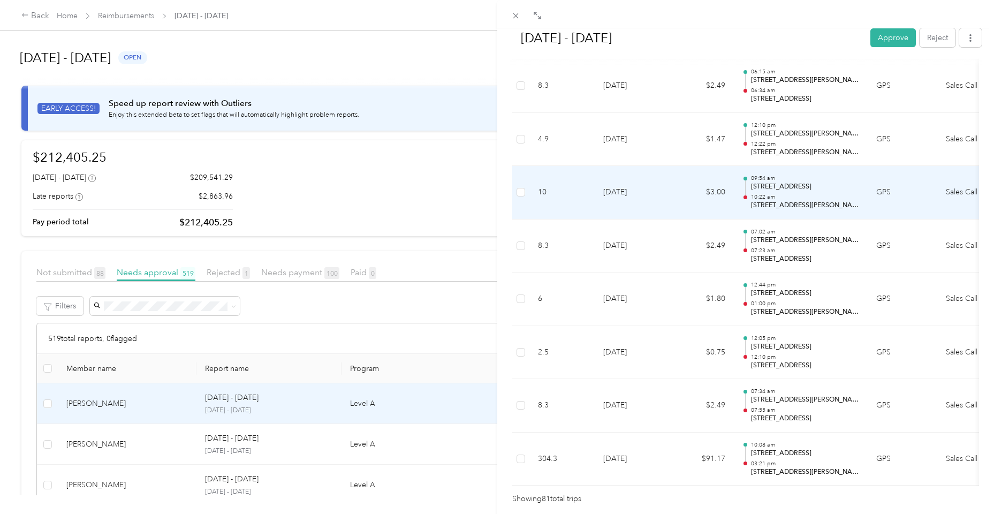
scroll to position [4191, 0]
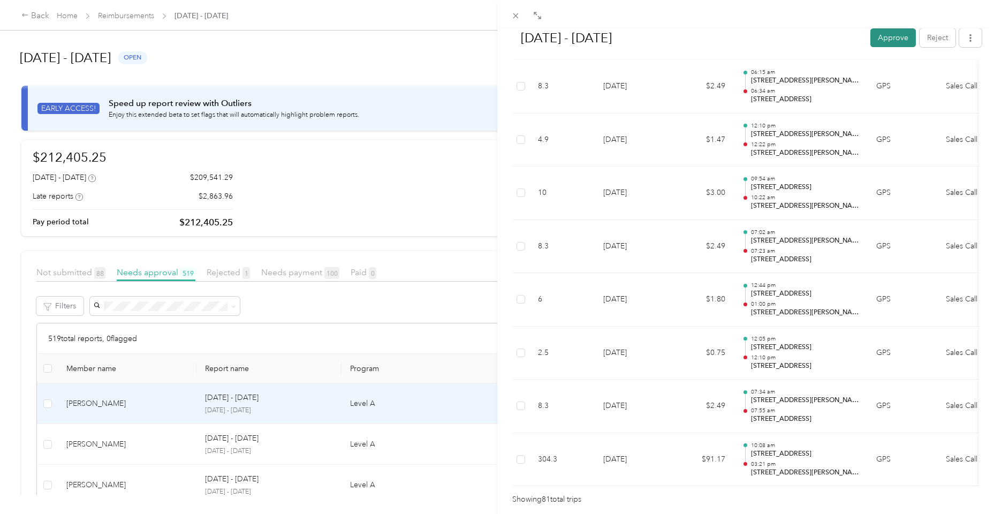
click at [893, 44] on button "Approve" at bounding box center [893, 37] width 46 height 19
click at [521, 13] on span at bounding box center [516, 15] width 15 height 15
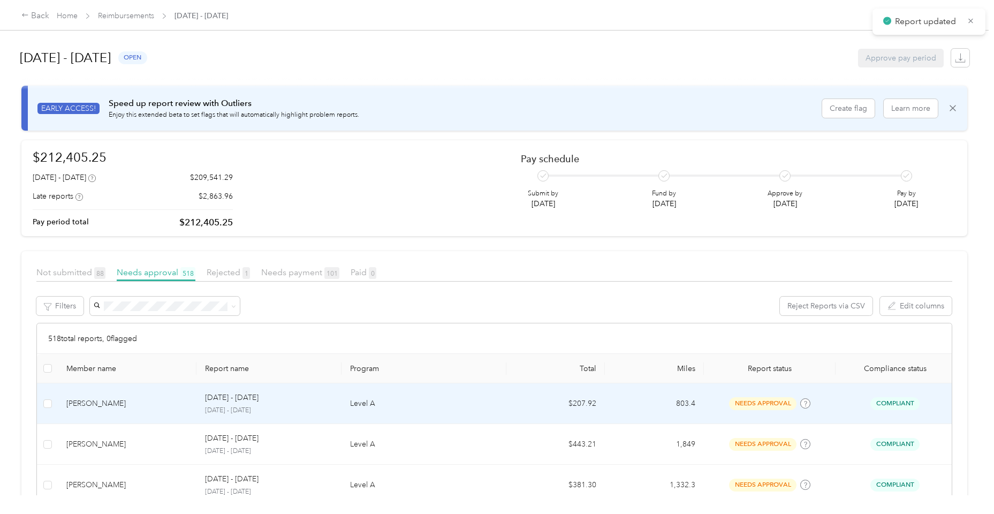
click at [161, 406] on div "[PERSON_NAME]" at bounding box center [127, 404] width 122 height 12
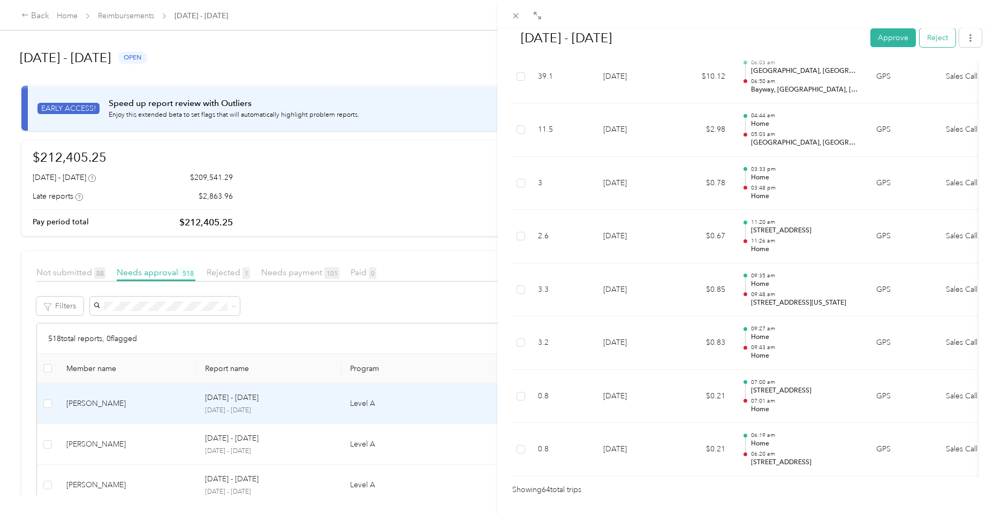
scroll to position [3295, 0]
click at [883, 37] on button "Approve" at bounding box center [893, 37] width 46 height 19
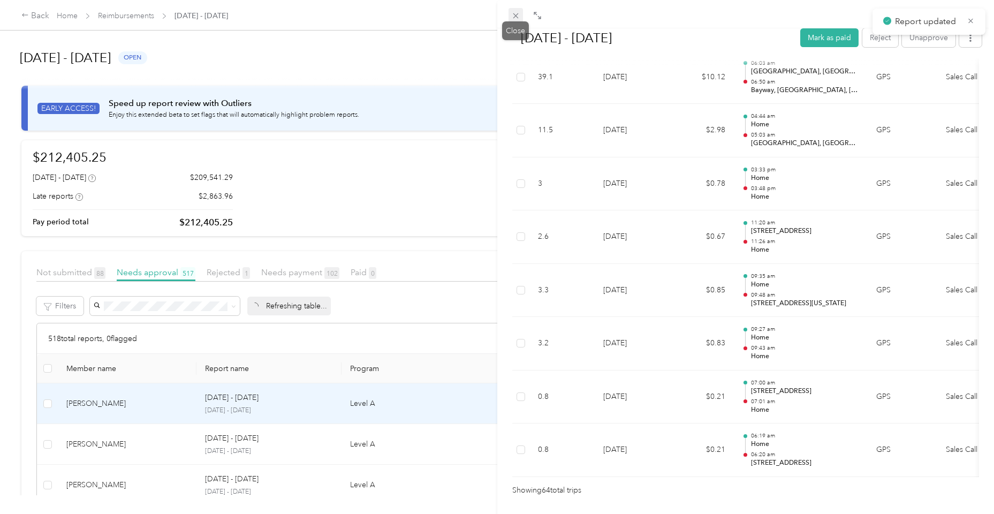
click at [516, 17] on icon at bounding box center [515, 15] width 9 height 9
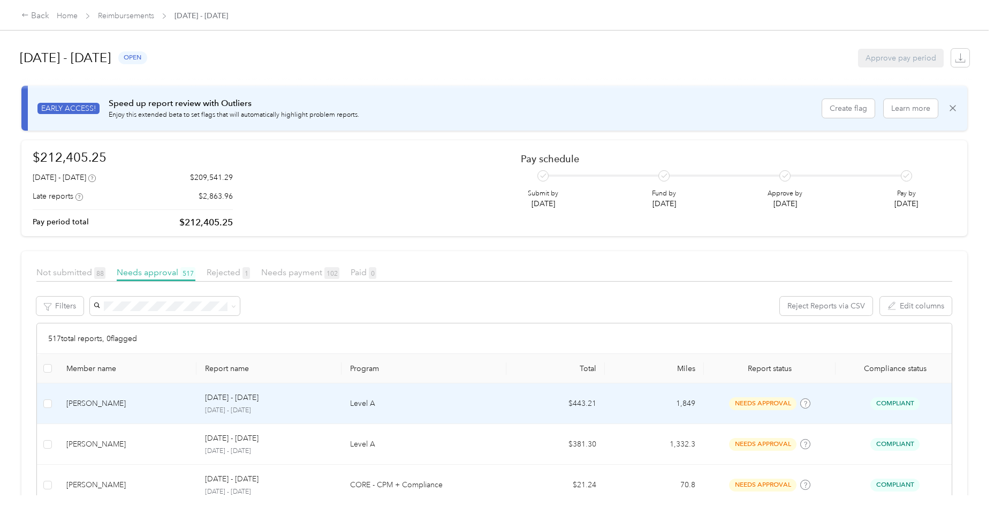
click at [134, 411] on td "[PERSON_NAME]" at bounding box center [127, 403] width 139 height 41
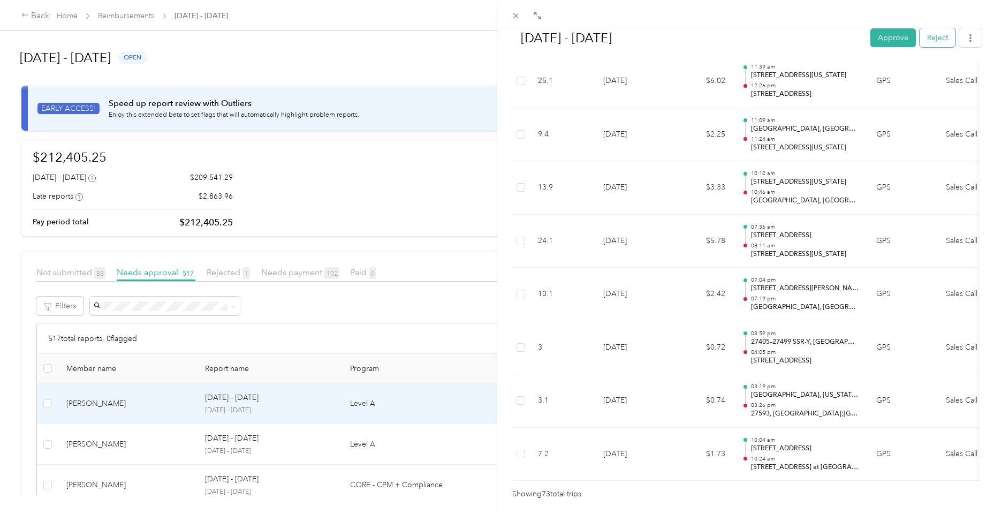
scroll to position [3769, 0]
click at [884, 46] on button "Approve" at bounding box center [893, 37] width 46 height 19
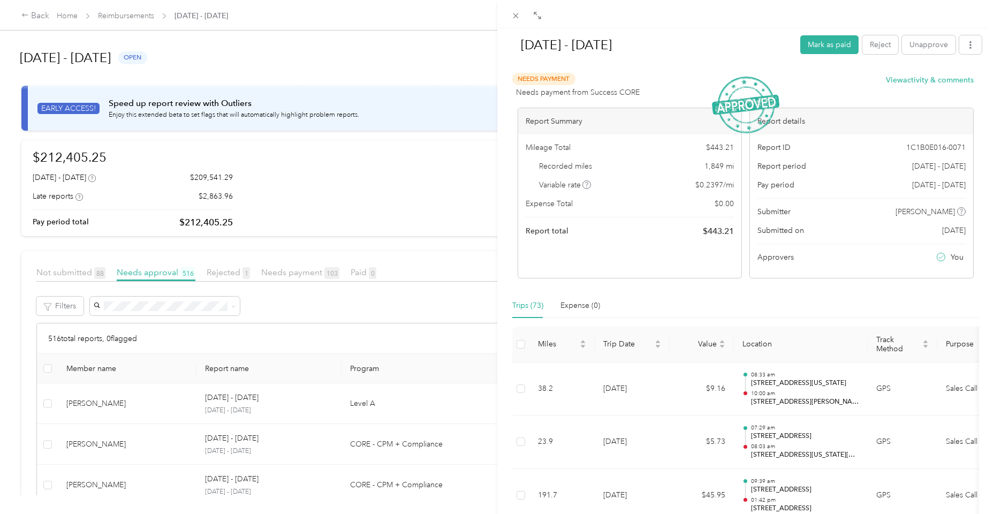
scroll to position [0, 0]
click at [519, 20] on span at bounding box center [516, 15] width 15 height 15
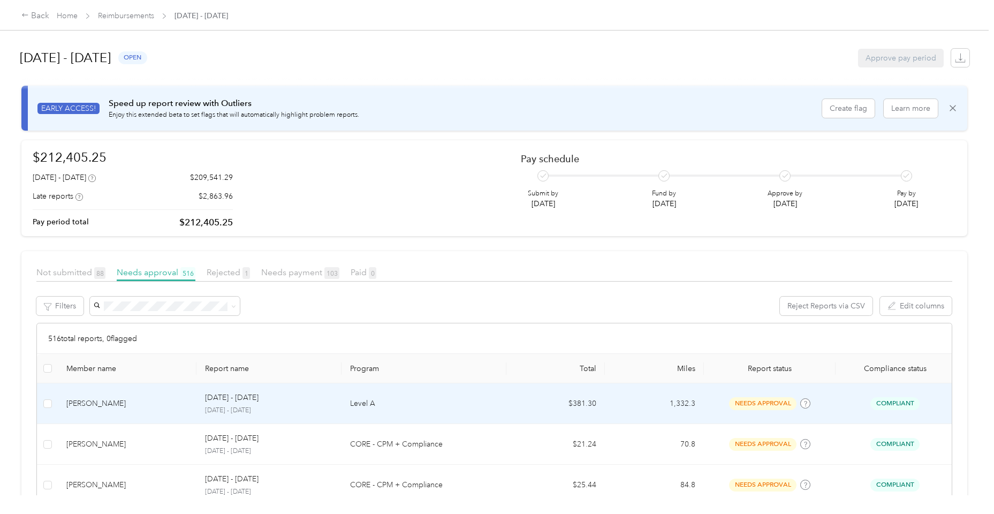
click at [137, 411] on td "[PERSON_NAME]" at bounding box center [127, 403] width 139 height 41
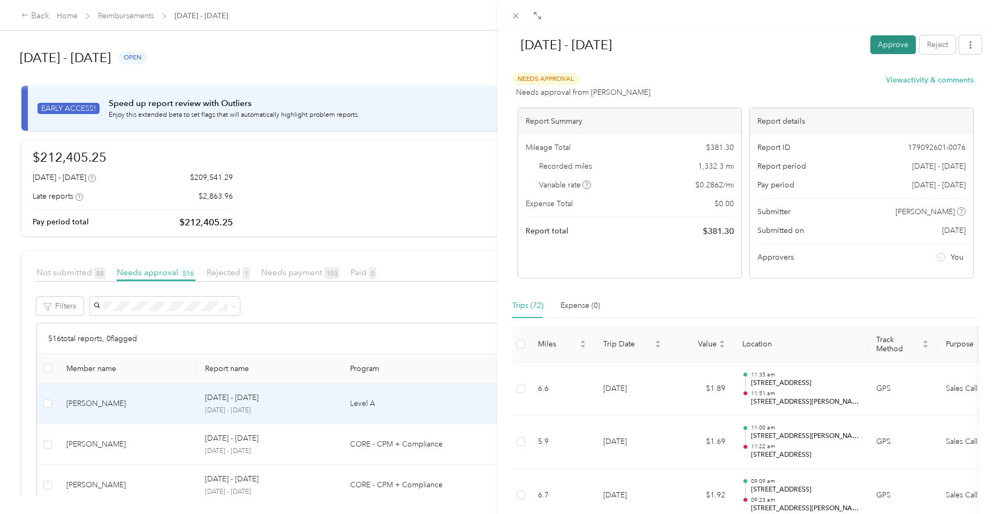
click at [901, 52] on button "Approve" at bounding box center [893, 44] width 46 height 19
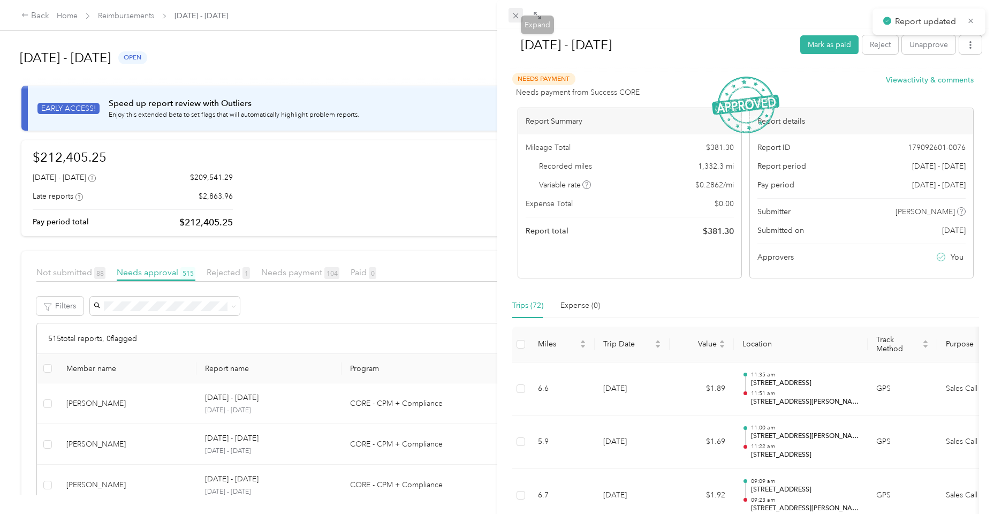
click at [515, 17] on icon at bounding box center [515, 15] width 9 height 9
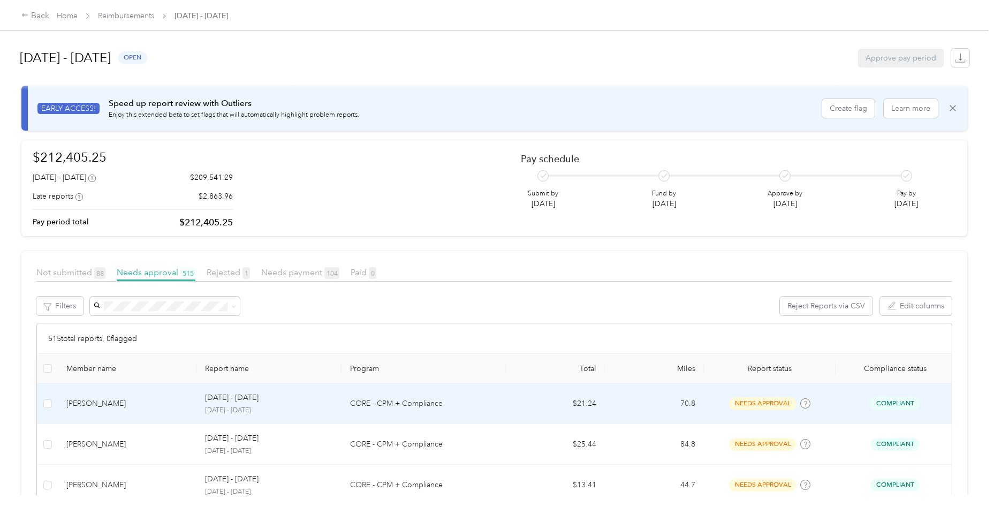
click at [128, 419] on td "[PERSON_NAME]" at bounding box center [127, 403] width 139 height 41
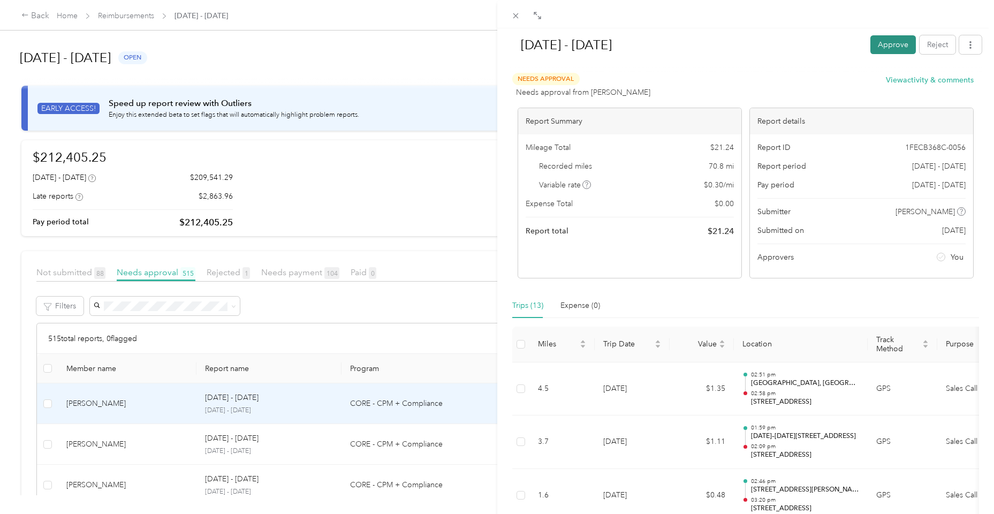
click at [891, 51] on button "Approve" at bounding box center [893, 44] width 46 height 19
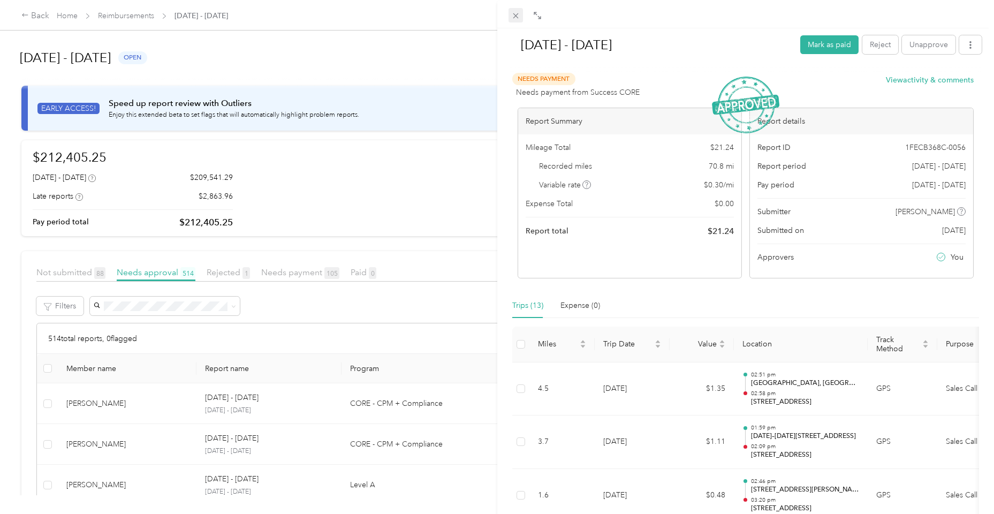
click at [517, 18] on icon at bounding box center [515, 15] width 9 height 9
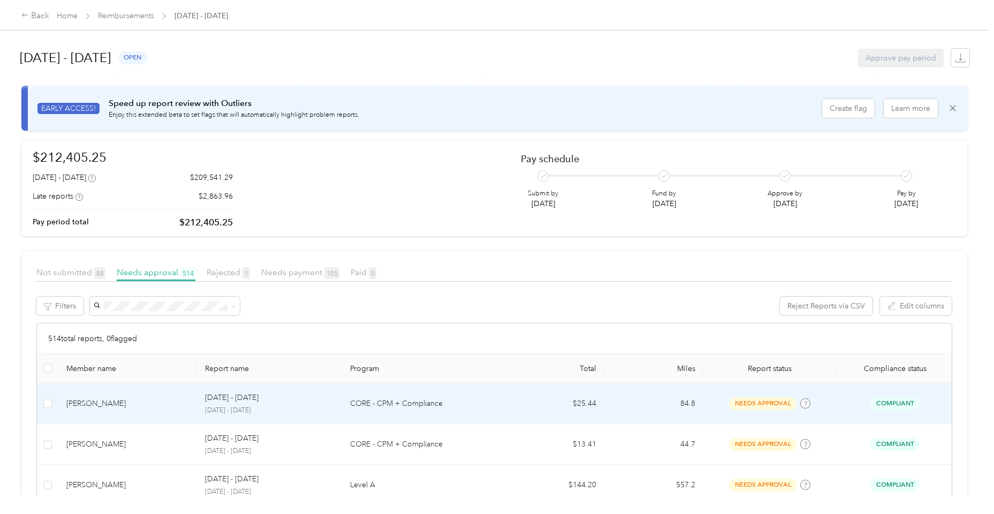
click at [108, 398] on div "[PERSON_NAME]" at bounding box center [127, 404] width 122 height 12
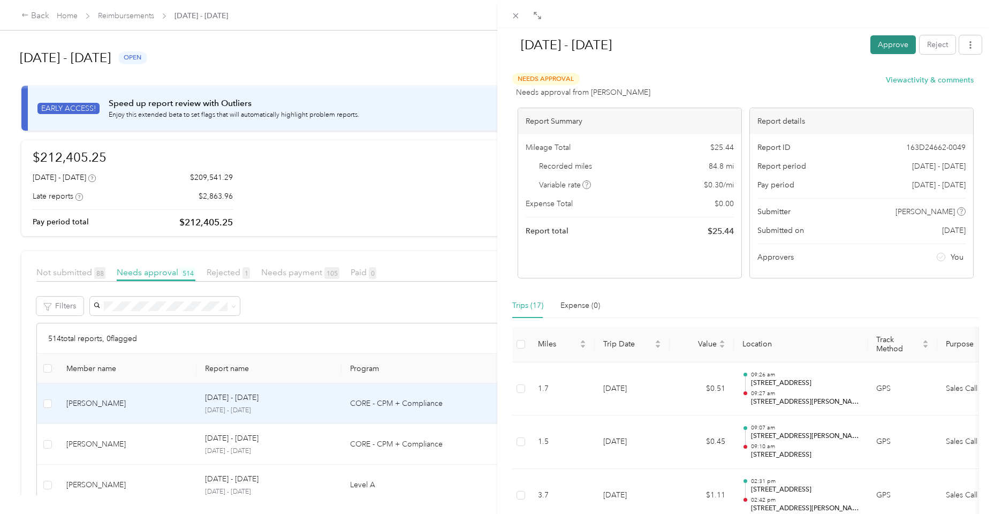
click at [891, 51] on button "Approve" at bounding box center [893, 44] width 46 height 19
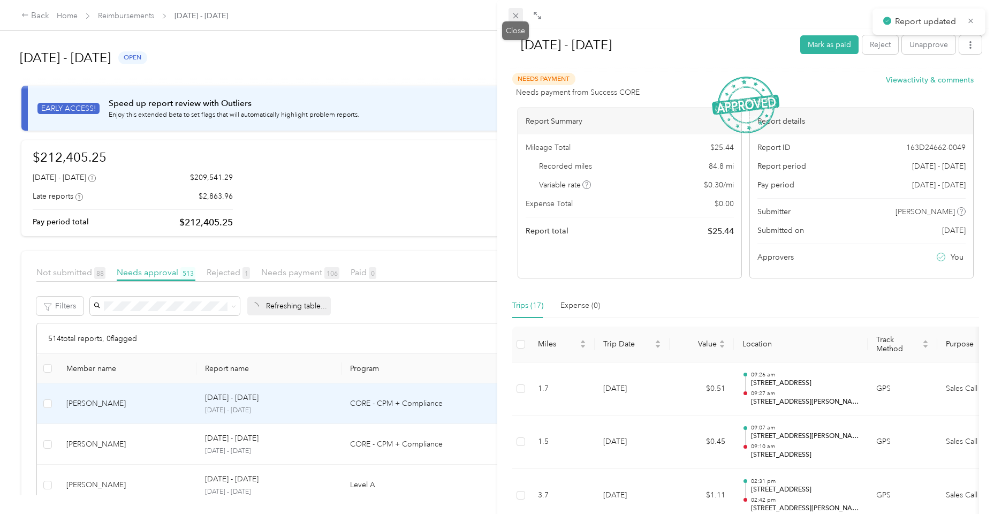
click at [515, 18] on icon at bounding box center [515, 15] width 9 height 9
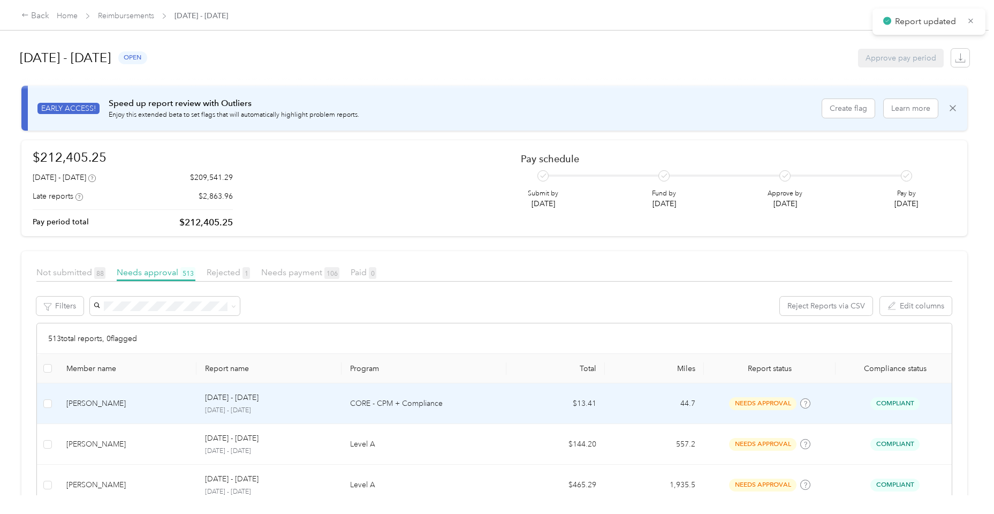
click at [118, 411] on td "[PERSON_NAME]" at bounding box center [127, 403] width 139 height 41
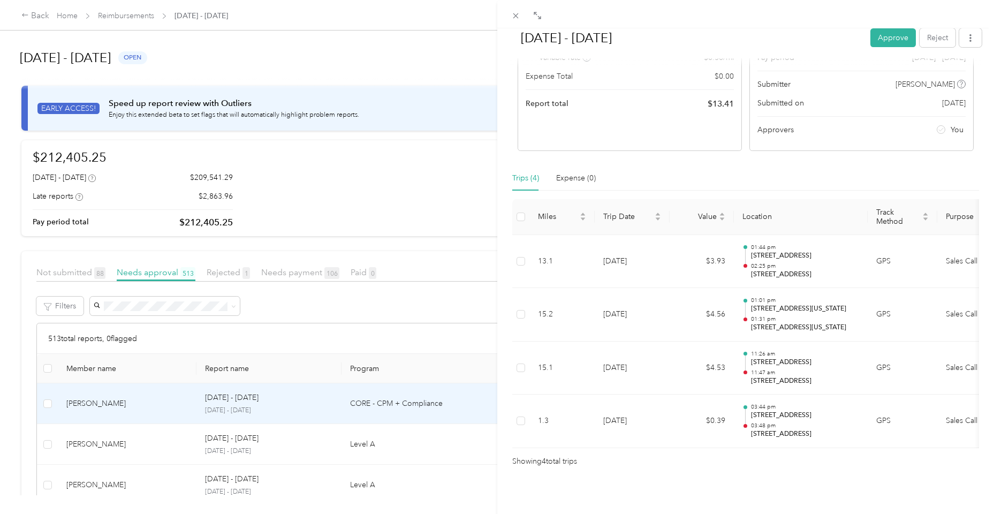
scroll to position [131, 0]
click at [880, 41] on button "Approve" at bounding box center [893, 37] width 46 height 19
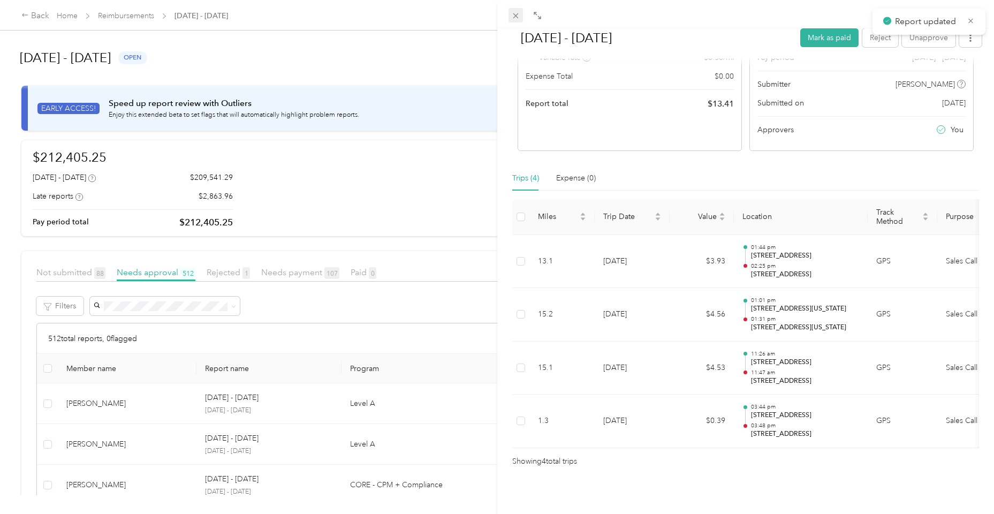
click at [517, 19] on icon at bounding box center [515, 15] width 9 height 9
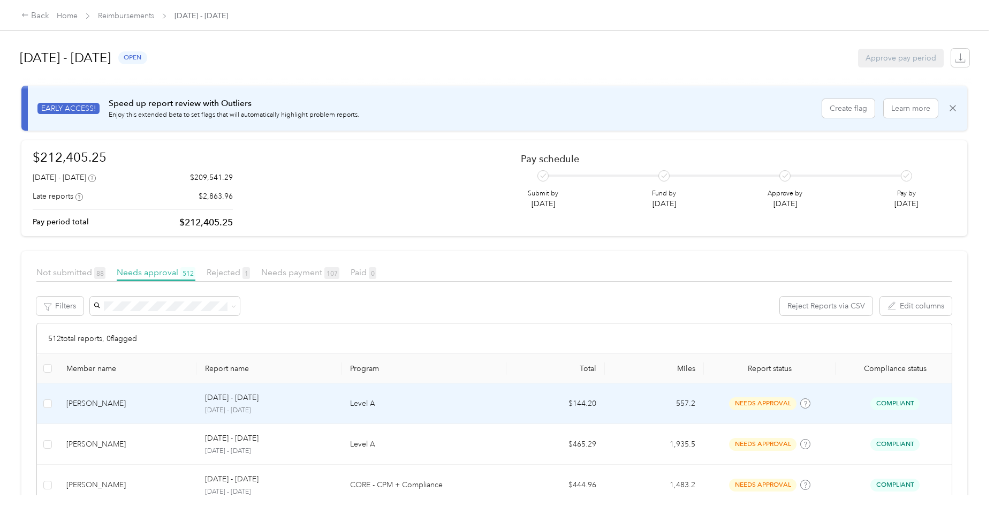
click at [183, 409] on td "[PERSON_NAME]" at bounding box center [127, 403] width 139 height 41
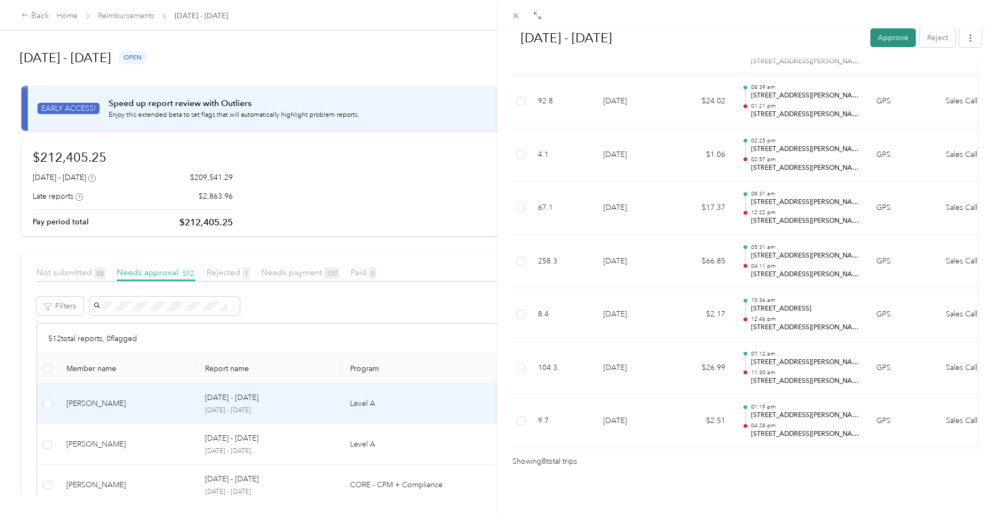
click at [880, 37] on button "Approve" at bounding box center [893, 37] width 46 height 19
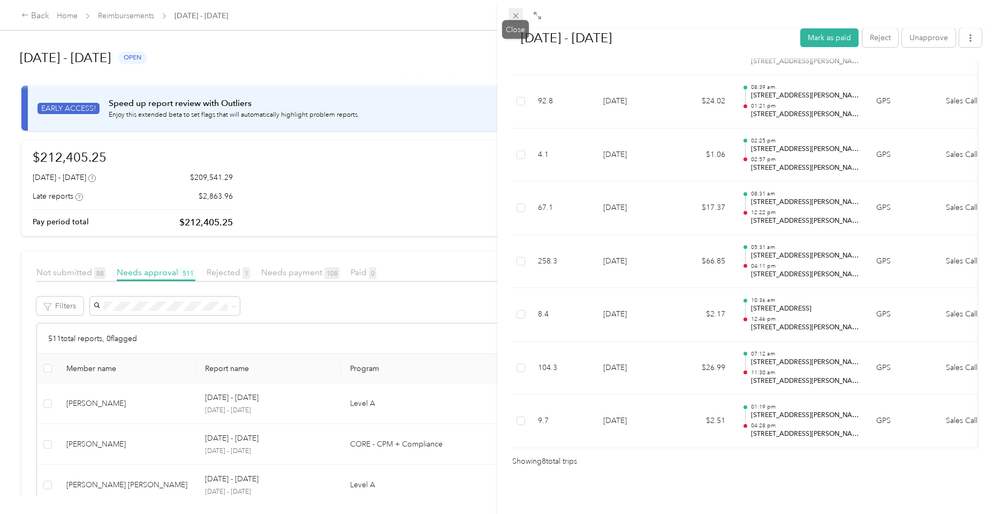
click at [514, 17] on icon at bounding box center [515, 15] width 5 height 5
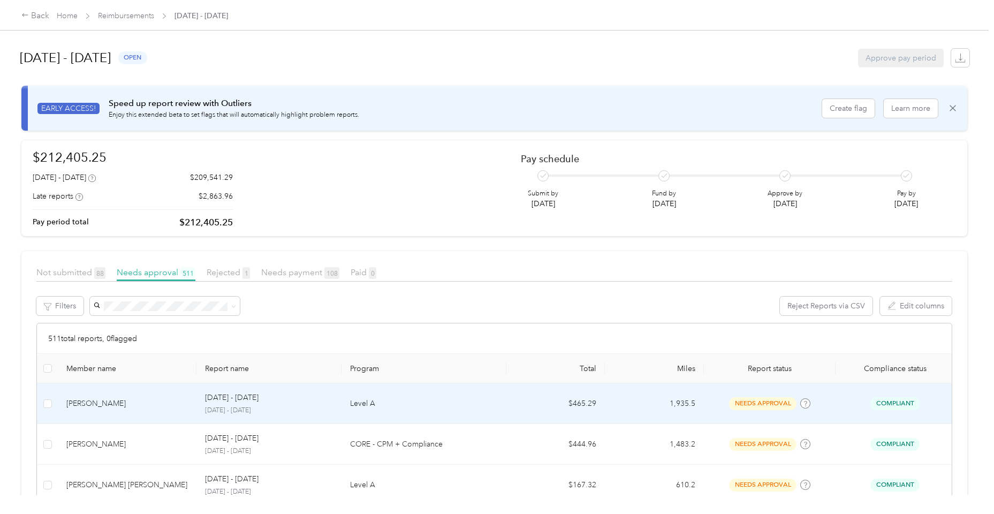
click at [113, 404] on div "[PERSON_NAME]" at bounding box center [127, 404] width 122 height 12
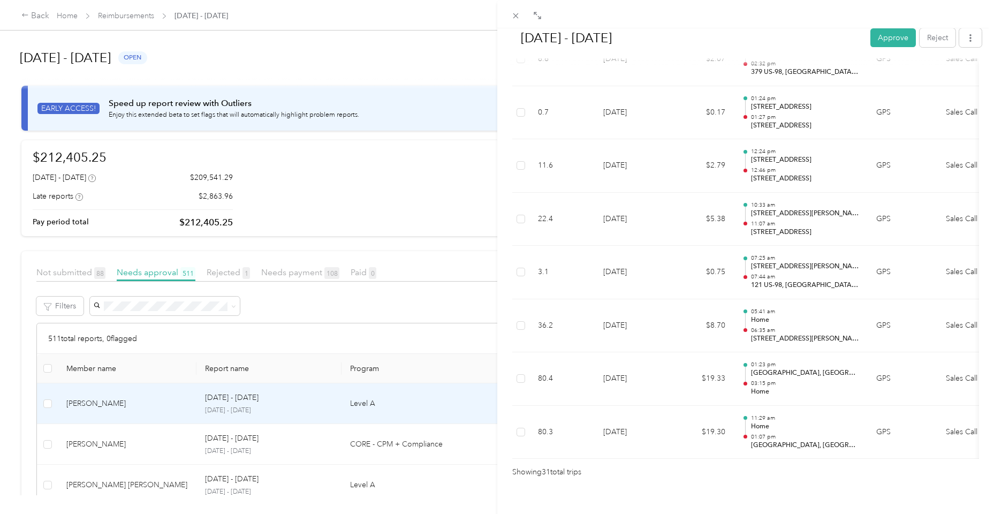
scroll to position [1554, 0]
click at [888, 34] on button "Approve" at bounding box center [893, 37] width 46 height 19
click at [514, 16] on icon at bounding box center [515, 15] width 9 height 9
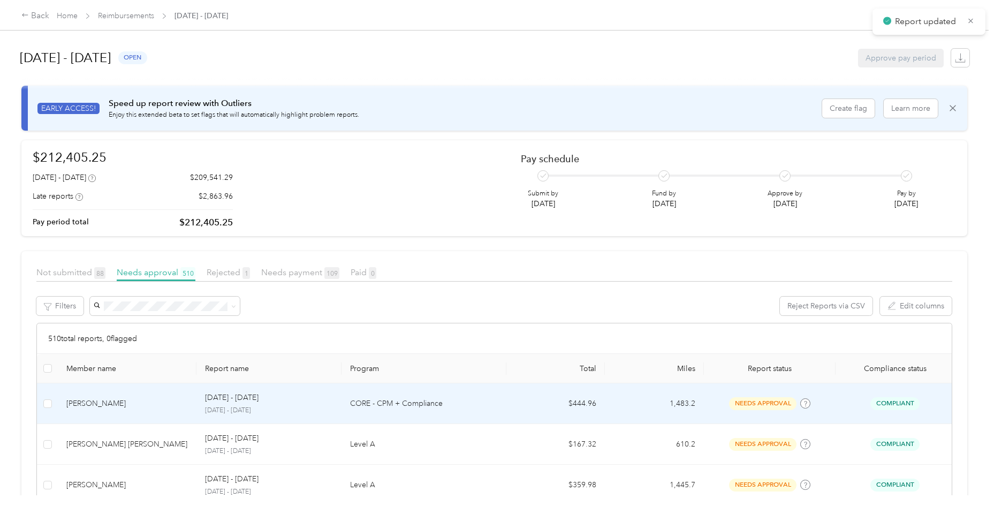
click at [122, 407] on div "[PERSON_NAME]" at bounding box center [127, 404] width 122 height 12
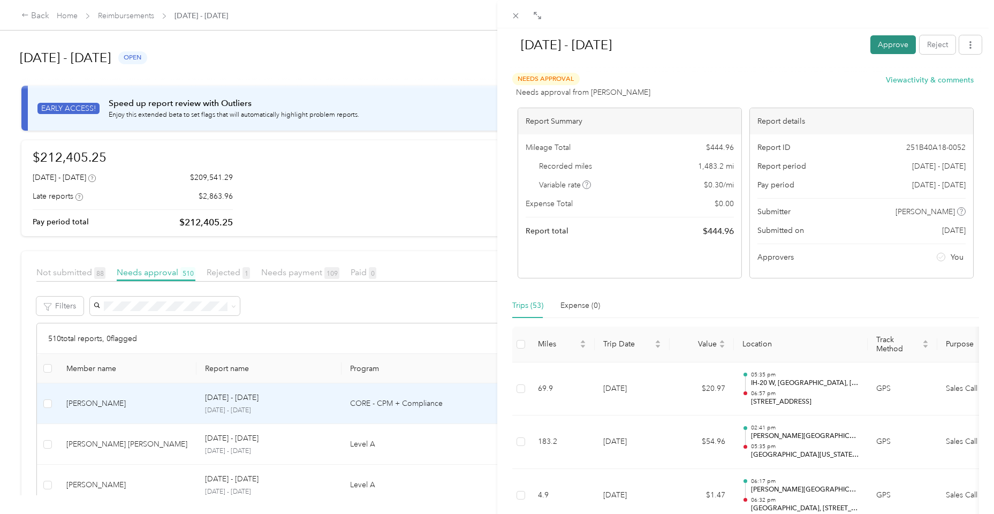
click at [883, 49] on button "Approve" at bounding box center [893, 44] width 46 height 19
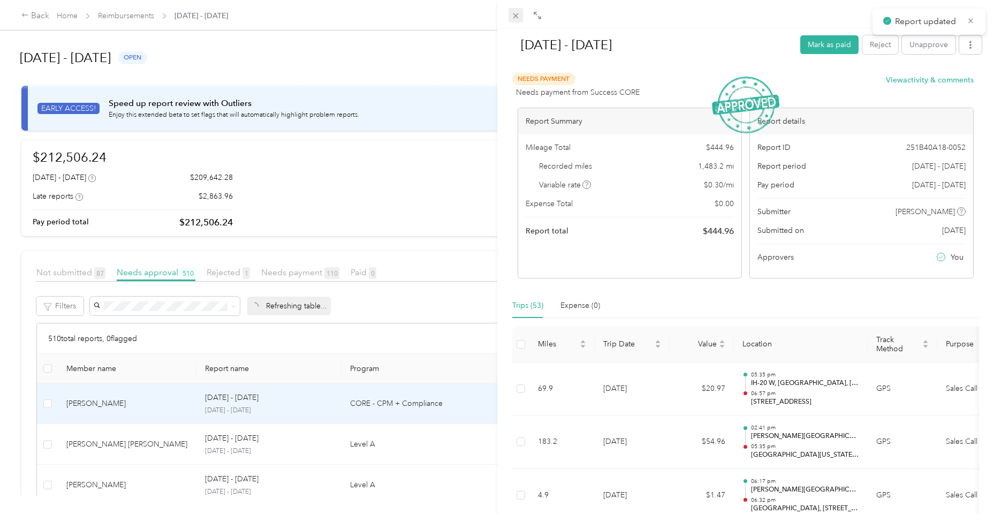
click at [518, 19] on icon at bounding box center [515, 15] width 9 height 9
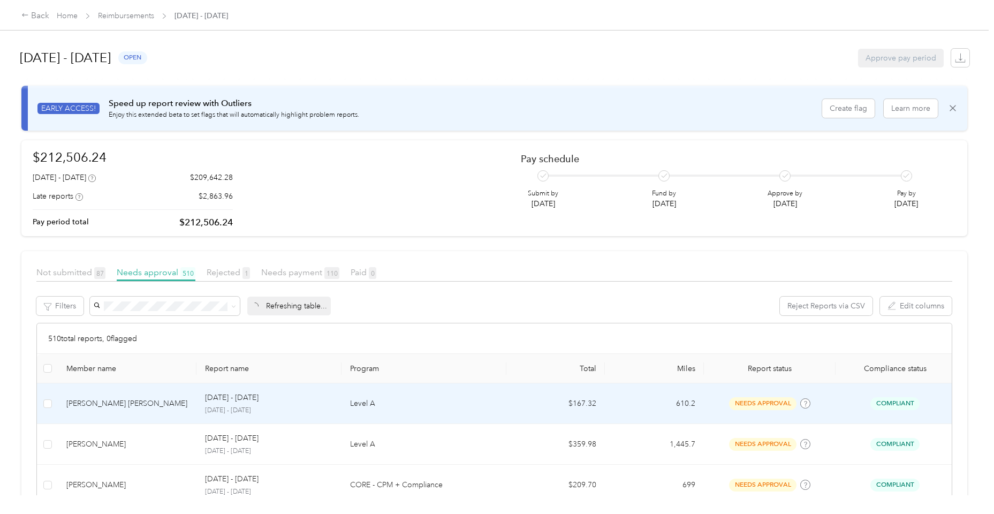
click at [162, 402] on div "[PERSON_NAME] [PERSON_NAME]" at bounding box center [127, 404] width 122 height 12
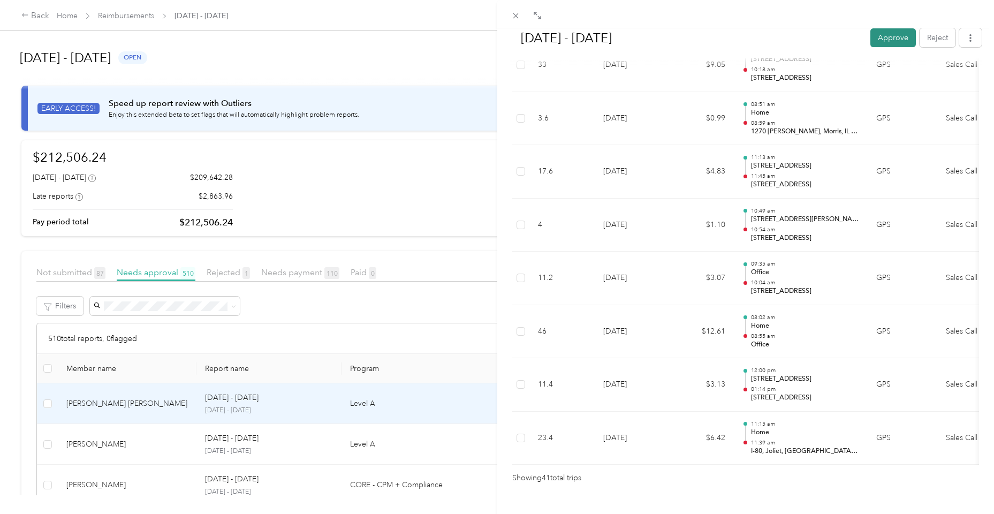
click at [889, 39] on button "Approve" at bounding box center [893, 37] width 46 height 19
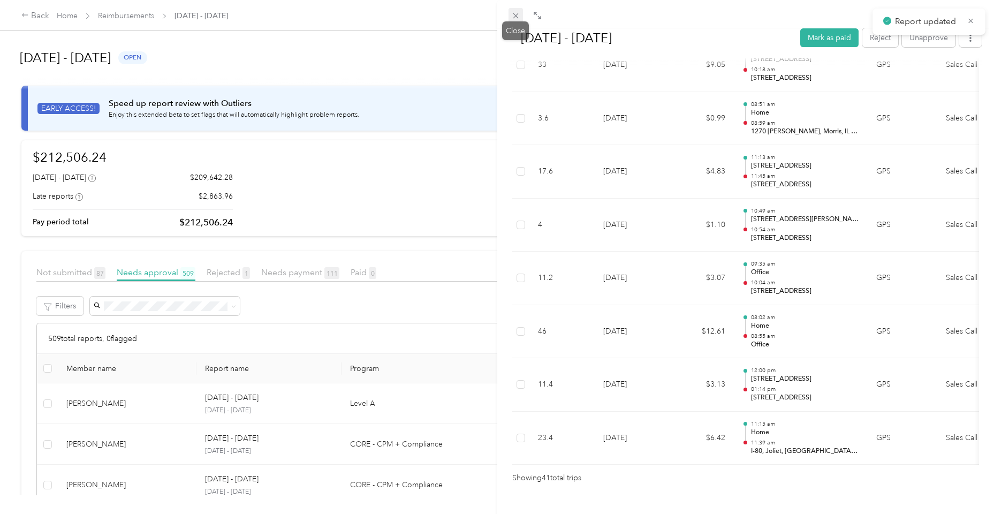
click at [517, 16] on icon at bounding box center [515, 15] width 9 height 9
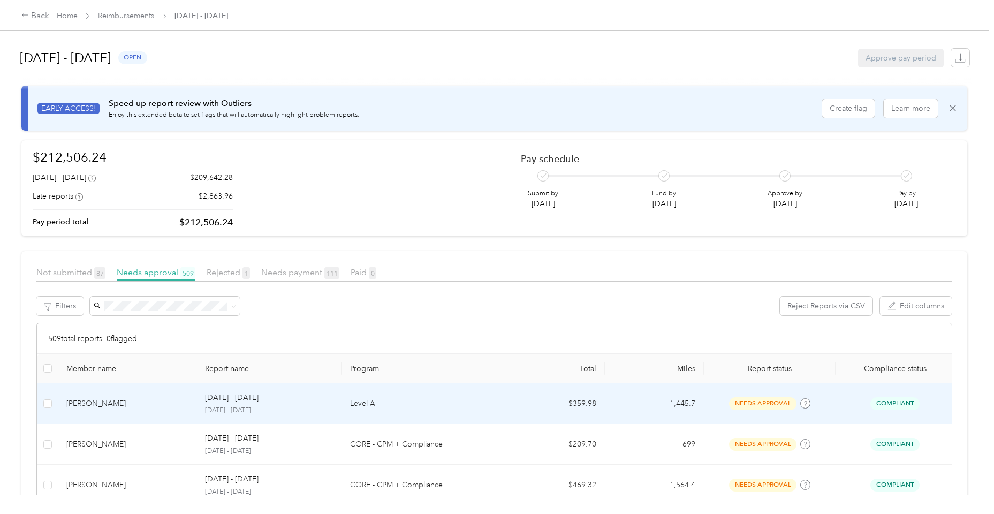
click at [125, 405] on div "[PERSON_NAME]" at bounding box center [127, 404] width 122 height 12
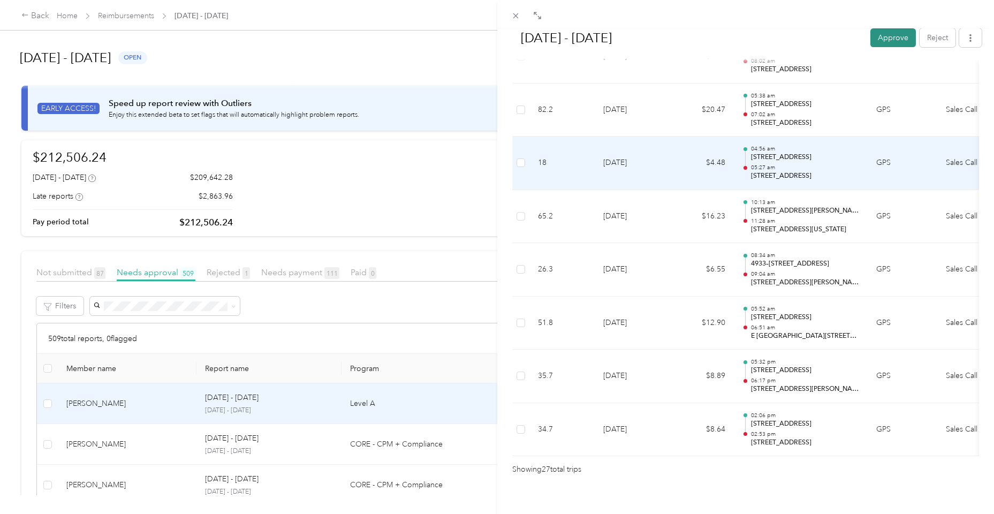
scroll to position [1343, 0]
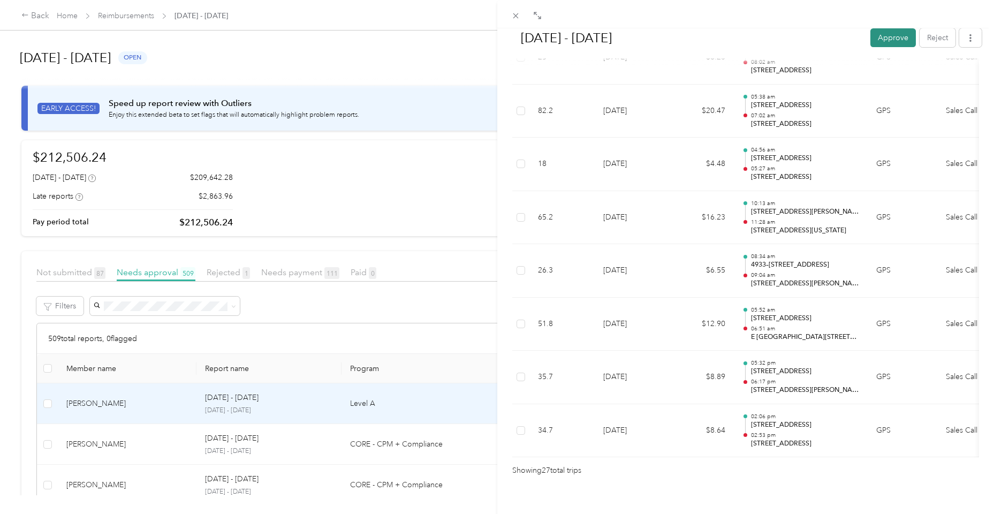
click at [894, 36] on button "Approve" at bounding box center [893, 37] width 46 height 19
click at [521, 18] on span at bounding box center [516, 15] width 15 height 15
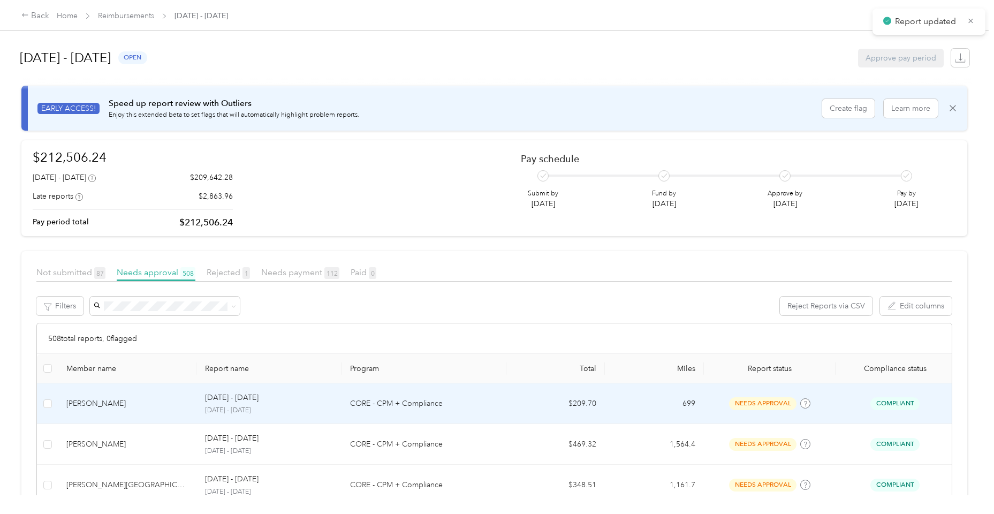
click at [149, 418] on td "[PERSON_NAME]" at bounding box center [127, 403] width 139 height 41
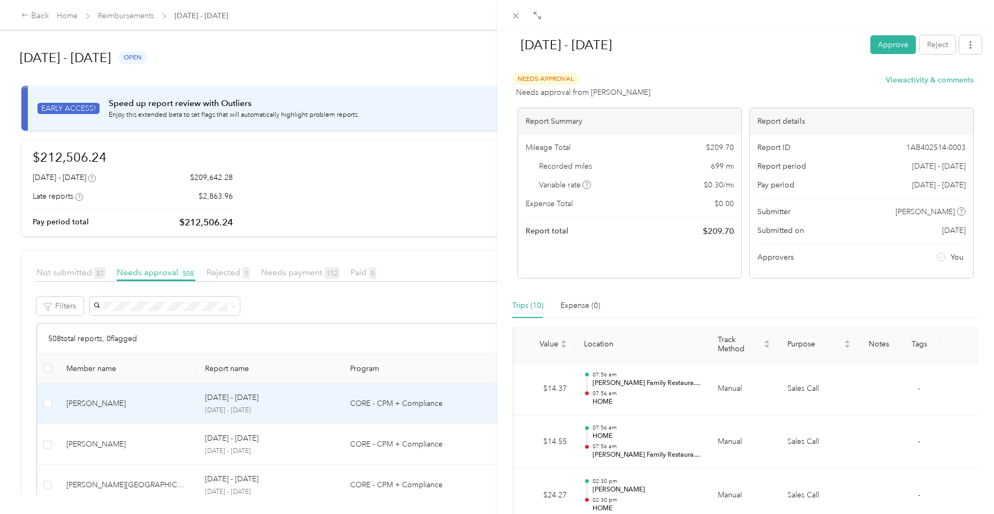
click at [913, 86] on div "Needs Approval Needs approval from [PERSON_NAME] View activity & comments" at bounding box center [742, 86] width 461 height 26
click at [913, 85] on button "View activity & comments" at bounding box center [930, 79] width 88 height 11
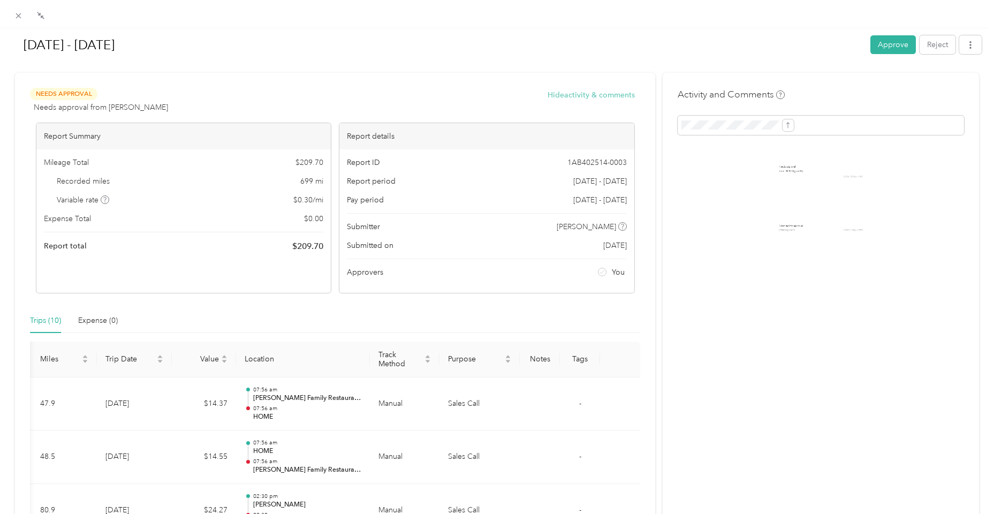
scroll to position [0, 17]
click at [974, 39] on button "button" at bounding box center [970, 44] width 22 height 19
click at [953, 79] on span "Download" at bounding box center [937, 84] width 35 height 11
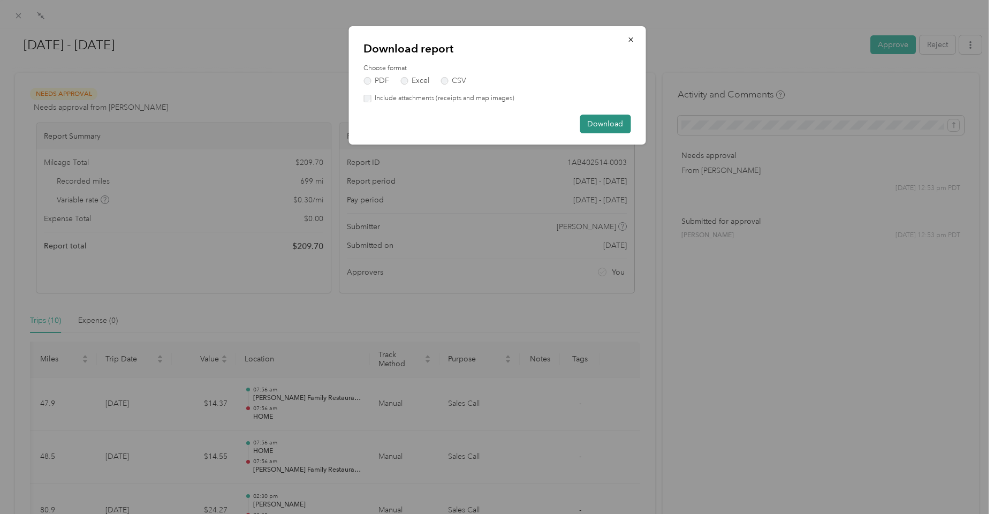
click at [610, 130] on button "Download" at bounding box center [605, 124] width 51 height 19
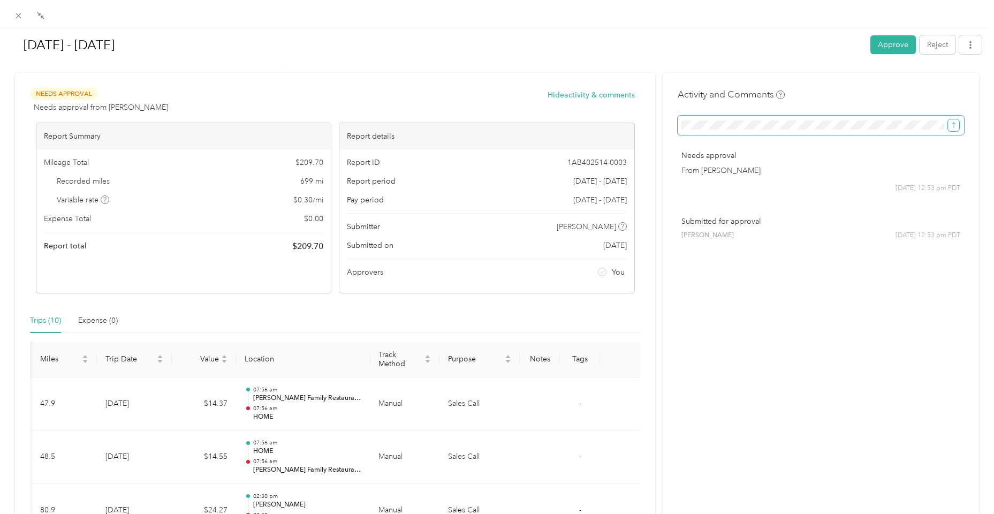
click at [951, 125] on icon "submit" at bounding box center [953, 125] width 7 height 7
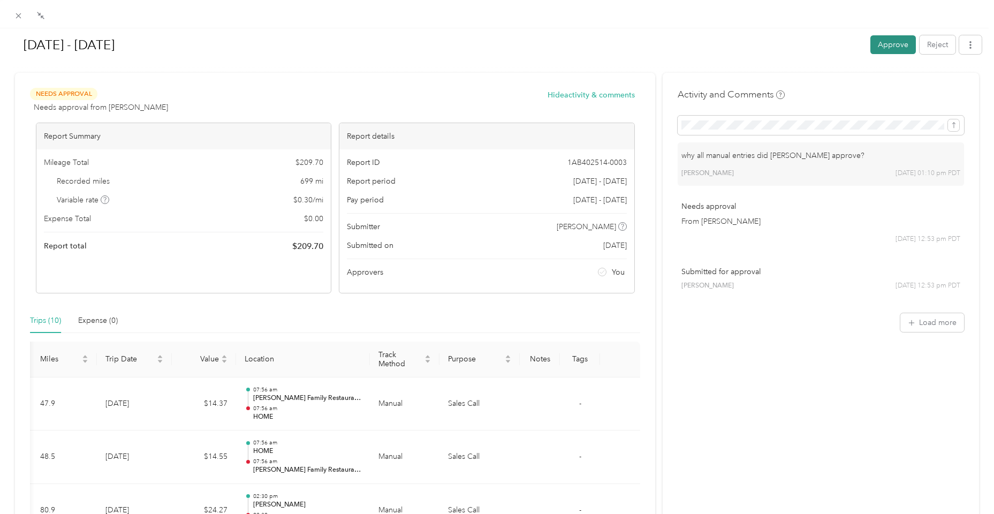
click at [890, 49] on button "Approve" at bounding box center [893, 44] width 46 height 19
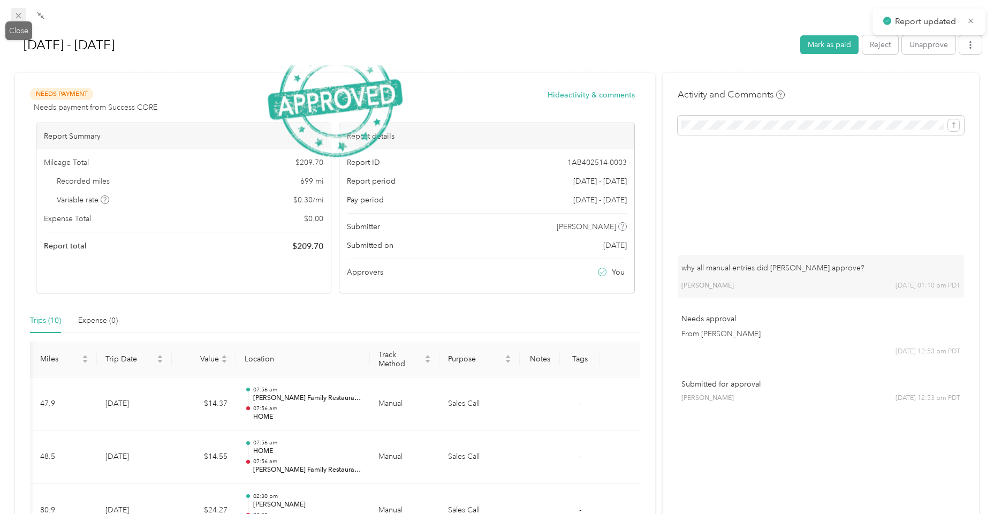
click at [18, 17] on icon at bounding box center [18, 15] width 9 height 9
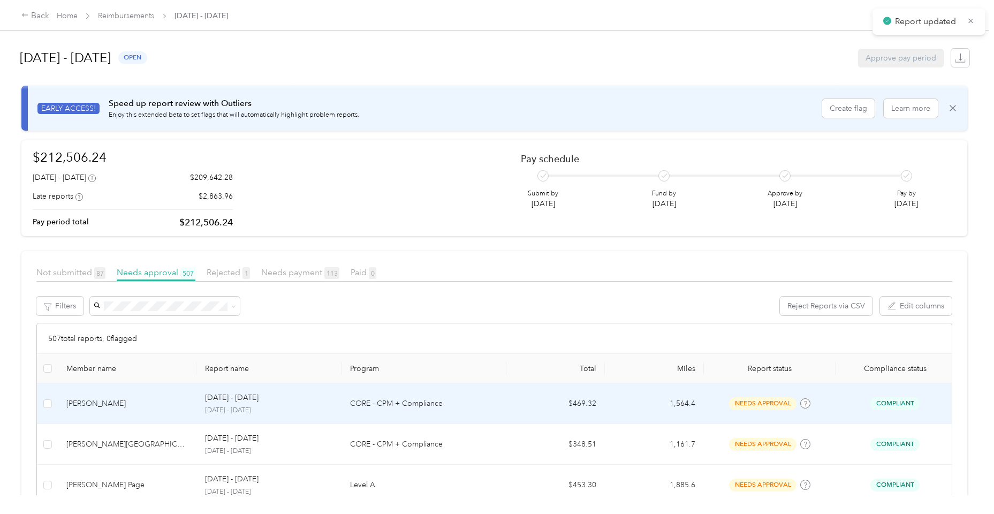
click at [175, 411] on td "[PERSON_NAME]" at bounding box center [127, 403] width 139 height 41
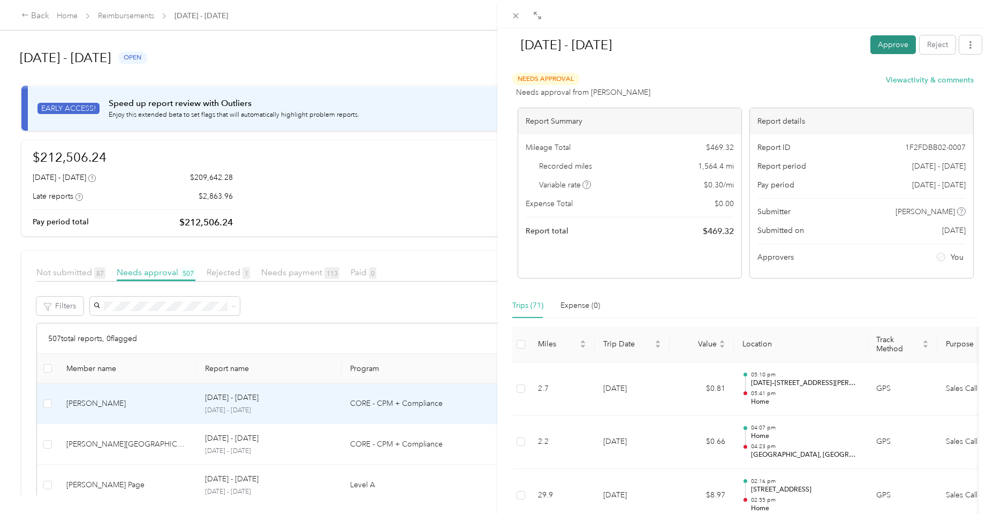
click at [888, 49] on button "Approve" at bounding box center [893, 44] width 46 height 19
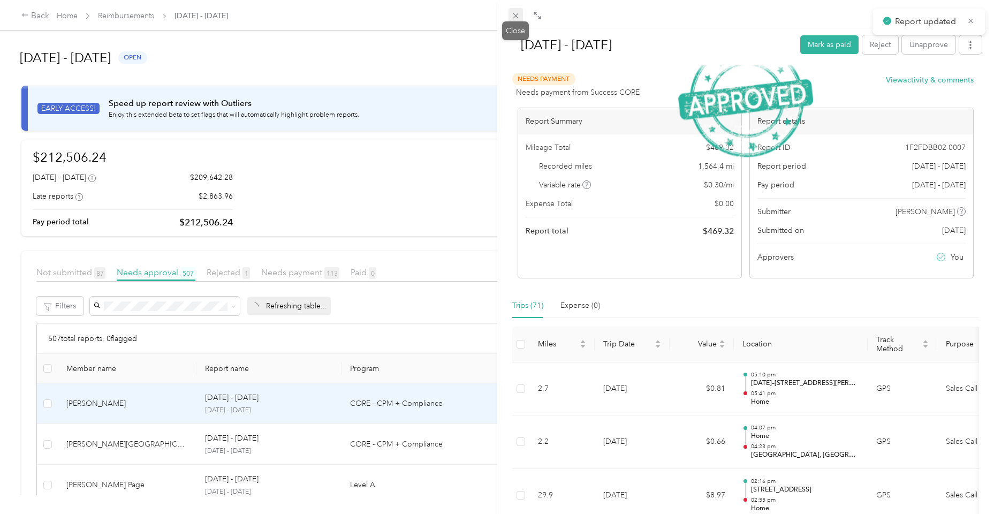
click at [517, 18] on icon at bounding box center [515, 15] width 9 height 9
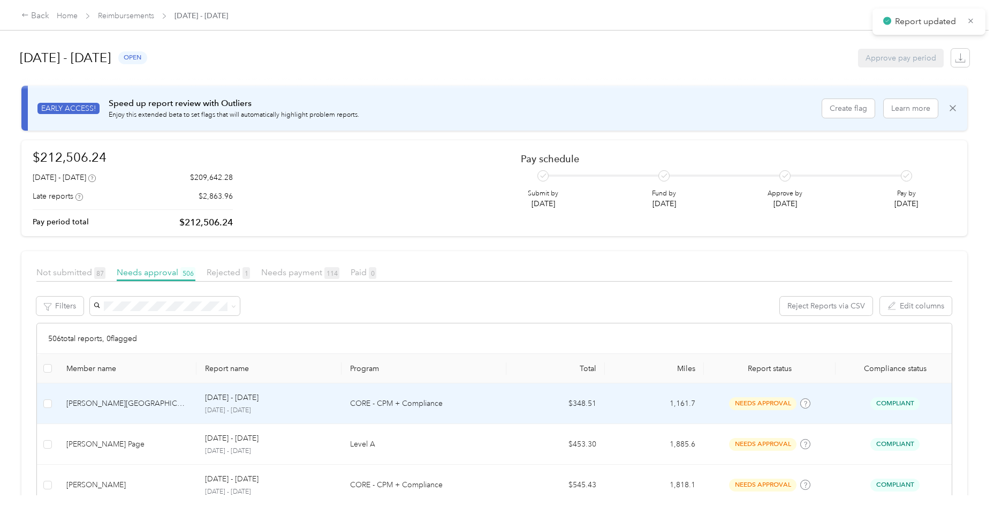
click at [113, 409] on td "[PERSON_NAME][GEOGRAPHIC_DATA]" at bounding box center [127, 403] width 139 height 41
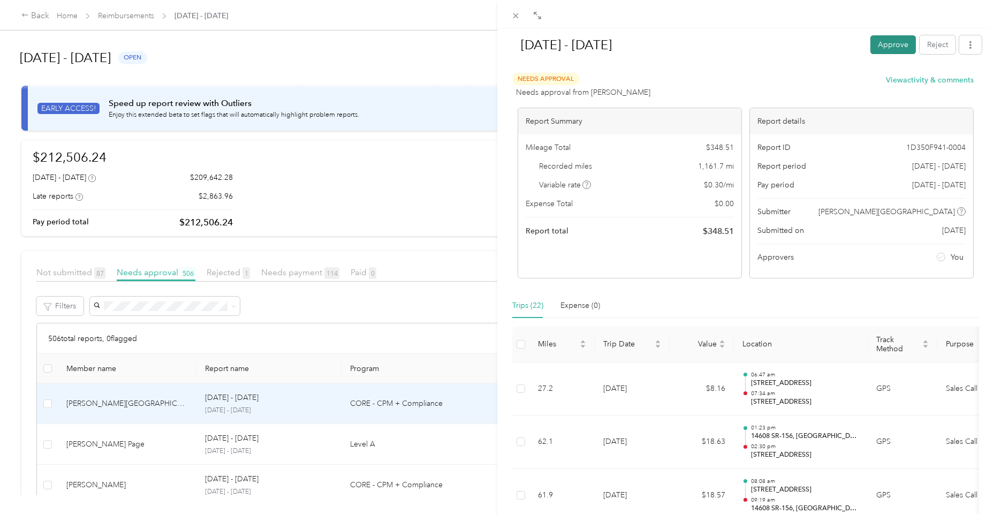
click at [905, 48] on button "Approve" at bounding box center [893, 44] width 46 height 19
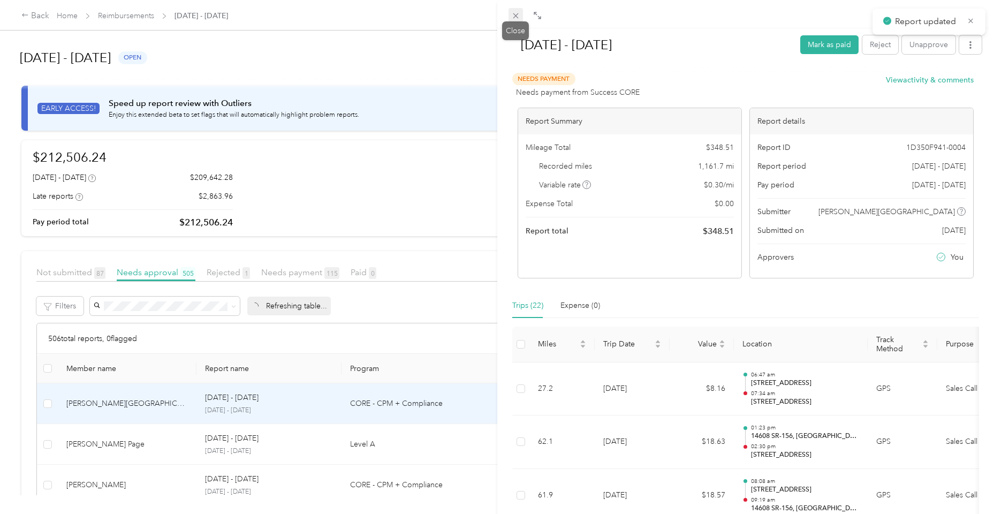
click at [519, 14] on icon at bounding box center [515, 15] width 9 height 9
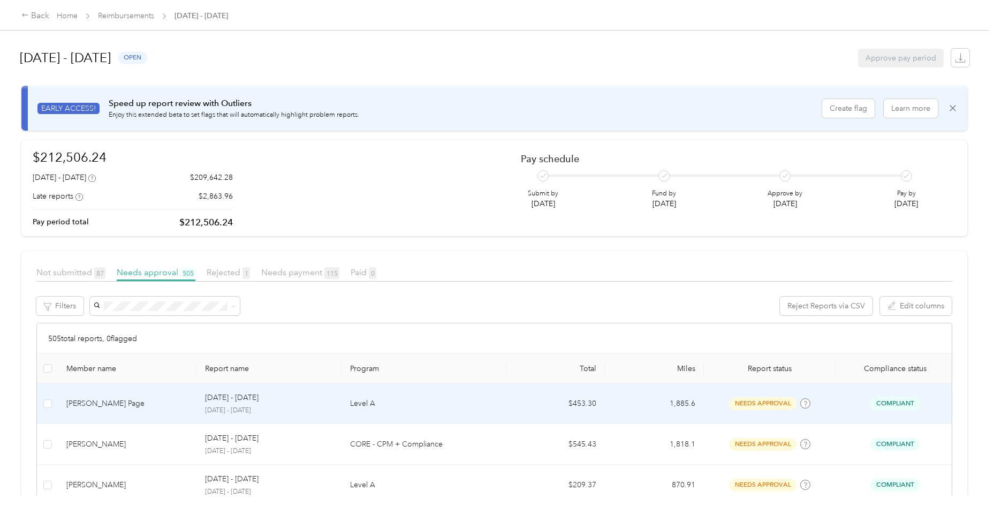
click at [177, 402] on div "[PERSON_NAME] Page" at bounding box center [127, 404] width 122 height 12
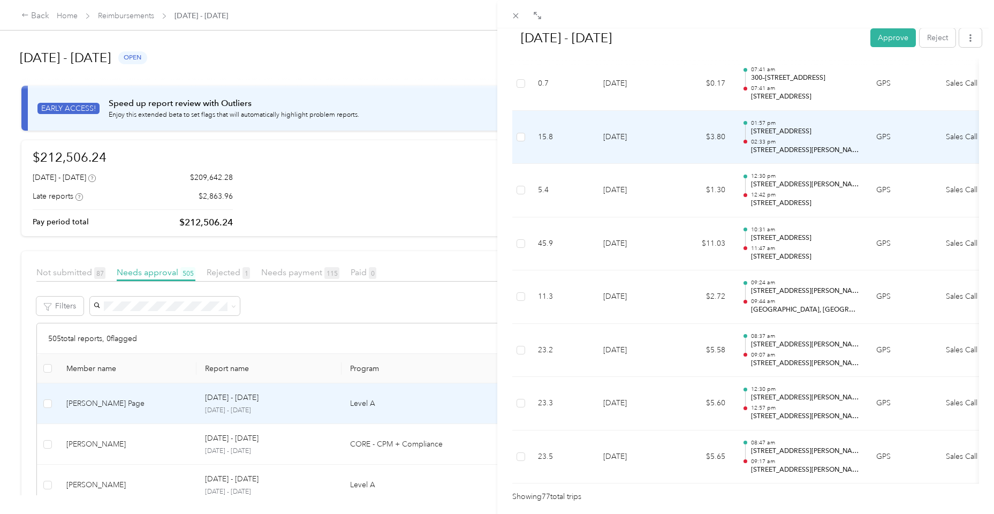
scroll to position [3980, 0]
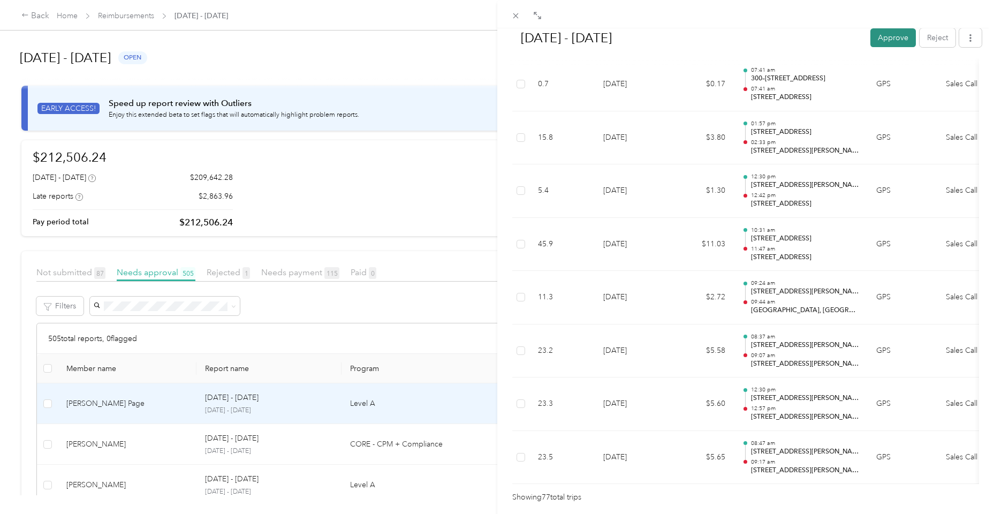
click at [898, 35] on button "Approve" at bounding box center [893, 37] width 46 height 19
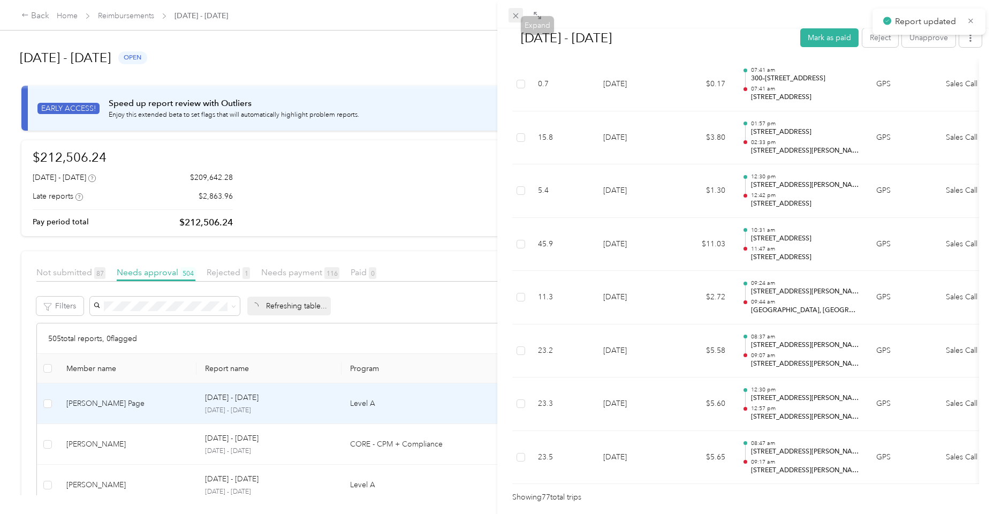
click at [518, 18] on icon at bounding box center [515, 15] width 5 height 5
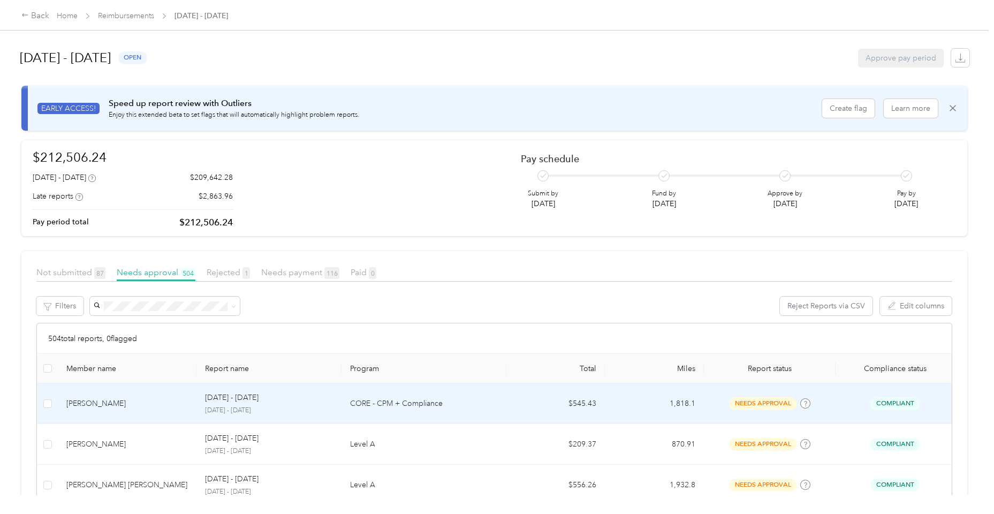
click at [153, 404] on div "[PERSON_NAME]" at bounding box center [127, 404] width 122 height 12
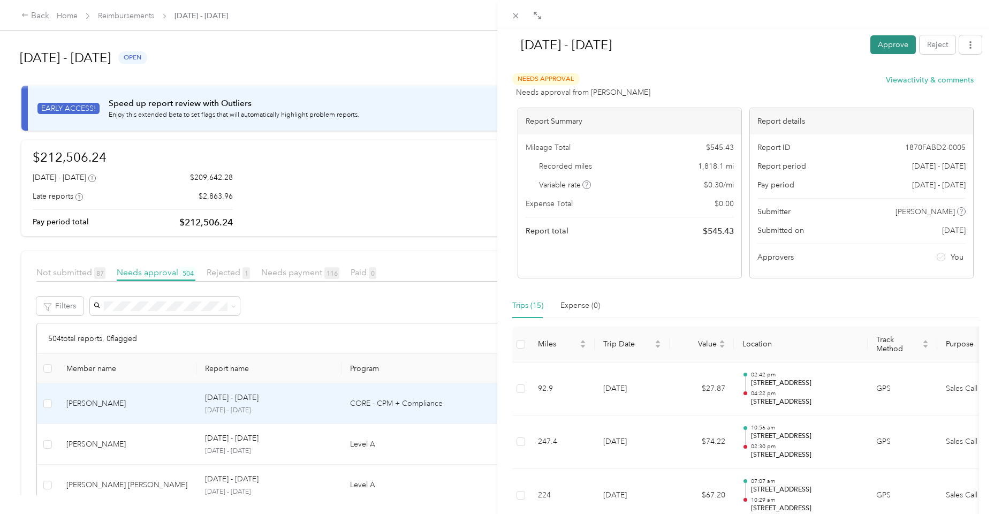
click at [881, 40] on button "Approve" at bounding box center [893, 44] width 46 height 19
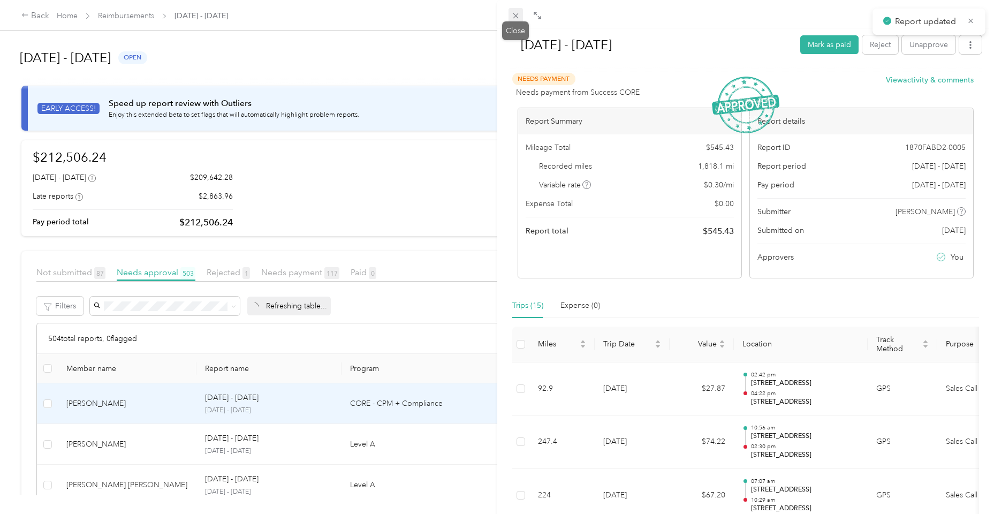
click at [516, 20] on span at bounding box center [516, 15] width 15 height 15
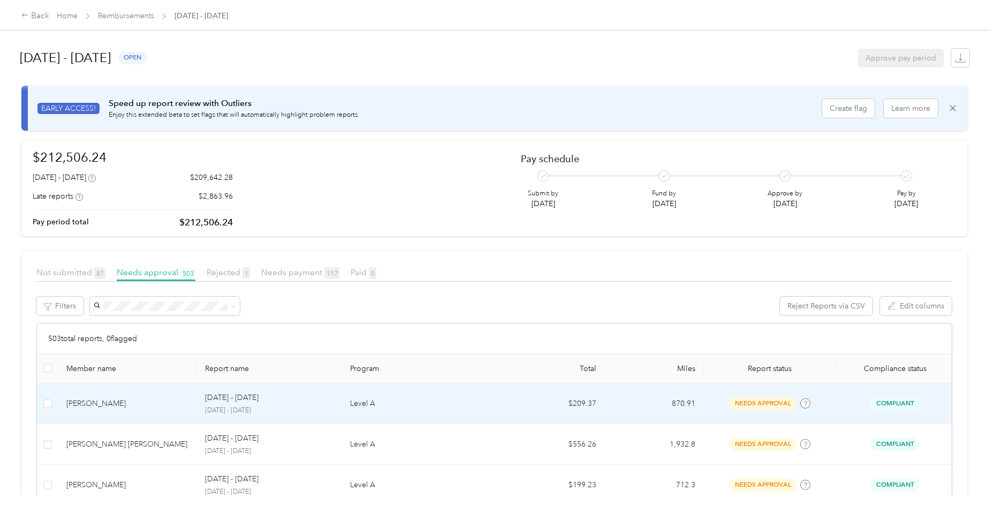
click at [146, 412] on td "[PERSON_NAME]" at bounding box center [127, 403] width 139 height 41
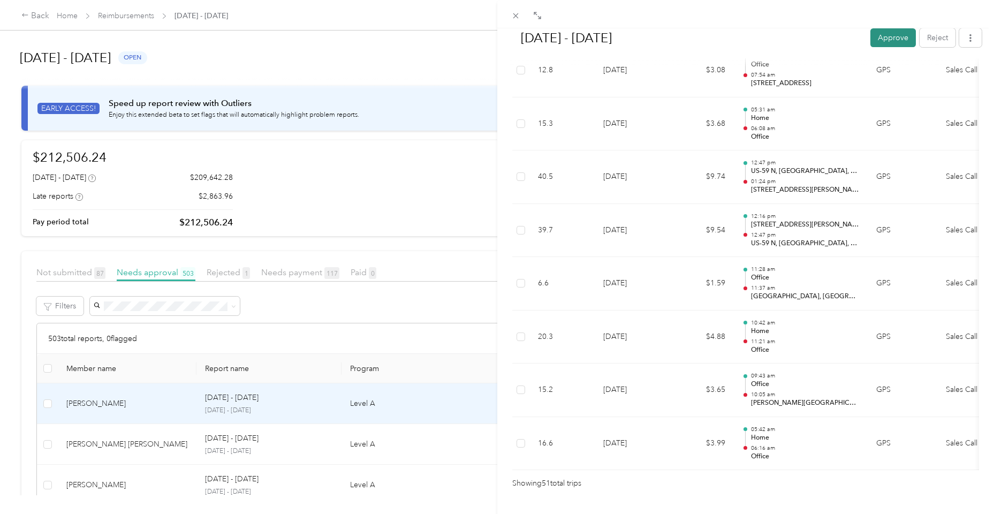
click at [885, 37] on button "Approve" at bounding box center [893, 37] width 46 height 19
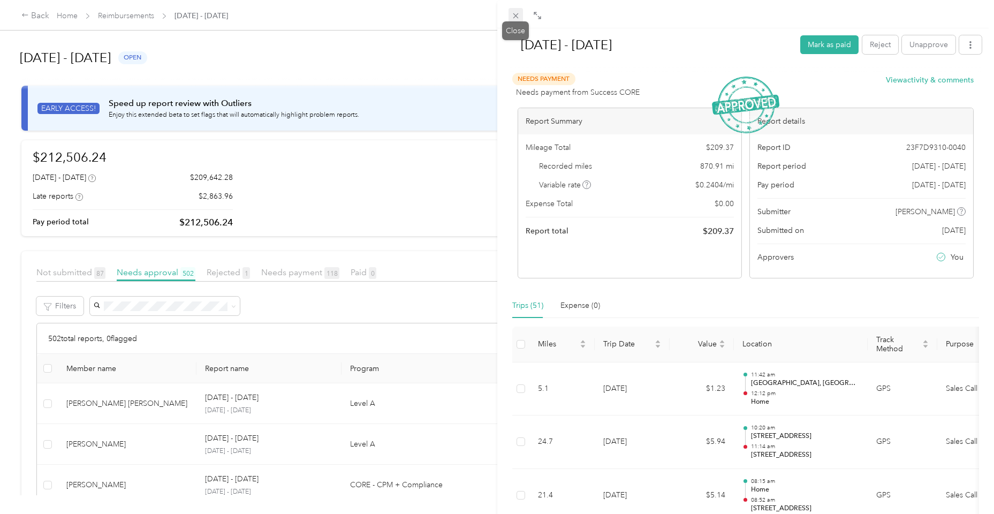
click at [518, 14] on icon at bounding box center [515, 15] width 9 height 9
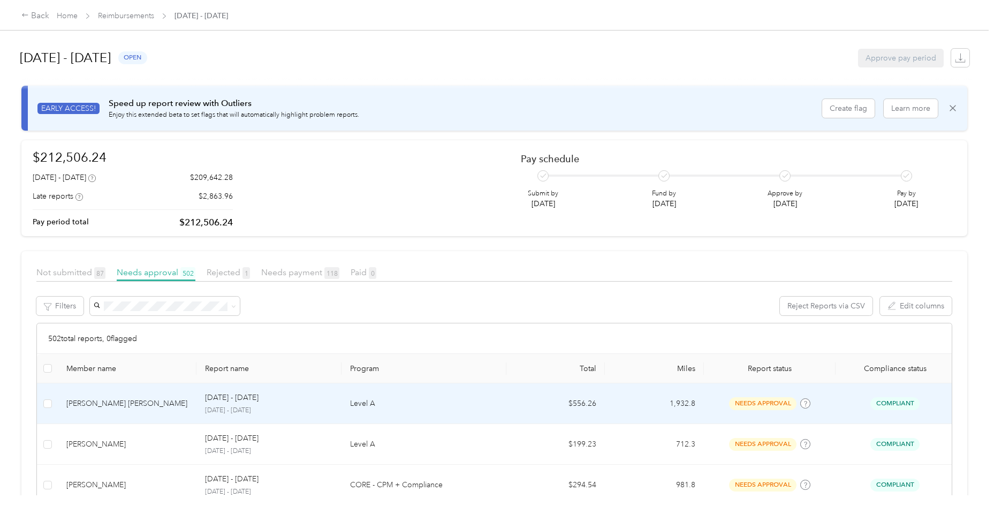
click at [135, 411] on td "[PERSON_NAME] [PERSON_NAME]" at bounding box center [127, 403] width 139 height 41
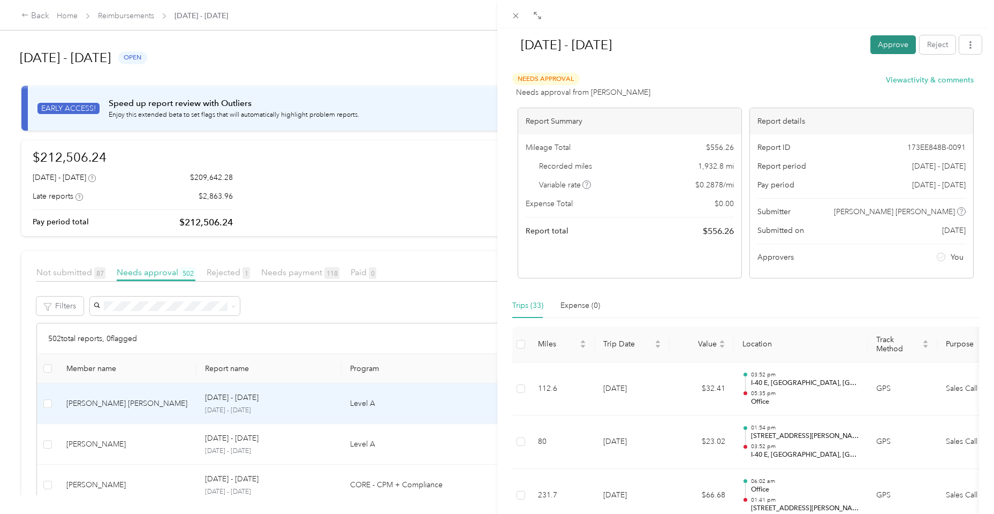
click at [888, 37] on button "Approve" at bounding box center [893, 44] width 46 height 19
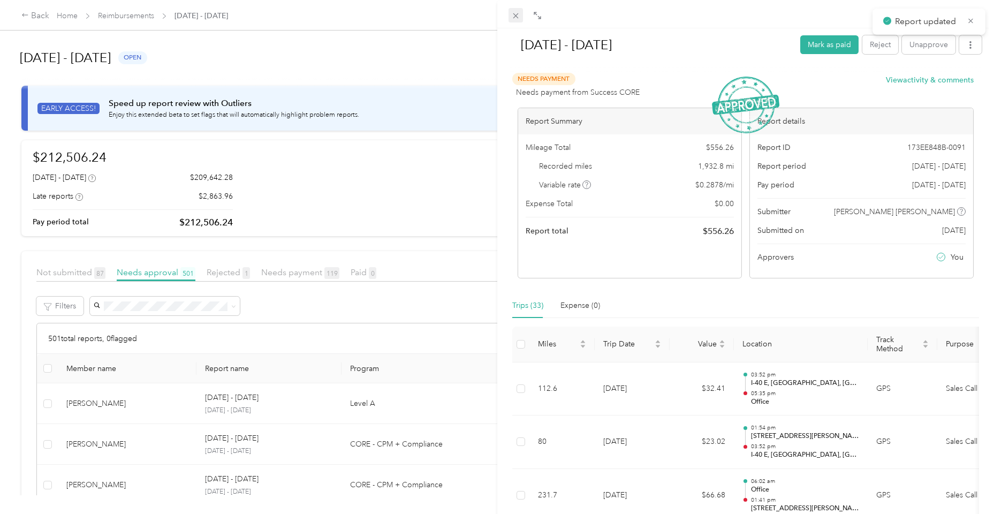
click at [513, 18] on icon at bounding box center [515, 15] width 5 height 5
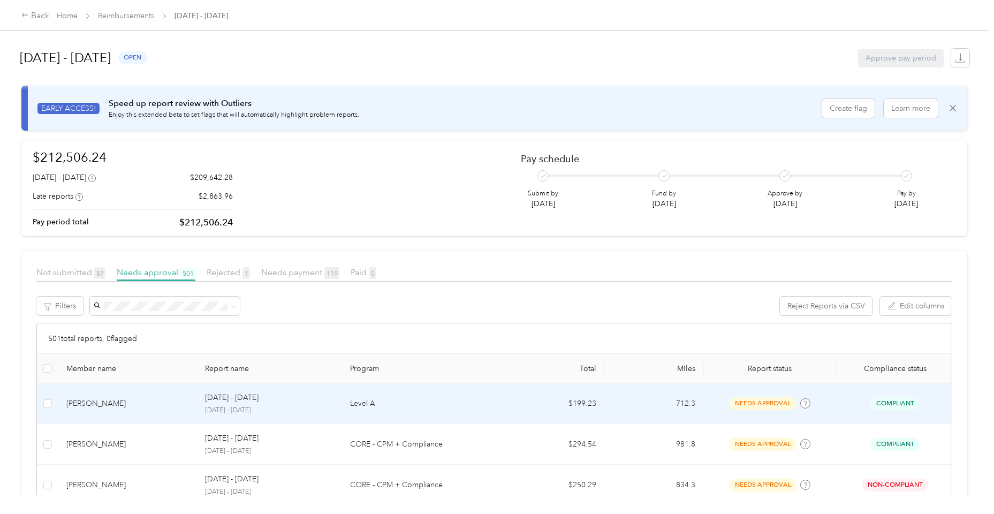
click at [142, 415] on td "[PERSON_NAME]" at bounding box center [127, 403] width 139 height 41
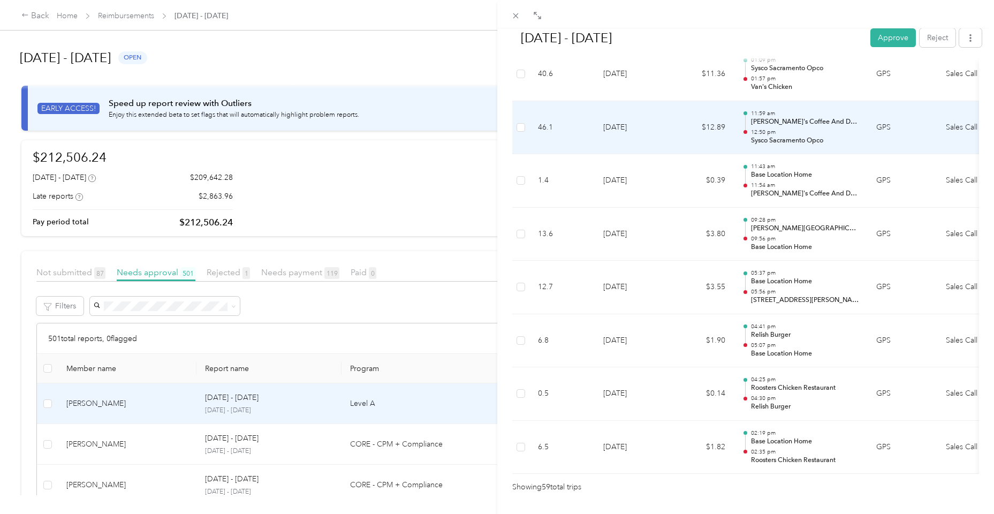
scroll to position [3031, 0]
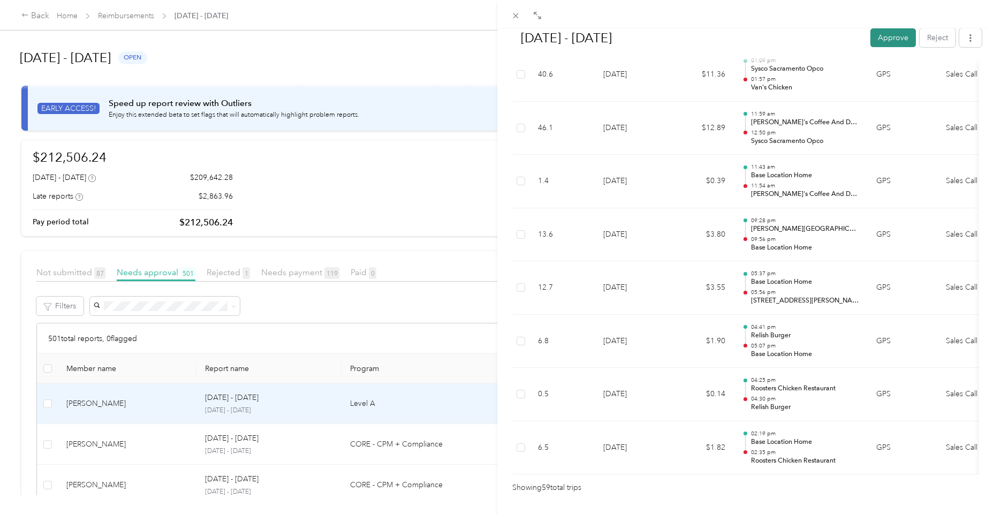
click at [889, 42] on button "Approve" at bounding box center [893, 37] width 46 height 19
click at [515, 16] on icon at bounding box center [515, 15] width 5 height 5
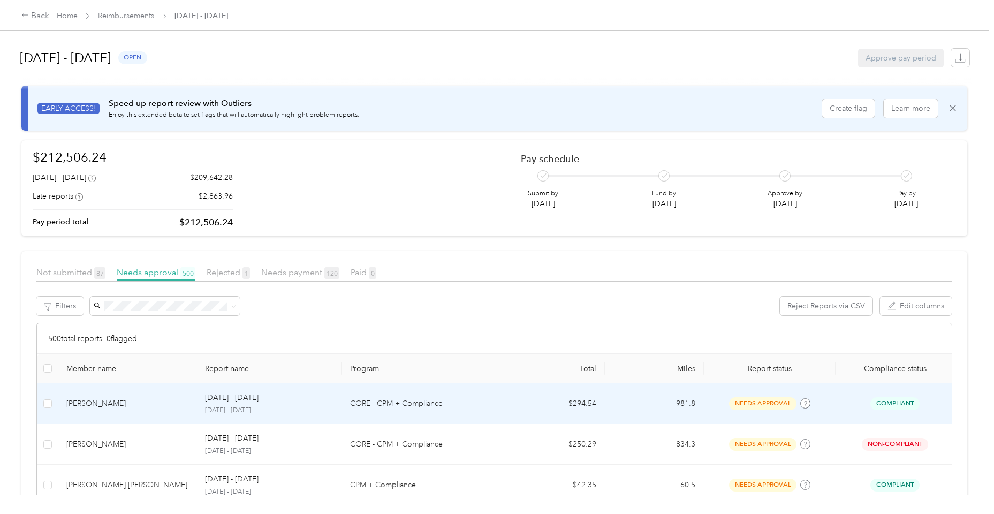
click at [116, 402] on div "[PERSON_NAME]" at bounding box center [127, 404] width 122 height 12
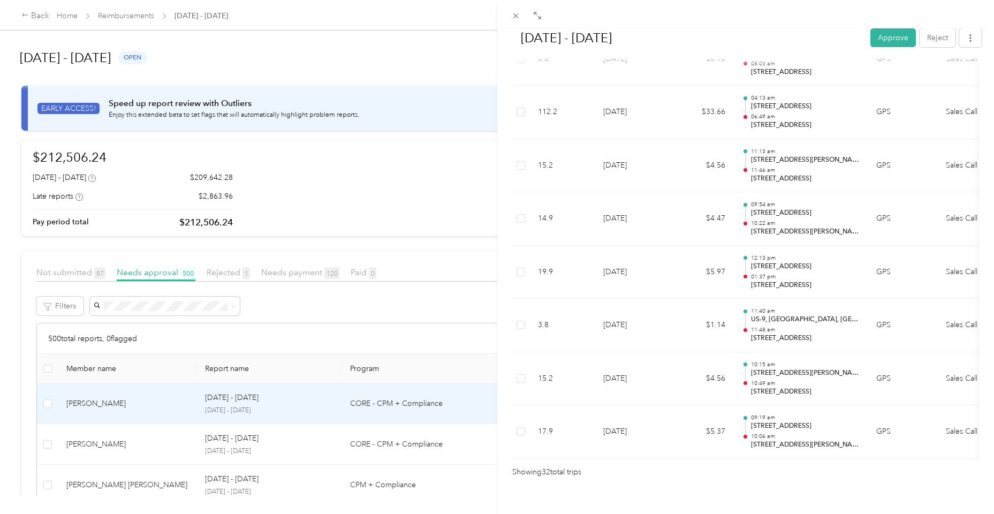
scroll to position [1607, 0]
click at [893, 33] on button "Approve" at bounding box center [893, 37] width 46 height 19
click at [518, 21] on span at bounding box center [516, 15] width 15 height 15
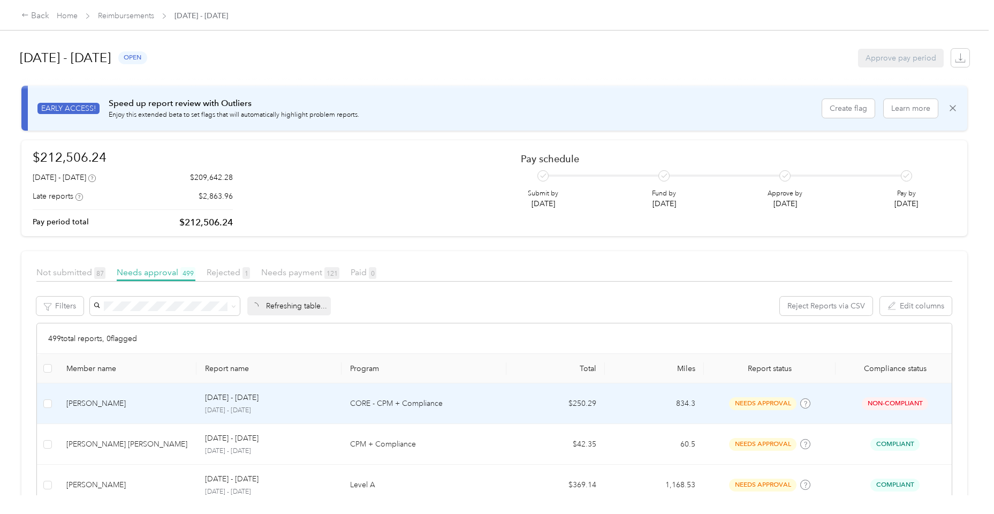
click at [158, 412] on td "[PERSON_NAME]" at bounding box center [127, 403] width 139 height 41
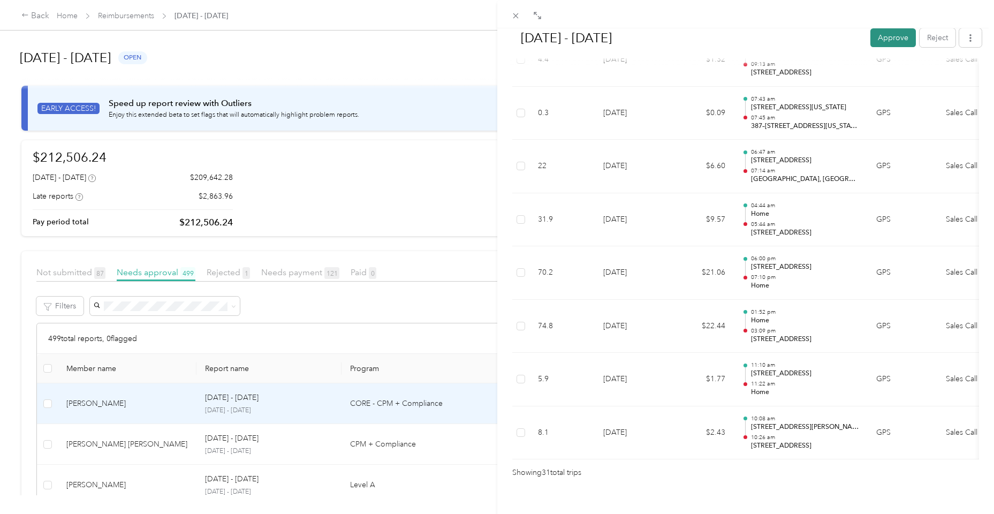
click at [885, 39] on button "Approve" at bounding box center [893, 37] width 46 height 19
click at [521, 13] on span at bounding box center [516, 15] width 15 height 15
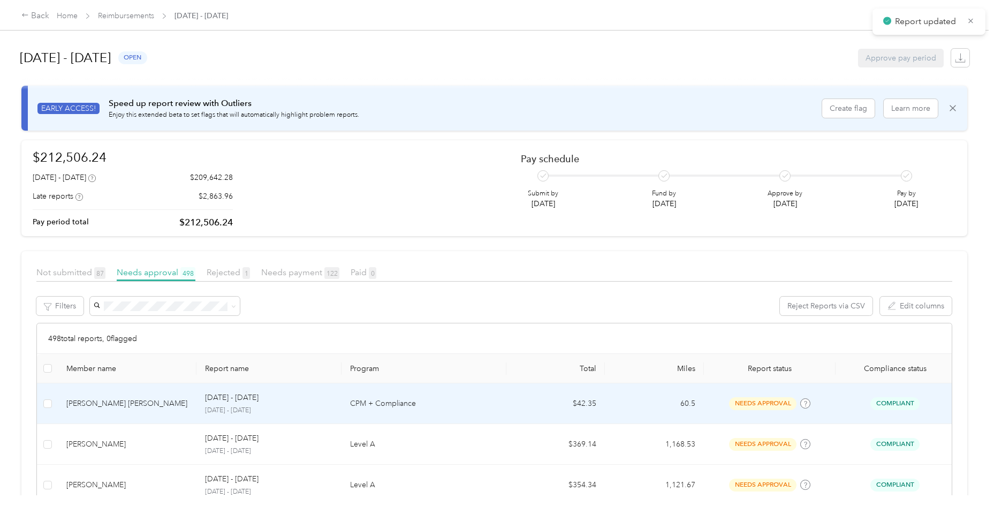
click at [147, 416] on td "[PERSON_NAME] [PERSON_NAME]" at bounding box center [127, 403] width 139 height 41
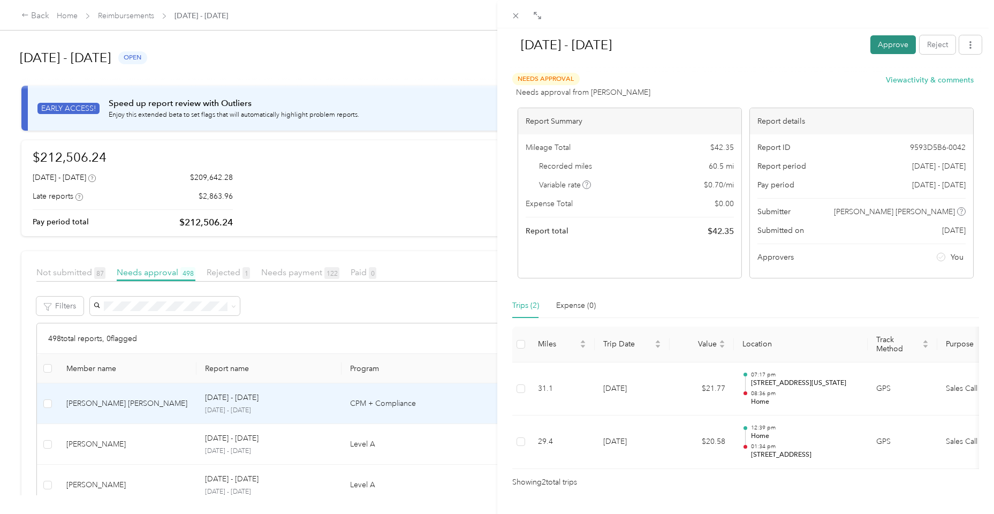
click at [887, 46] on button "Approve" at bounding box center [893, 44] width 46 height 19
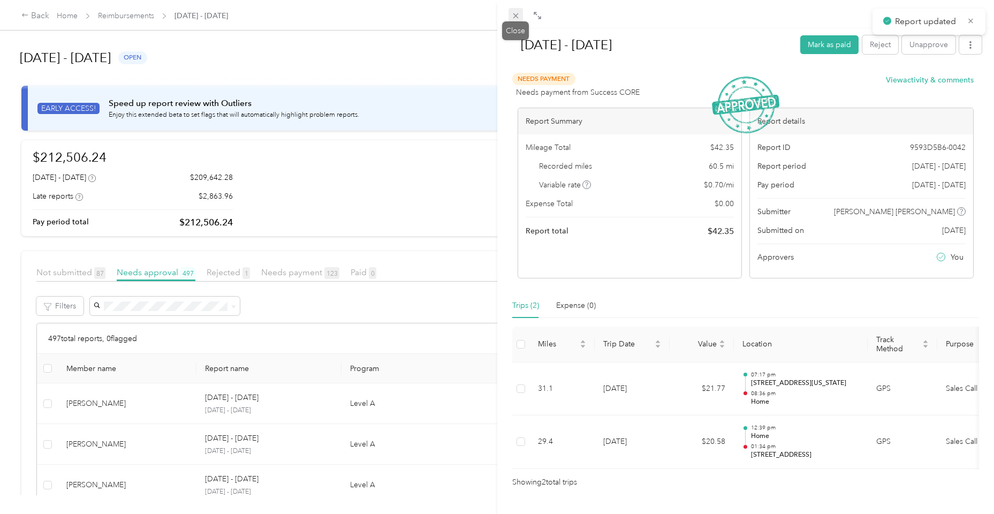
click at [519, 20] on icon at bounding box center [515, 15] width 9 height 9
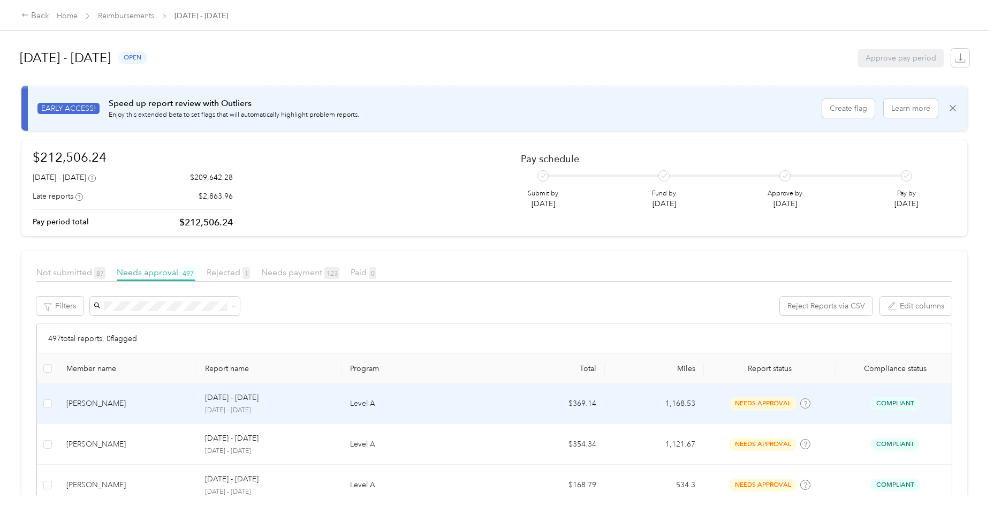
click at [118, 408] on div "[PERSON_NAME]" at bounding box center [127, 404] width 122 height 12
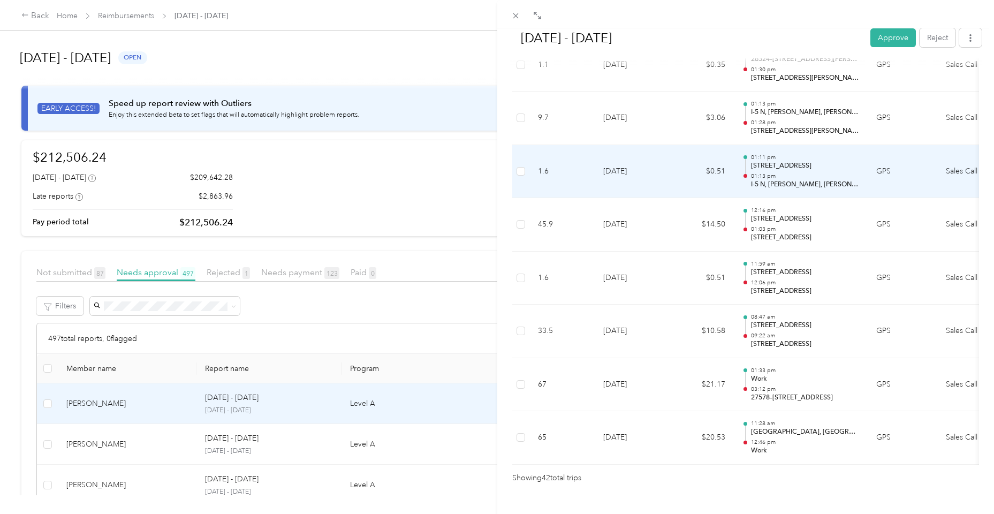
scroll to position [2134, 0]
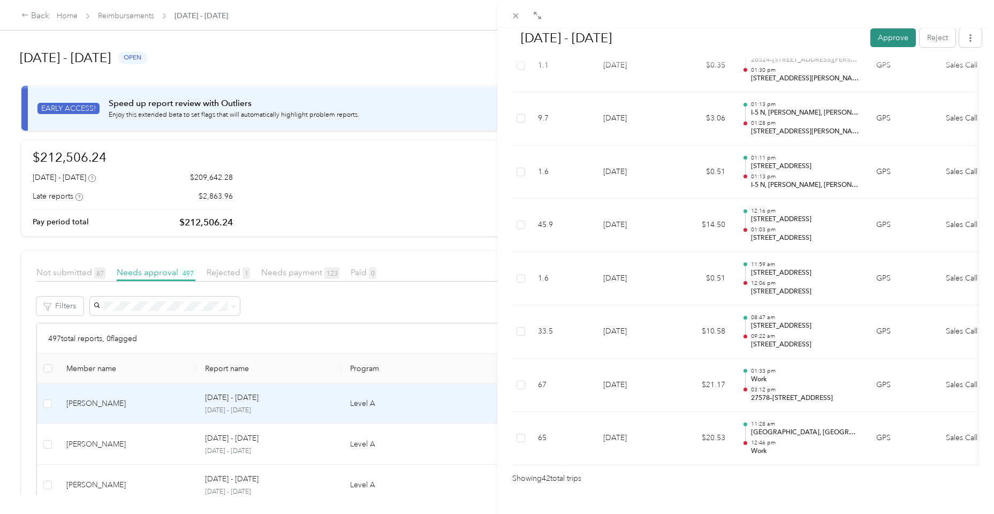
click at [888, 37] on button "Approve" at bounding box center [893, 37] width 46 height 19
click at [517, 18] on icon at bounding box center [515, 15] width 9 height 9
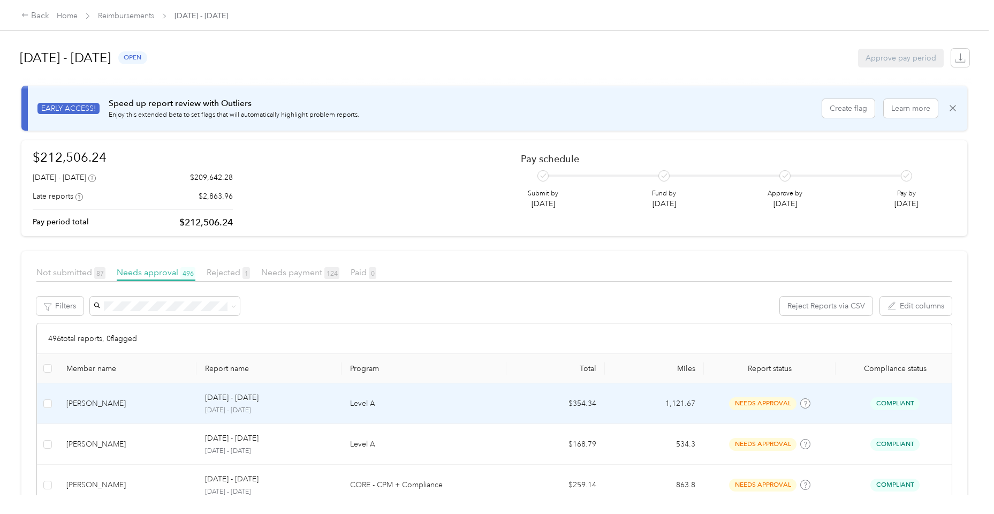
click at [115, 408] on div "[PERSON_NAME]" at bounding box center [127, 404] width 122 height 12
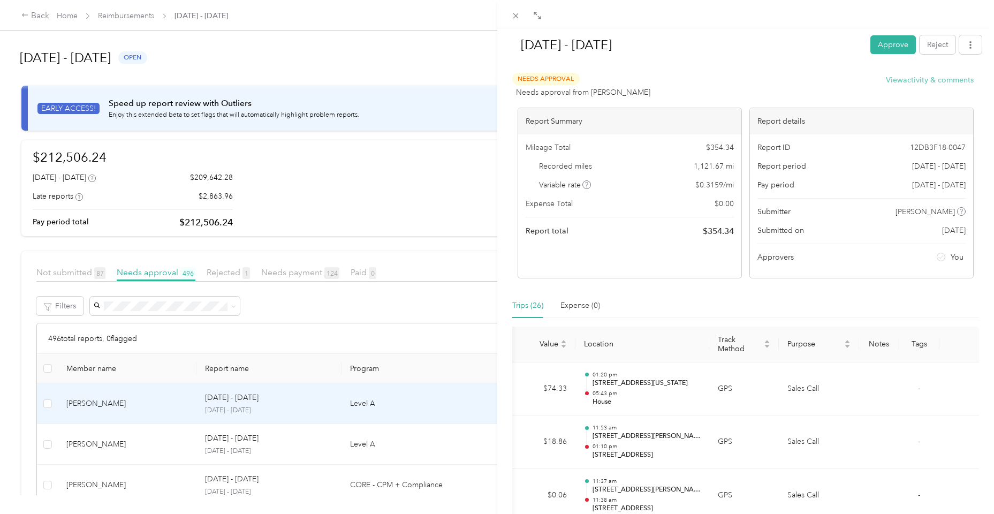
click at [908, 82] on button "View activity & comments" at bounding box center [930, 79] width 88 height 11
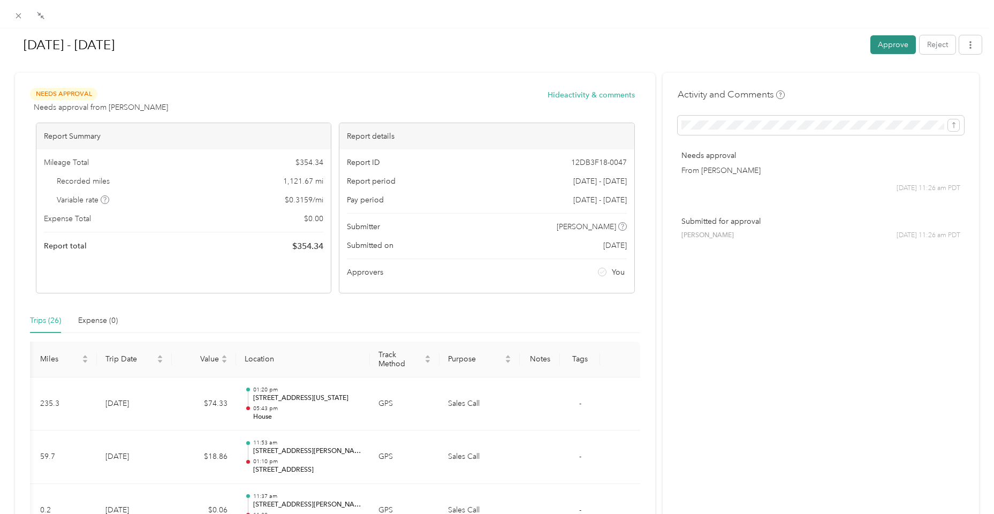
click at [876, 47] on button "Approve" at bounding box center [893, 44] width 46 height 19
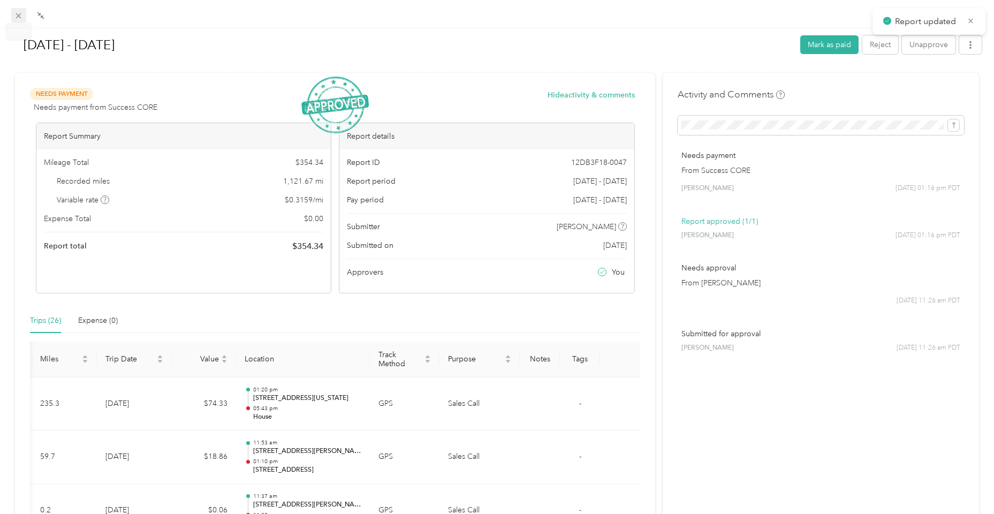
click at [13, 19] on span at bounding box center [18, 15] width 15 height 15
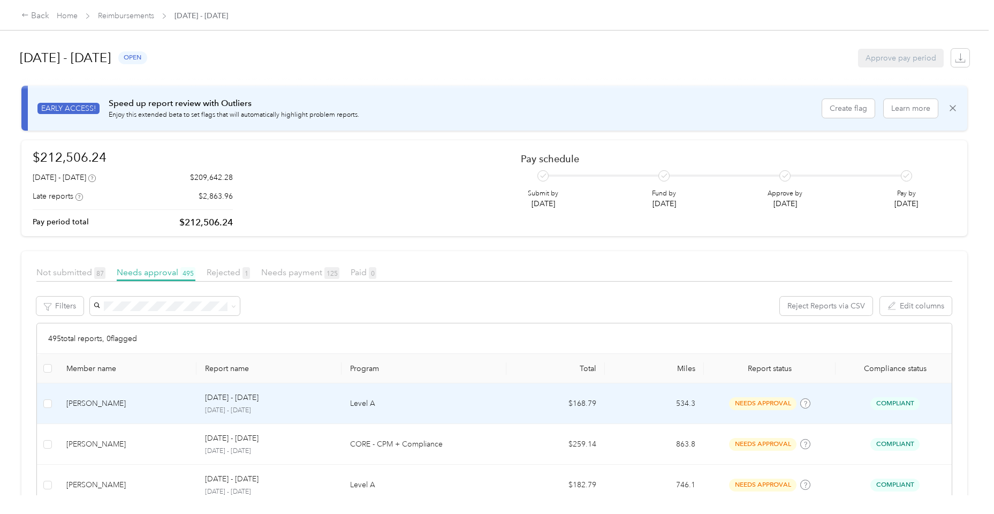
click at [128, 405] on div "[PERSON_NAME]" at bounding box center [127, 404] width 122 height 12
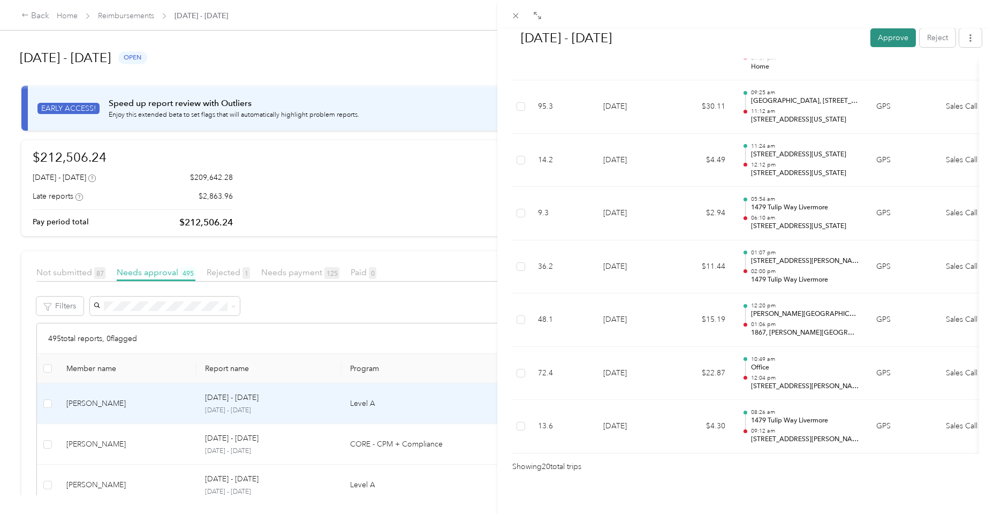
click at [886, 33] on button "Approve" at bounding box center [893, 37] width 46 height 19
click at [516, 18] on icon at bounding box center [515, 15] width 9 height 9
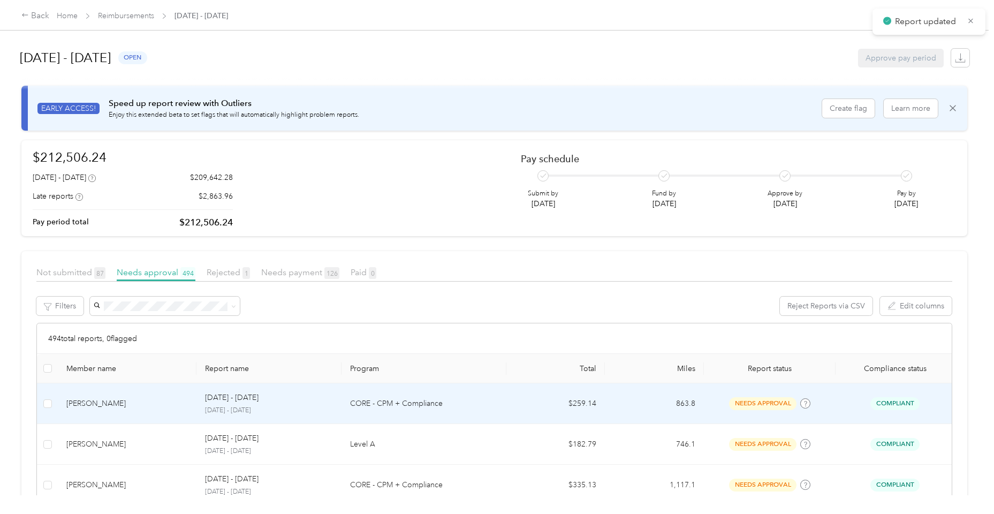
click at [142, 402] on div "[PERSON_NAME]" at bounding box center [127, 404] width 122 height 12
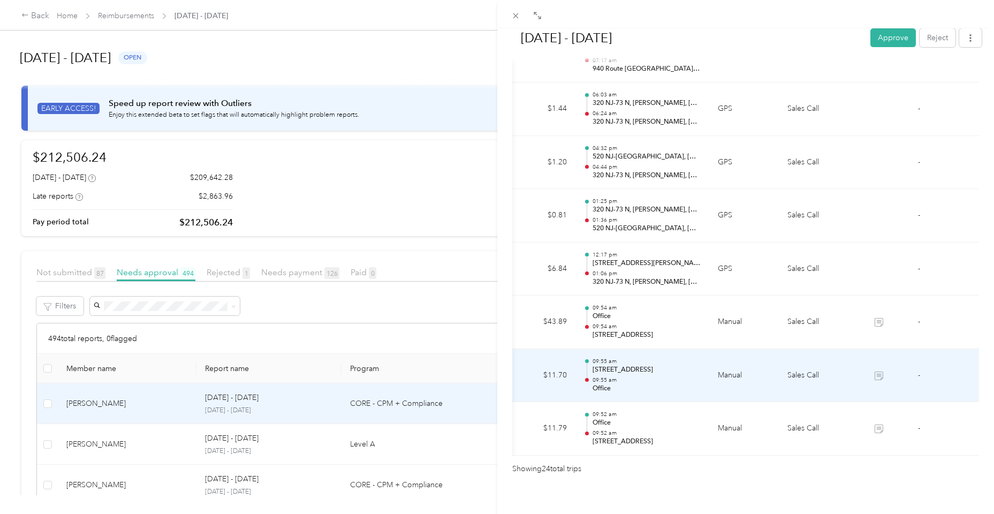
scroll to position [0, 161]
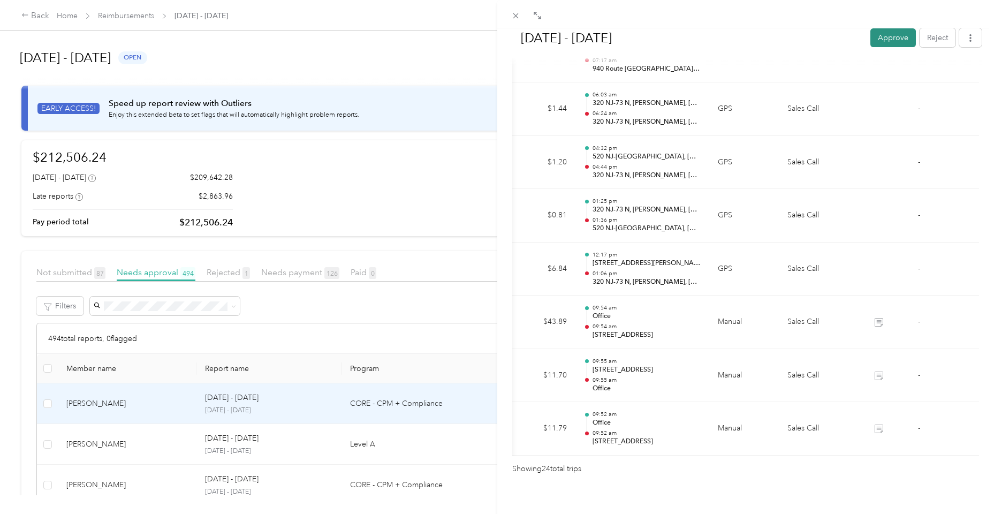
click at [885, 47] on button "Approve" at bounding box center [893, 37] width 46 height 19
click at [518, 17] on icon at bounding box center [515, 15] width 9 height 9
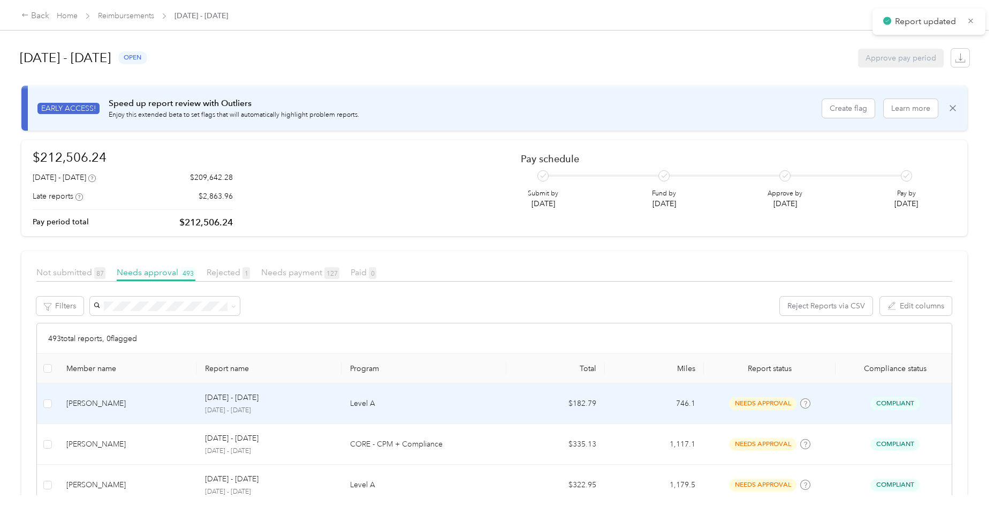
click at [138, 396] on td "[PERSON_NAME]" at bounding box center [127, 403] width 139 height 41
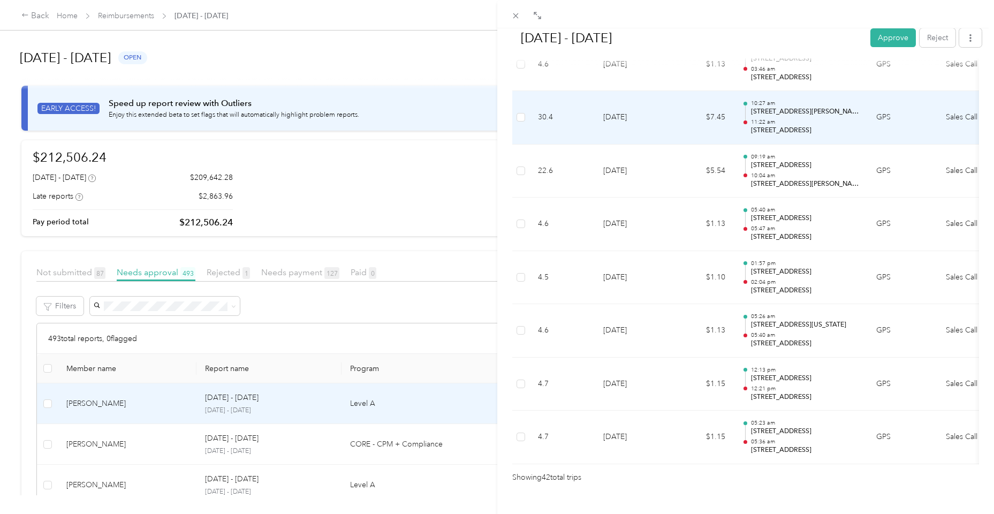
scroll to position [2134, 0]
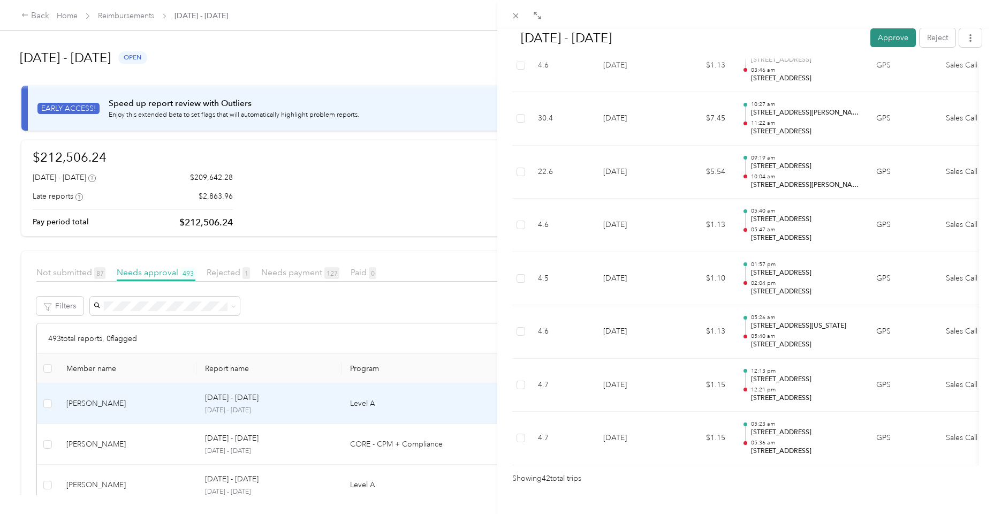
click at [898, 37] on button "Approve" at bounding box center [893, 37] width 46 height 19
click at [519, 16] on icon at bounding box center [515, 15] width 9 height 9
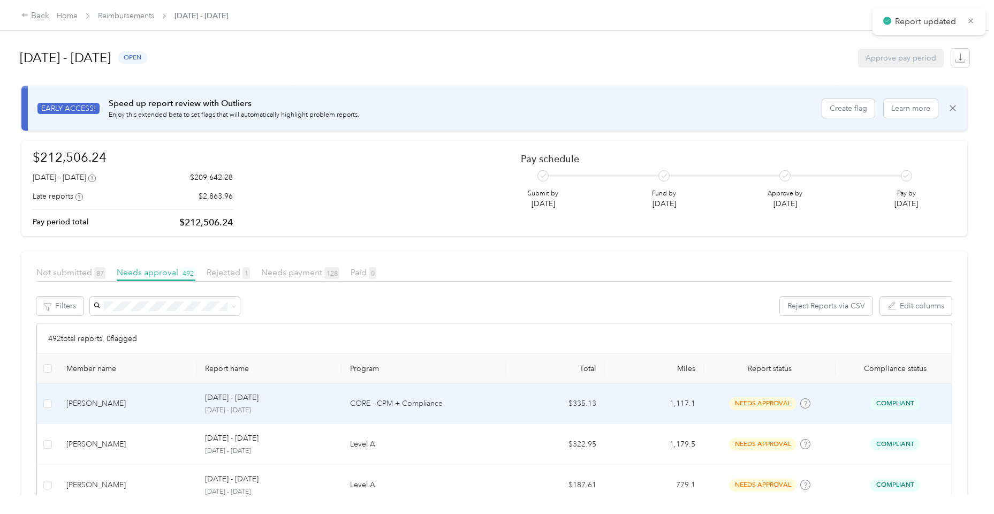
click at [126, 411] on td "[PERSON_NAME]" at bounding box center [127, 403] width 139 height 41
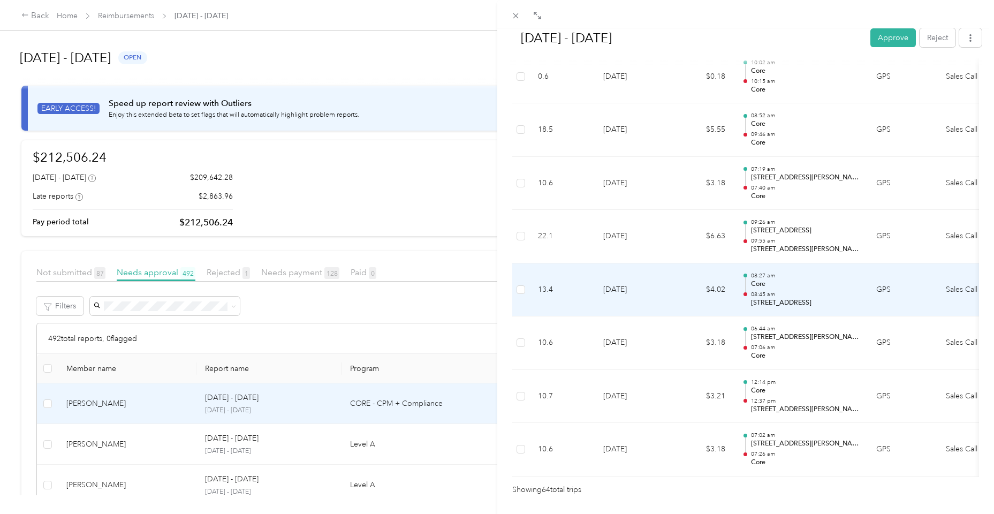
scroll to position [3295, 0]
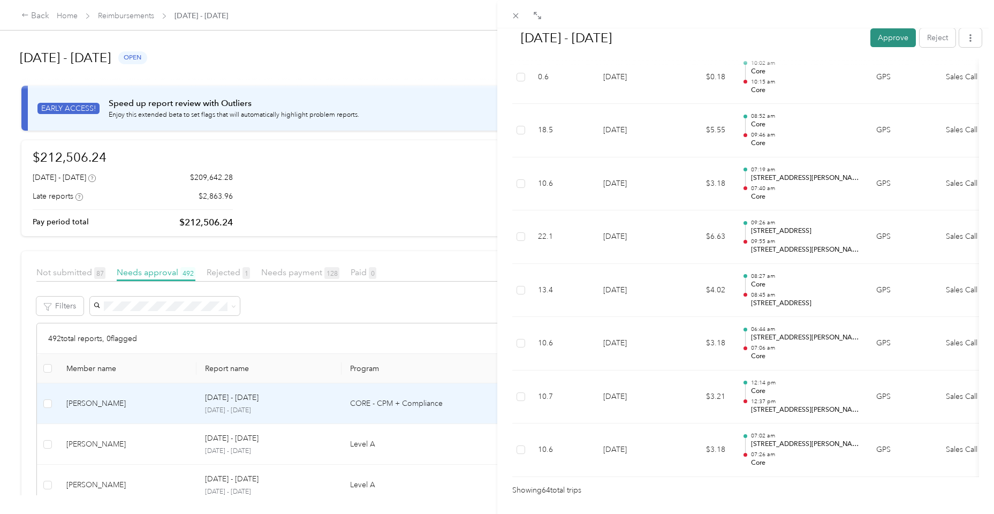
click at [882, 40] on button "Approve" at bounding box center [893, 37] width 46 height 19
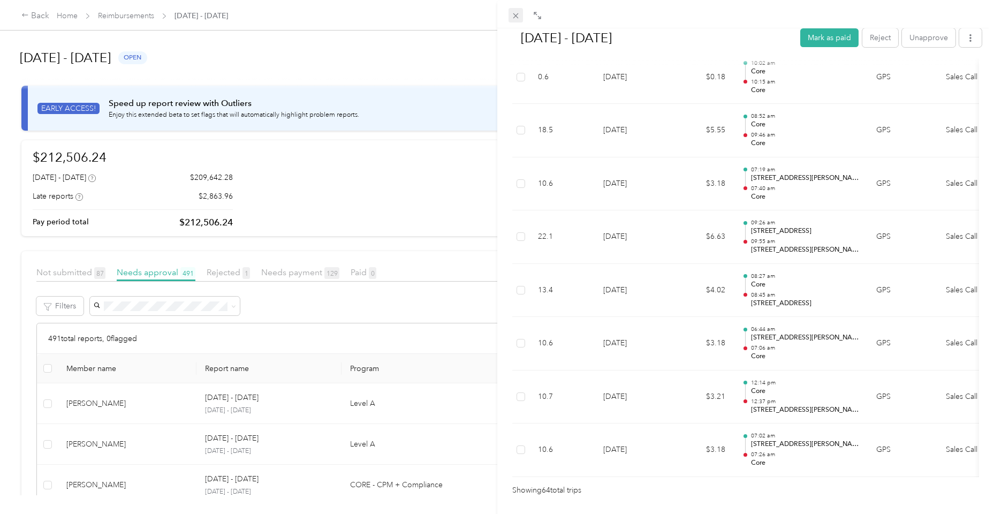
click at [515, 15] on icon at bounding box center [515, 15] width 5 height 5
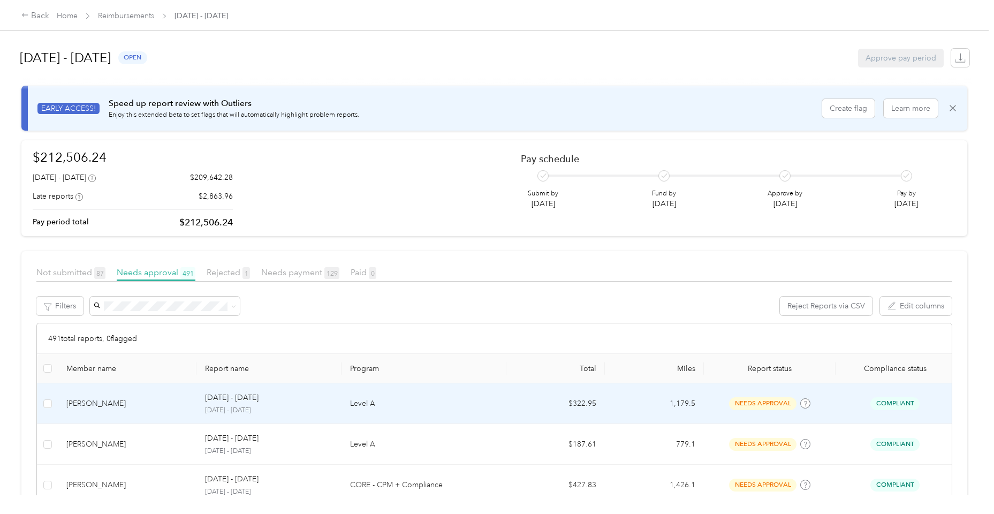
click at [130, 411] on td "[PERSON_NAME]" at bounding box center [127, 403] width 139 height 41
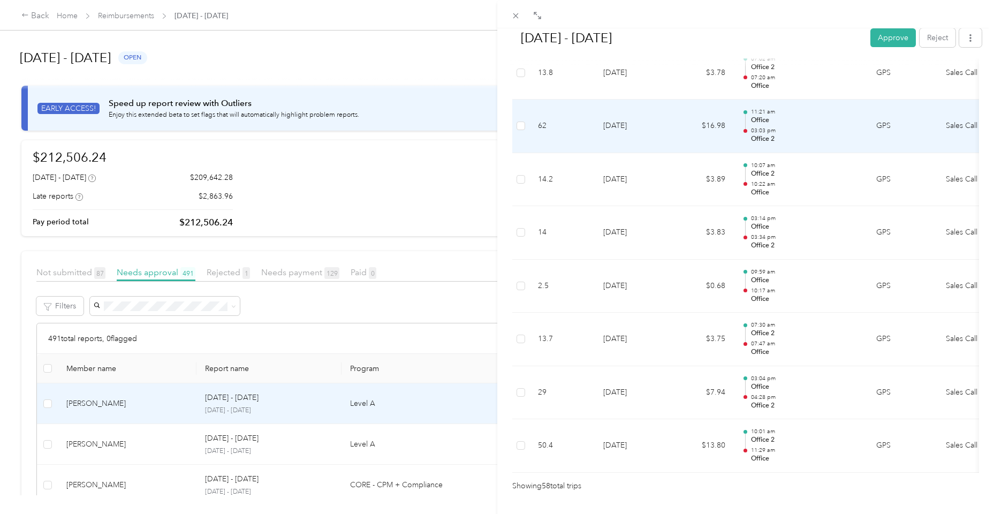
scroll to position [2978, 0]
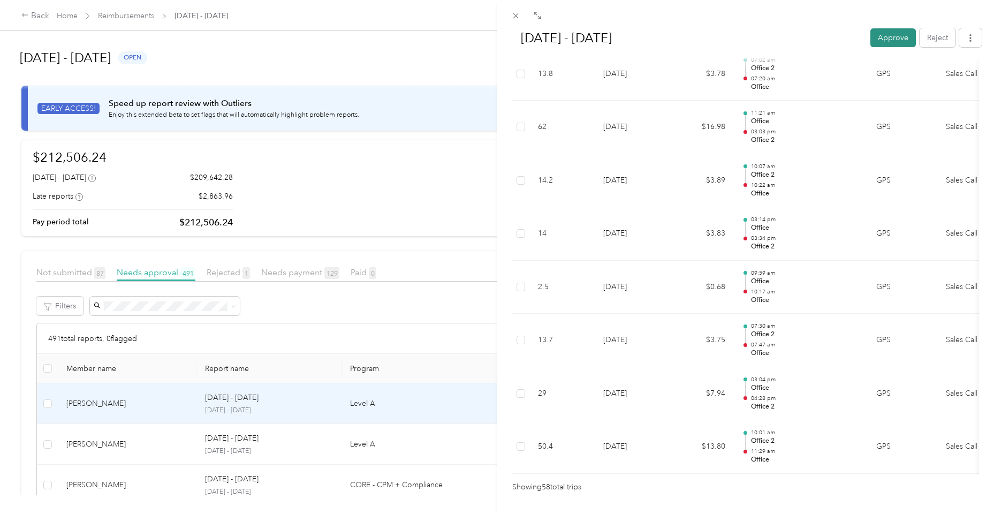
click at [890, 39] on button "Approve" at bounding box center [893, 37] width 46 height 19
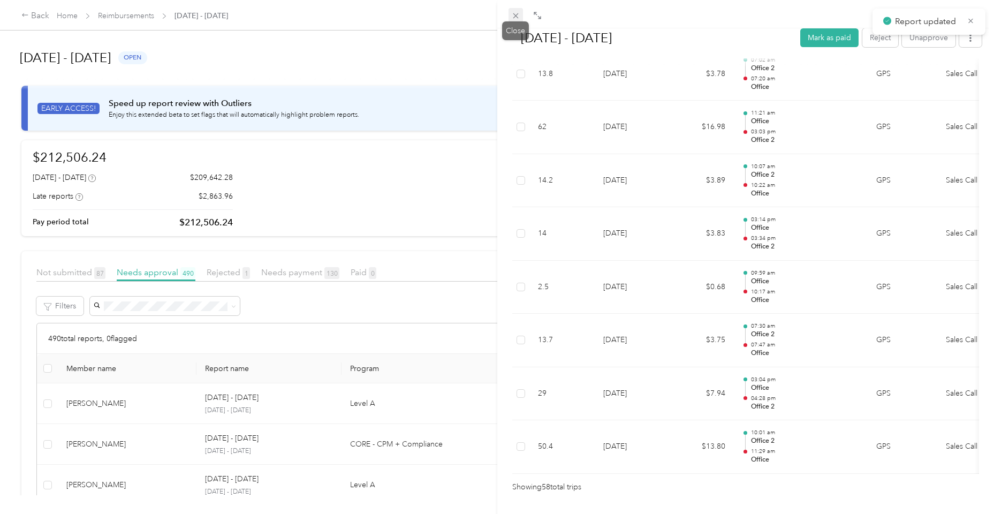
click at [517, 16] on icon at bounding box center [515, 15] width 9 height 9
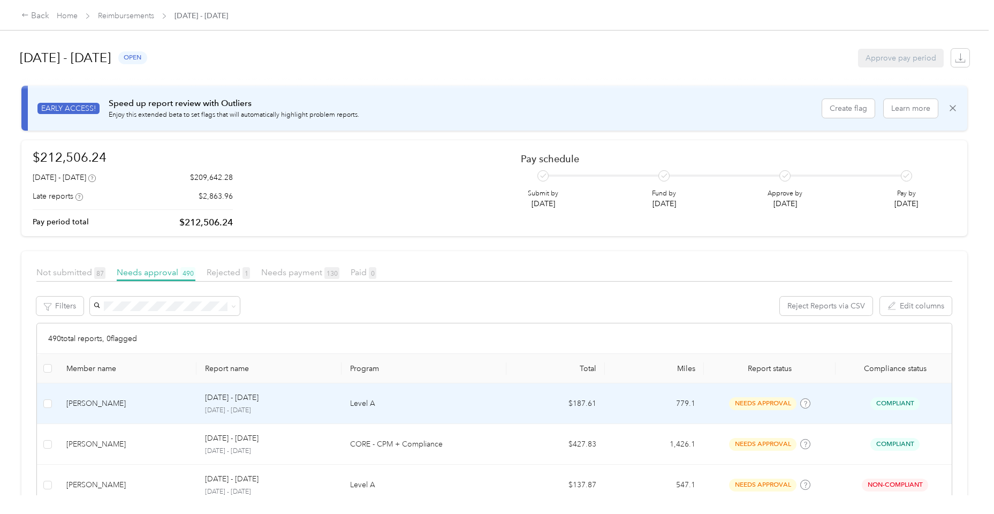
click at [116, 407] on div "[PERSON_NAME]" at bounding box center [127, 404] width 122 height 12
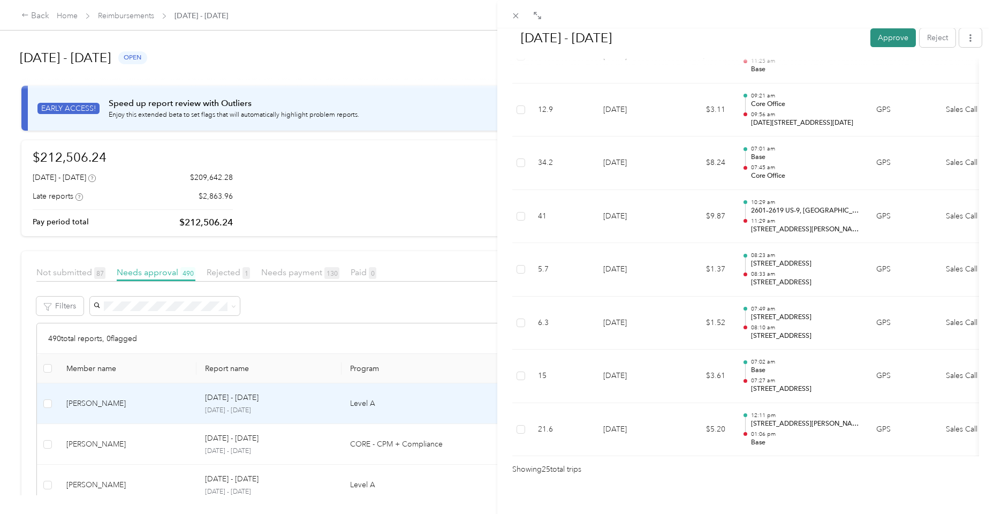
click at [890, 33] on button "Approve" at bounding box center [893, 37] width 46 height 19
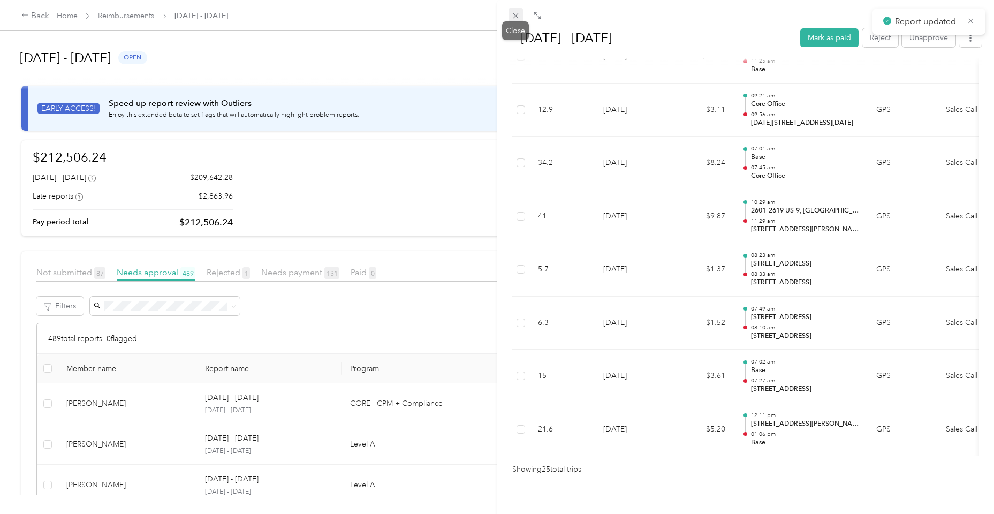
click at [518, 10] on span at bounding box center [516, 15] width 15 height 15
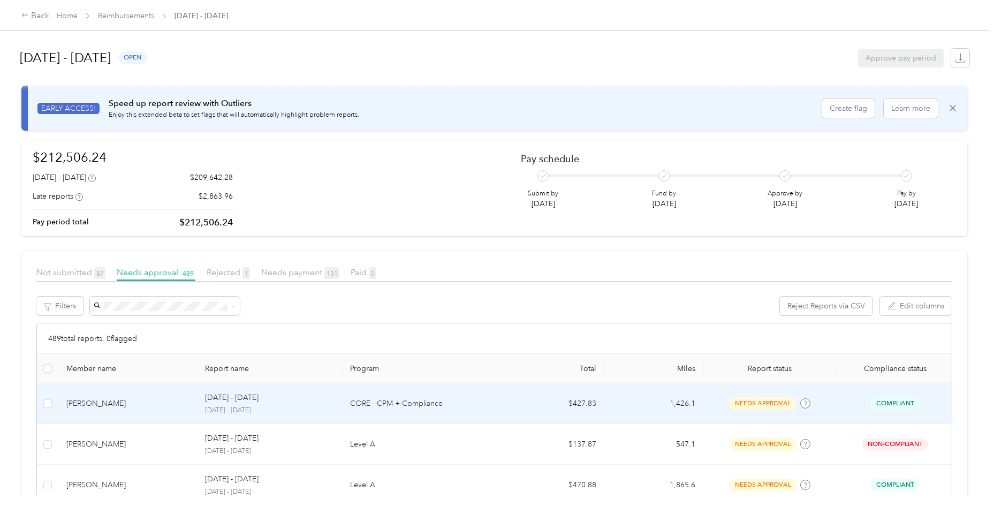
click at [148, 403] on div "[PERSON_NAME]" at bounding box center [127, 404] width 122 height 12
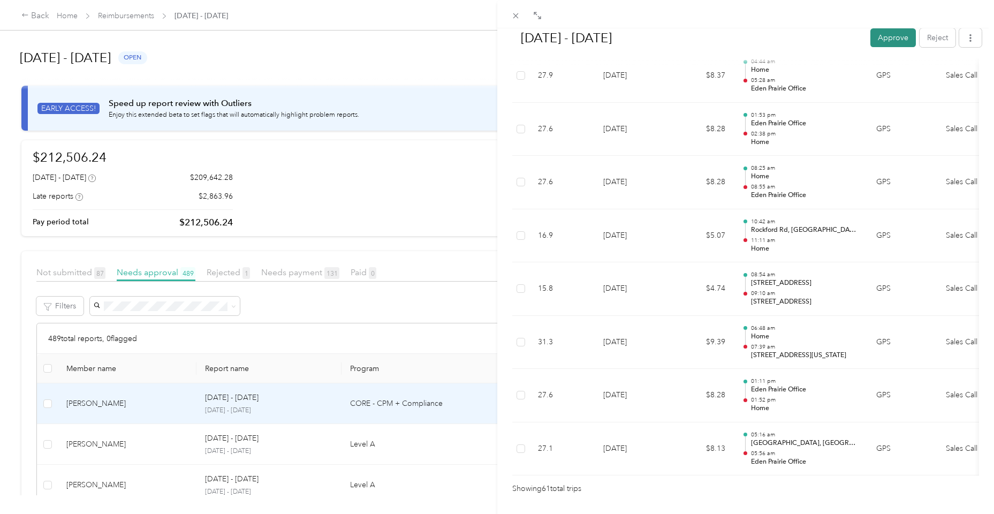
click at [882, 41] on button "Approve" at bounding box center [893, 37] width 46 height 19
click at [518, 17] on icon at bounding box center [515, 15] width 9 height 9
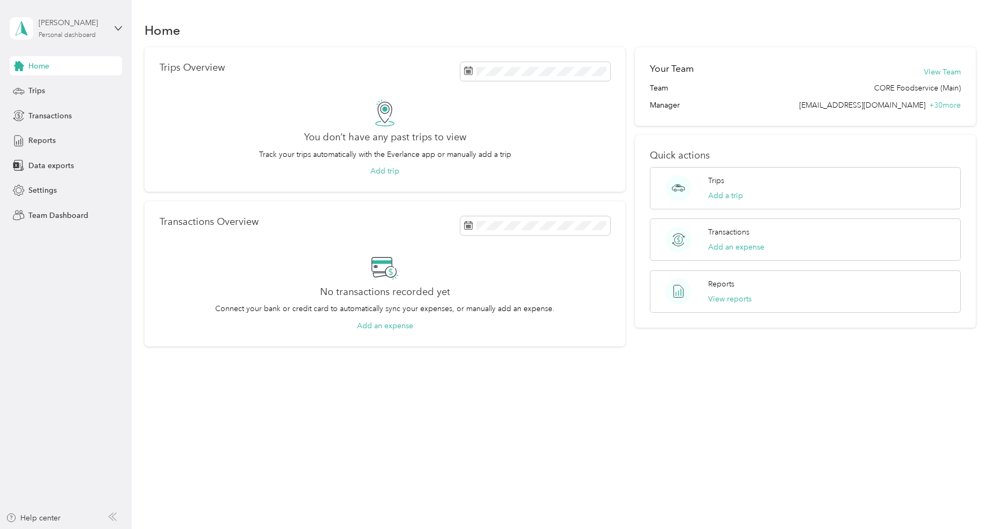
click at [96, 33] on div "Personal dashboard" at bounding box center [67, 35] width 57 height 6
click at [94, 84] on div "Team dashboard" at bounding box center [122, 88] width 210 height 19
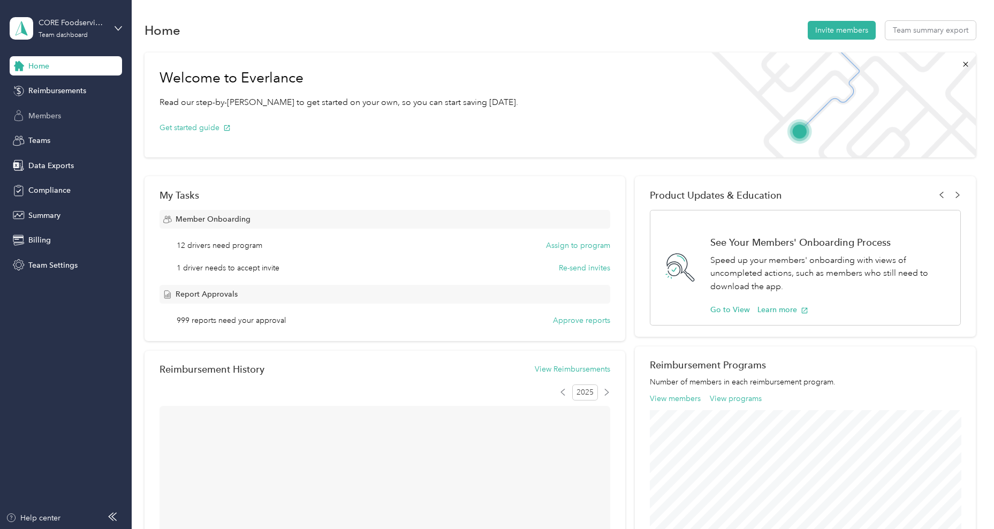
click at [58, 114] on span "Members" at bounding box center [44, 115] width 33 height 11
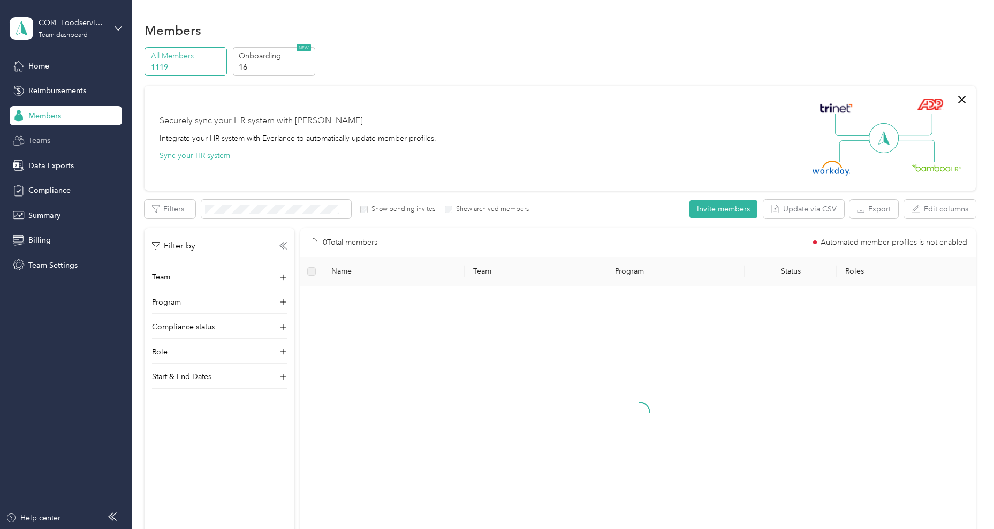
click at [59, 135] on div "Teams" at bounding box center [66, 140] width 112 height 19
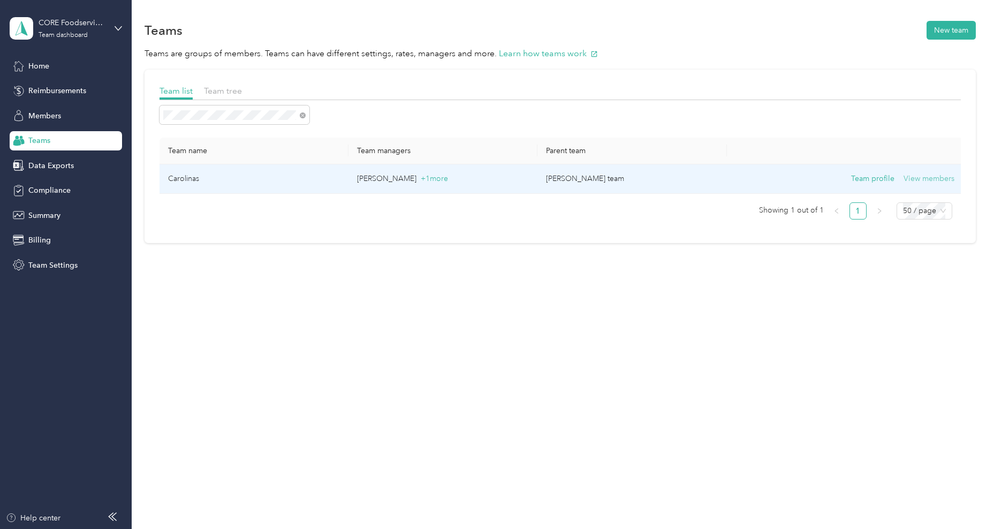
drag, startPoint x: 217, startPoint y: 119, endPoint x: 943, endPoint y: 181, distance: 728.6
click at [943, 181] on button "View members" at bounding box center [929, 179] width 51 height 12
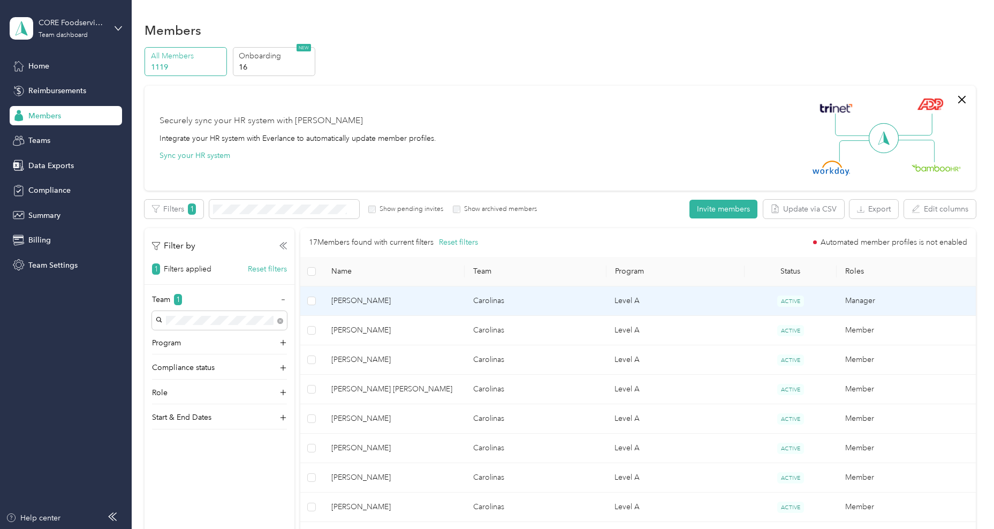
click at [366, 311] on td "George S. Ashley" at bounding box center [394, 300] width 142 height 29
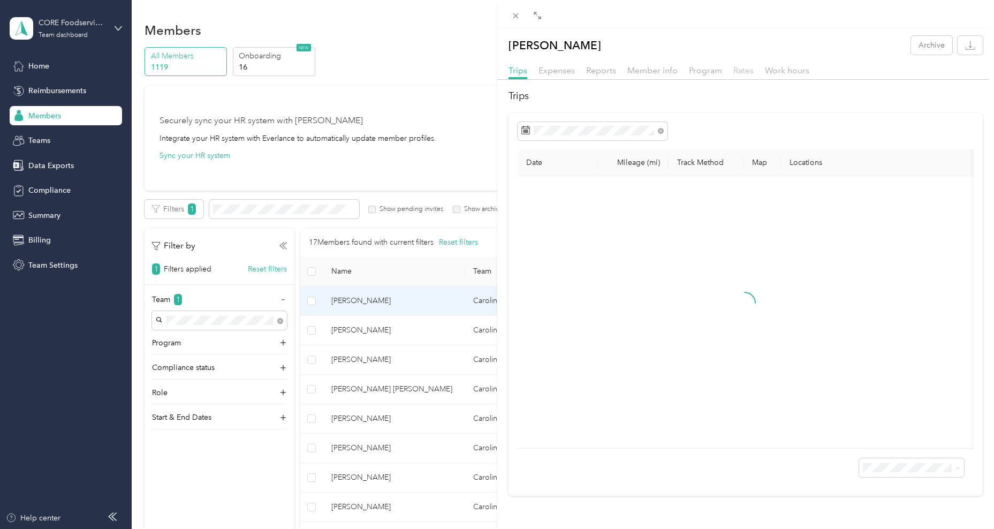
click at [745, 73] on span "Rates" at bounding box center [743, 70] width 20 height 10
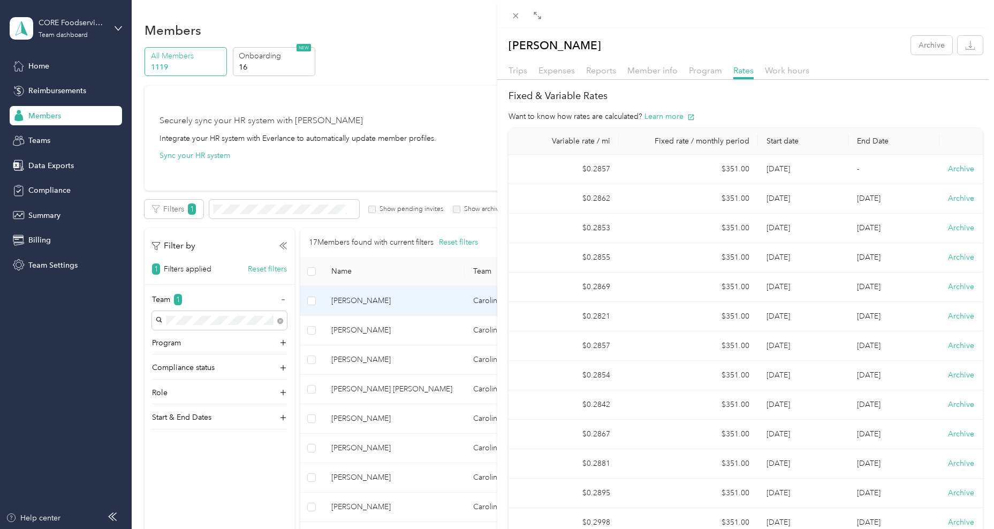
click at [404, 332] on div "George S. Ashley Archive Trips Expenses Reports Member info Program Rates Work …" at bounding box center [497, 264] width 994 height 529
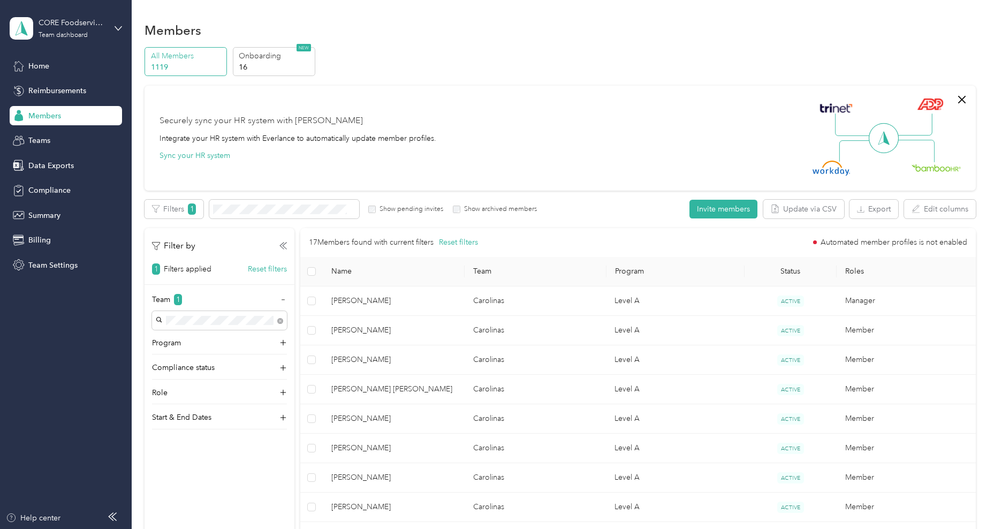
click at [404, 336] on span "Joseph H. Hahne" at bounding box center [393, 330] width 125 height 12
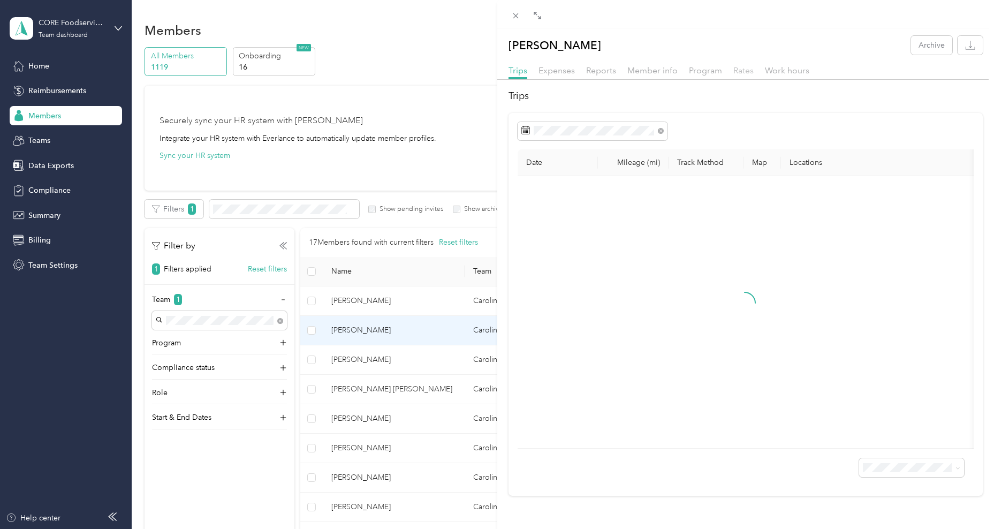
click at [748, 73] on span "Rates" at bounding box center [743, 70] width 20 height 10
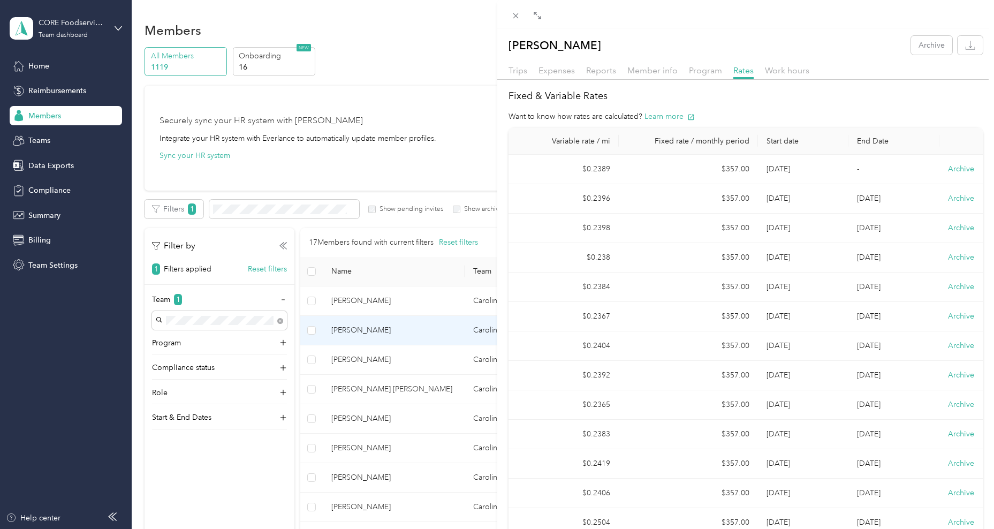
click at [385, 373] on div "Joseph H. Hahne Archive Trips Expenses Reports Member info Program Rates Work h…" at bounding box center [497, 264] width 994 height 529
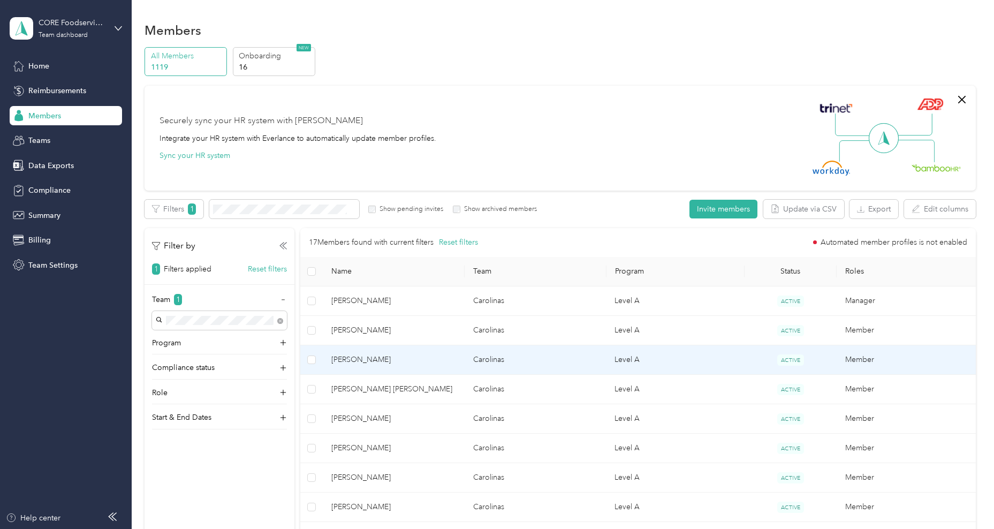
click at [396, 366] on td "William A. Marshall" at bounding box center [394, 359] width 142 height 29
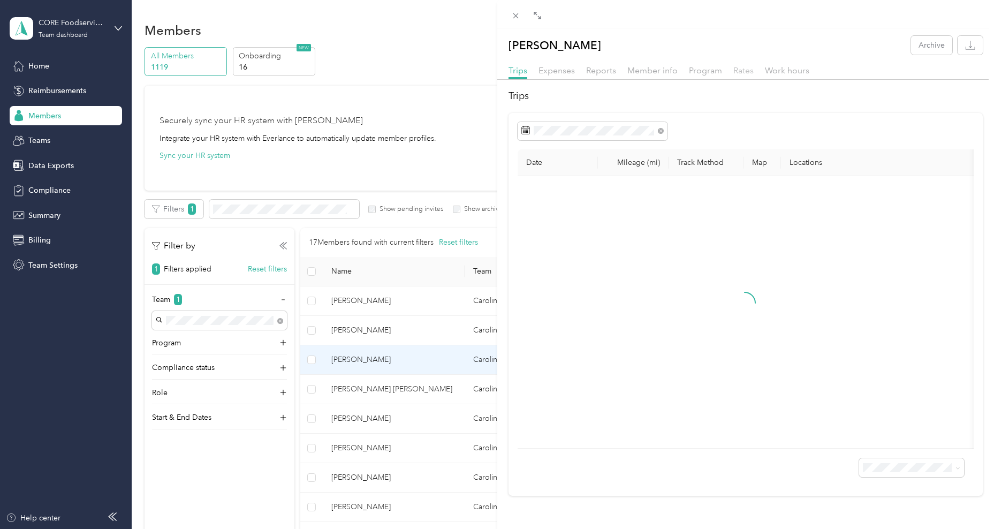
click at [750, 67] on span "Rates" at bounding box center [743, 70] width 20 height 10
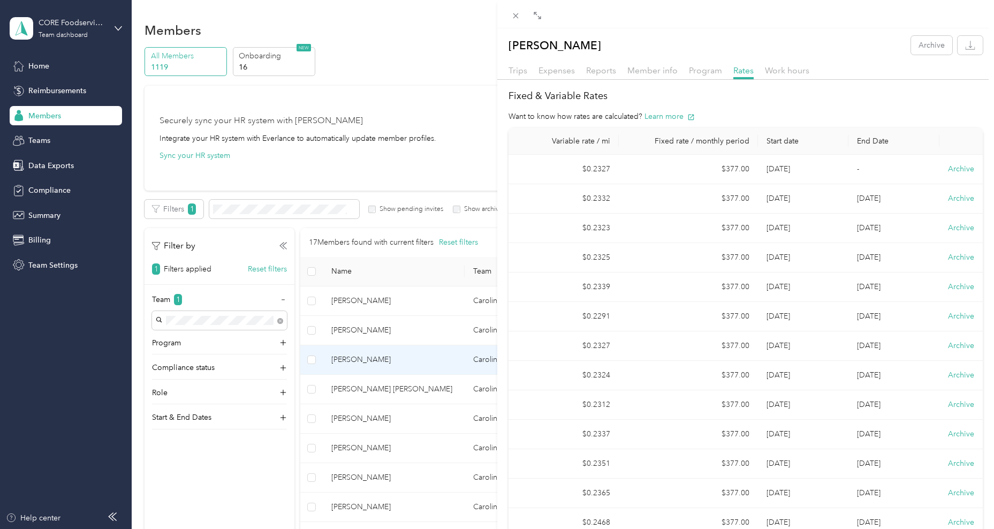
click at [432, 402] on div "William A. Marshall Archive Trips Expenses Reports Member info Program Rates Wo…" at bounding box center [497, 264] width 994 height 529
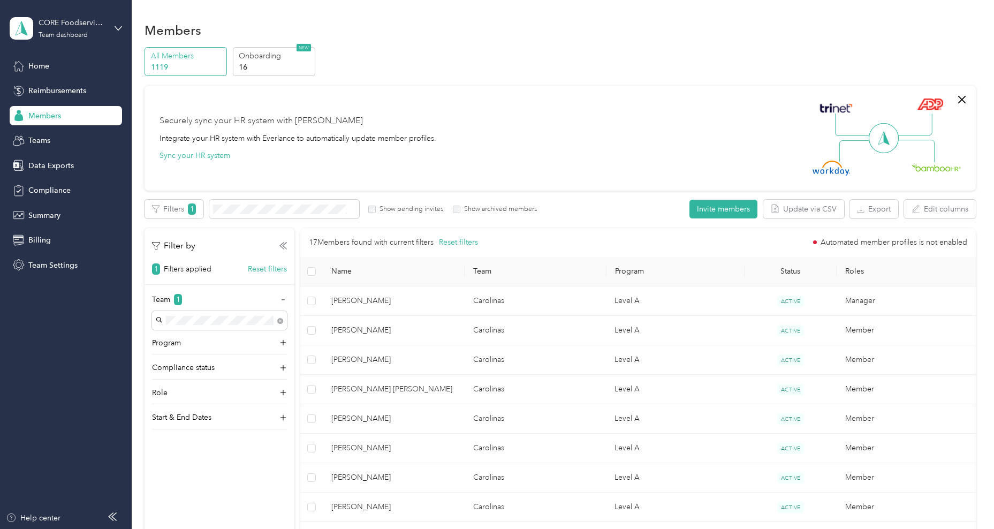
click at [435, 392] on span "John T. Jr Shehan" at bounding box center [393, 389] width 125 height 12
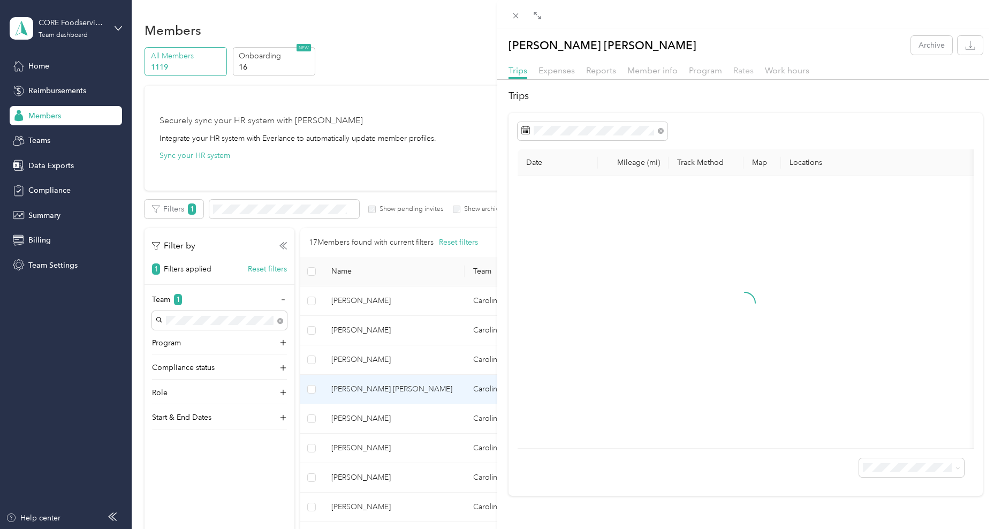
click at [749, 75] on div "Rates" at bounding box center [743, 70] width 20 height 13
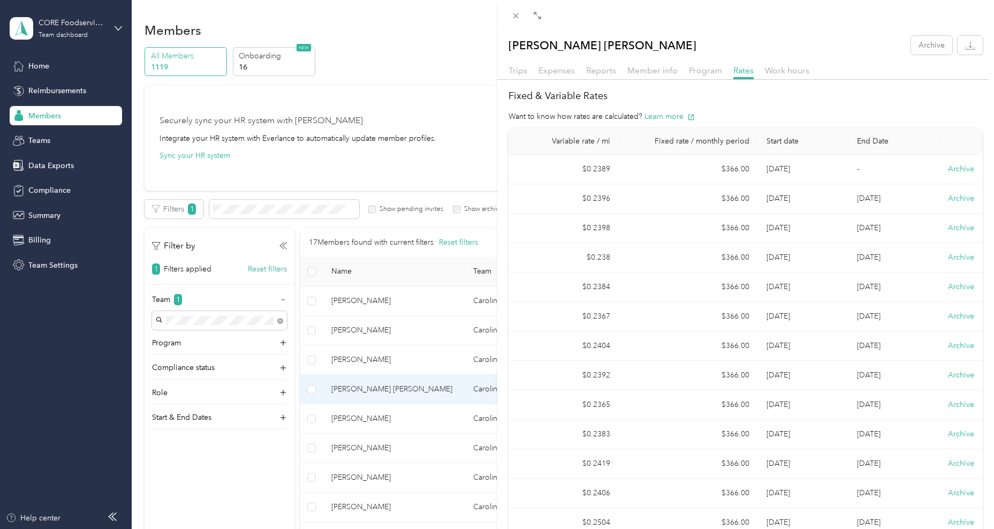
click at [366, 425] on div "John T. Jr Shehan Archive Trips Expenses Reports Member info Program Rates Work…" at bounding box center [497, 264] width 994 height 529
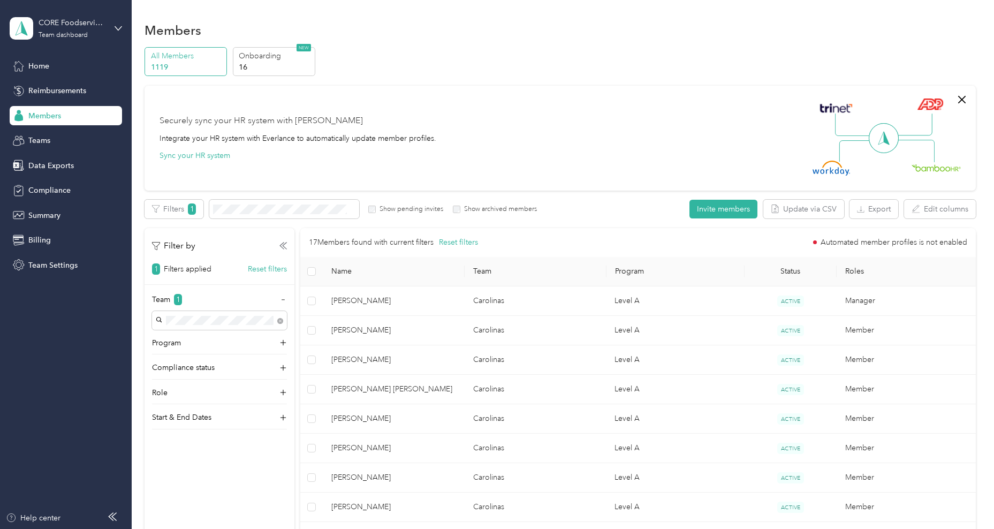
click at [383, 422] on span "Joshua G. Eaker" at bounding box center [393, 419] width 125 height 12
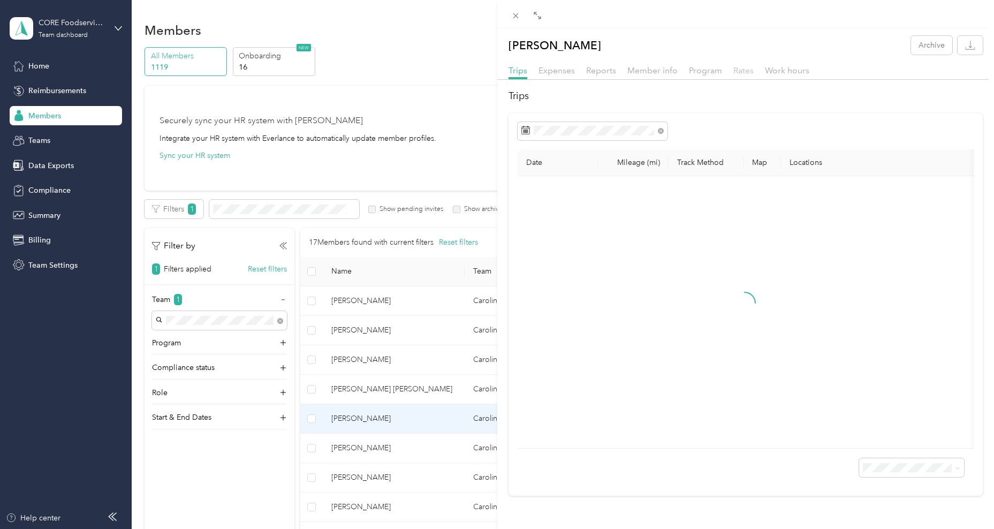
click at [737, 70] on span "Rates" at bounding box center [743, 70] width 20 height 10
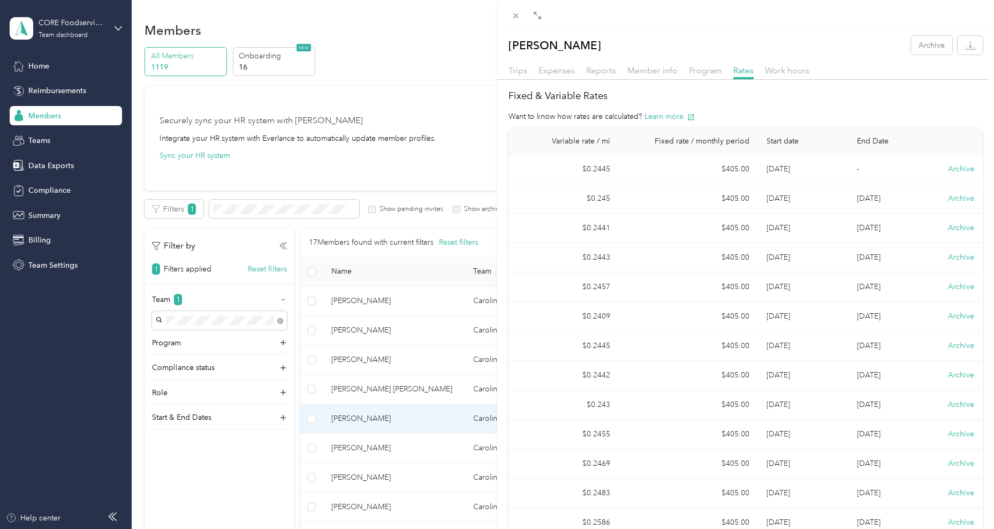
click at [432, 455] on div "Joshua G. Eaker Archive Trips Expenses Reports Member info Program Rates Work h…" at bounding box center [497, 264] width 994 height 529
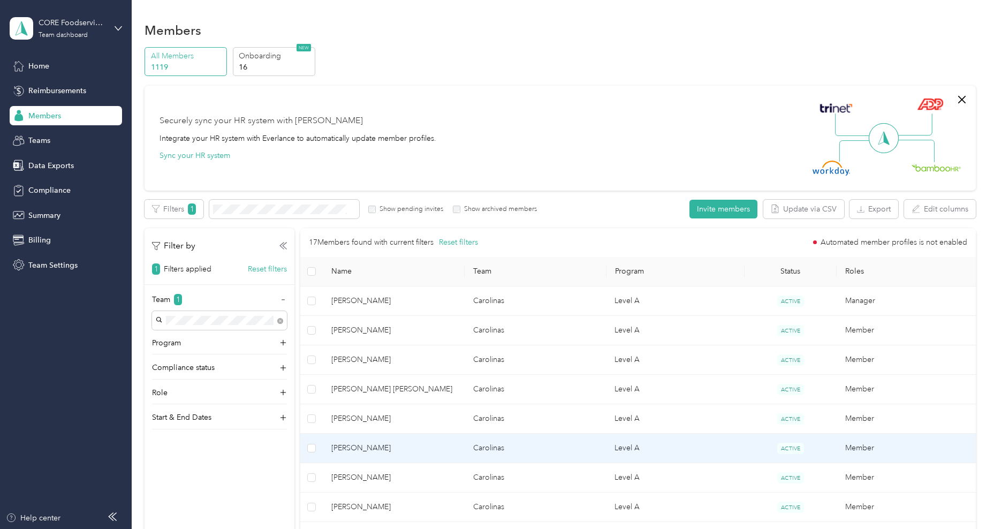
click at [438, 447] on span "[PERSON_NAME]" at bounding box center [393, 448] width 125 height 12
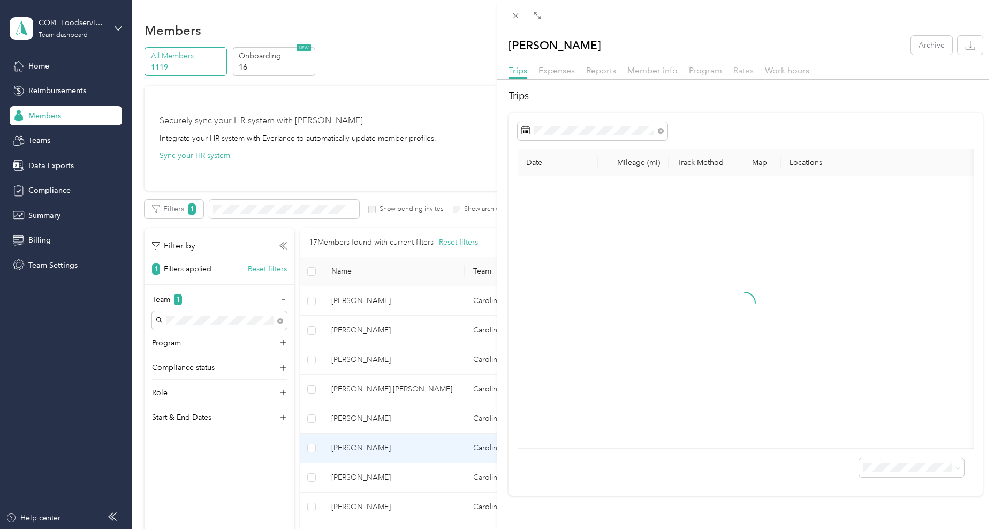
click at [743, 73] on span "Rates" at bounding box center [743, 70] width 20 height 10
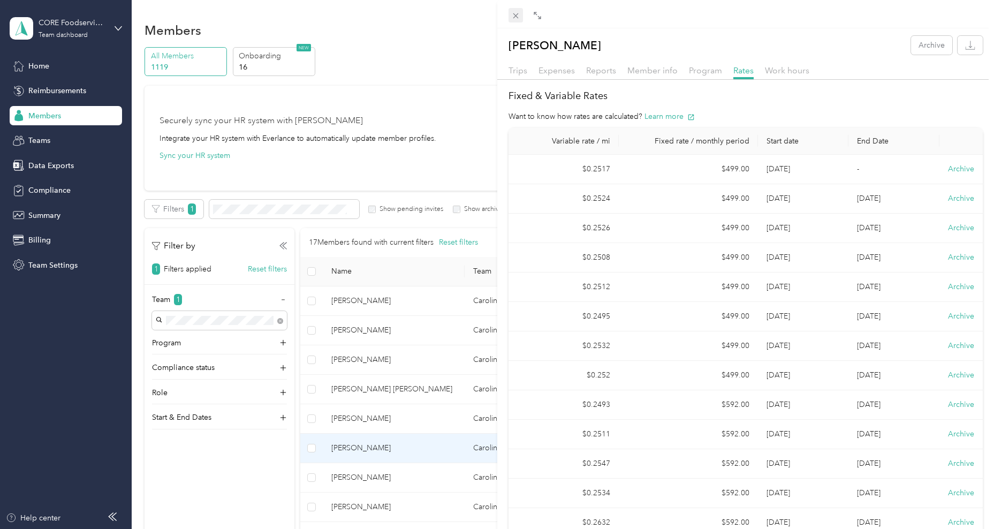
click at [514, 18] on icon at bounding box center [515, 15] width 9 height 9
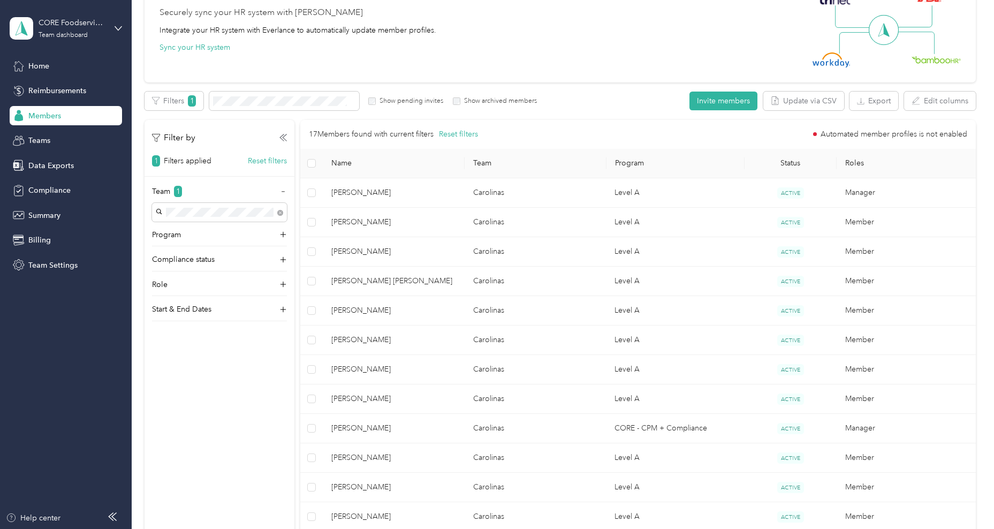
scroll to position [119, 0]
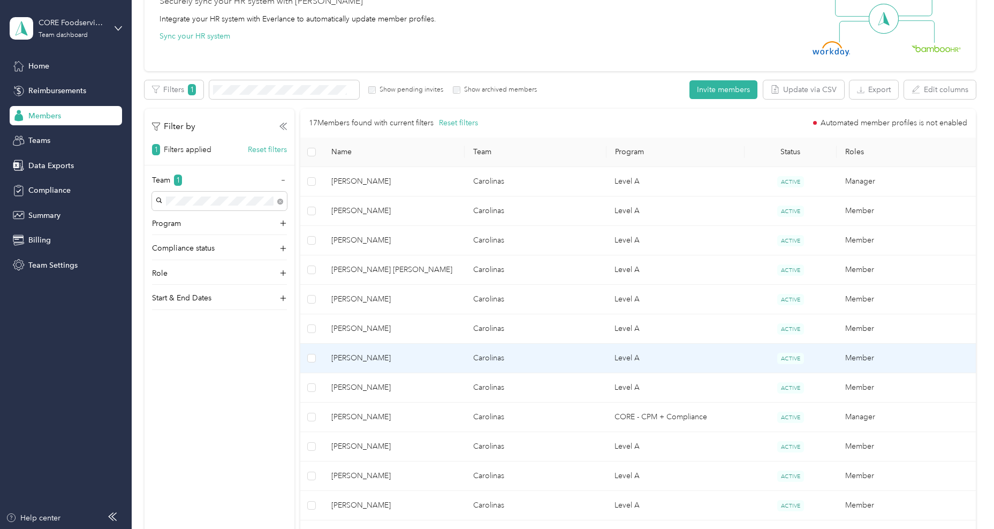
click at [399, 362] on span "Kevin L. Murray" at bounding box center [393, 358] width 125 height 12
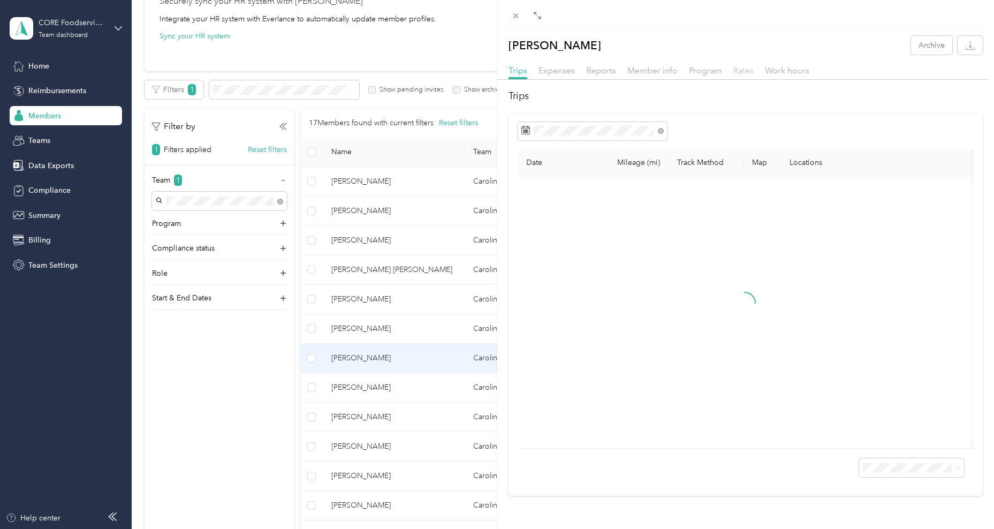
click at [733, 69] on span "Rates" at bounding box center [743, 70] width 20 height 10
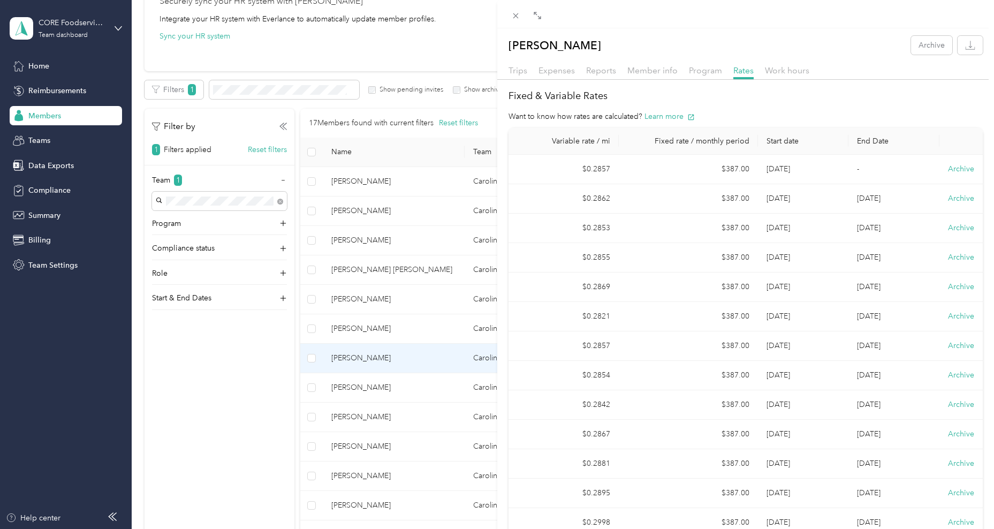
click at [419, 399] on div "Kevin L. Murray Archive Trips Expenses Reports Member info Program Rates Work h…" at bounding box center [497, 264] width 994 height 529
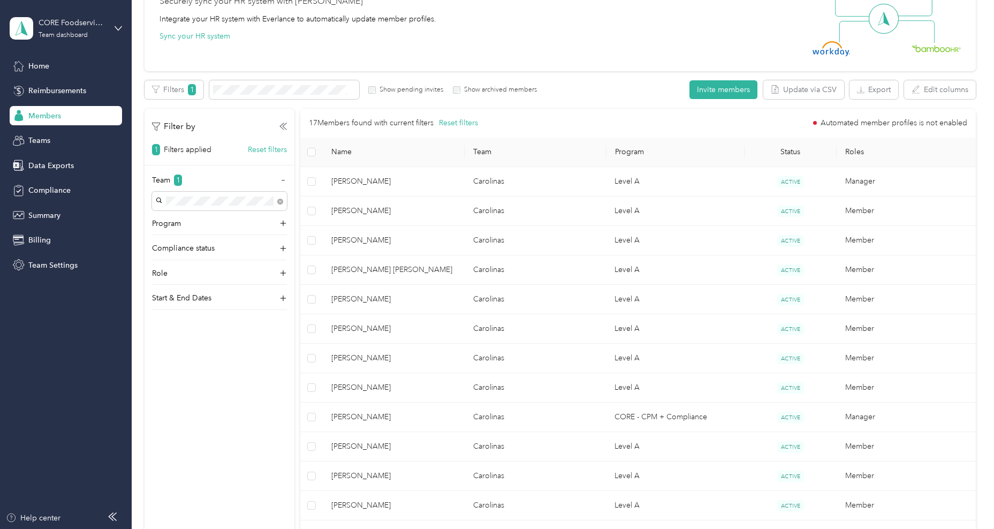
click at [431, 388] on span "Abbie E. Hendrix" at bounding box center [393, 388] width 125 height 12
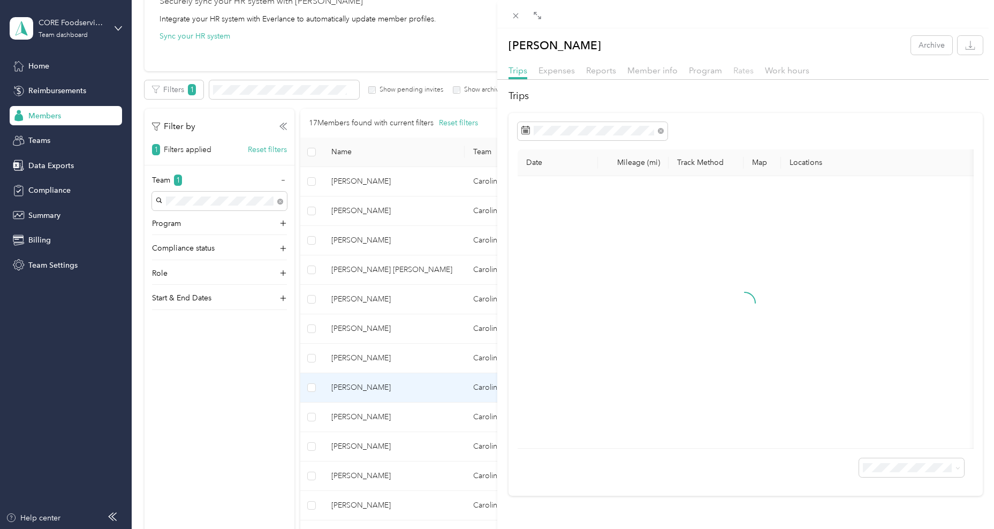
click at [736, 67] on span "Rates" at bounding box center [743, 70] width 20 height 10
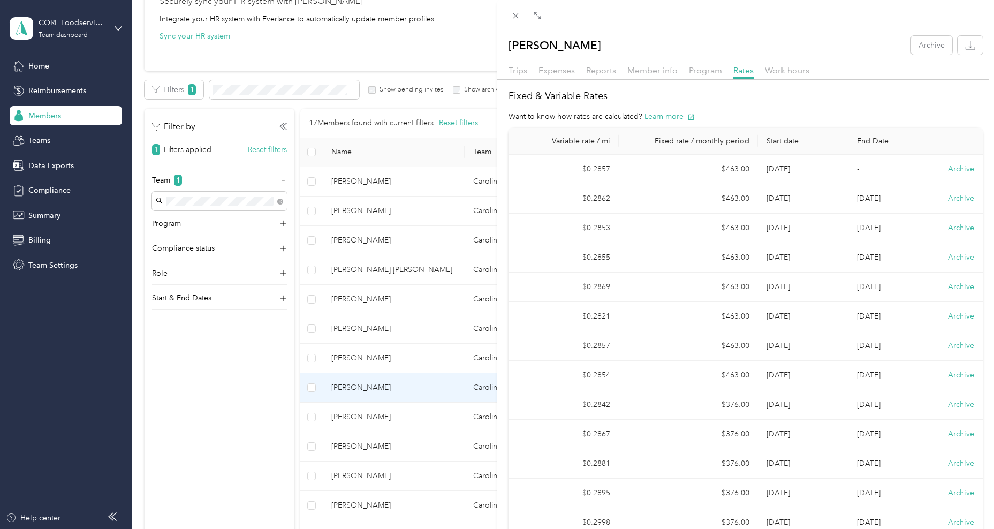
click at [407, 448] on div "Abbie E. Hendrix Archive Trips Expenses Reports Member info Program Rates Work …" at bounding box center [497, 264] width 994 height 529
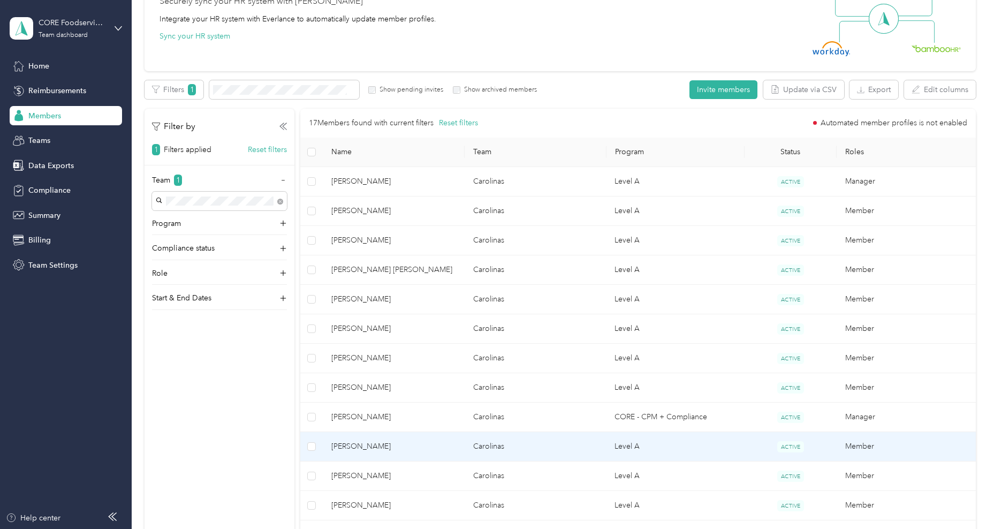
click at [408, 450] on span "David M. Patterson" at bounding box center [393, 447] width 125 height 12
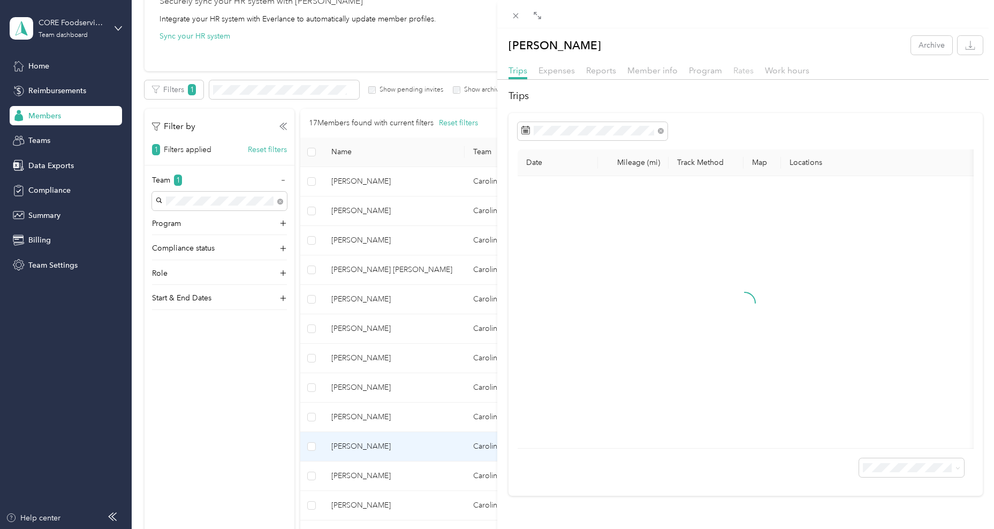
click at [745, 74] on span "Rates" at bounding box center [743, 70] width 20 height 10
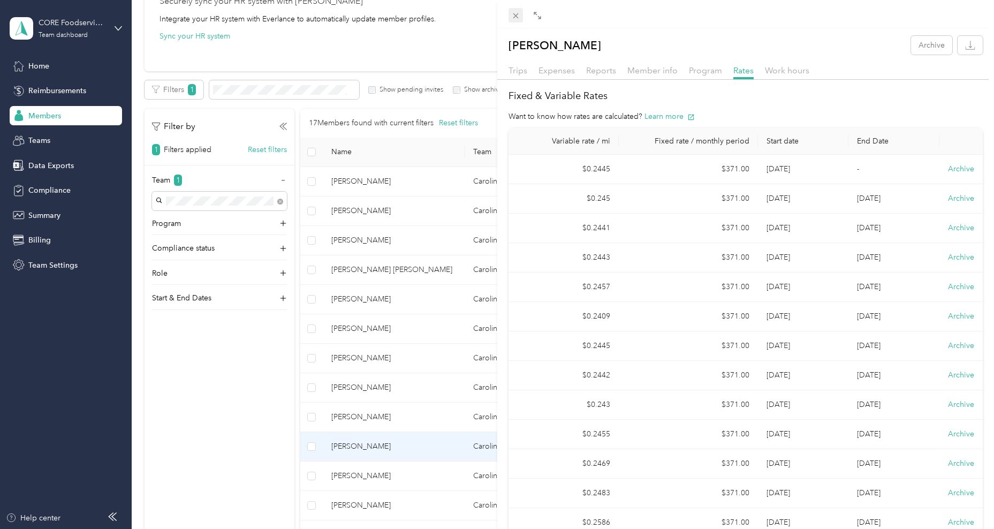
click at [511, 17] on icon at bounding box center [515, 15] width 9 height 9
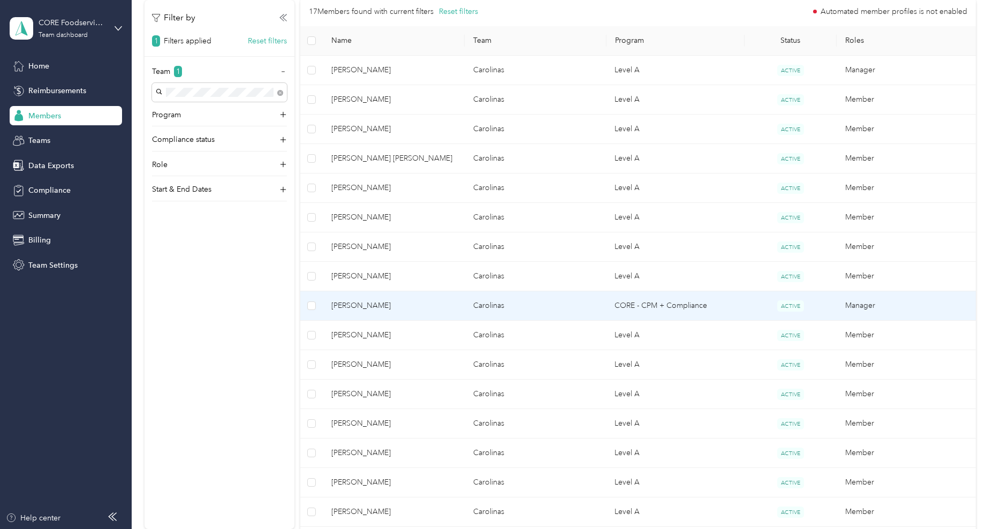
scroll to position [239, 0]
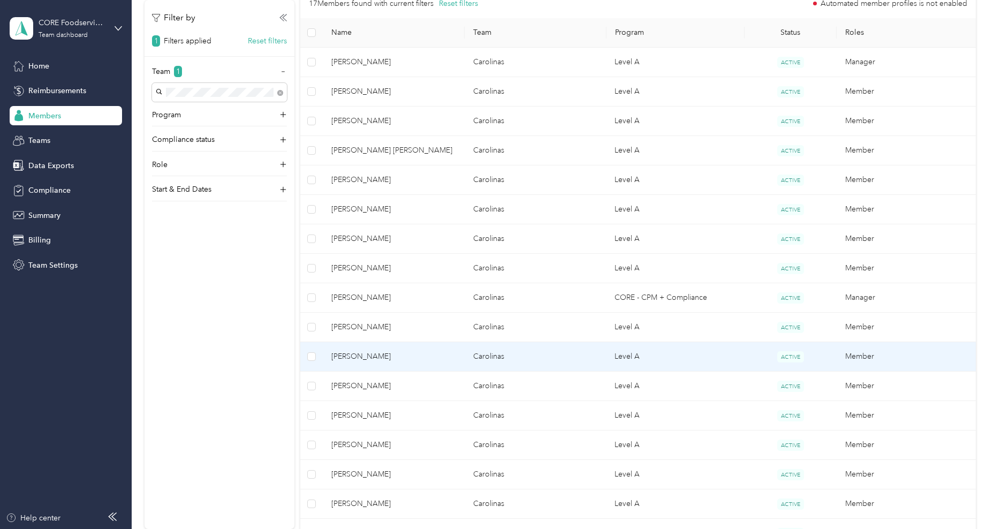
click at [386, 351] on span "Jack B. Moye" at bounding box center [393, 357] width 125 height 12
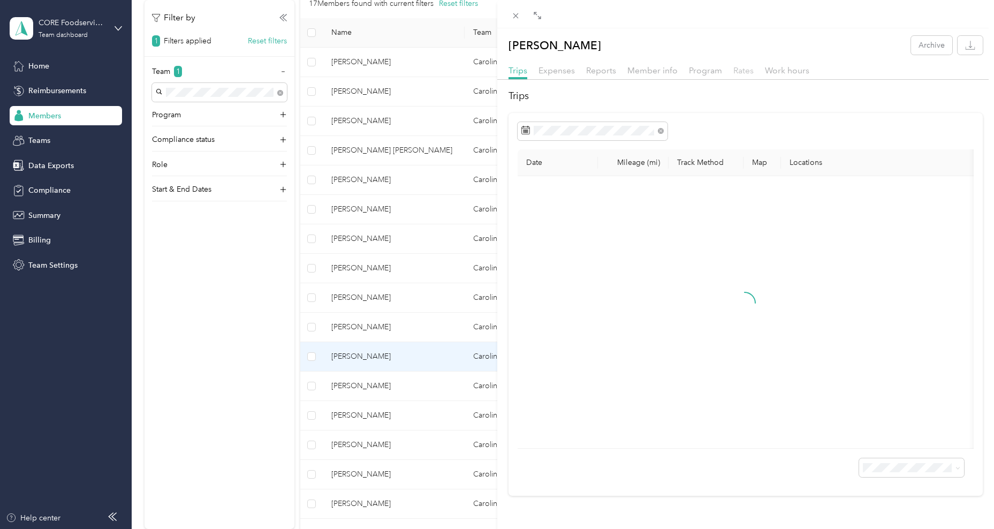
click at [748, 74] on span "Rates" at bounding box center [743, 70] width 20 height 10
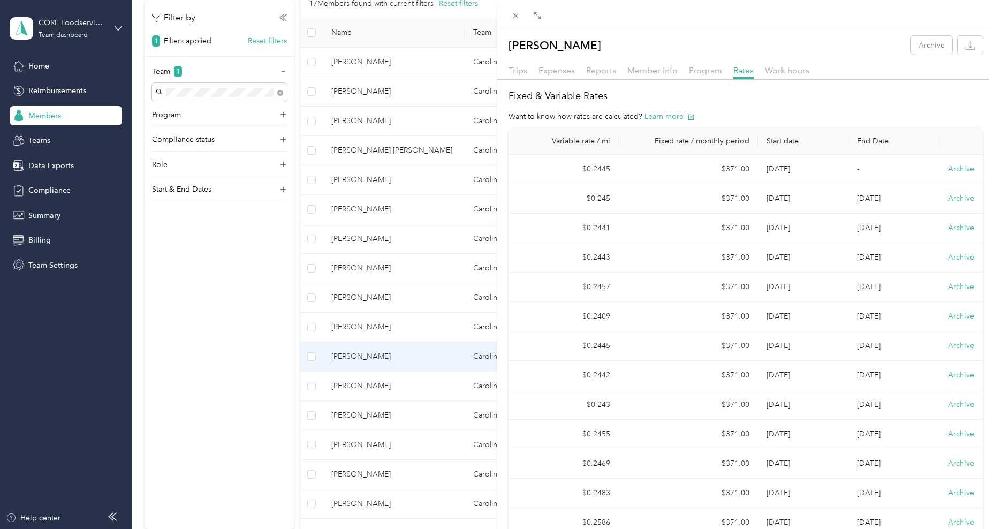
click at [427, 384] on div "Jack B. Moye Archive Trips Expenses Reports Member info Program Rates Work hour…" at bounding box center [497, 264] width 994 height 529
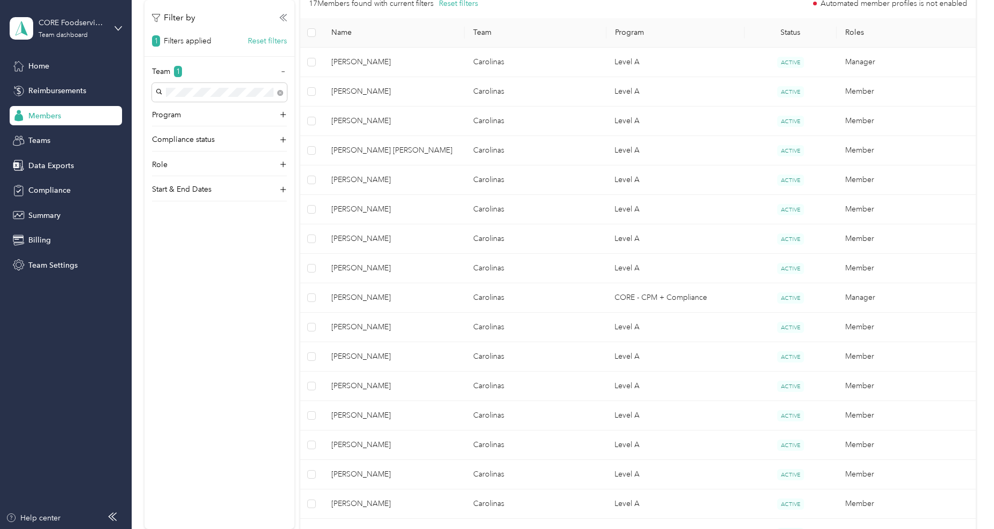
click at [427, 388] on span "[PERSON_NAME]" at bounding box center [393, 386] width 125 height 12
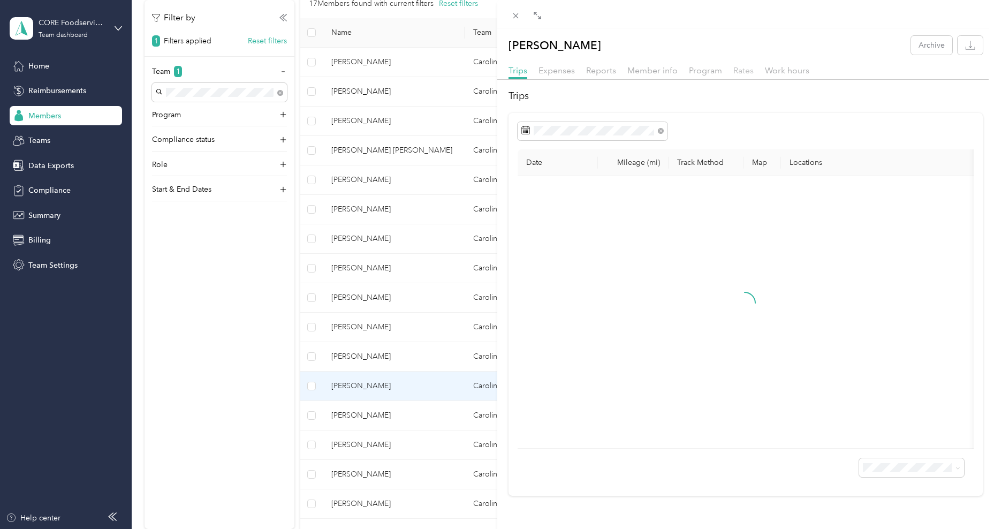
click at [738, 71] on span "Rates" at bounding box center [743, 70] width 20 height 10
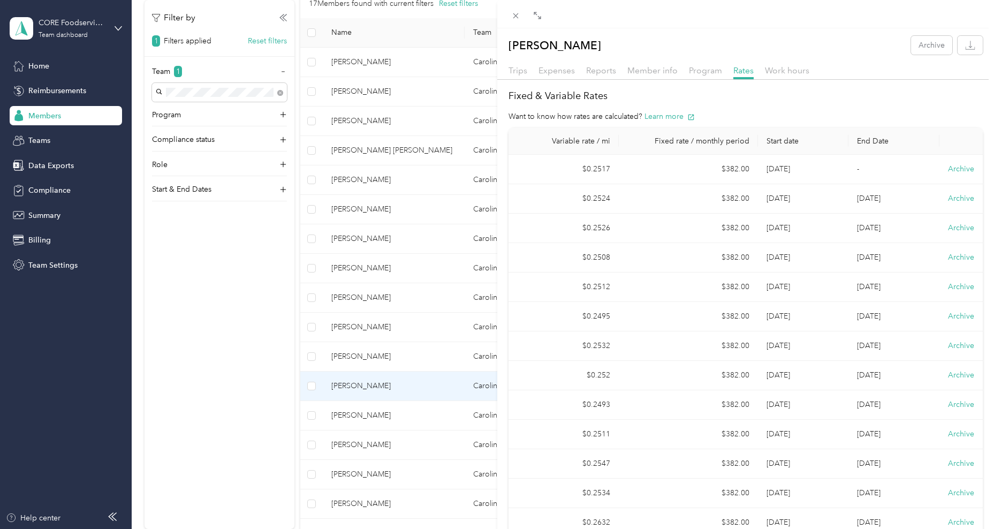
click at [371, 421] on div "Jason A. Hahne Archive Trips Expenses Reports Member info Program Rates Work ho…" at bounding box center [497, 264] width 994 height 529
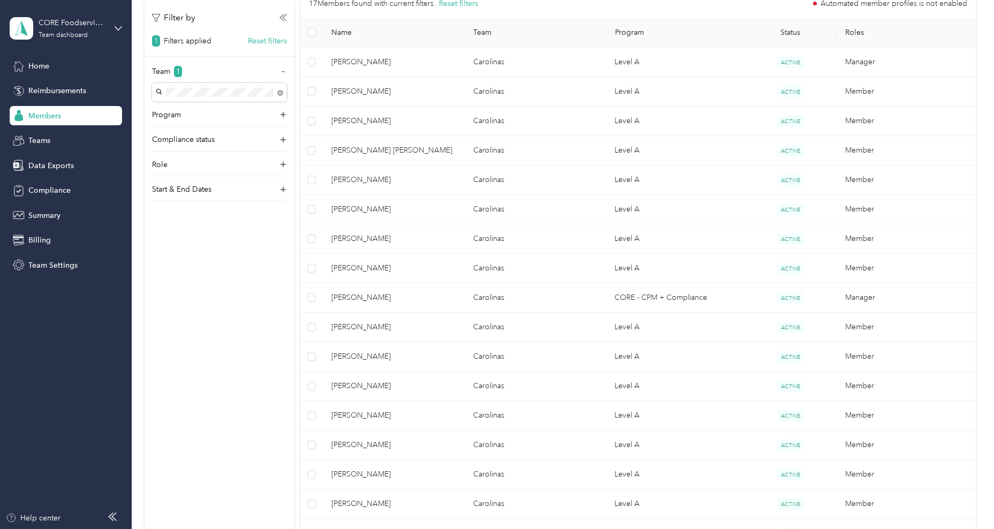
click at [389, 419] on span "Lauren A. Thompson" at bounding box center [393, 416] width 125 height 12
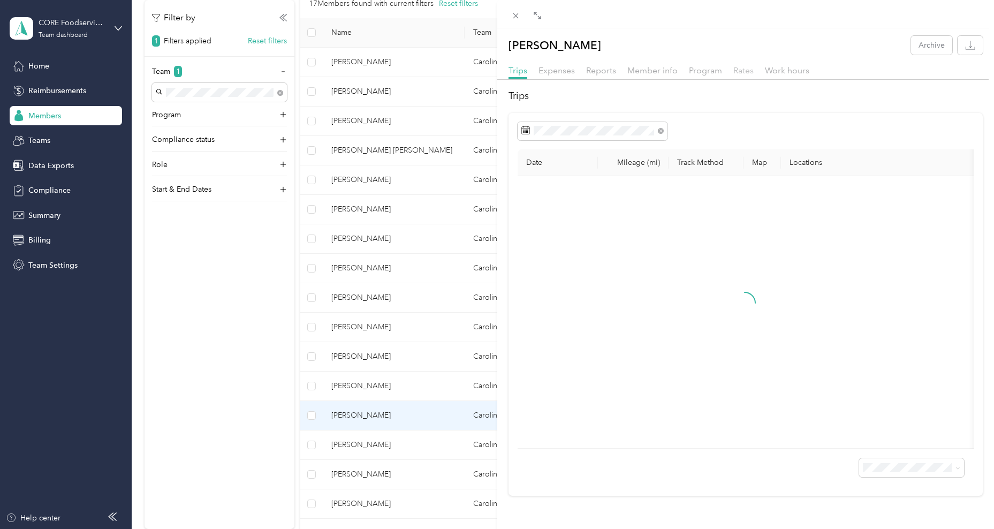
click at [740, 69] on span "Rates" at bounding box center [743, 70] width 20 height 10
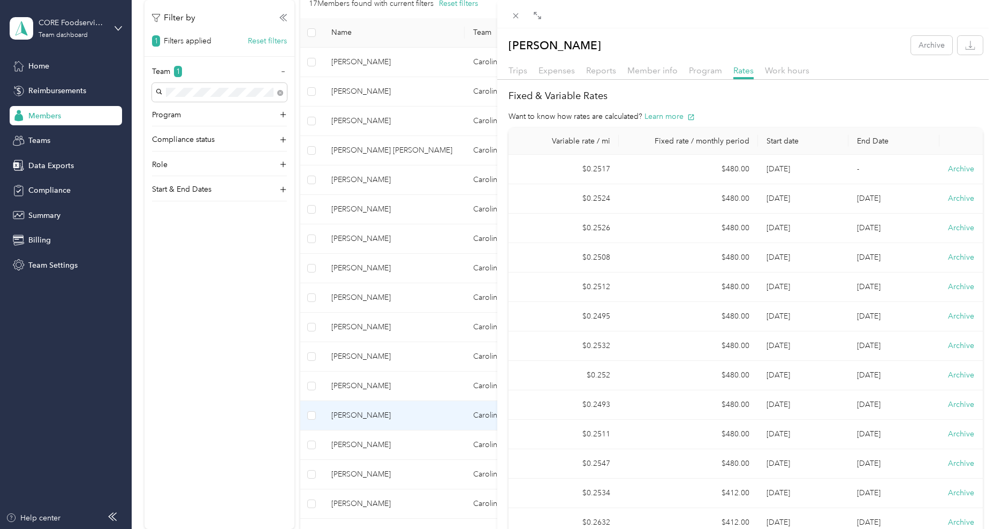
click at [405, 452] on div "Lauren A. Thompson Archive Trips Expenses Reports Member info Program Rates Wor…" at bounding box center [497, 264] width 994 height 529
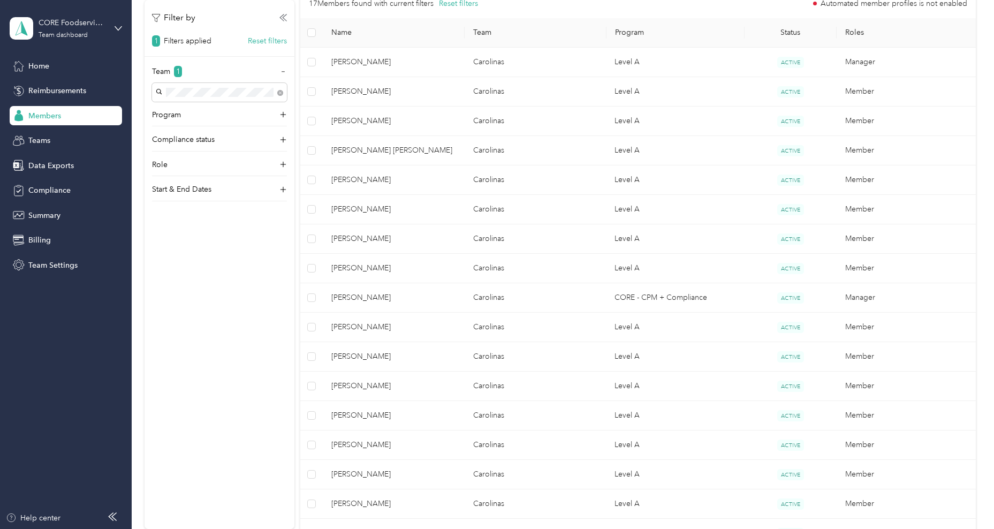
click at [405, 452] on div at bounding box center [497, 264] width 994 height 529
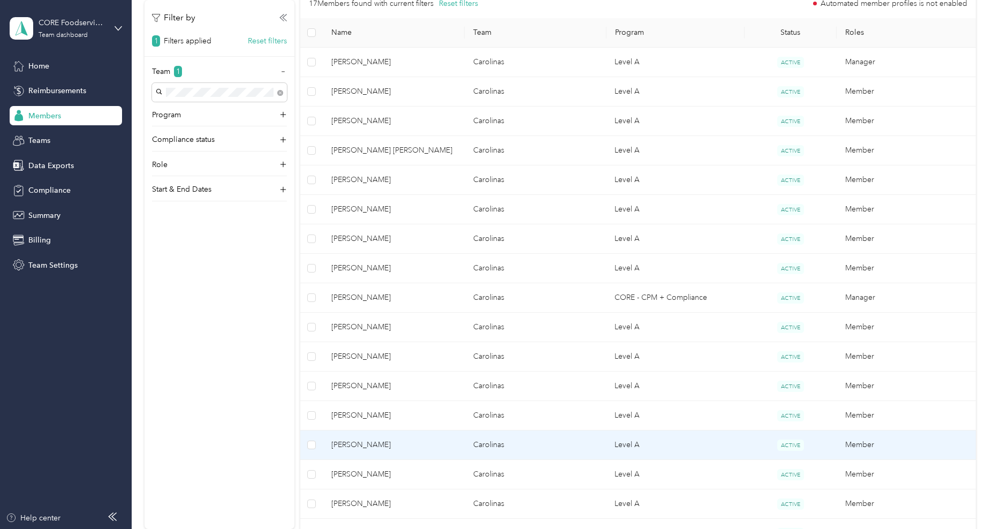
click at [402, 450] on span "Matthew Weekes" at bounding box center [393, 445] width 125 height 12
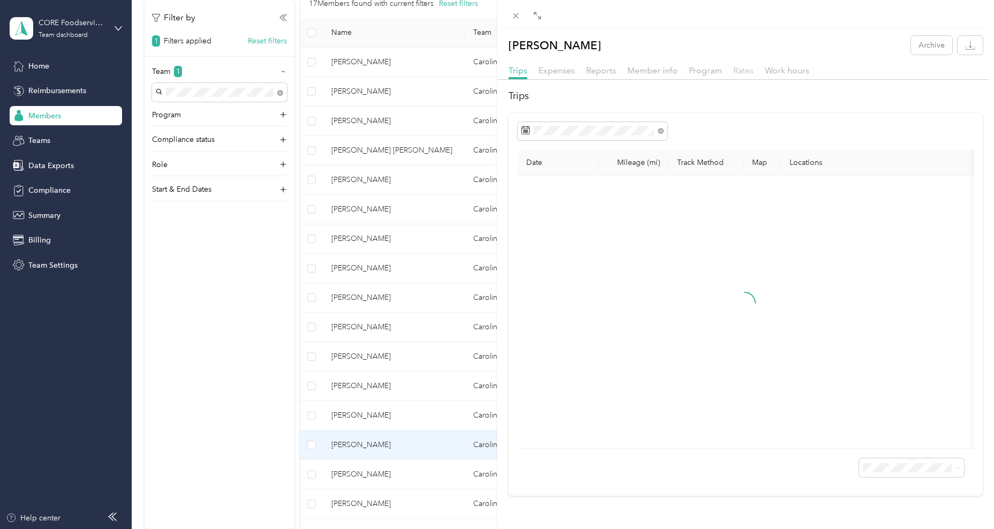
click at [744, 74] on span "Rates" at bounding box center [743, 70] width 20 height 10
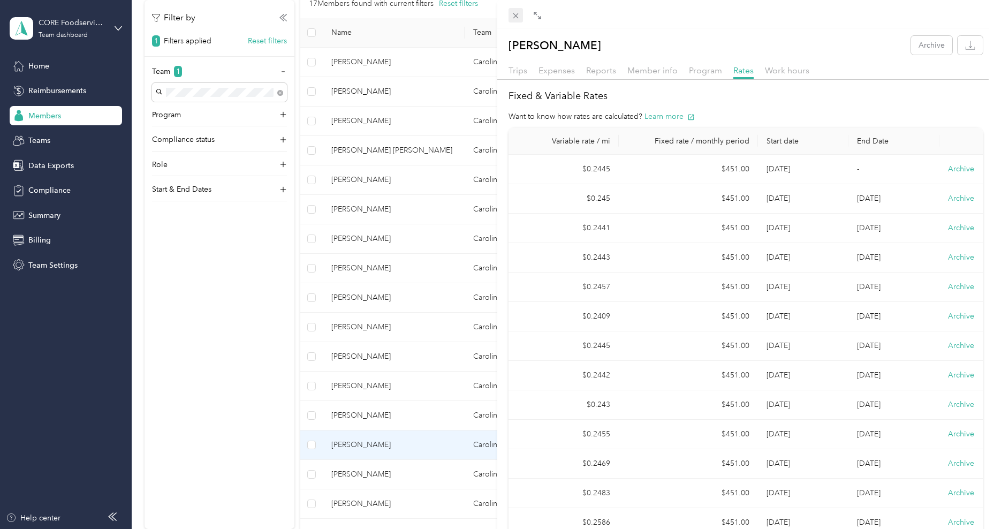
click at [514, 16] on icon at bounding box center [515, 15] width 9 height 9
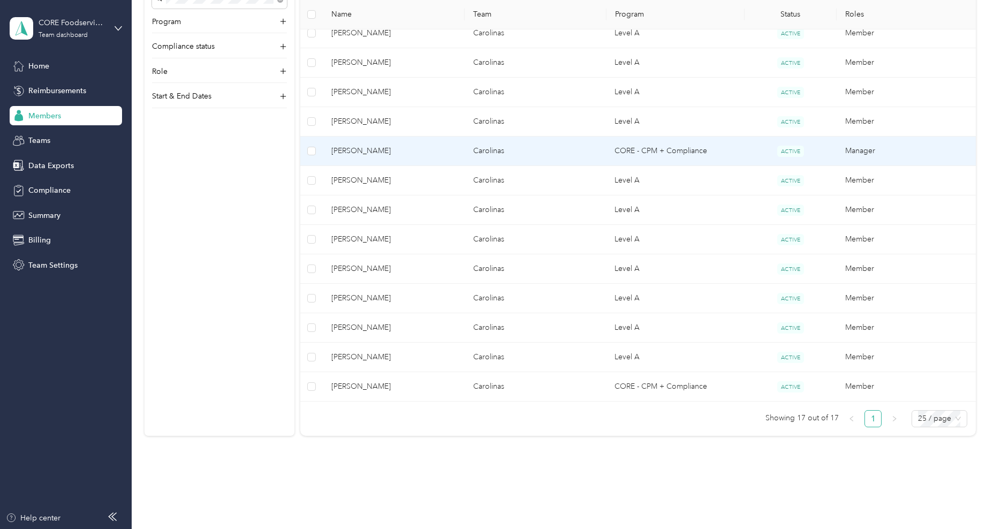
scroll to position [387, 0]
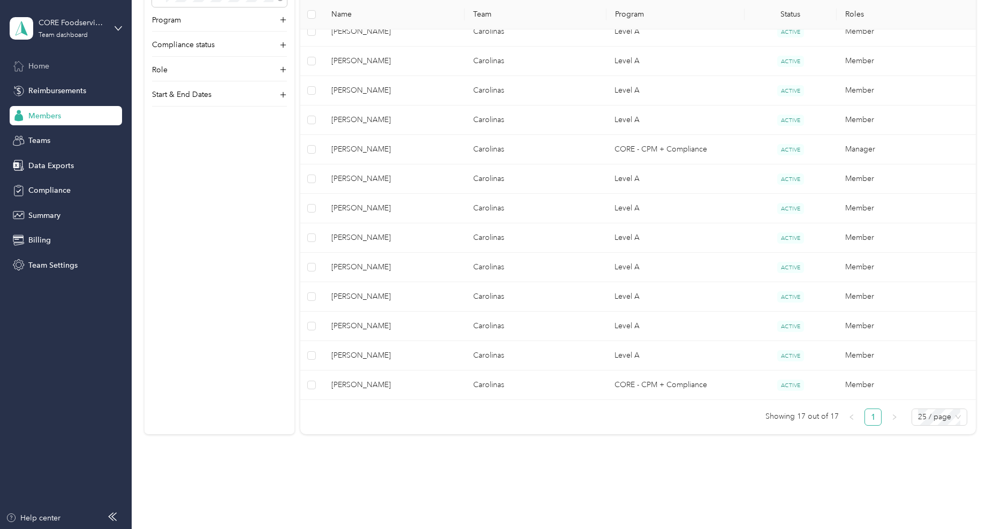
click at [77, 69] on div "Home" at bounding box center [66, 65] width 112 height 19
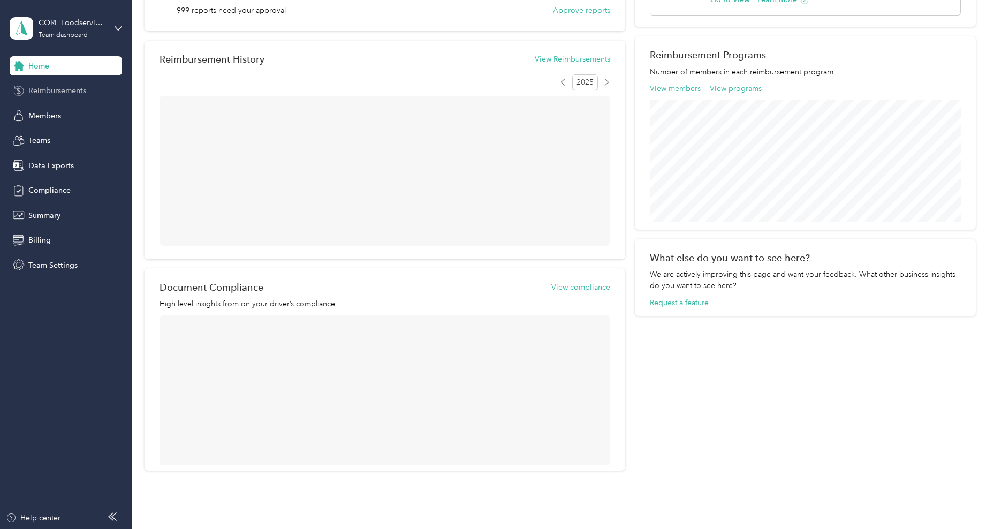
click at [51, 94] on span "Reimbursements" at bounding box center [57, 90] width 58 height 11
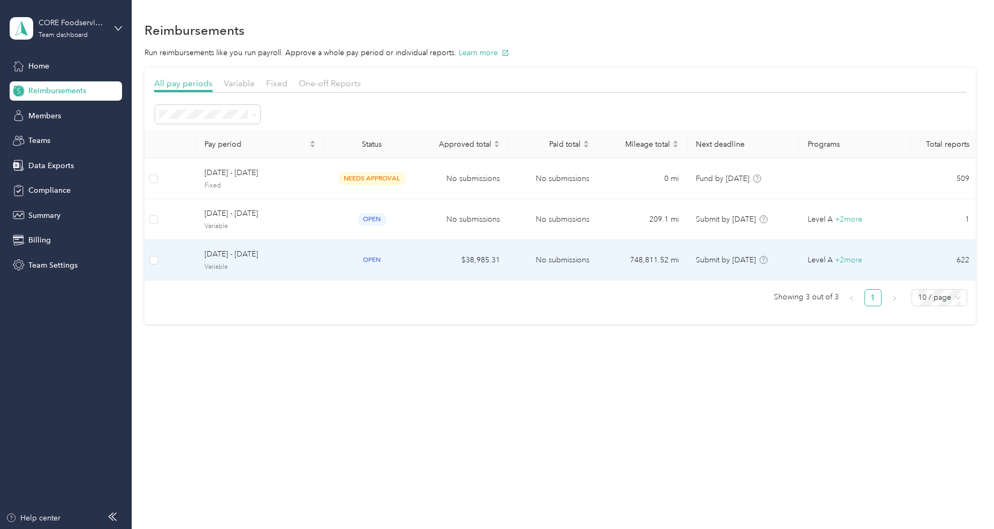
click at [289, 251] on span "[DATE] - [DATE]" at bounding box center [260, 254] width 111 height 12
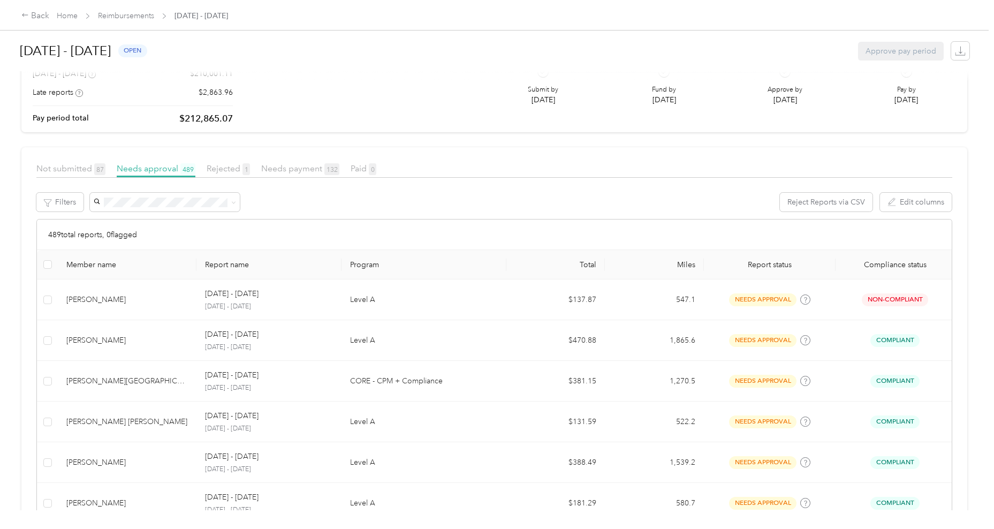
scroll to position [117, 0]
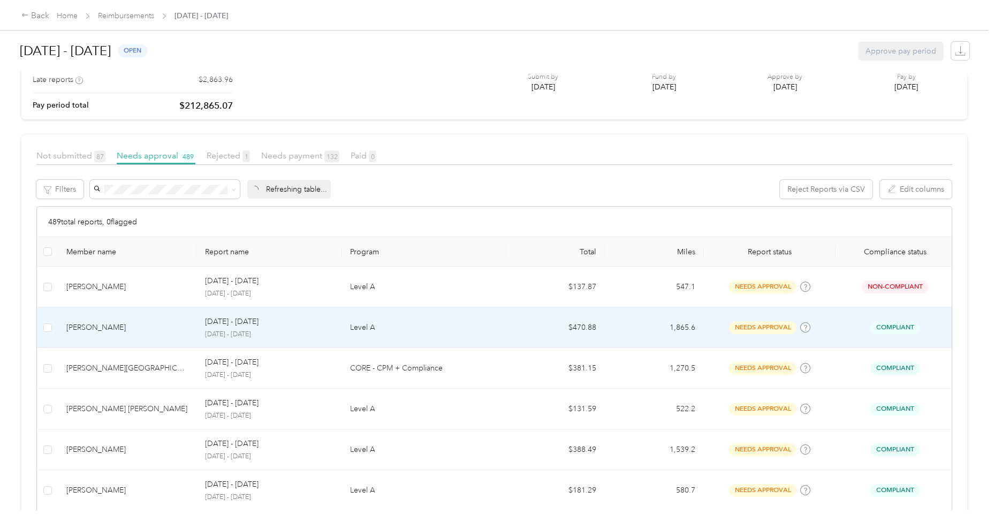
click at [142, 328] on div "[PERSON_NAME]" at bounding box center [127, 328] width 122 height 12
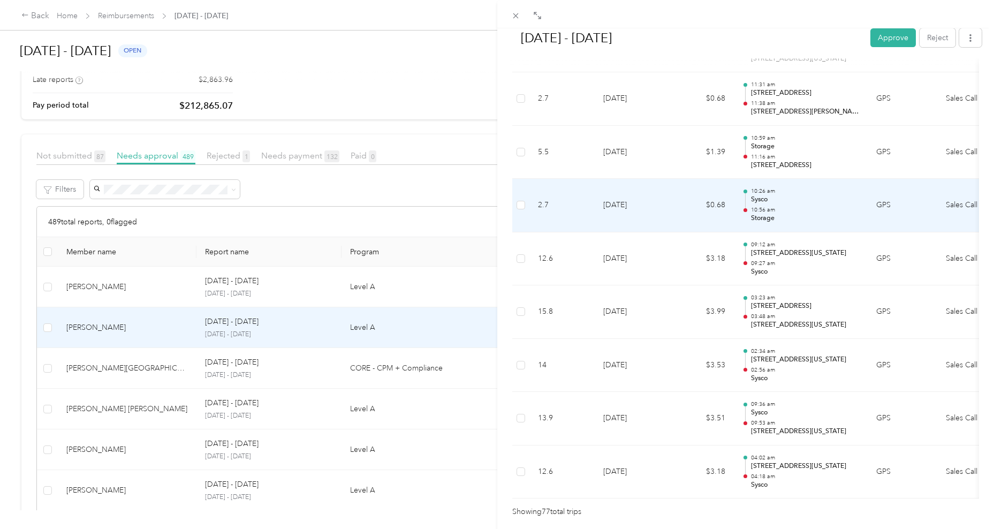
scroll to position [3965, 0]
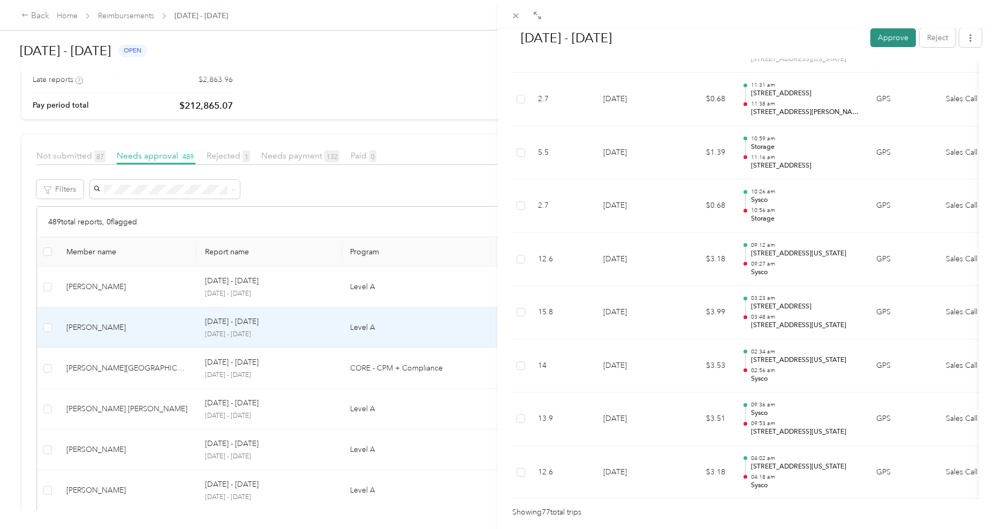
click at [895, 36] on button "Approve" at bounding box center [893, 37] width 46 height 19
click at [519, 18] on icon at bounding box center [515, 15] width 9 height 9
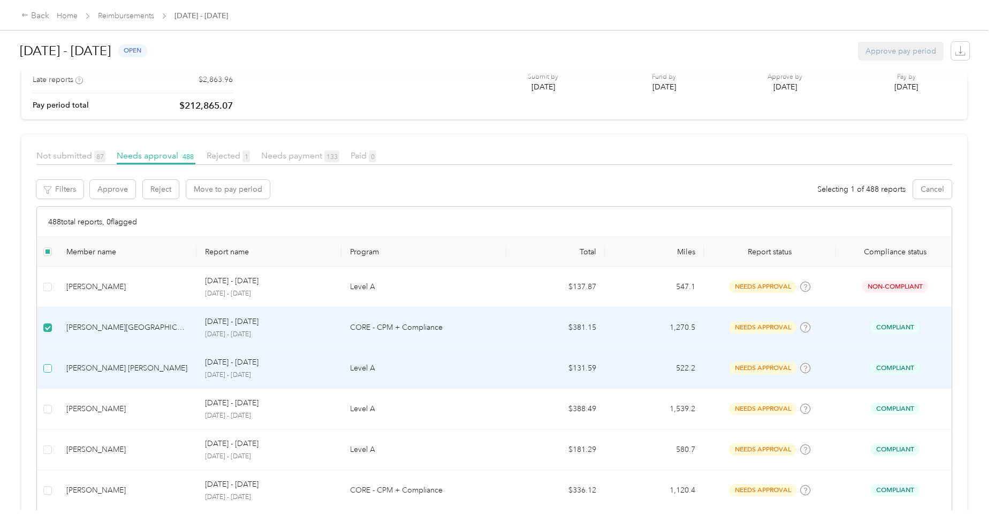
click at [51, 367] on span at bounding box center [47, 368] width 9 height 9
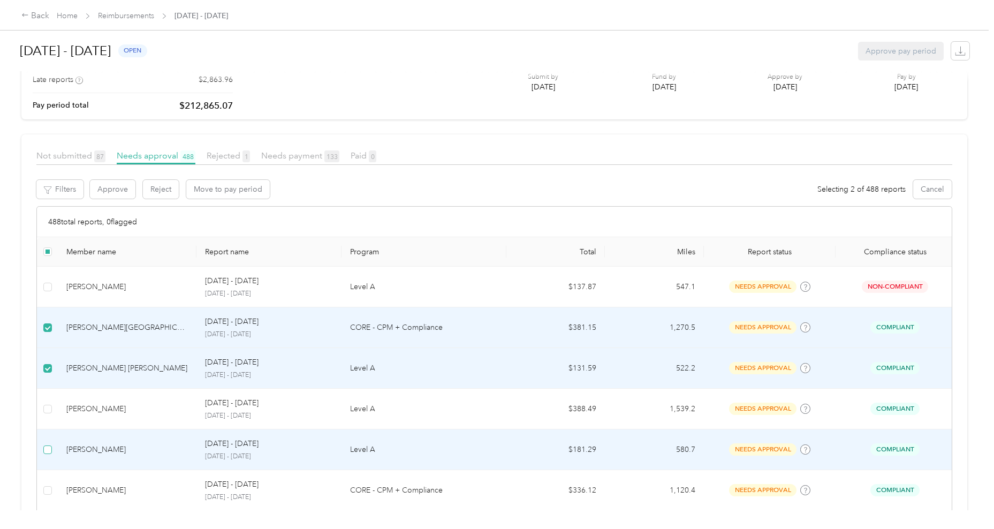
click at [51, 449] on span at bounding box center [47, 449] width 9 height 9
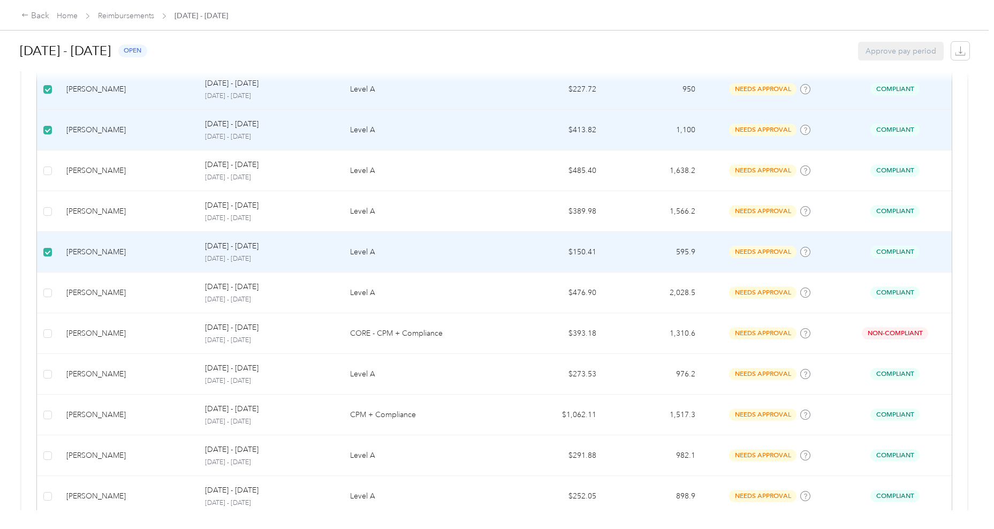
scroll to position [601, 0]
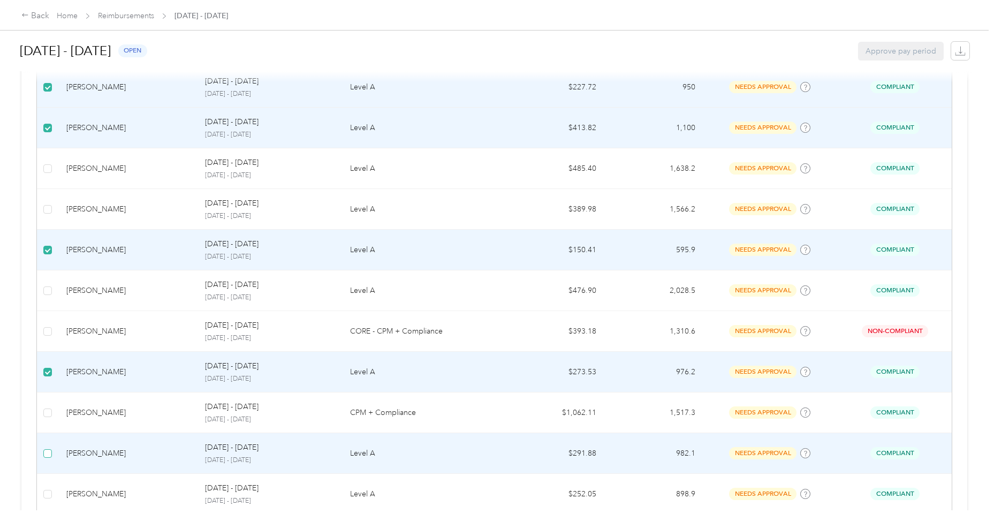
click at [50, 449] on span at bounding box center [47, 453] width 9 height 9
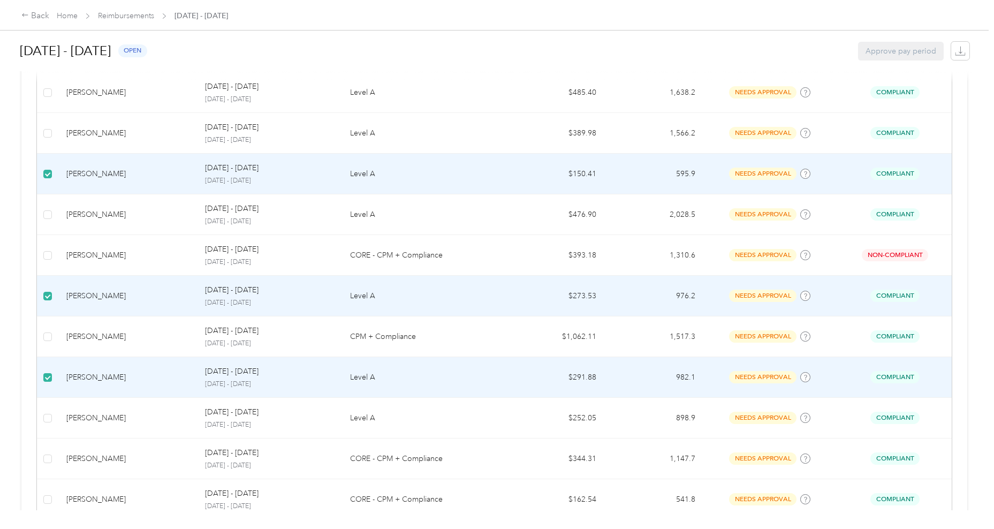
scroll to position [684, 0]
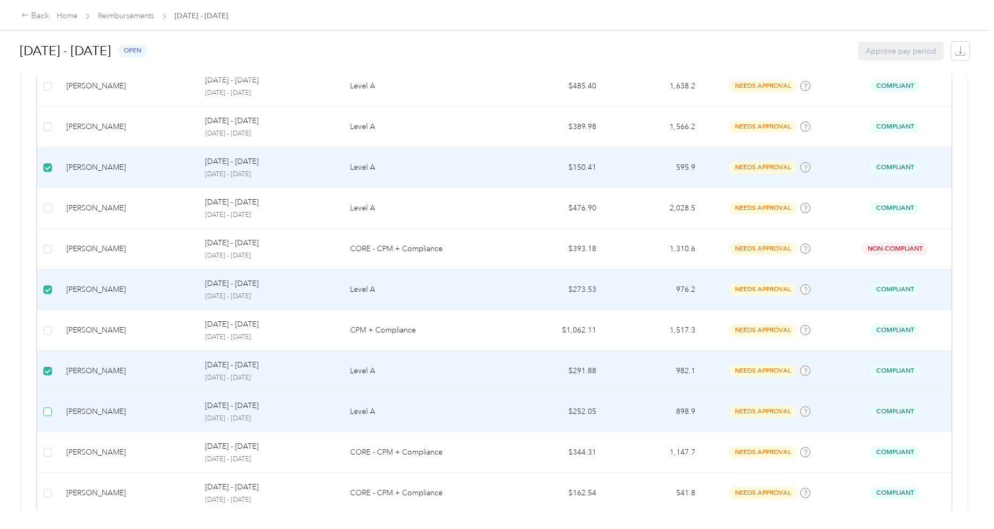
click at [46, 409] on span at bounding box center [47, 411] width 9 height 9
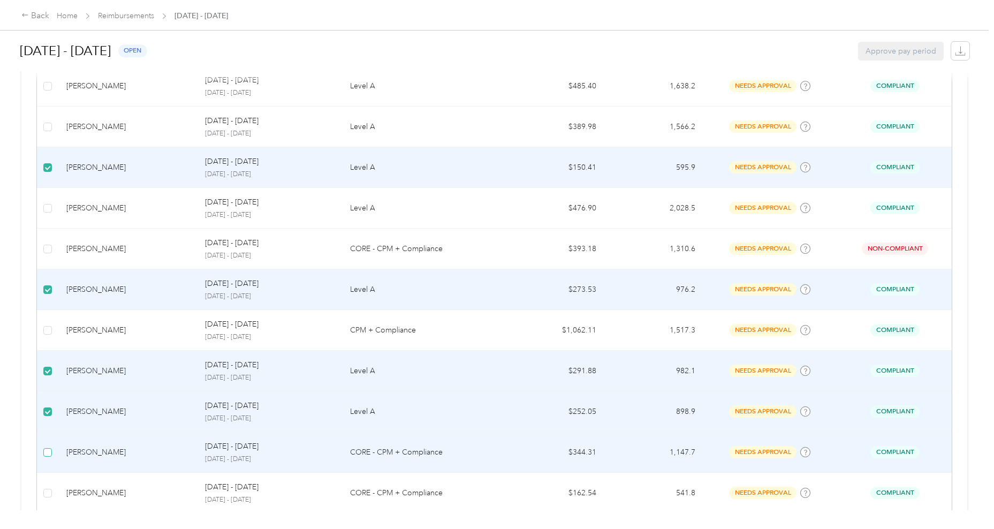
click at [47, 451] on span at bounding box center [47, 452] width 9 height 9
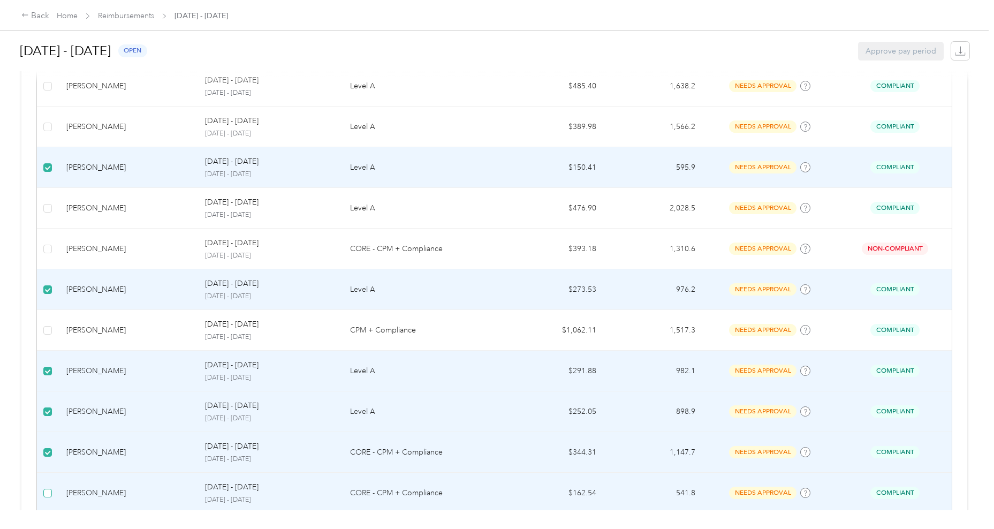
click at [47, 487] on label at bounding box center [47, 493] width 9 height 12
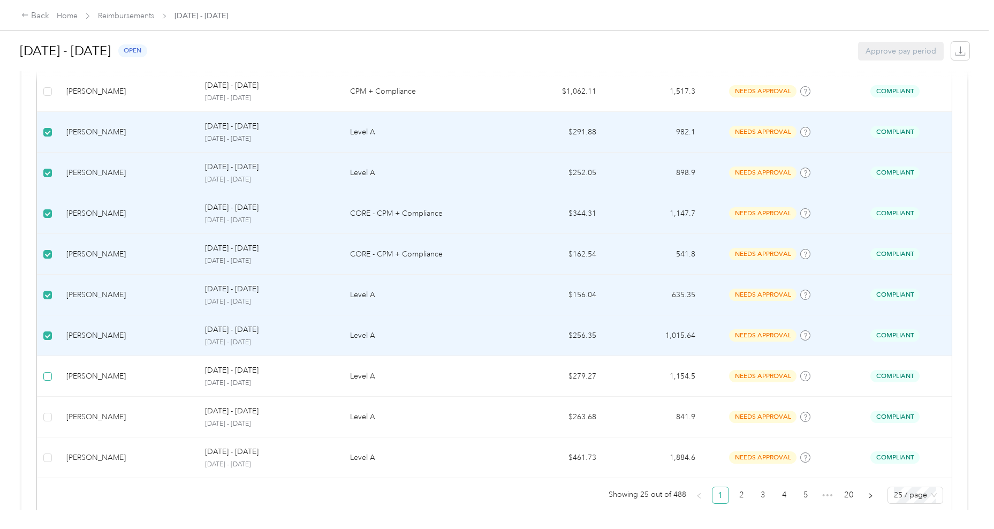
scroll to position [923, 0]
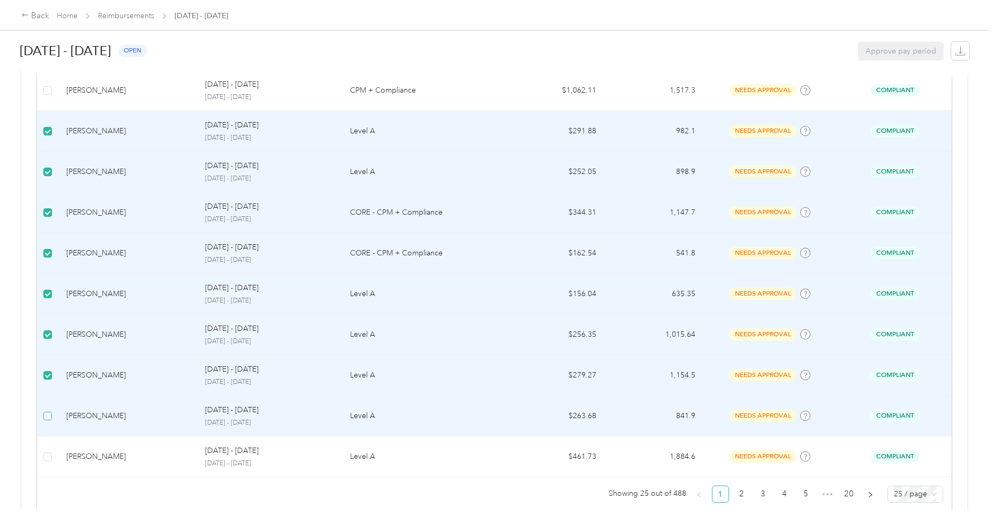
click at [48, 414] on label at bounding box center [47, 416] width 9 height 12
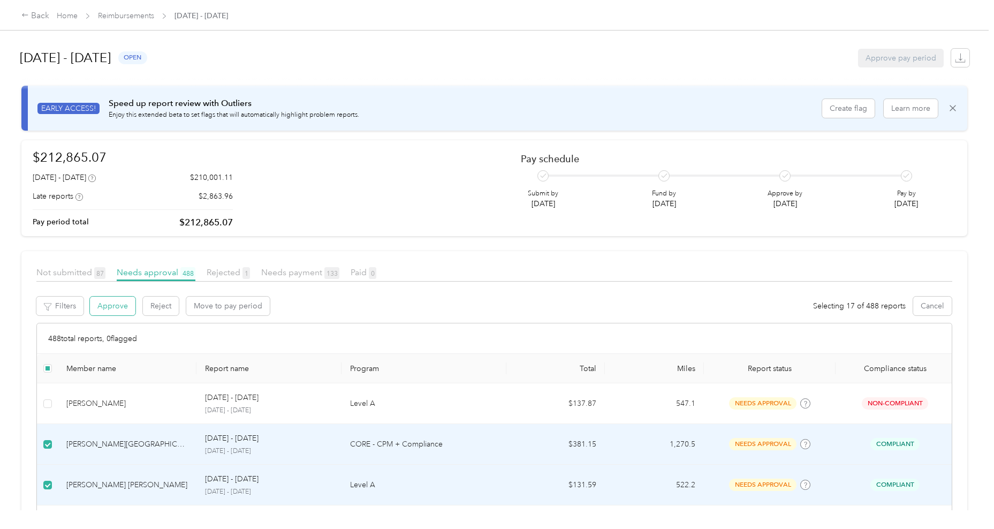
scroll to position [0, 0]
click at [117, 308] on button "Approve" at bounding box center [113, 306] width 46 height 19
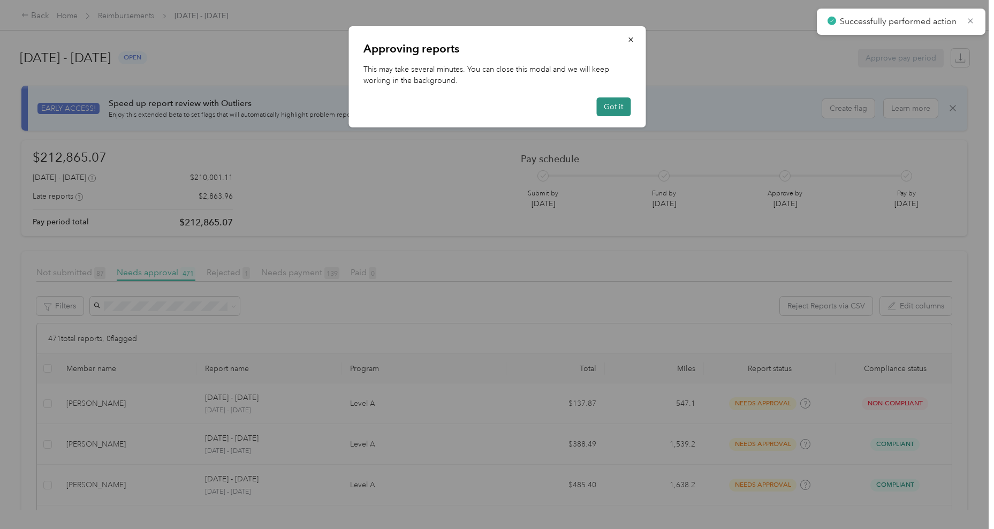
click at [615, 113] on button "Got it" at bounding box center [613, 106] width 34 height 19
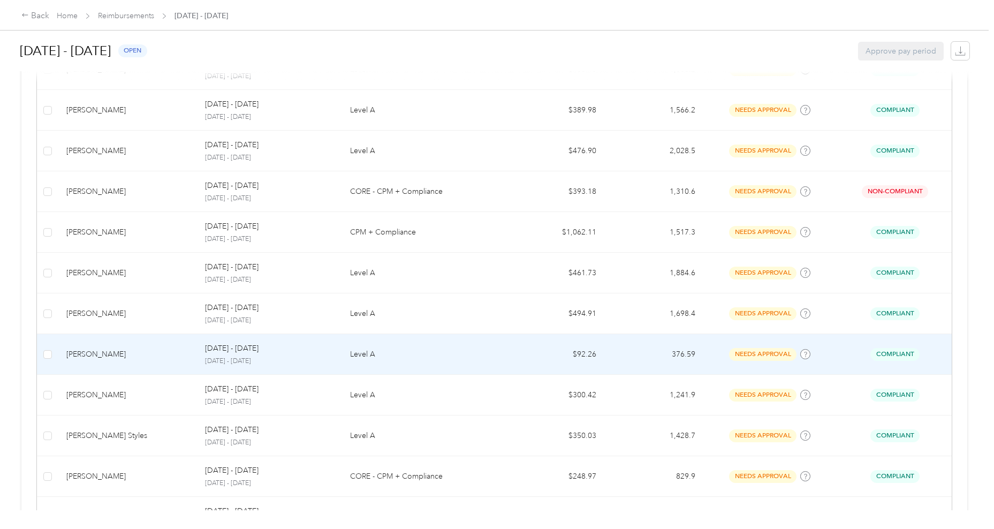
scroll to position [421, 0]
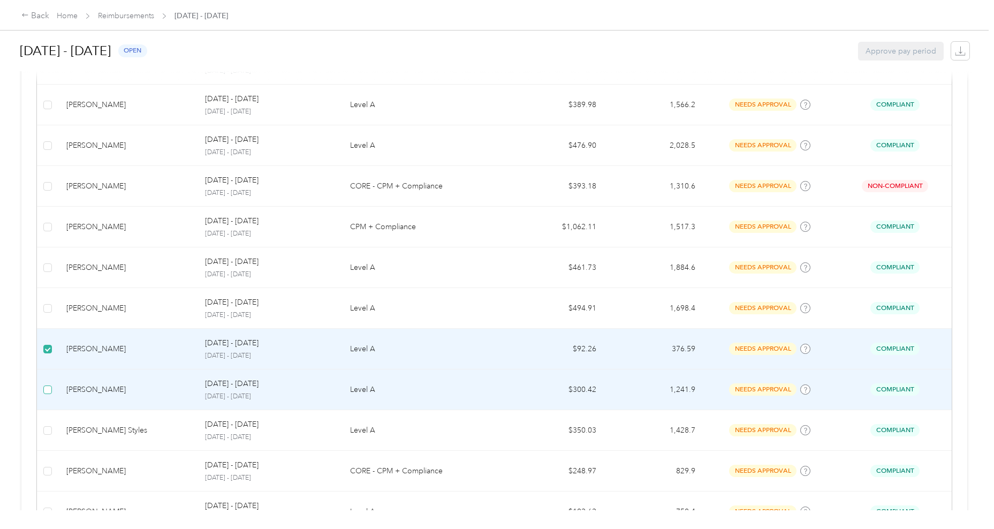
click at [44, 384] on label at bounding box center [47, 390] width 9 height 12
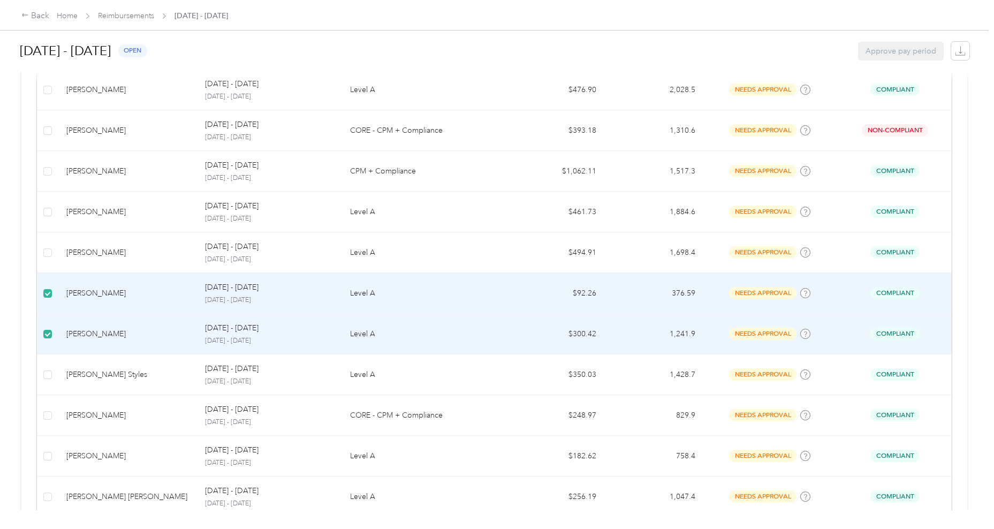
scroll to position [498, 0]
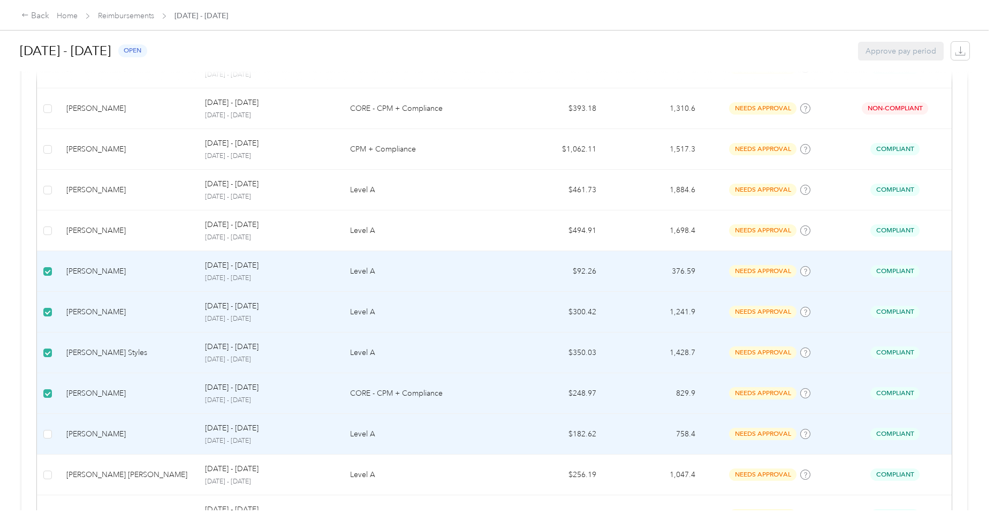
click at [52, 436] on td at bounding box center [47, 434] width 21 height 41
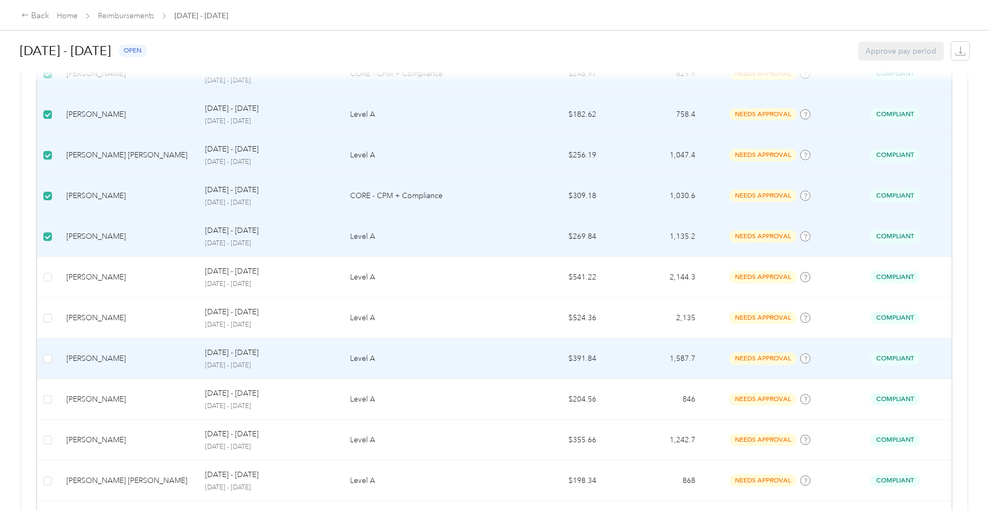
scroll to position [821, 0]
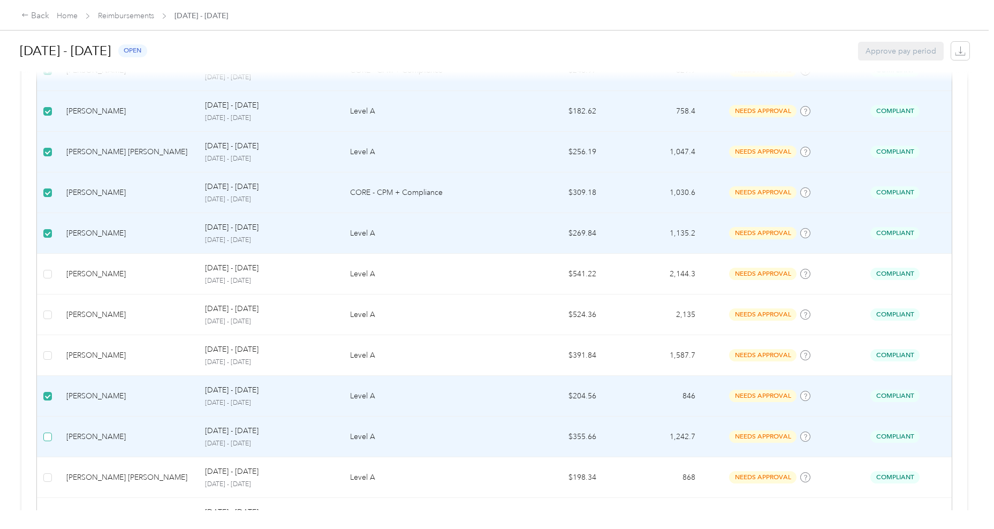
click at [49, 433] on span at bounding box center [47, 437] width 9 height 9
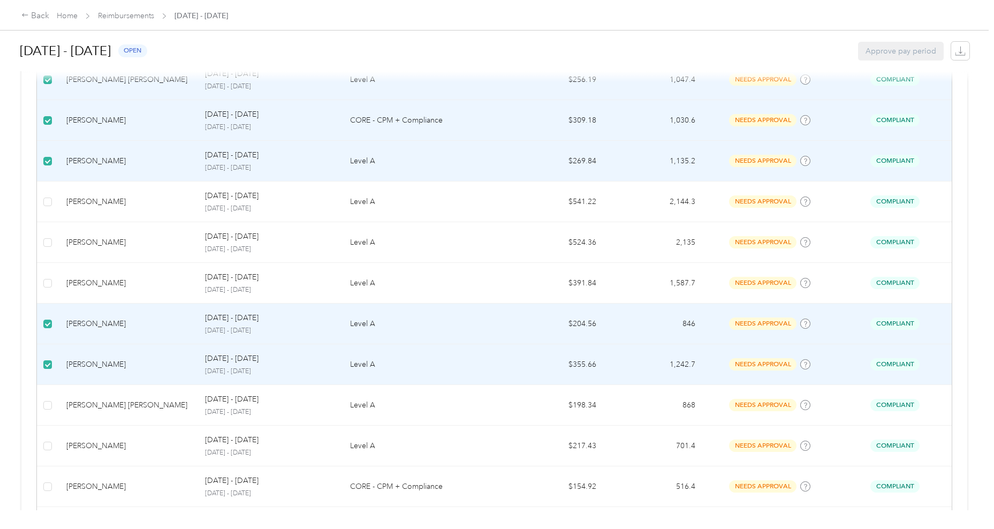
scroll to position [897, 0]
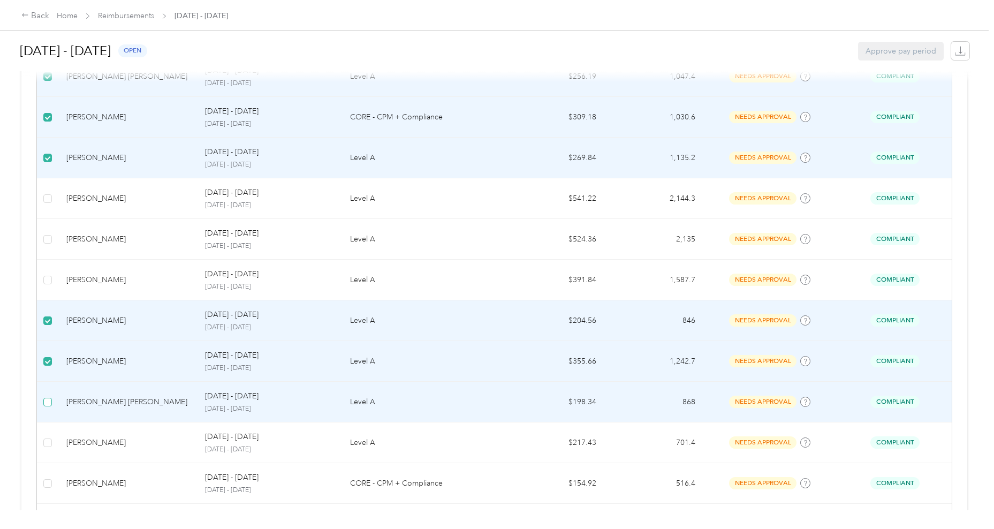
click at [51, 398] on span at bounding box center [47, 402] width 9 height 9
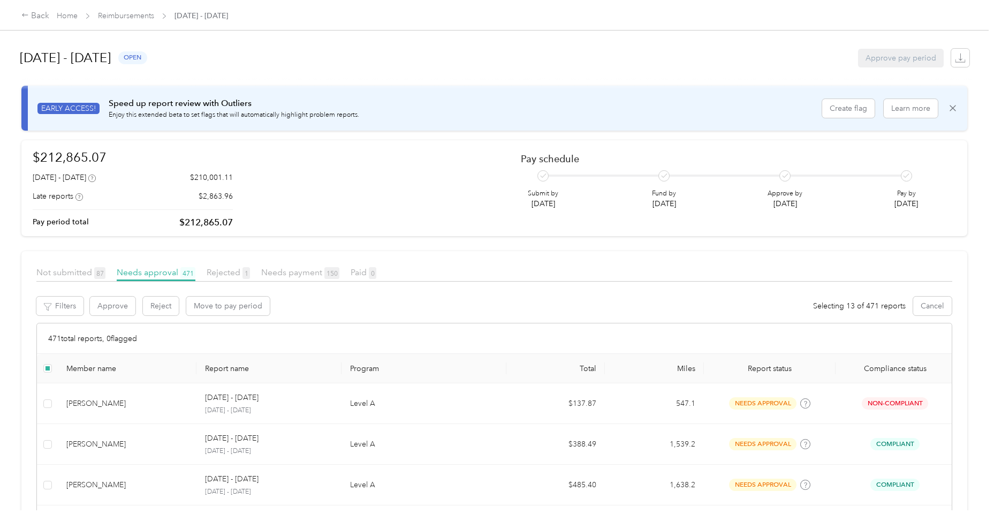
scroll to position [0, 0]
click at [122, 301] on button "Approve" at bounding box center [113, 306] width 46 height 19
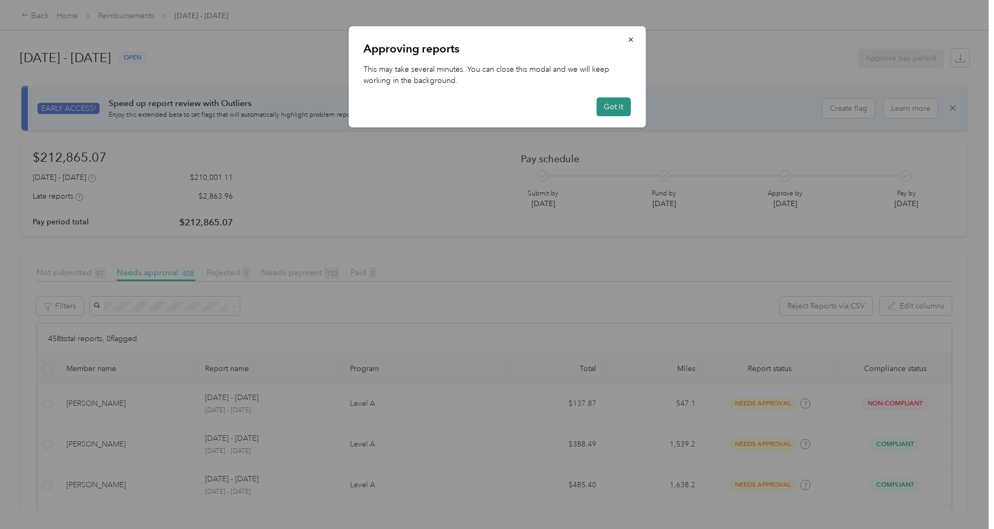
click at [609, 107] on button "Got it" at bounding box center [613, 106] width 34 height 19
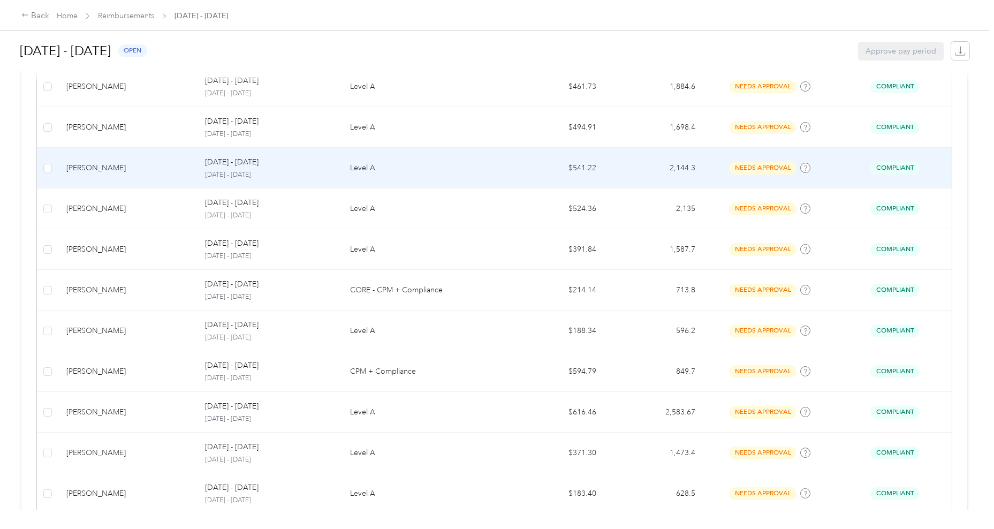
scroll to position [613, 0]
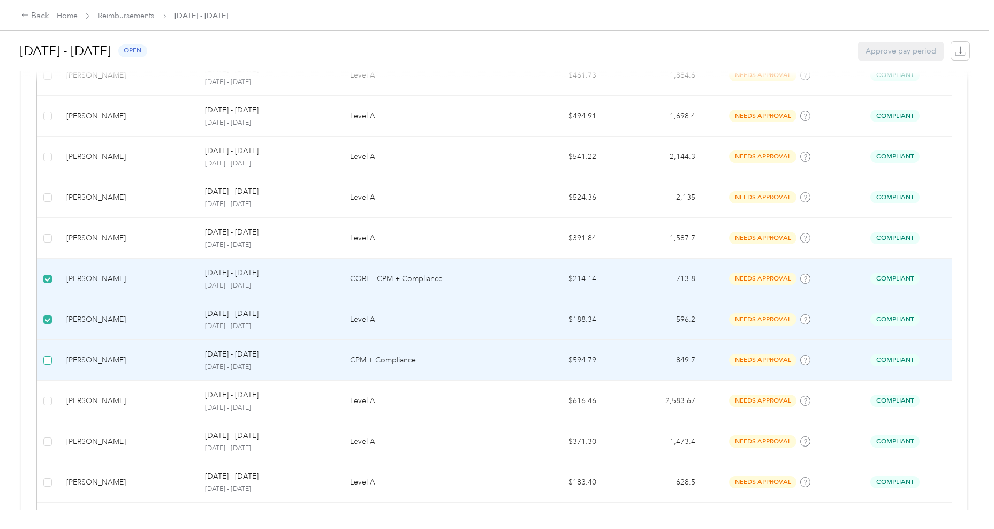
click at [47, 358] on span at bounding box center [47, 360] width 9 height 9
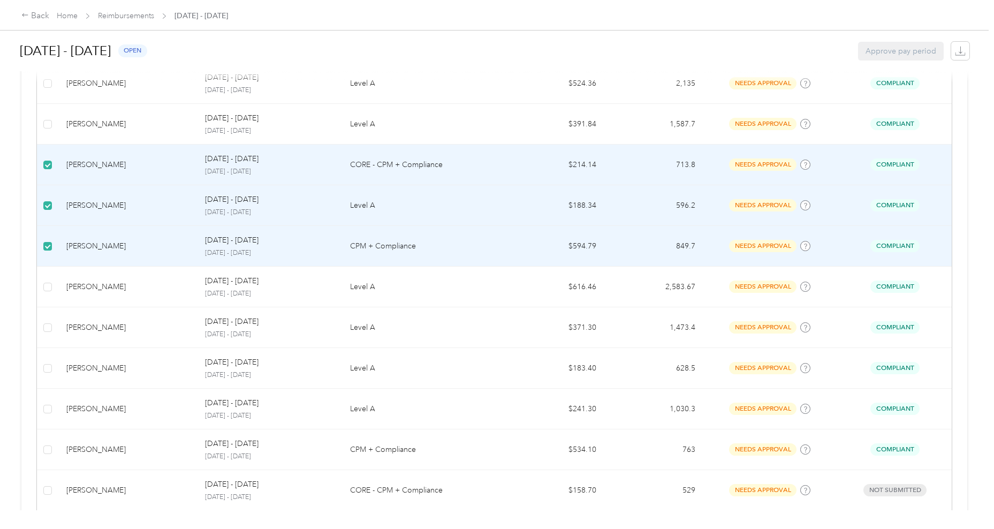
scroll to position [736, 0]
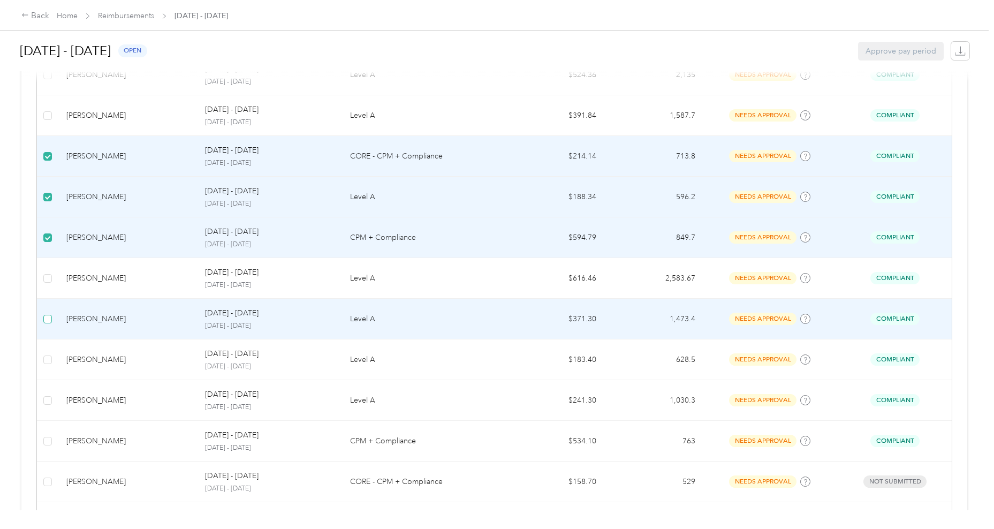
click at [50, 318] on span at bounding box center [47, 319] width 9 height 9
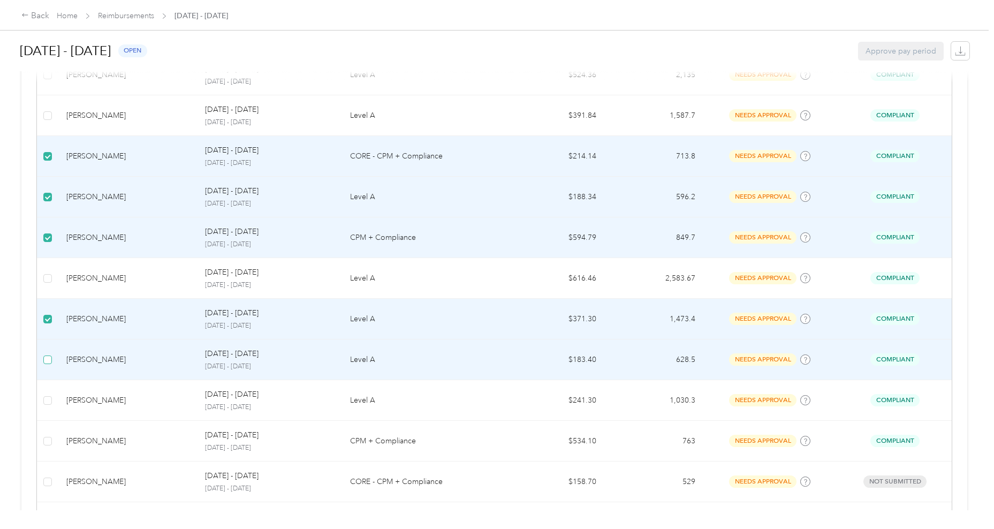
click at [50, 357] on span at bounding box center [47, 359] width 9 height 9
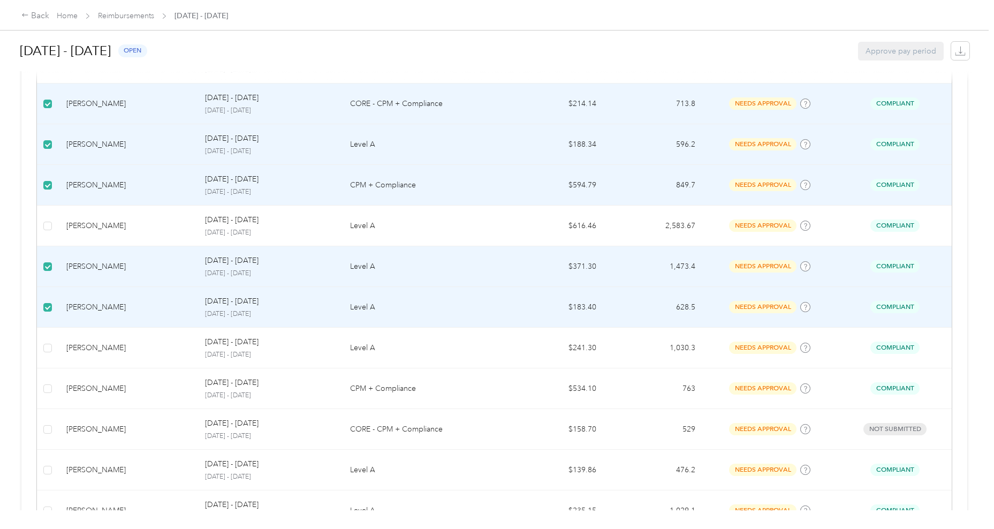
scroll to position [791, 0]
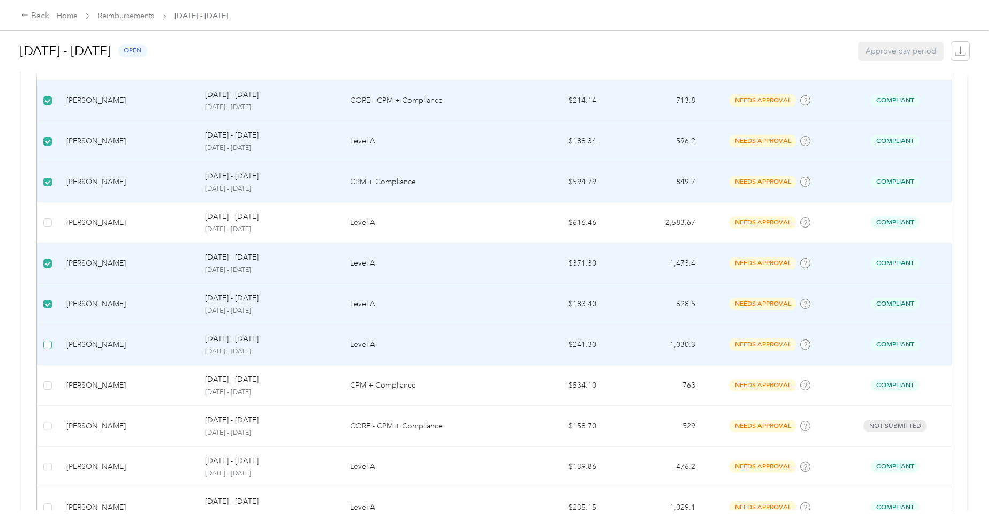
click at [50, 341] on span at bounding box center [47, 344] width 9 height 9
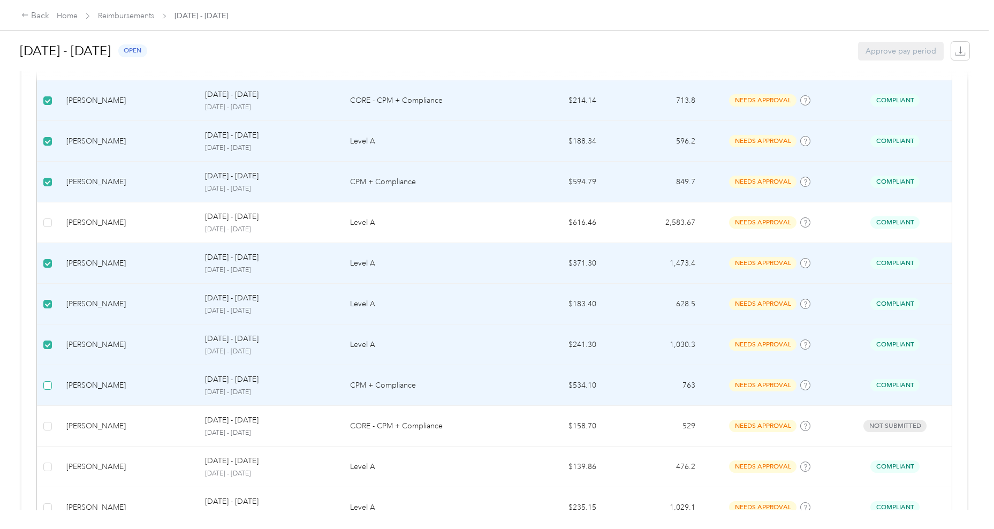
click at [49, 382] on span at bounding box center [47, 385] width 9 height 9
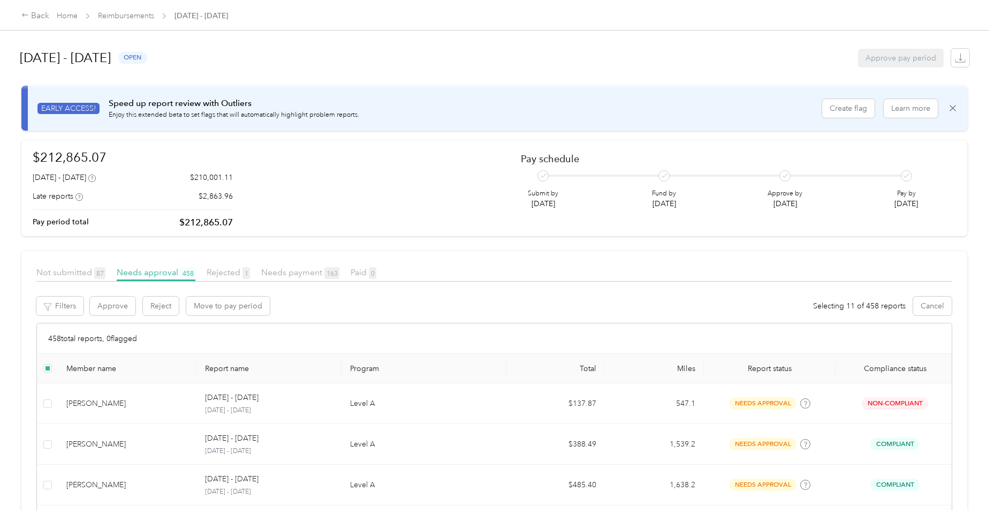
scroll to position [0, 0]
click at [112, 305] on button "Approve" at bounding box center [113, 306] width 46 height 19
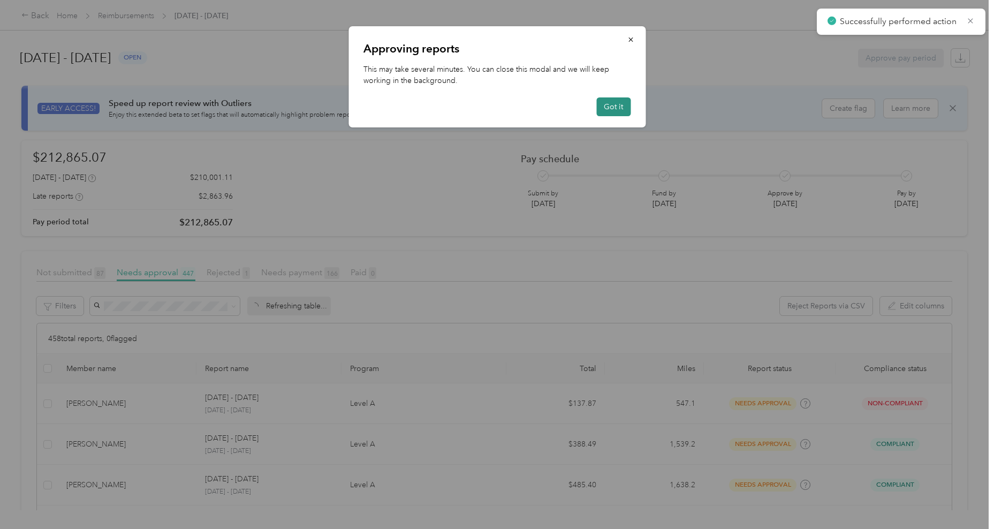
click at [618, 109] on button "Got it" at bounding box center [613, 106] width 34 height 19
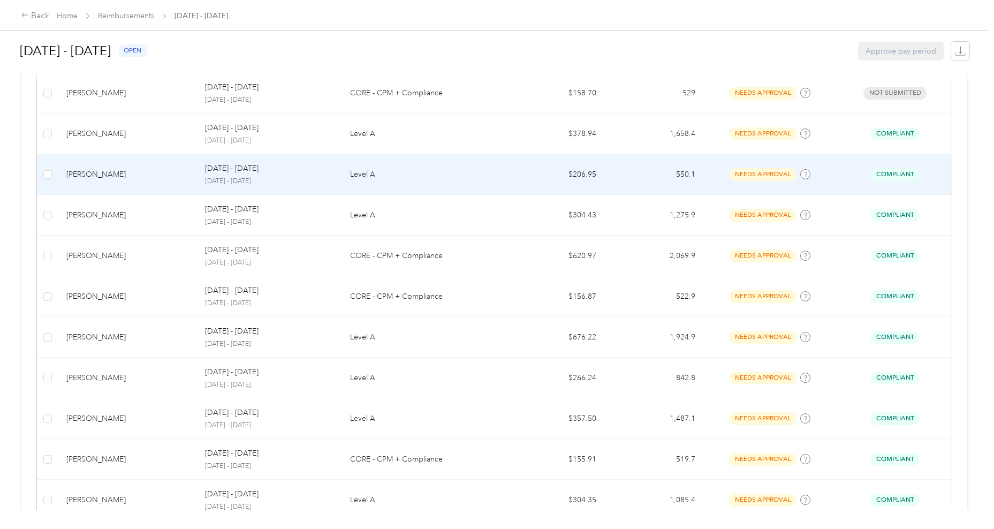
scroll to position [836, 0]
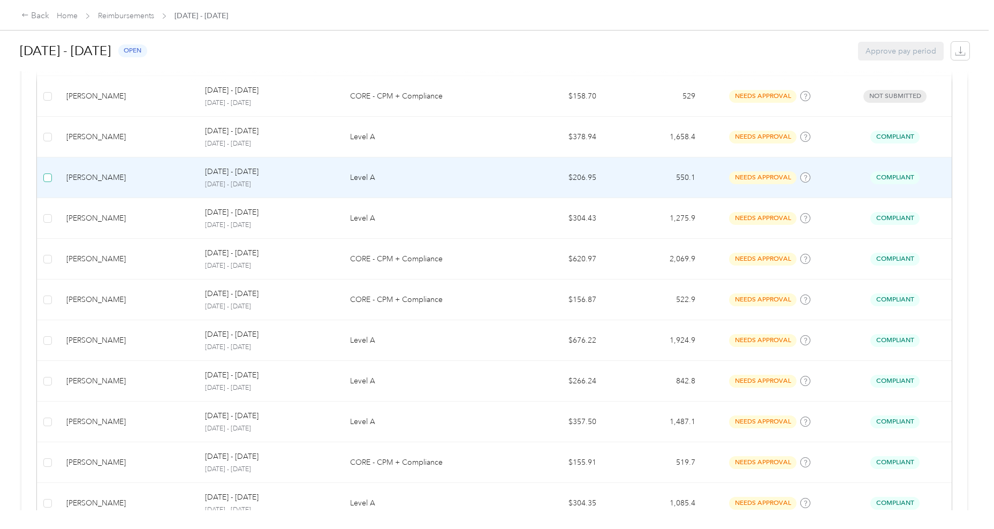
click at [48, 176] on span at bounding box center [47, 177] width 9 height 9
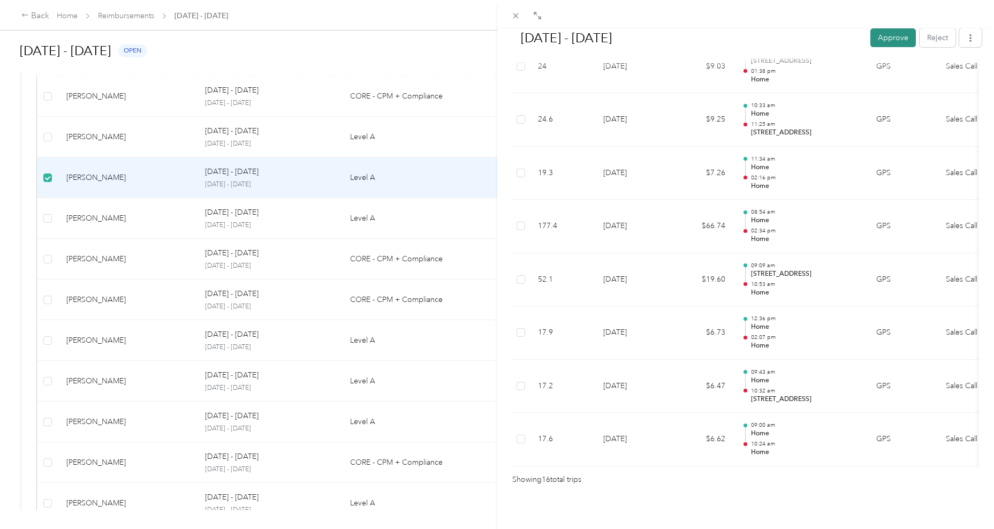
click at [888, 46] on button "Approve" at bounding box center [893, 37] width 46 height 19
click at [517, 18] on icon at bounding box center [515, 15] width 9 height 9
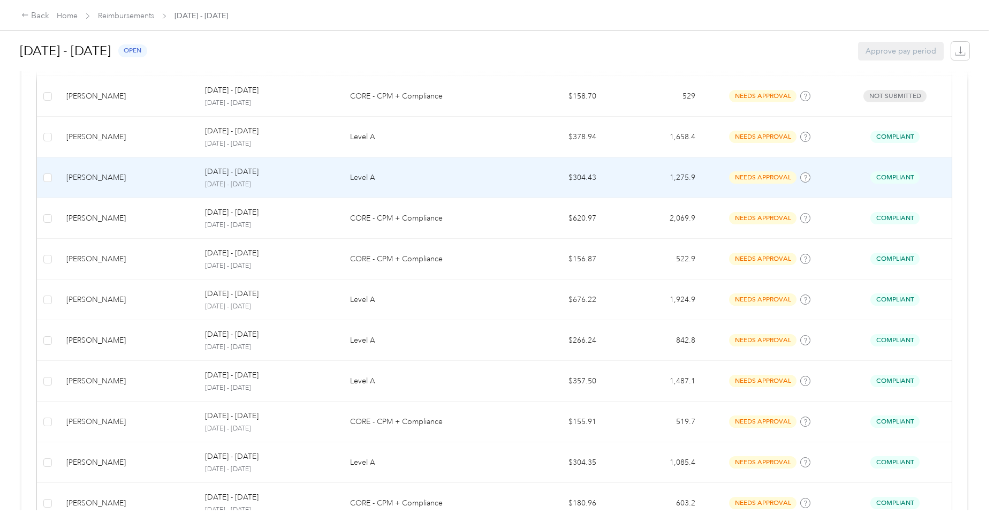
click at [96, 178] on div "Jerry J. Bostelaar" at bounding box center [127, 178] width 122 height 12
click at [148, 161] on td "Jerry J. Bostelaar" at bounding box center [127, 177] width 139 height 41
click at [104, 185] on td "Jerry J. Bostelaar" at bounding box center [127, 177] width 139 height 41
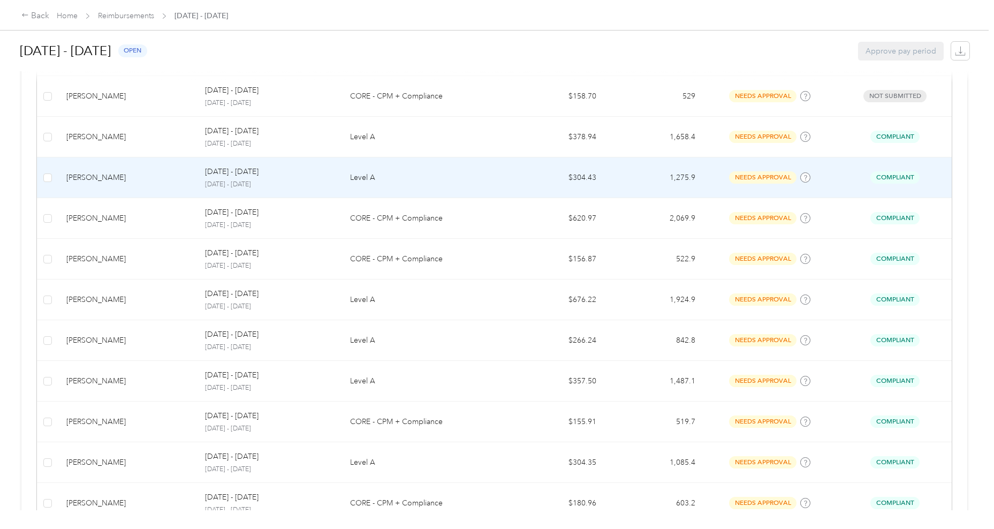
drag, startPoint x: 106, startPoint y: 181, endPoint x: 93, endPoint y: 172, distance: 15.9
click at [93, 172] on td "Jerry J. Bostelaar" at bounding box center [127, 177] width 139 height 41
click at [93, 172] on div "Jerry J. Bostelaar" at bounding box center [127, 178] width 122 height 12
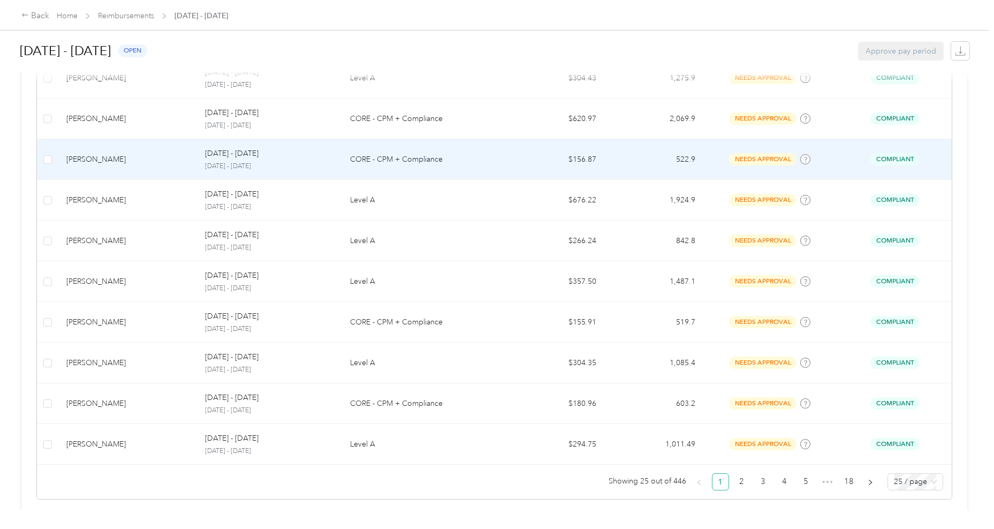
scroll to position [935, 0]
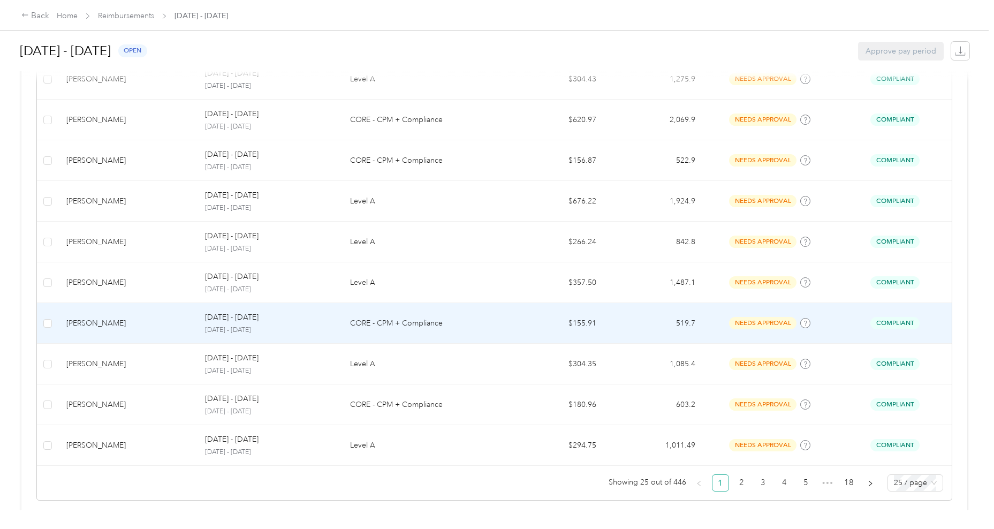
click at [86, 317] on div "David G. Mayfield" at bounding box center [127, 323] width 122 height 12
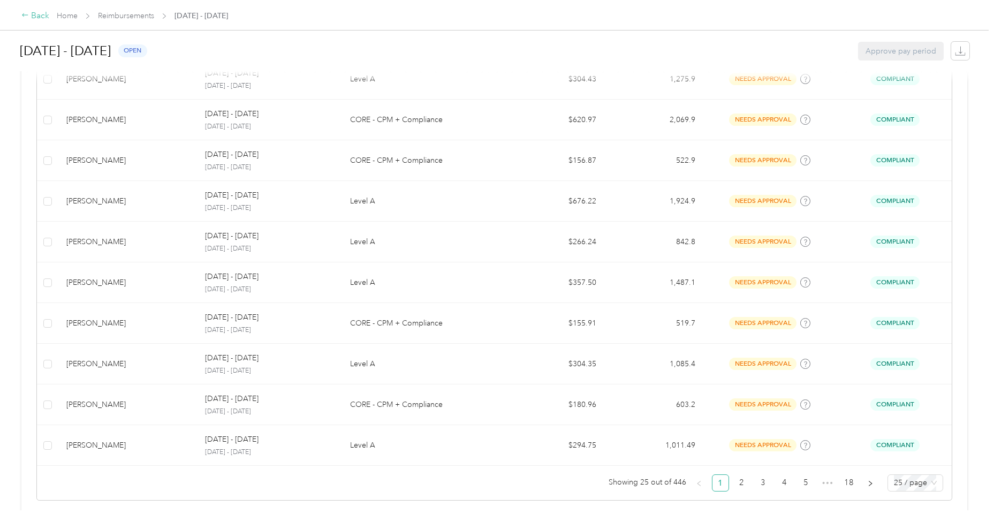
click at [43, 16] on div "Back" at bounding box center [35, 16] width 28 height 13
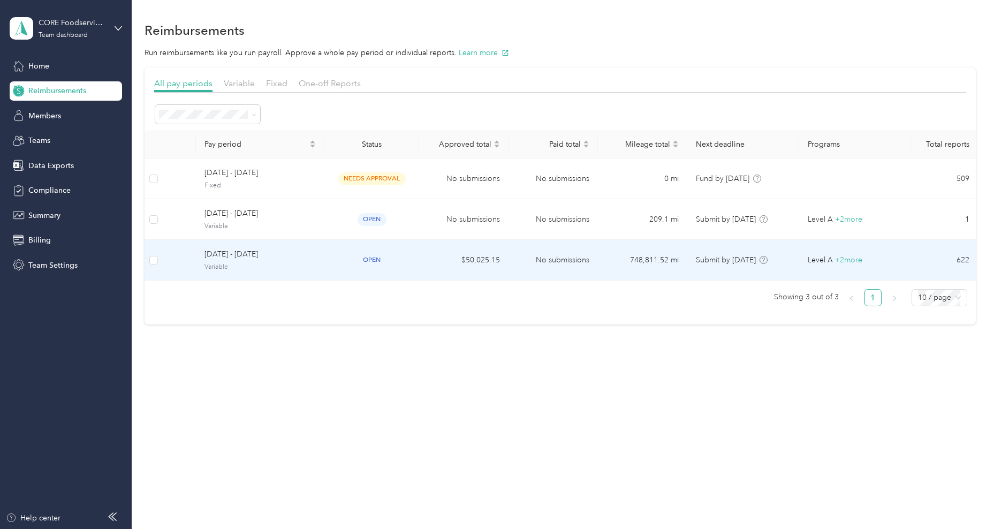
click at [266, 264] on span "Variable" at bounding box center [260, 267] width 111 height 10
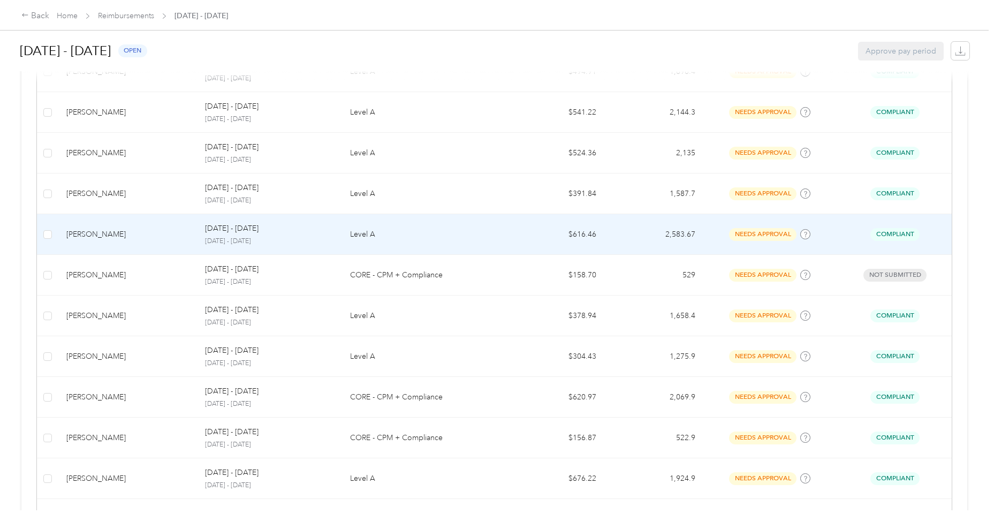
scroll to position [658, 0]
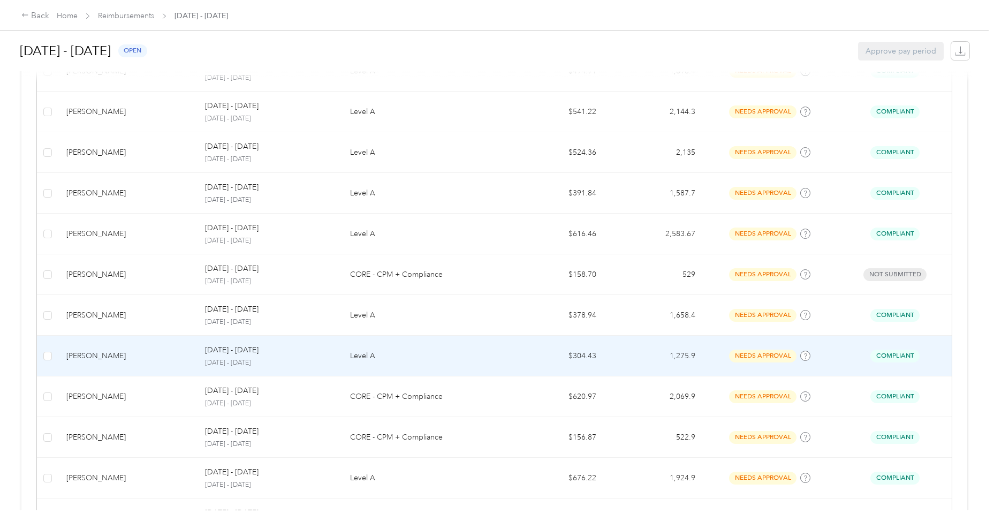
click at [78, 340] on td "Jerry J. Bostelaar" at bounding box center [127, 356] width 139 height 41
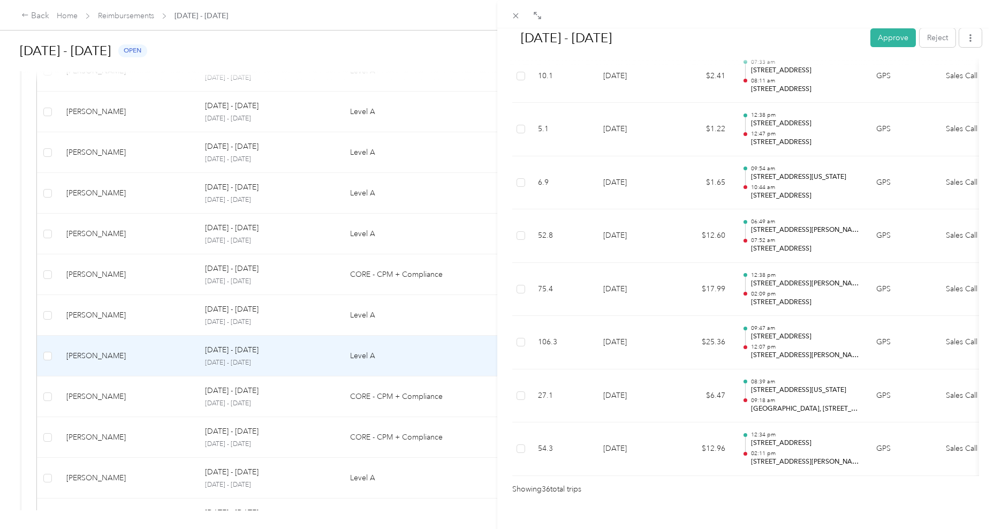
scroll to position [1803, 0]
click at [886, 37] on button "Approve" at bounding box center [893, 37] width 46 height 19
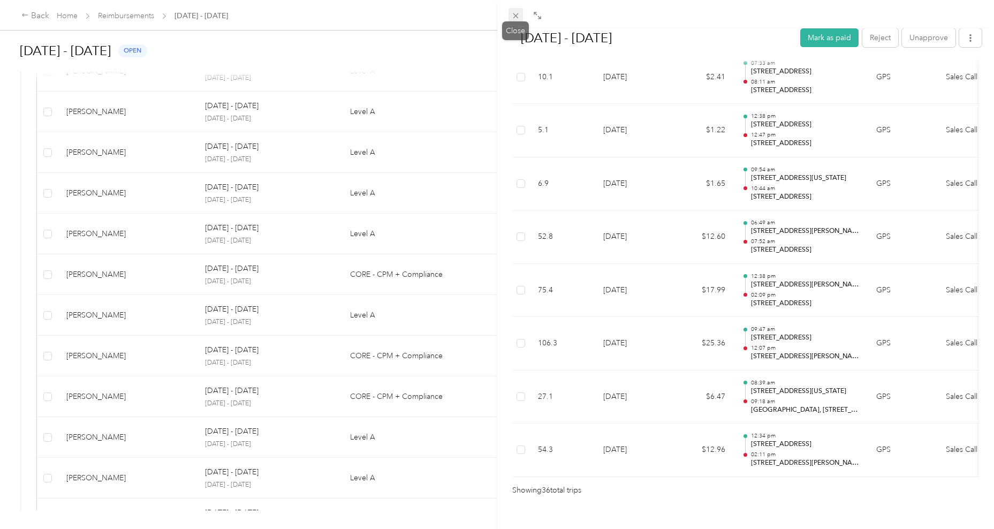
click at [513, 20] on icon at bounding box center [515, 15] width 9 height 9
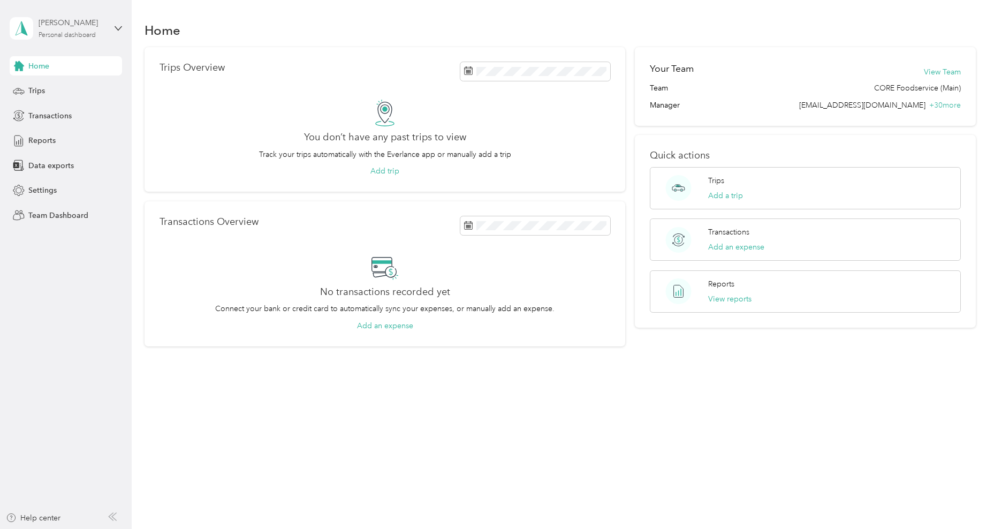
click at [95, 33] on div "Personal dashboard" at bounding box center [67, 35] width 57 height 6
click at [95, 98] on div "Team dashboard Personal dashboard Log out" at bounding box center [122, 109] width 210 height 67
click at [108, 37] on div "Michelle Alva Personal dashboard" at bounding box center [66, 28] width 112 height 37
click at [99, 80] on div "Team dashboard" at bounding box center [122, 88] width 210 height 19
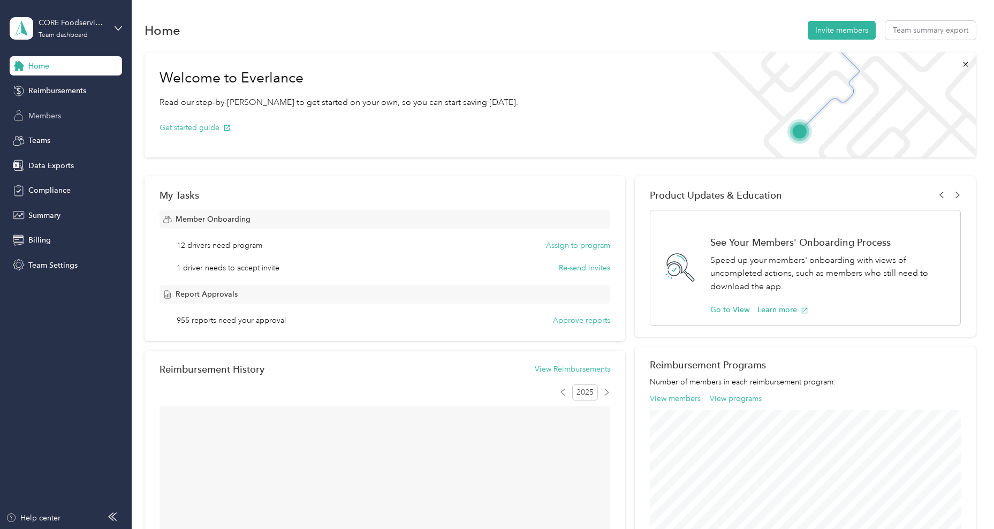
click at [65, 115] on div "Members" at bounding box center [66, 115] width 112 height 19
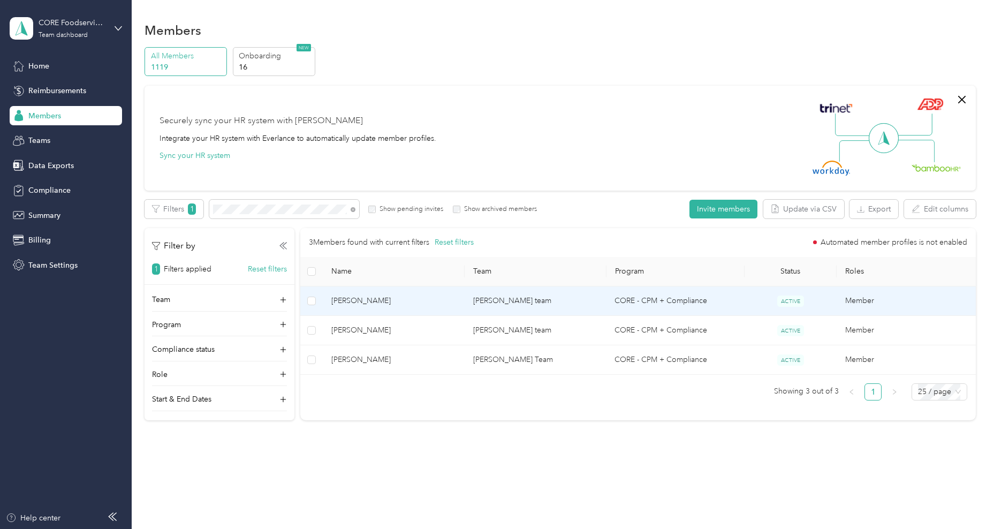
click at [359, 307] on td "Morgan K. Gilmore" at bounding box center [394, 300] width 142 height 29
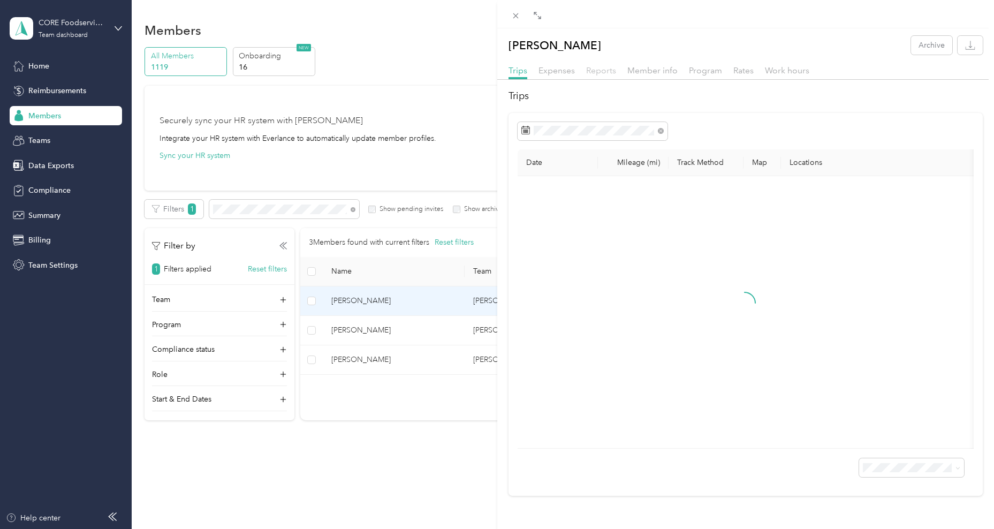
click at [592, 71] on span "Reports" at bounding box center [601, 70] width 30 height 10
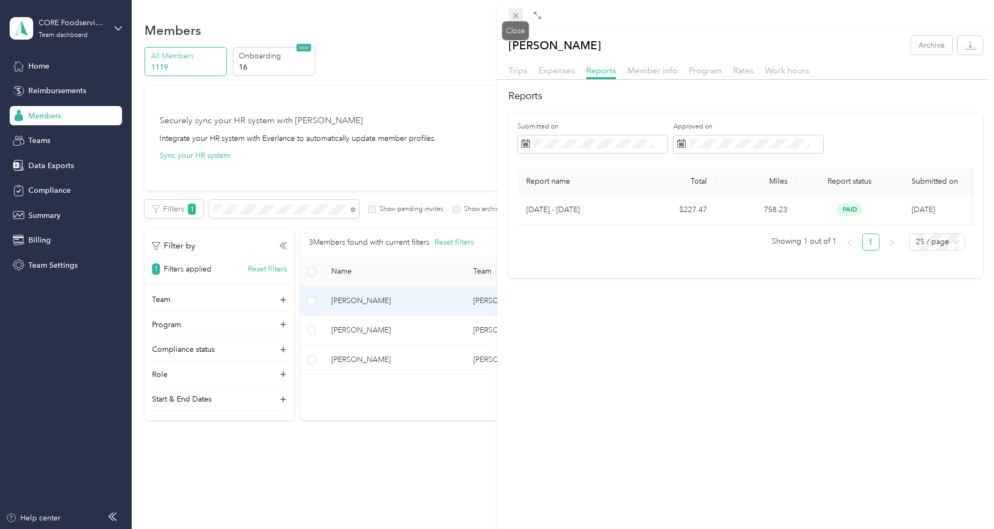
click at [514, 15] on icon at bounding box center [515, 15] width 5 height 5
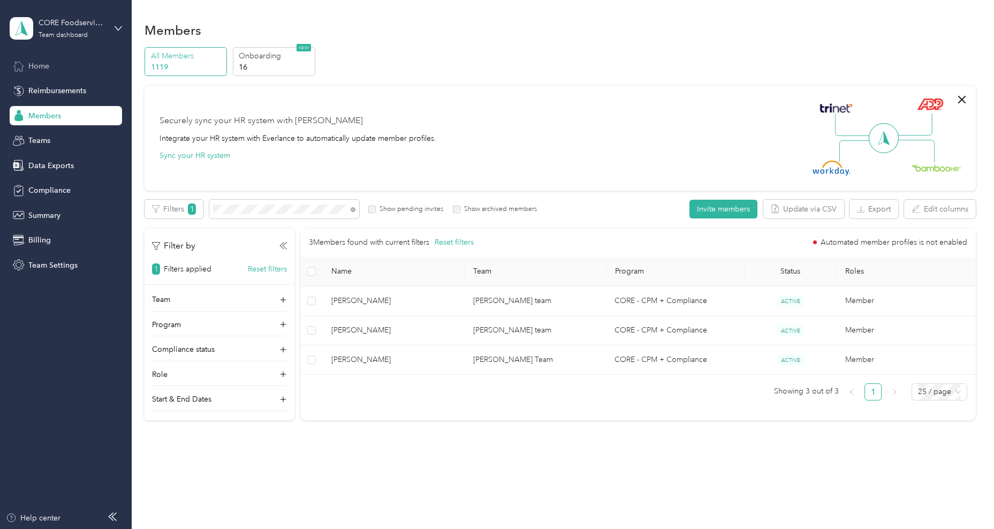
click at [36, 71] on span "Home" at bounding box center [38, 65] width 21 height 11
